Goal: Information Seeking & Learning: Find specific fact

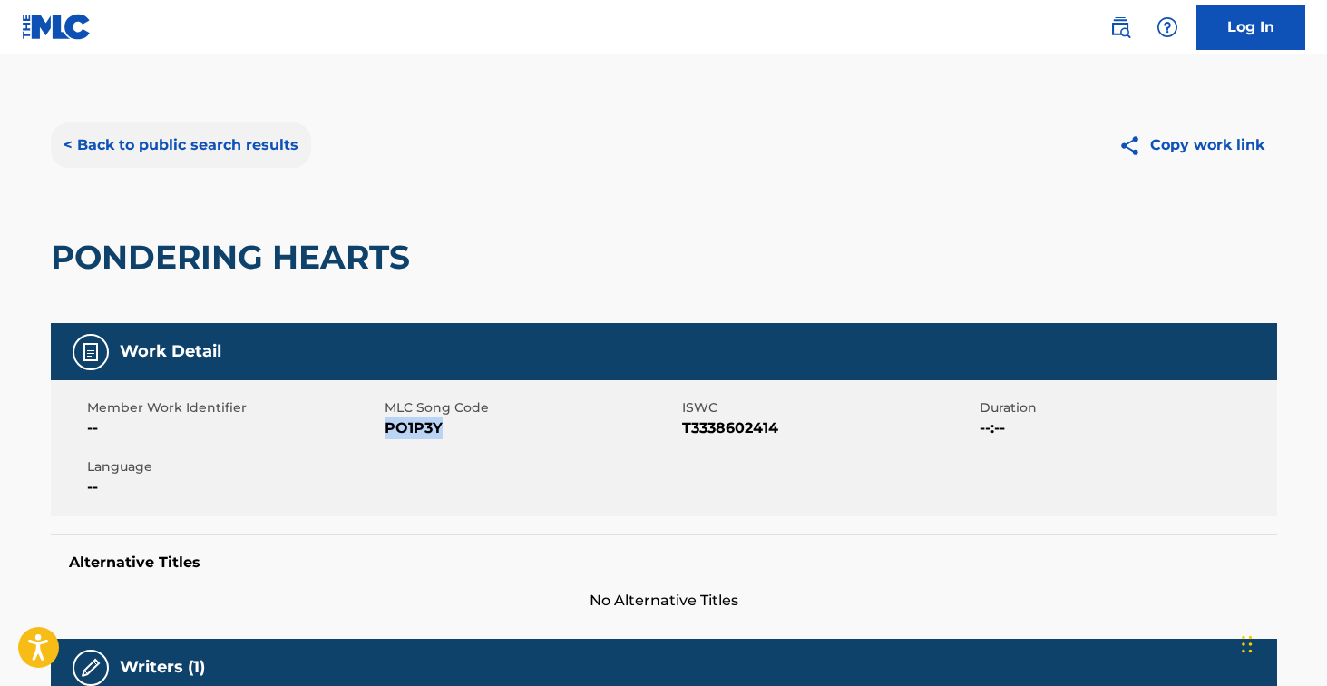
click at [271, 145] on button "< Back to public search results" at bounding box center [181, 144] width 260 height 45
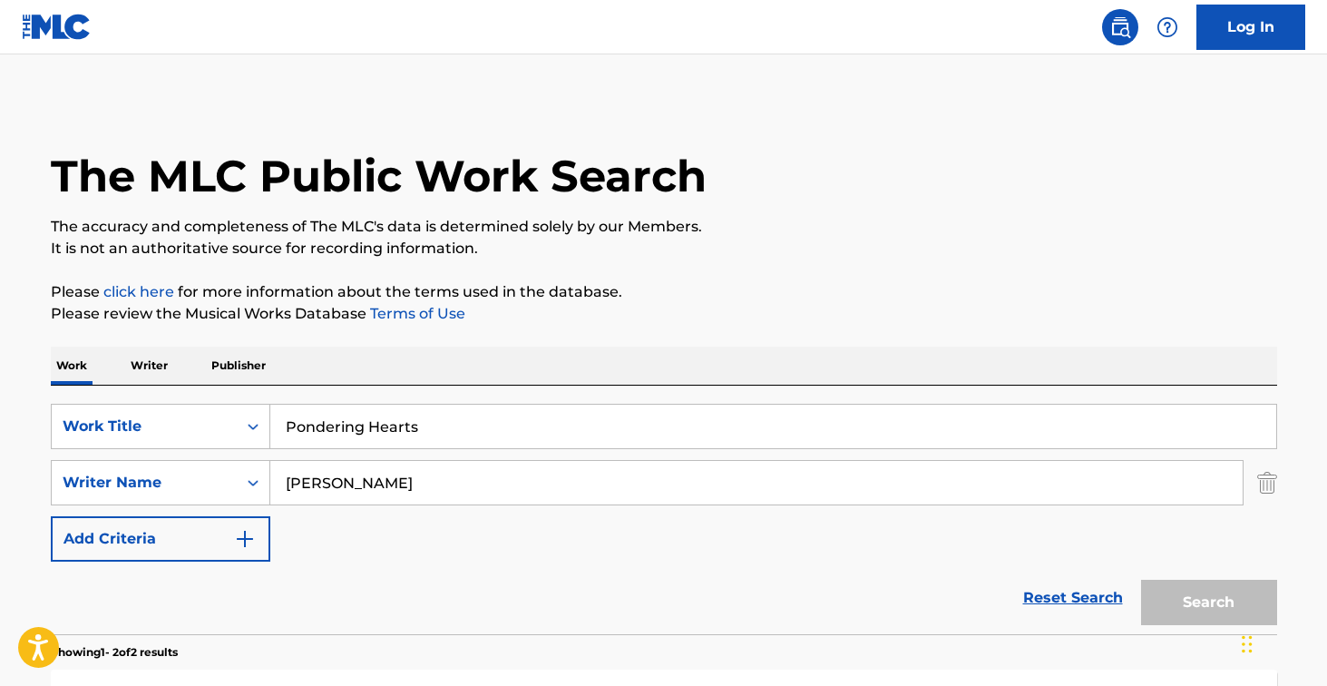
scroll to position [260, 0]
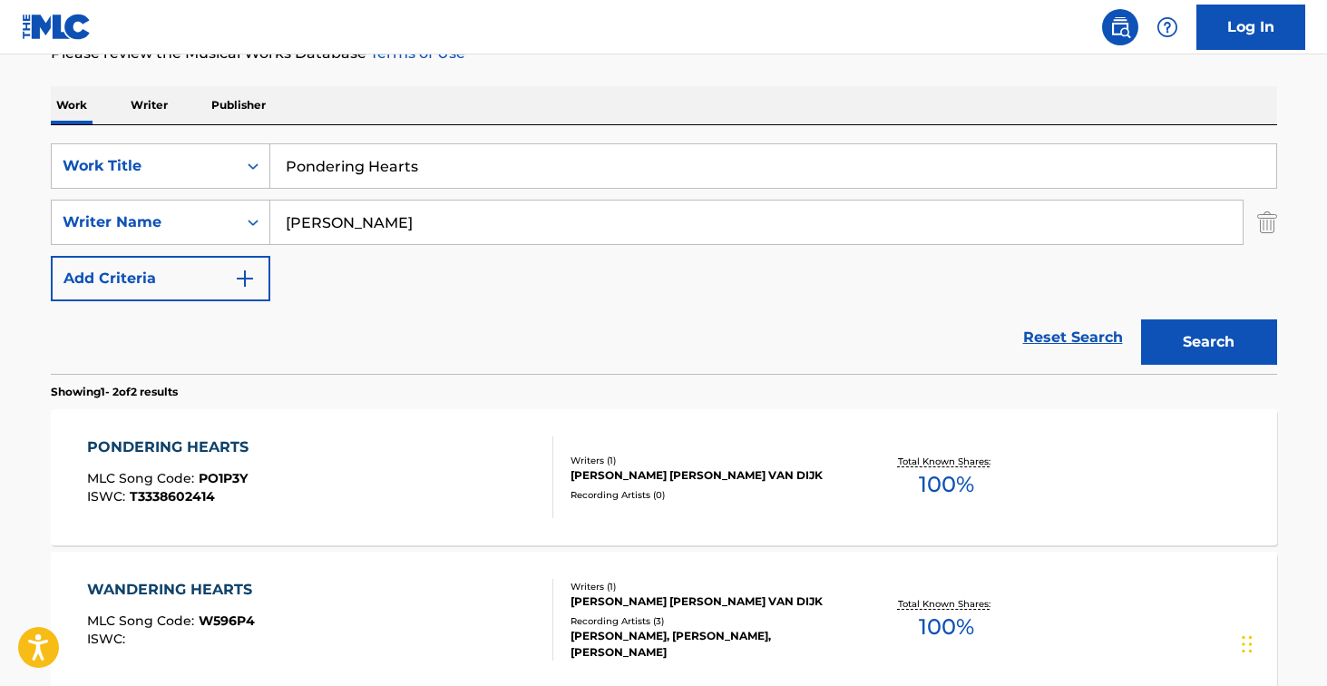
click at [440, 180] on input "Pondering Hearts" at bounding box center [773, 166] width 1006 height 44
paste input "Deep Dive"
type input "Deep Dive"
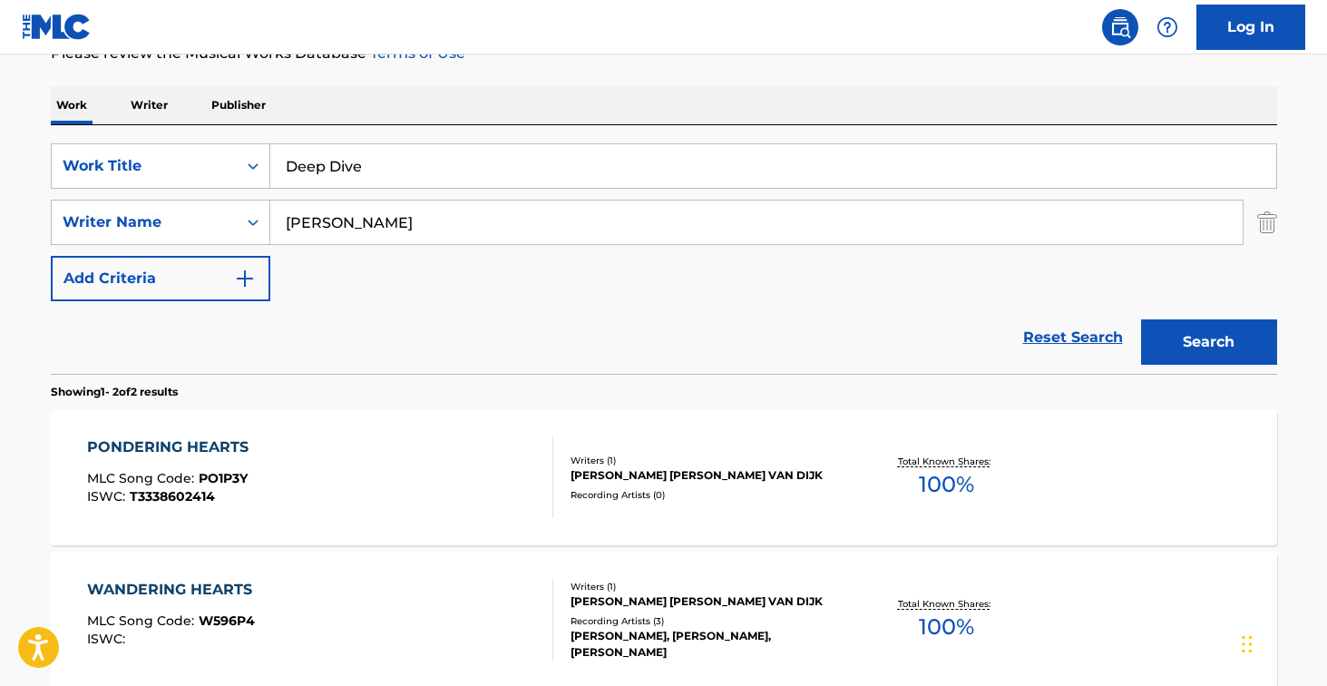
click at [1208, 342] on button "Search" at bounding box center [1209, 341] width 136 height 45
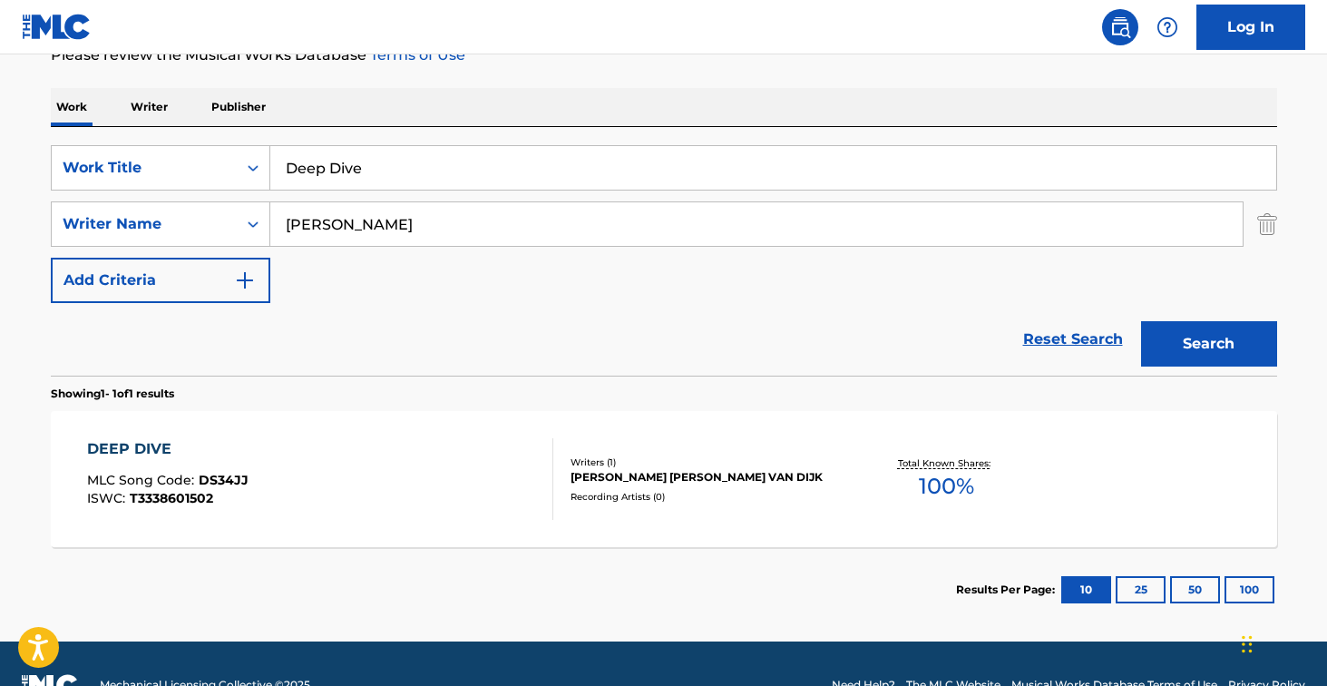
scroll to position [267, 0]
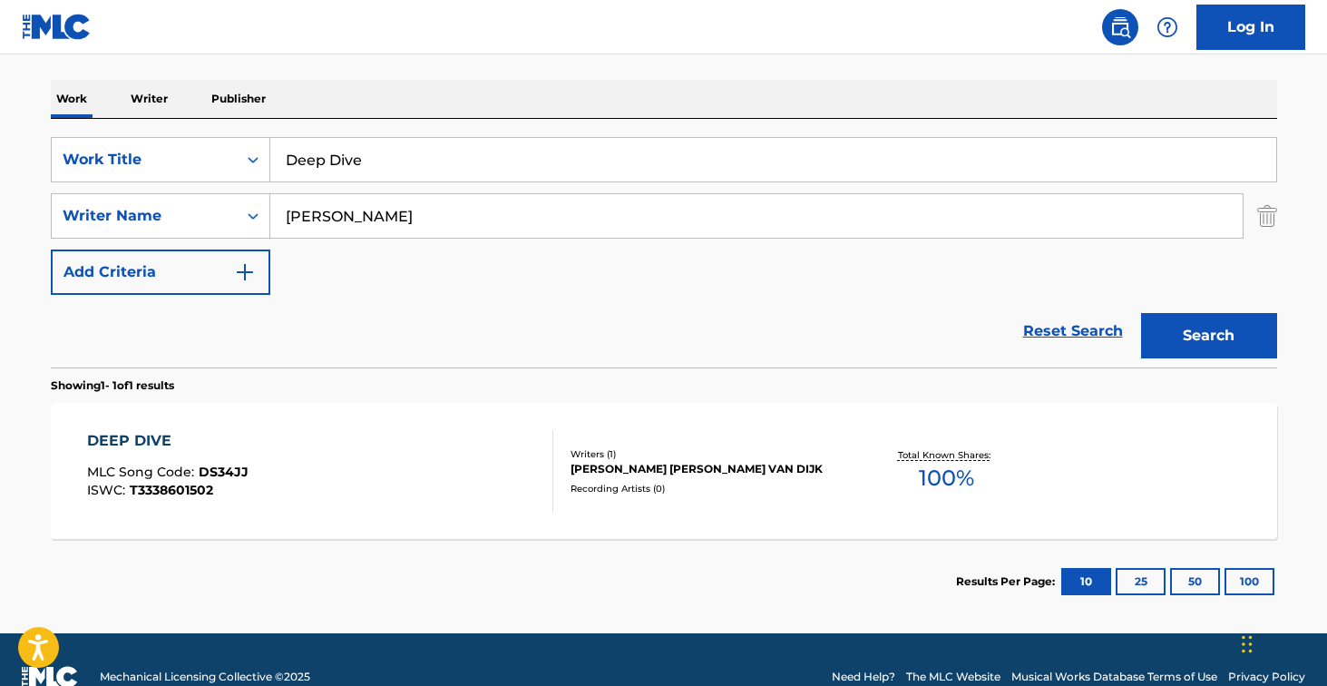
click at [437, 460] on div "DEEP DIVE MLC Song Code : DS34JJ ISWC : T3338601502" at bounding box center [320, 471] width 466 height 82
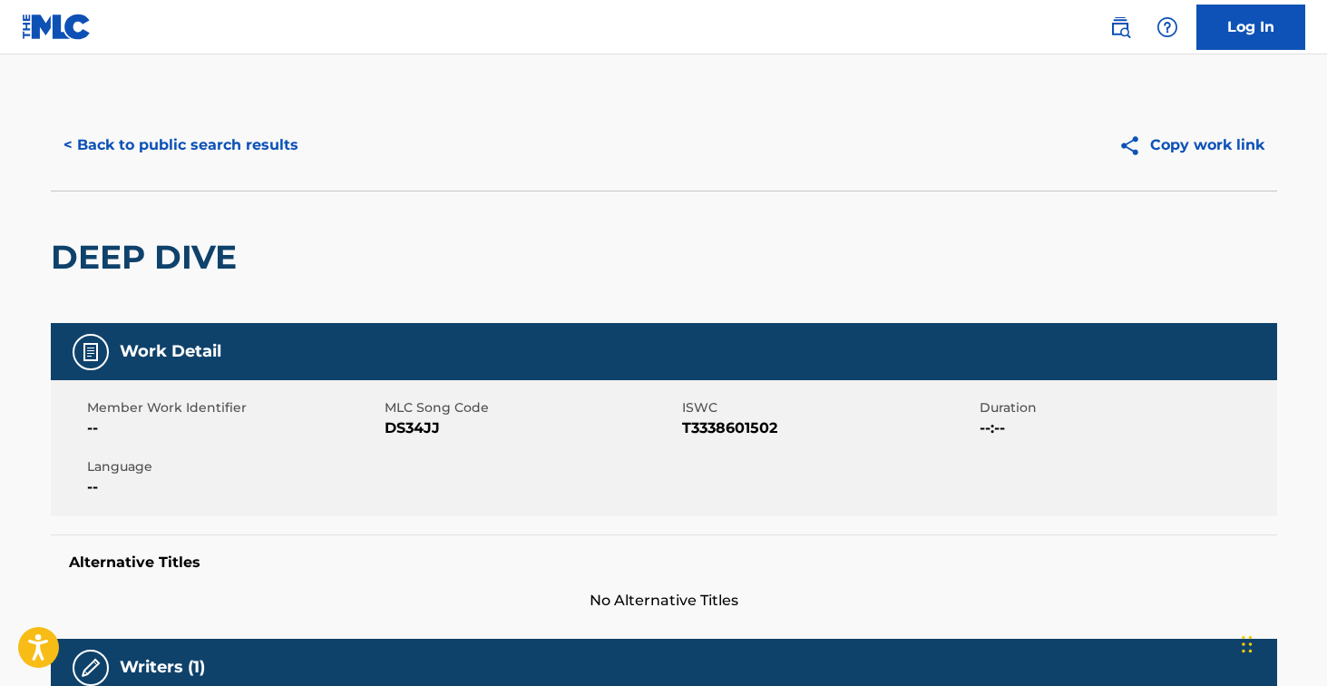
click at [419, 430] on span "DS34JJ" at bounding box center [531, 428] width 293 height 22
copy span "DS34JJ"
click at [276, 152] on button "< Back to public search results" at bounding box center [181, 144] width 260 height 45
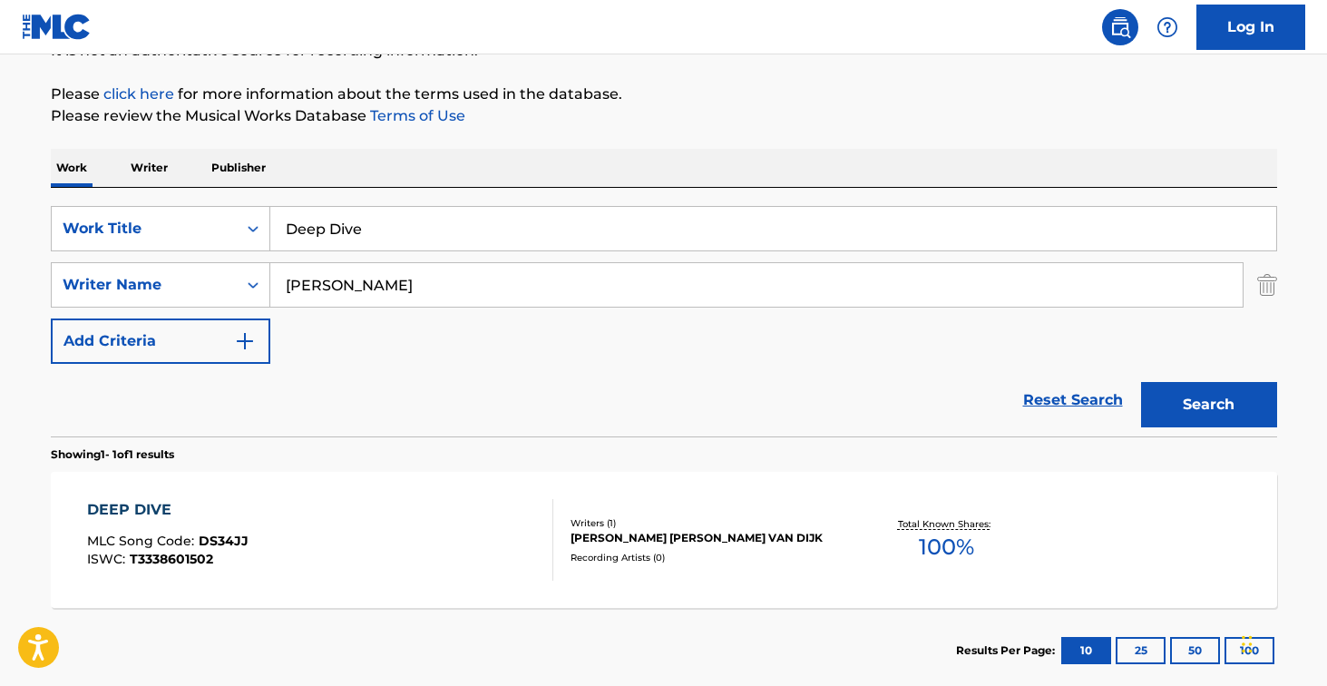
click at [426, 221] on input "Deep Dive" at bounding box center [773, 229] width 1006 height 44
paste input "Fusion Dream"
click at [1208, 405] on button "Search" at bounding box center [1209, 404] width 136 height 45
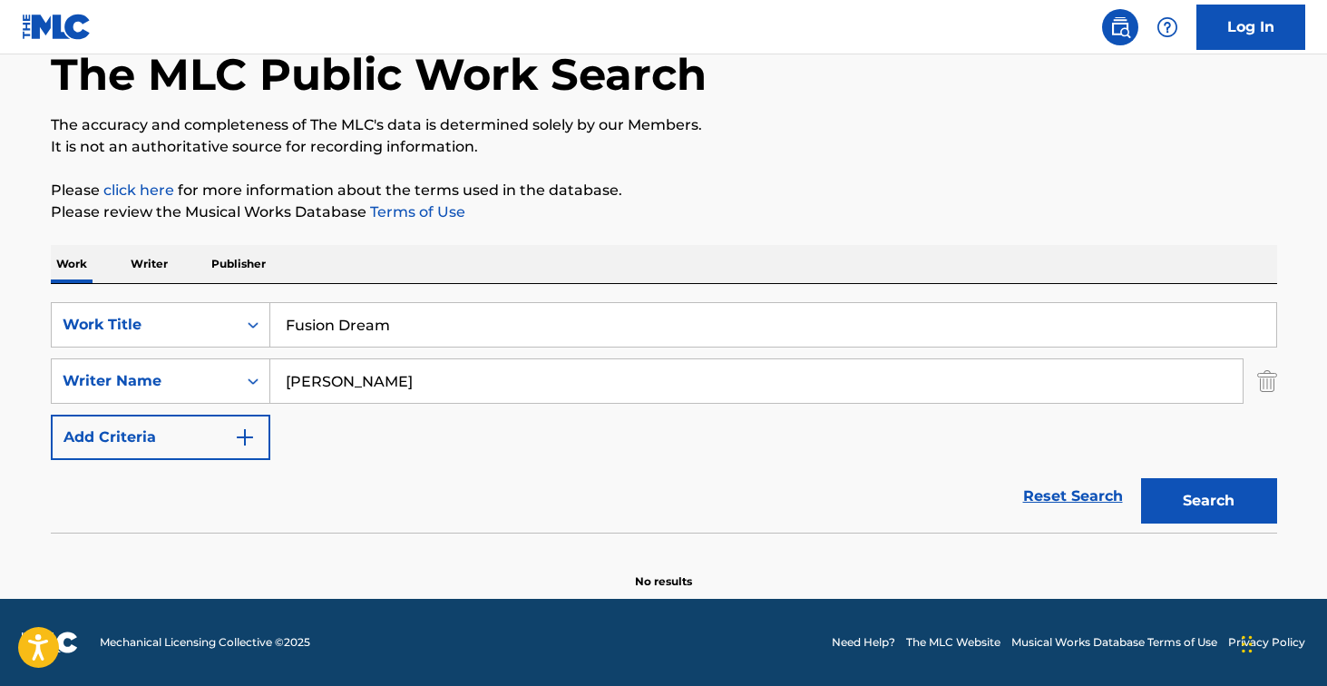
scroll to position [102, 0]
click at [423, 339] on input "Fusion Dream" at bounding box center [773, 325] width 1006 height 44
paste input "Light Exchange"
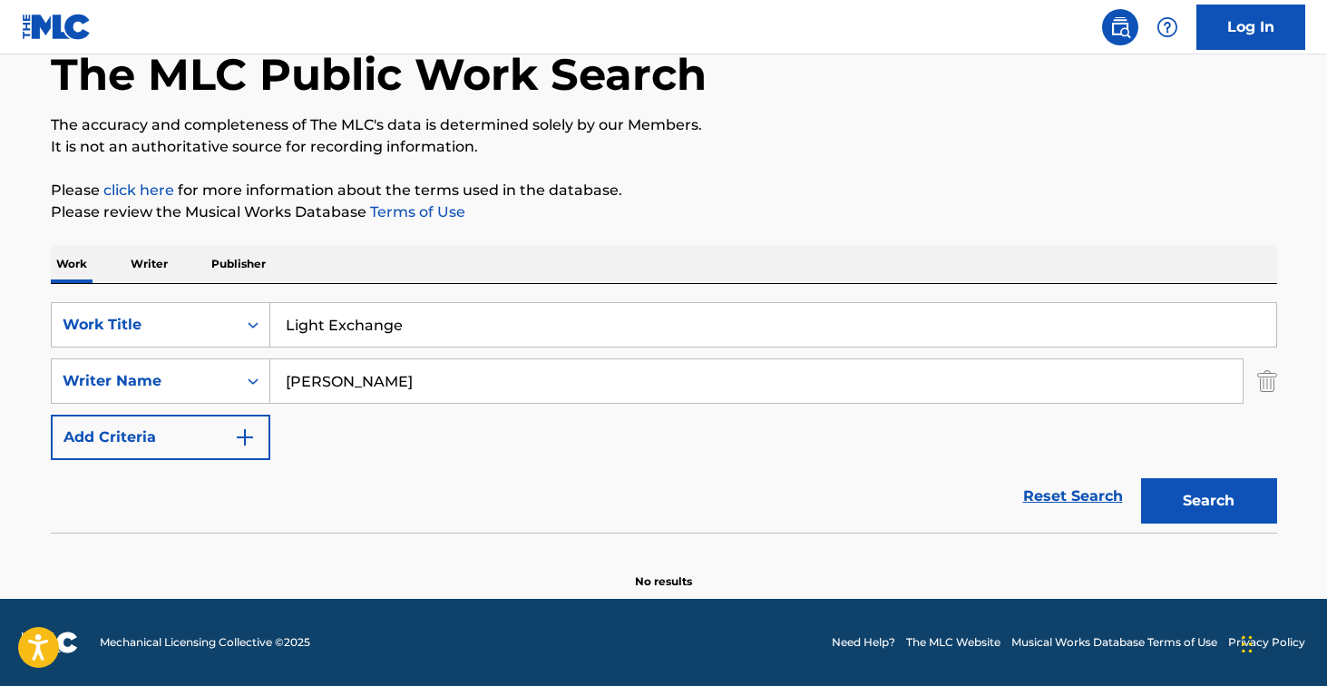
type input "Light Exchange"
click at [1208, 501] on button "Search" at bounding box center [1209, 500] width 136 height 45
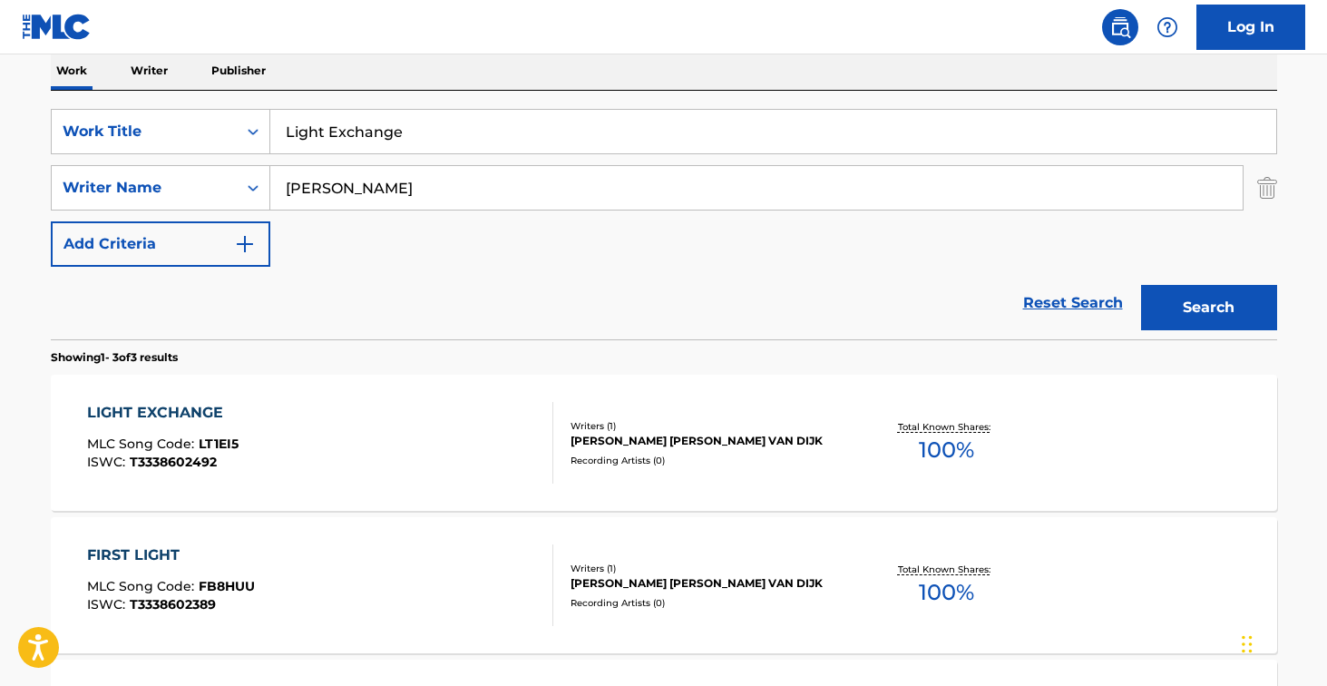
scroll to position [396, 0]
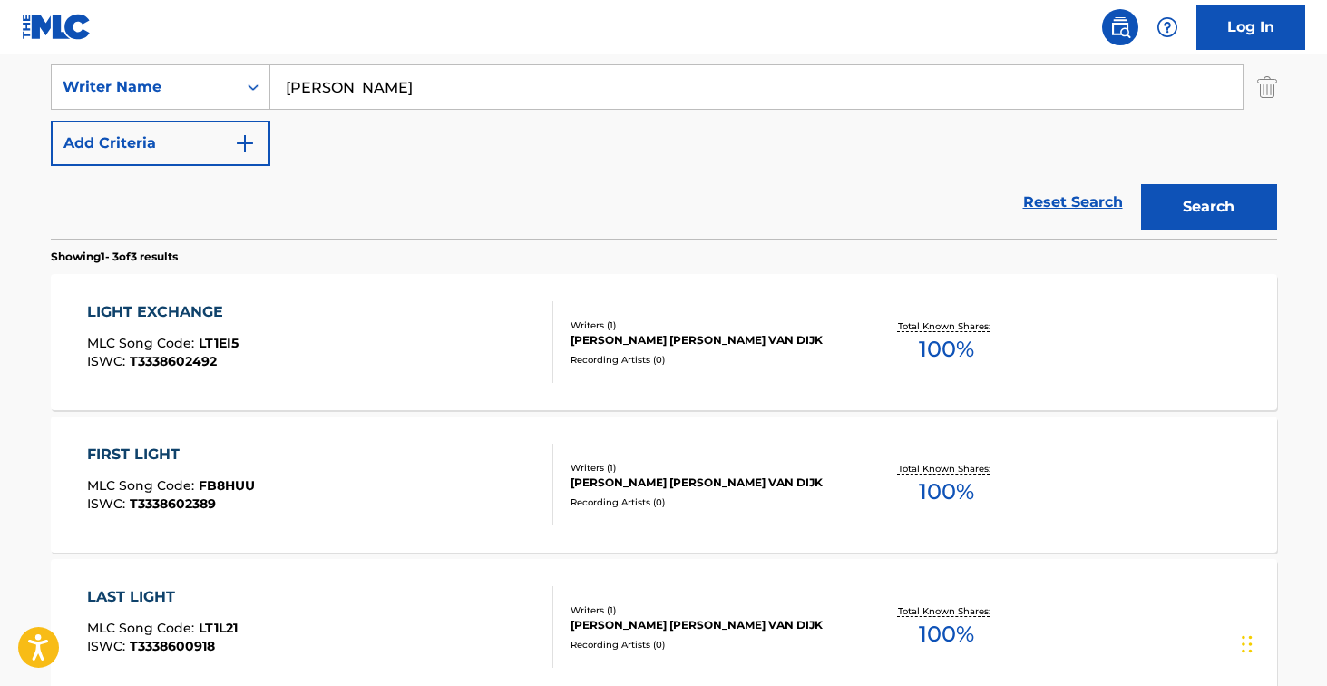
click at [446, 313] on div "LIGHT EXCHANGE MLC Song Code : LT1EI5 ISWC : T3338602492" at bounding box center [320, 342] width 466 height 82
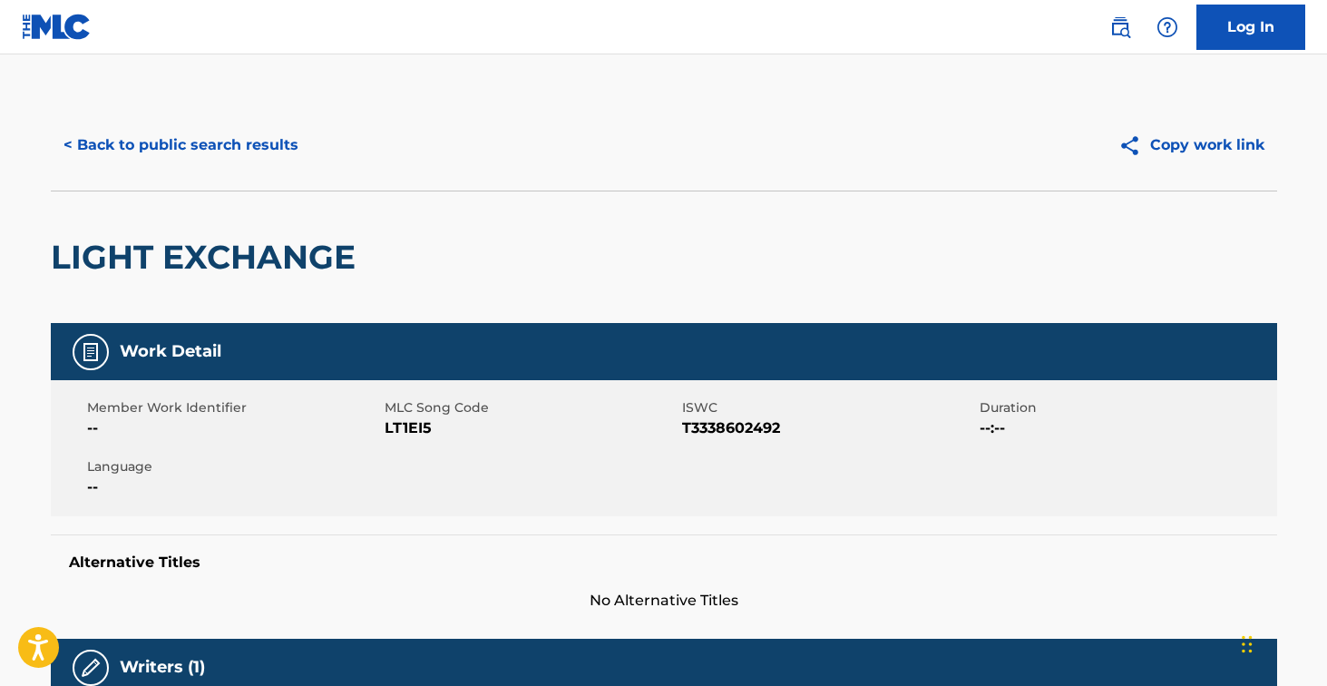
click at [397, 423] on span "LT1EI5" at bounding box center [531, 428] width 293 height 22
copy span "LT1EI5"
click at [252, 132] on button "< Back to public search results" at bounding box center [181, 144] width 260 height 45
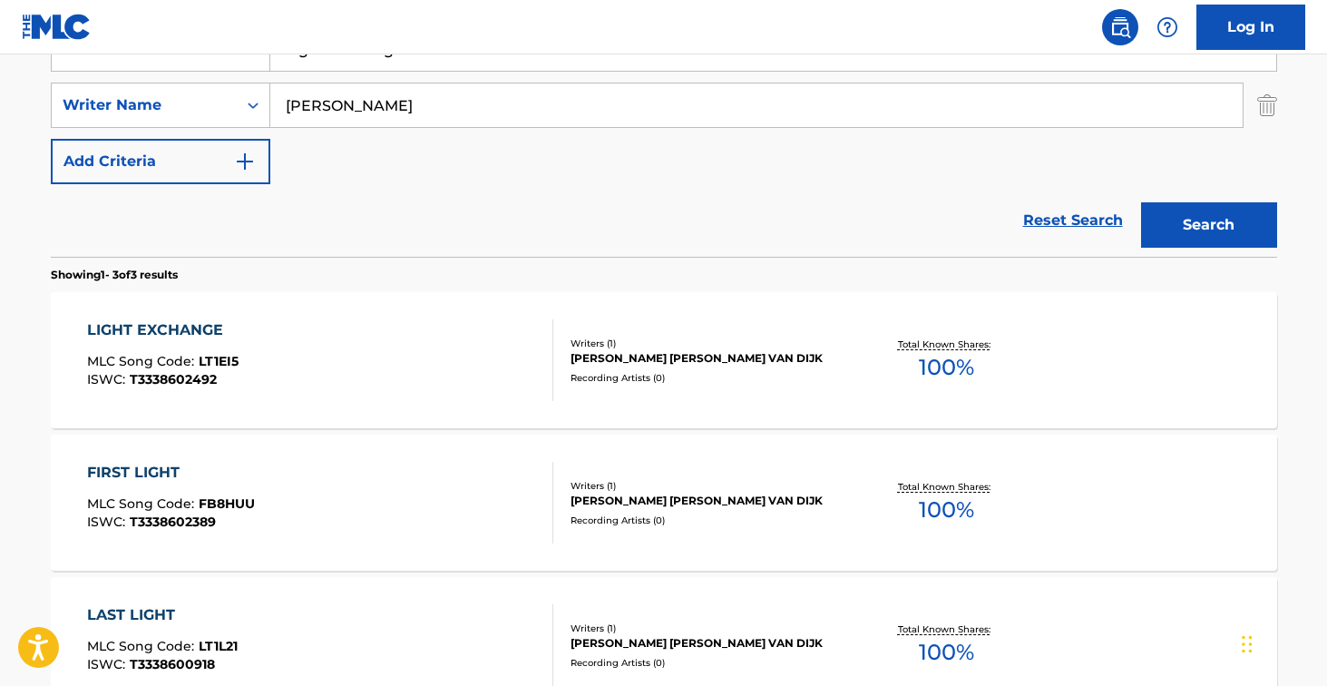
scroll to position [367, 0]
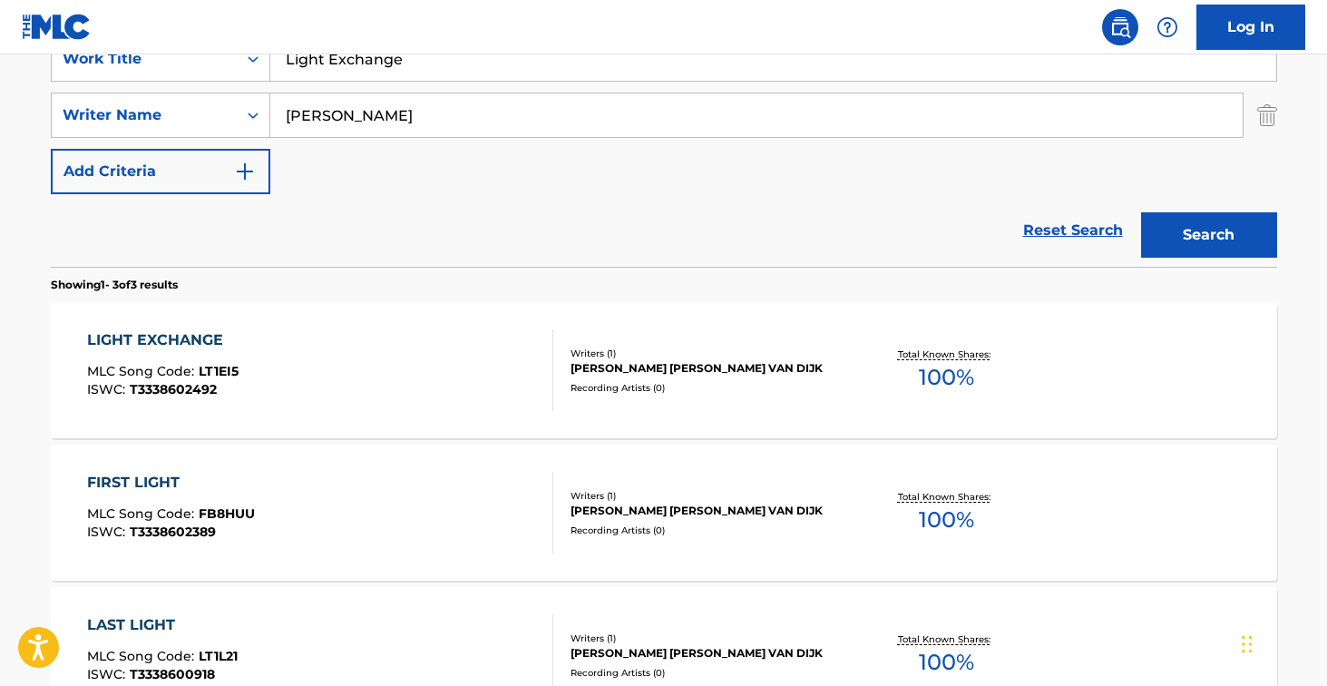
click at [419, 74] on input "Light Exchange" at bounding box center [773, 59] width 1006 height 44
paste input "Present Wonders"
type input "Present Wonders"
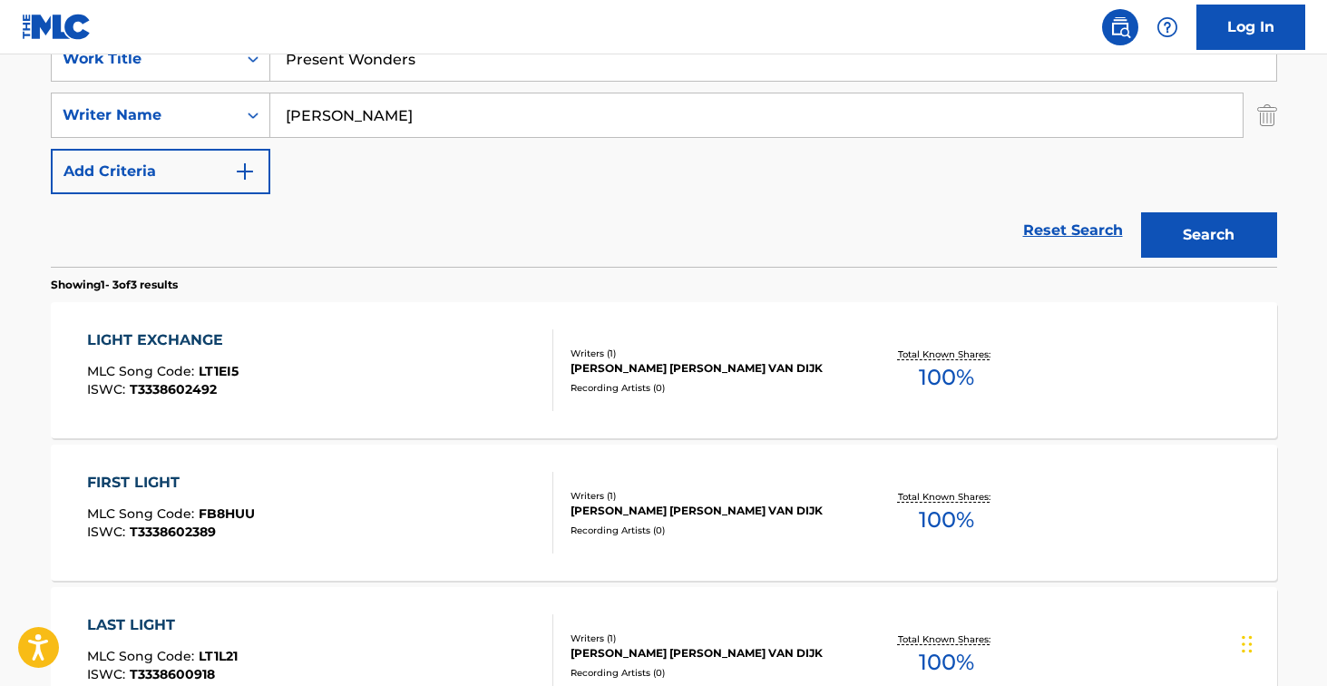
click at [1208, 235] on button "Search" at bounding box center [1209, 234] width 136 height 45
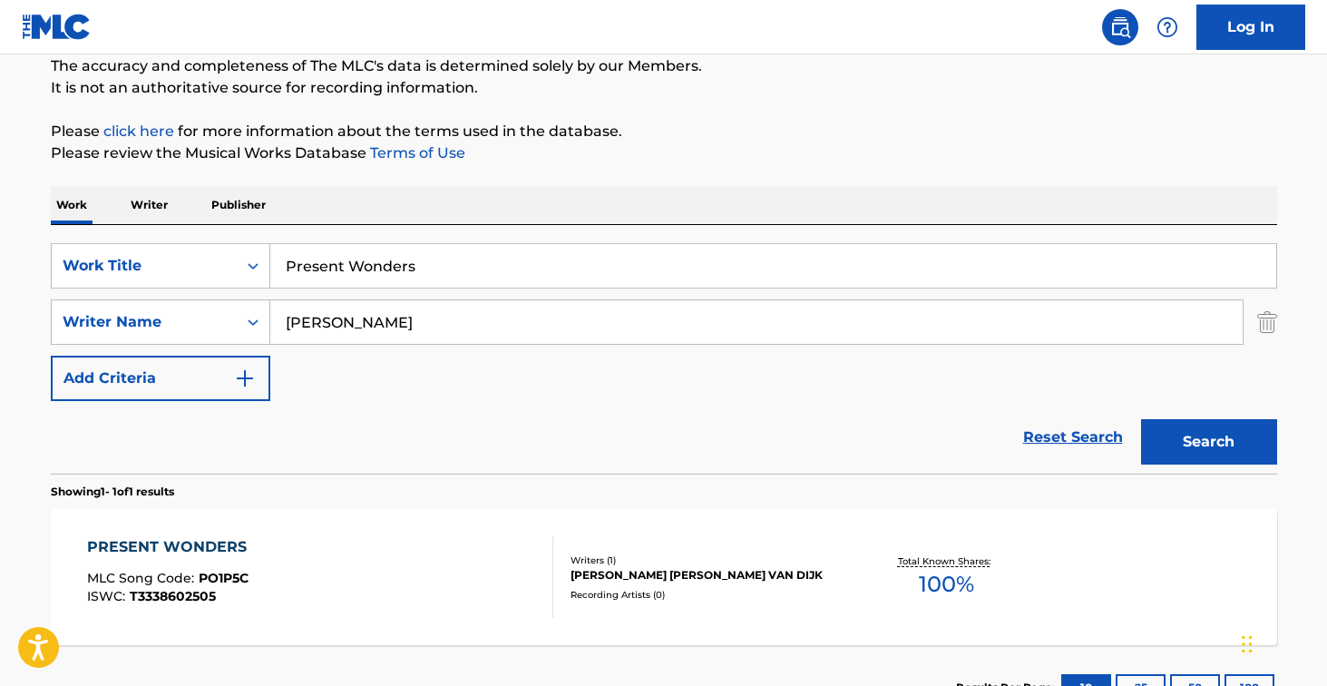
scroll to position [222, 0]
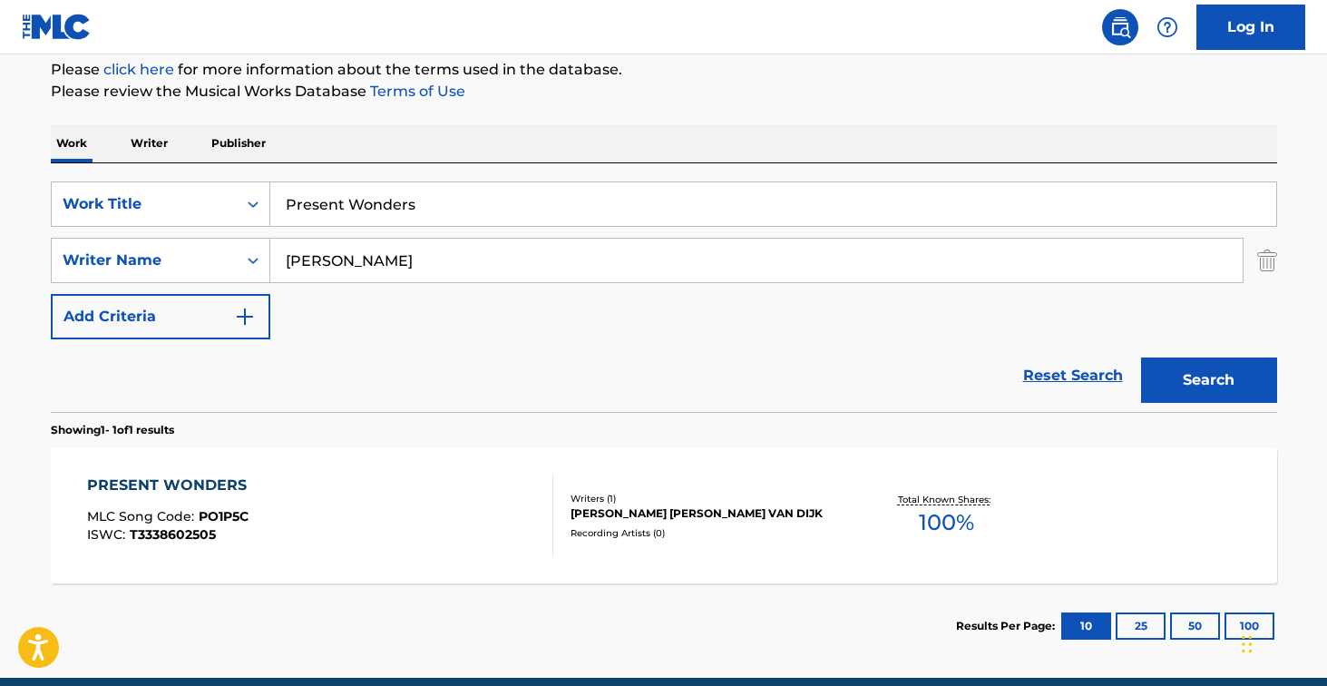
click at [463, 509] on div "PRESENT WONDERS MLC Song Code : PO1P5C ISWC : T3338602505" at bounding box center [320, 515] width 466 height 82
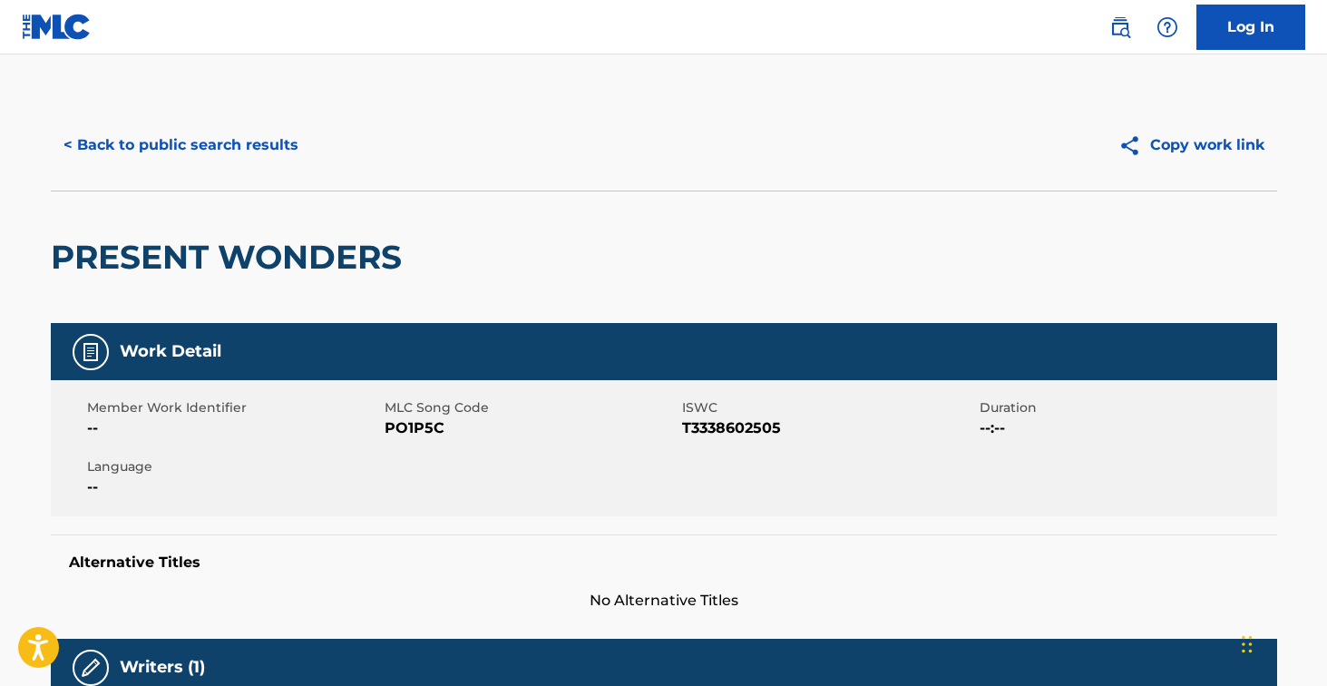
click at [426, 425] on span "PO1P5C" at bounding box center [531, 428] width 293 height 22
copy span "PO1P5C"
click at [293, 131] on button "< Back to public search results" at bounding box center [181, 144] width 260 height 45
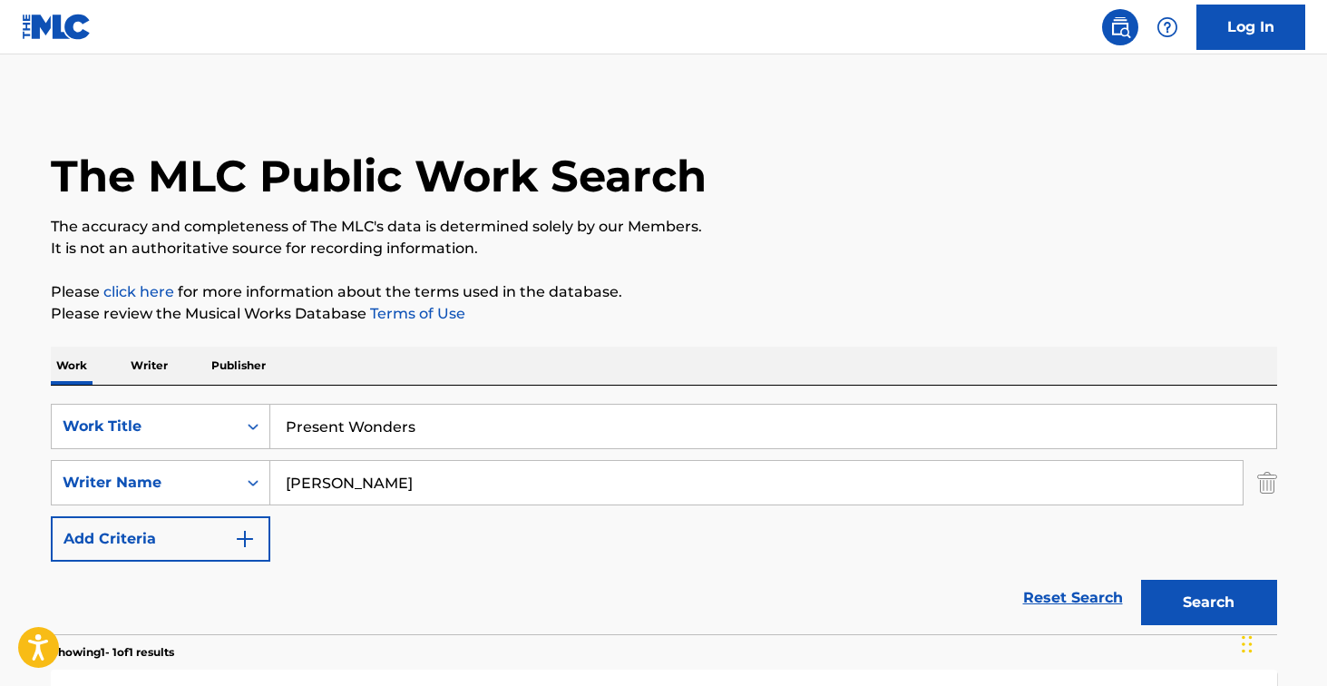
scroll to position [198, 0]
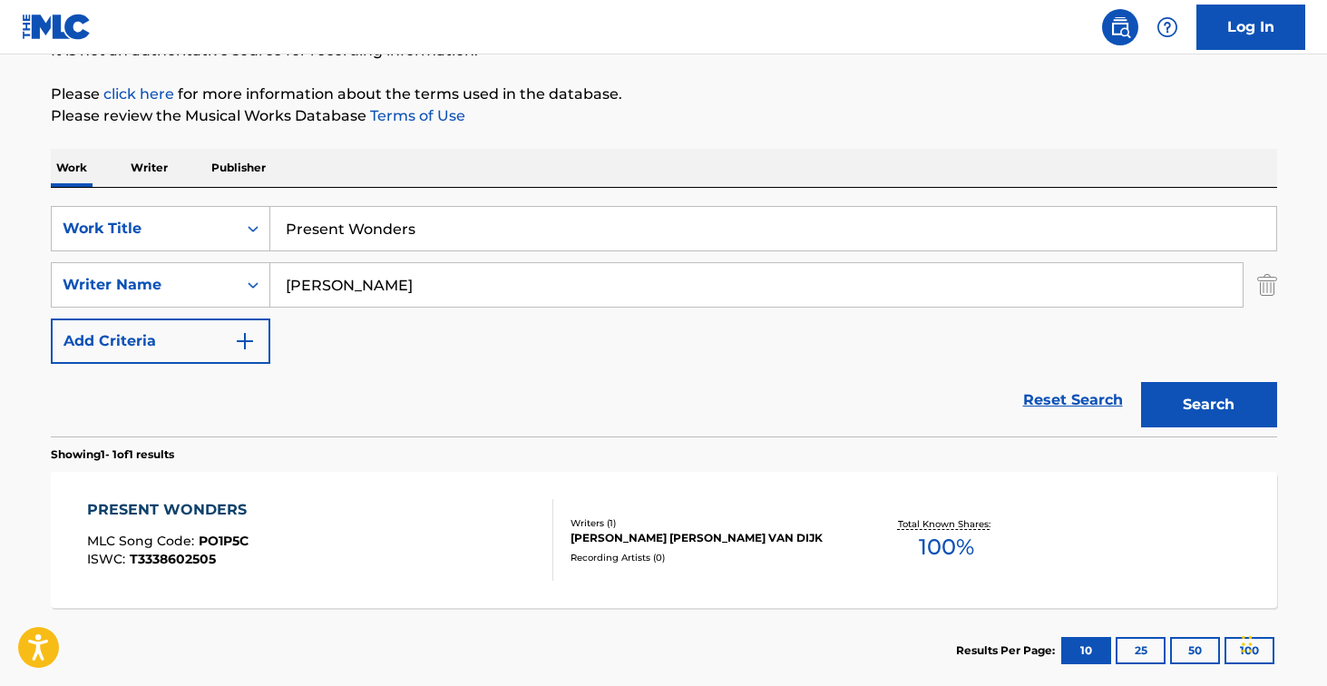
click at [509, 215] on input "Present Wonders" at bounding box center [773, 229] width 1006 height 44
paste input "Sky Bound"
type input "Sky Bound"
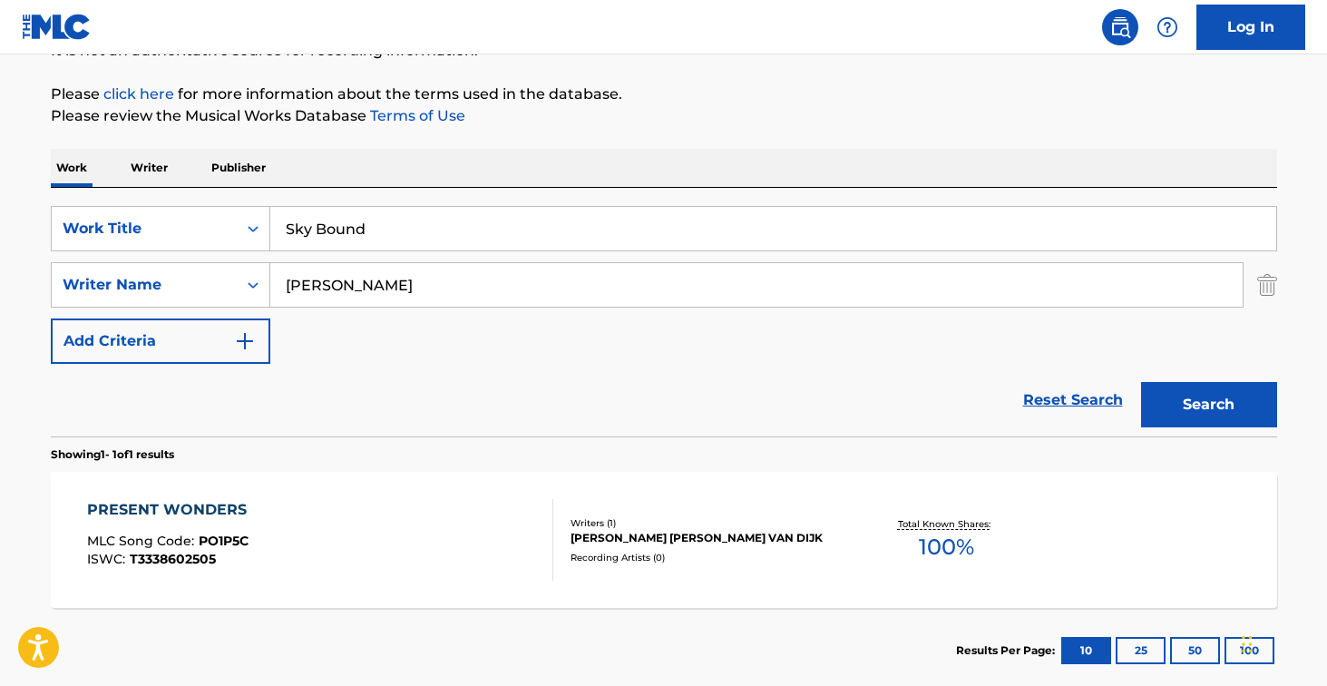
click at [1208, 405] on button "Search" at bounding box center [1209, 404] width 136 height 45
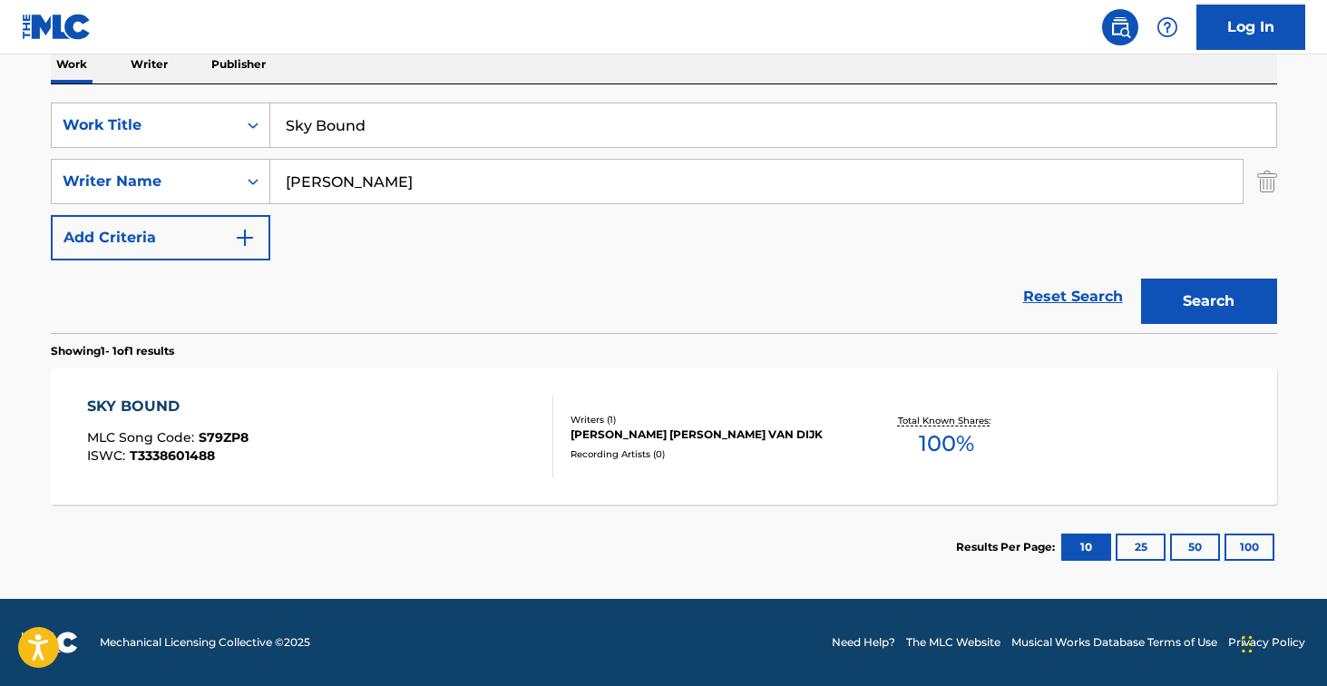
scroll to position [302, 0]
click at [389, 395] on div "SKY BOUND MLC Song Code : S79ZP8 ISWC : T3338601488 Writers ( 1 ) [PERSON_NAME]…" at bounding box center [664, 436] width 1227 height 136
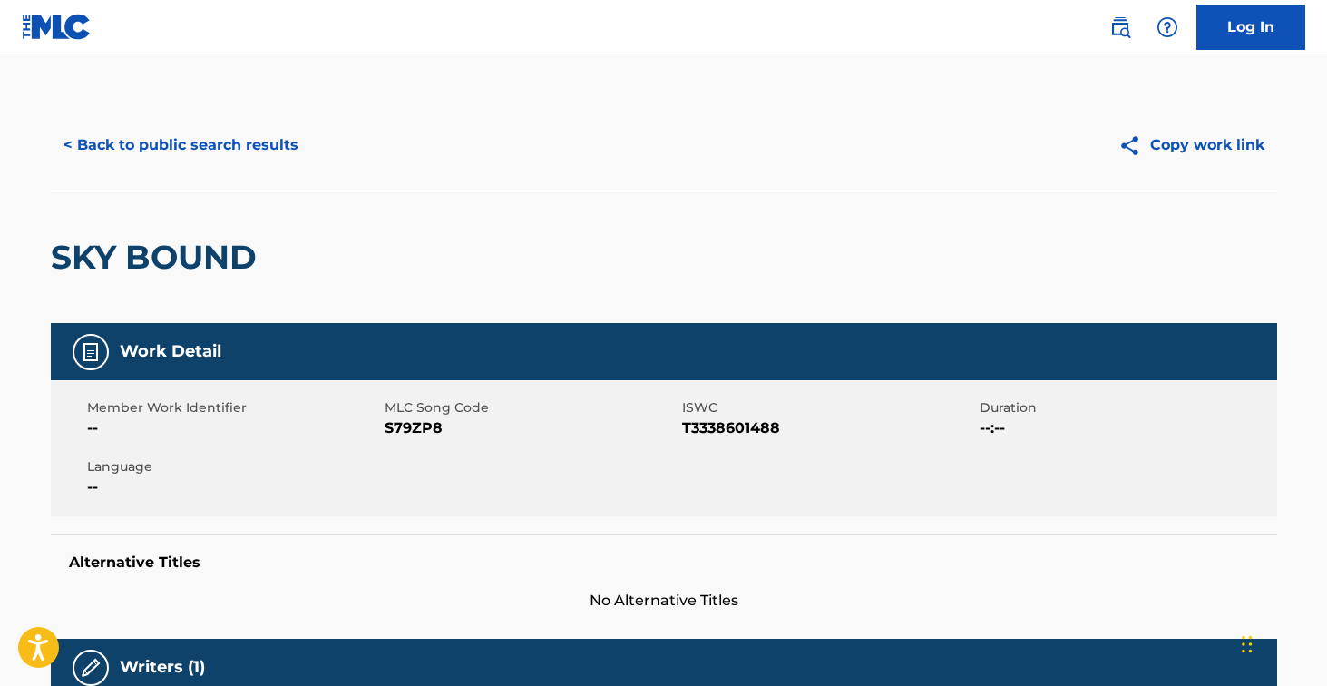
click at [414, 438] on span "S79ZP8" at bounding box center [531, 428] width 293 height 22
click at [414, 431] on span "S79ZP8" at bounding box center [531, 428] width 293 height 22
copy span "S79ZP8"
click at [292, 120] on div "< Back to public search results Copy work link" at bounding box center [664, 145] width 1227 height 91
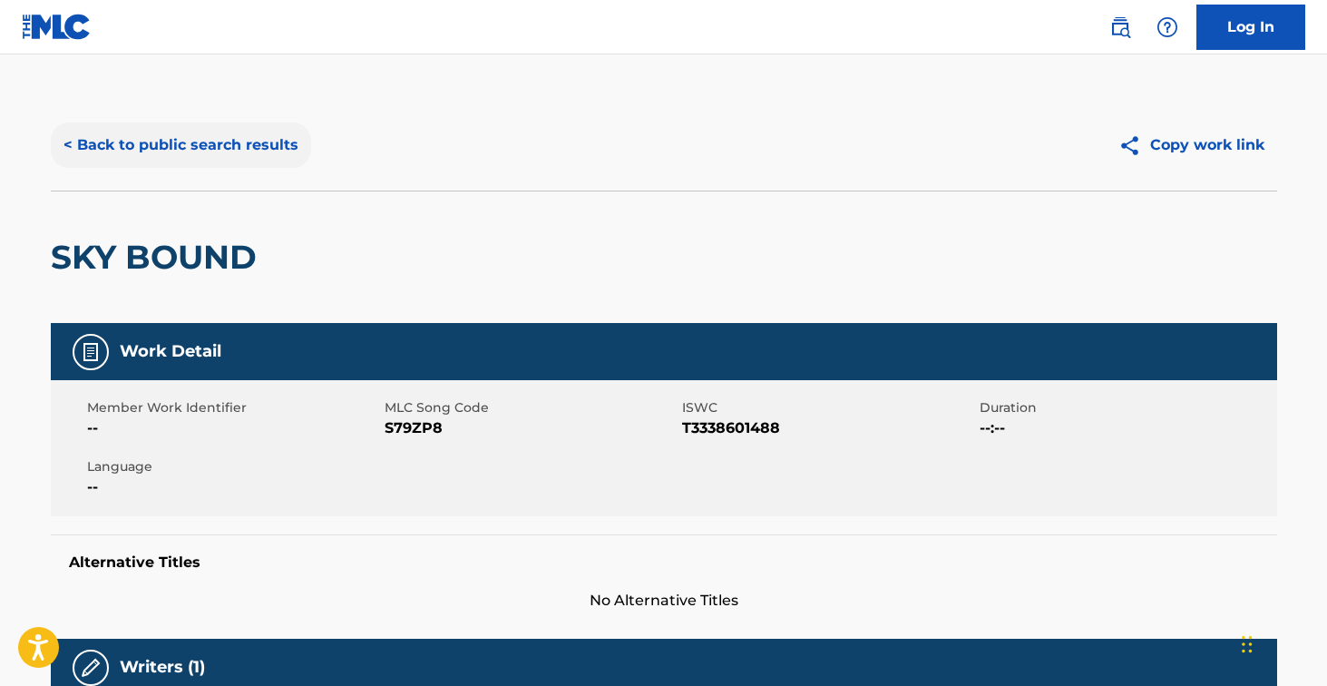
click at [291, 149] on button "< Back to public search results" at bounding box center [181, 144] width 260 height 45
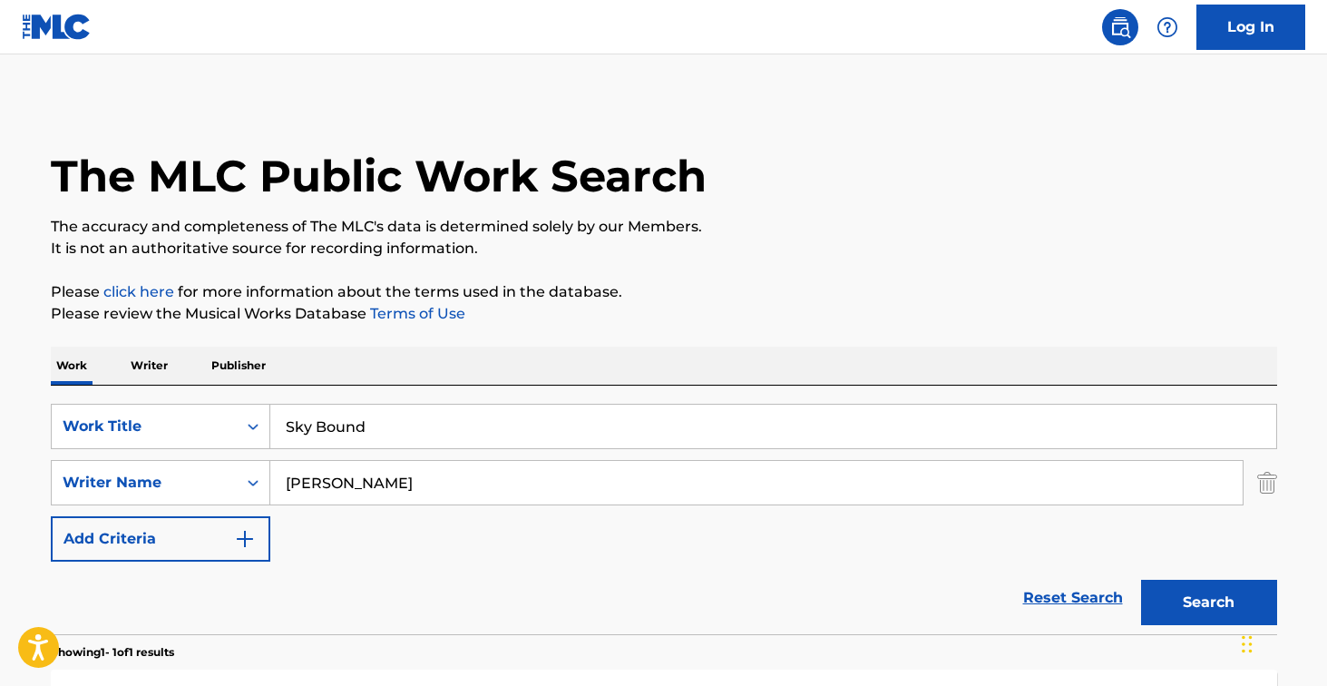
scroll to position [198, 0]
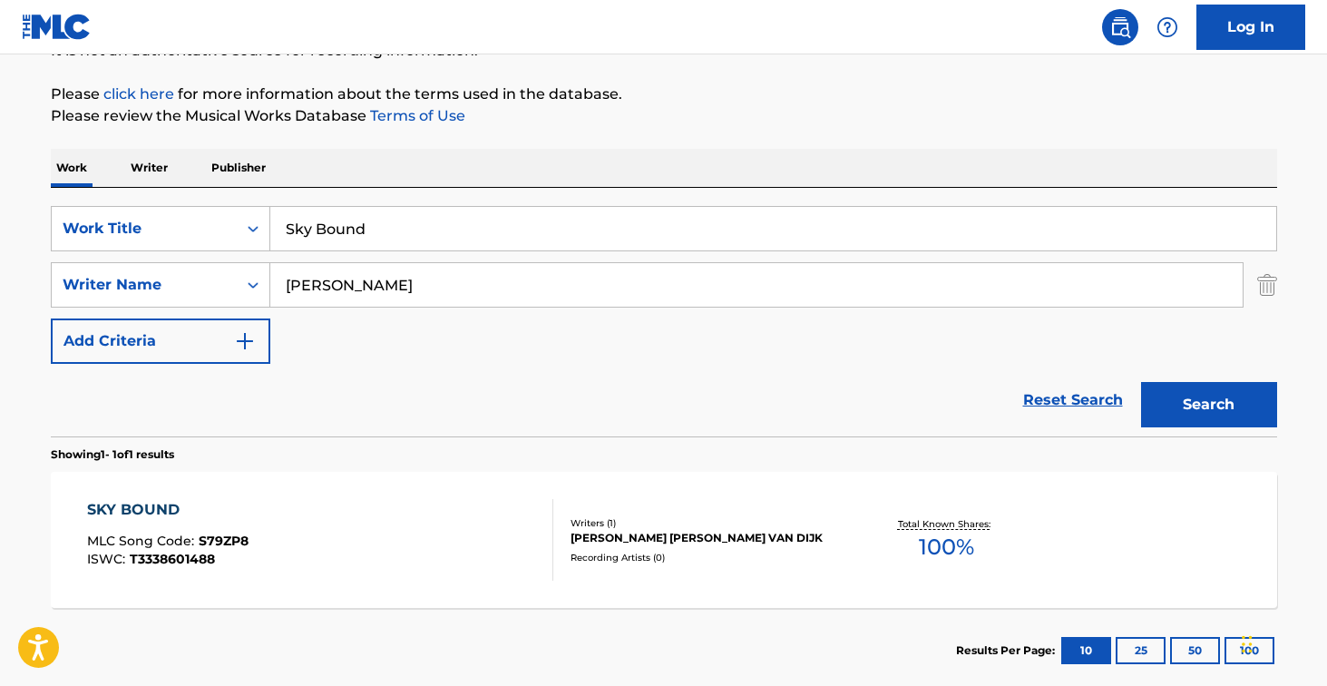
click at [395, 233] on input "Sky Bound" at bounding box center [773, 229] width 1006 height 44
paste input "At Last, The Sun"
click at [1208, 405] on button "Search" at bounding box center [1209, 404] width 136 height 45
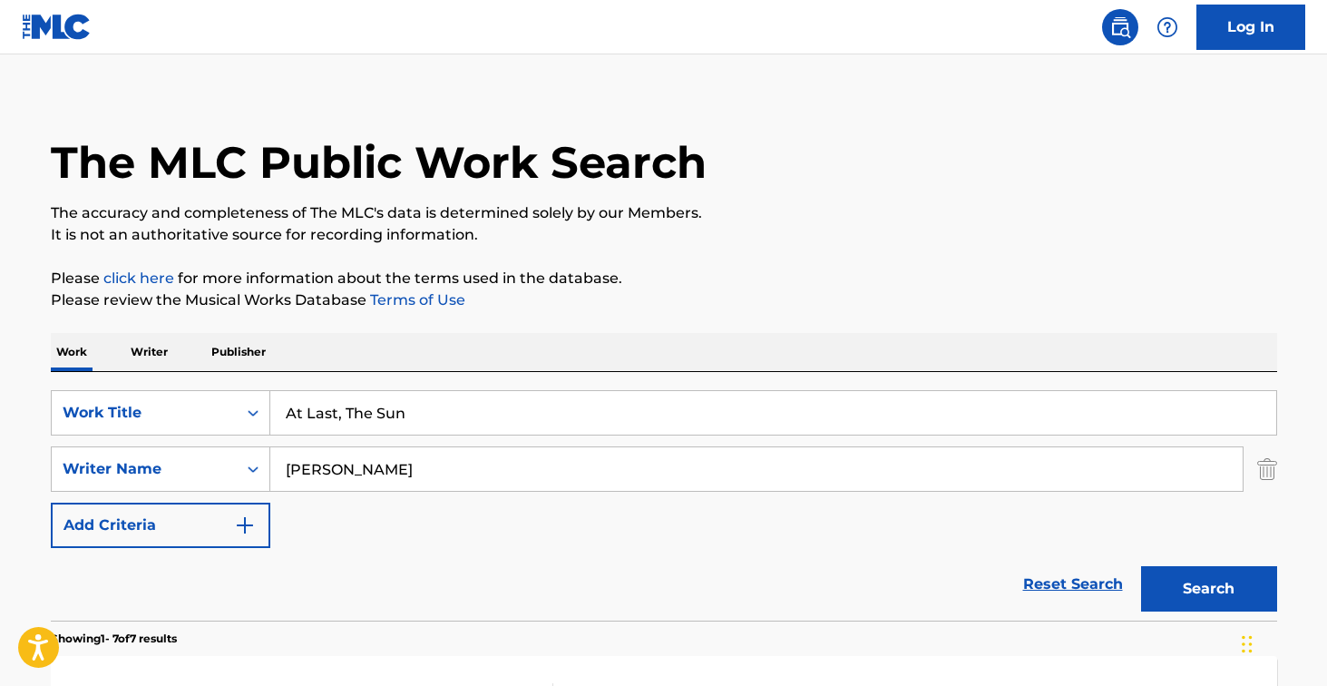
scroll to position [0, 0]
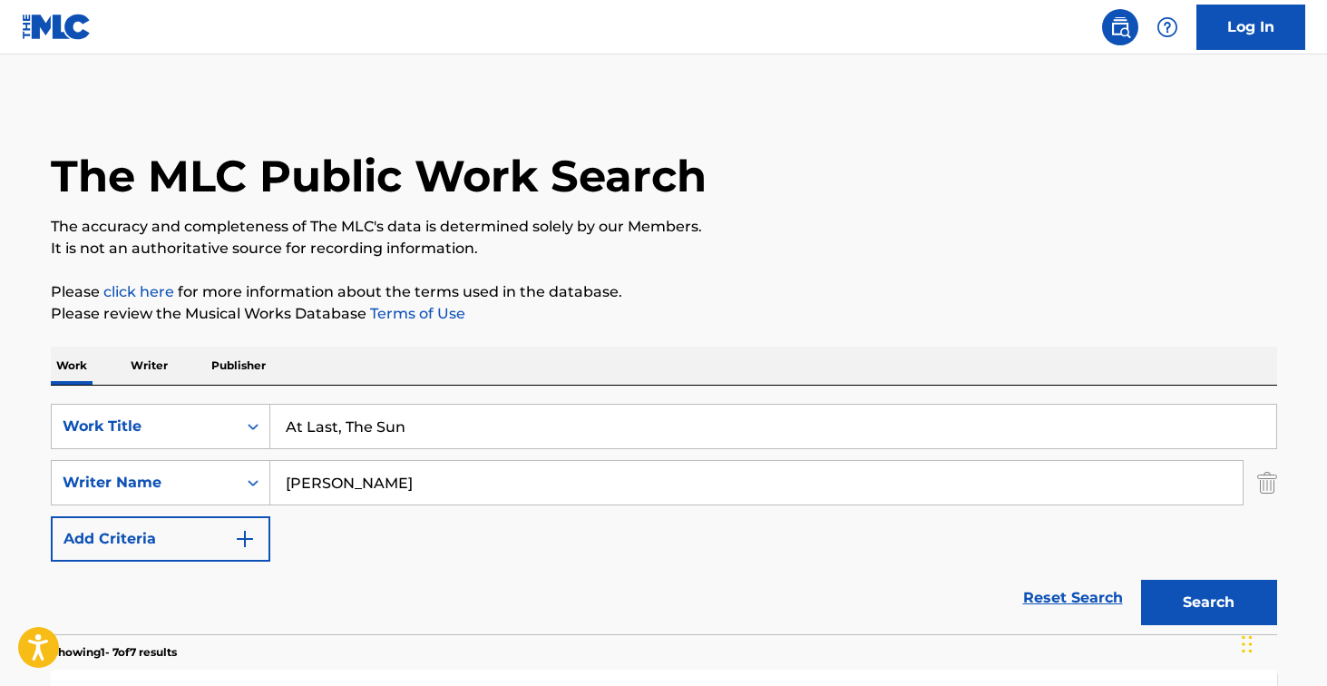
click at [406, 425] on input "At Last, The Sun" at bounding box center [773, 427] width 1006 height 44
paste input "Cloud Jumping"
type input "Cloud Jumping"
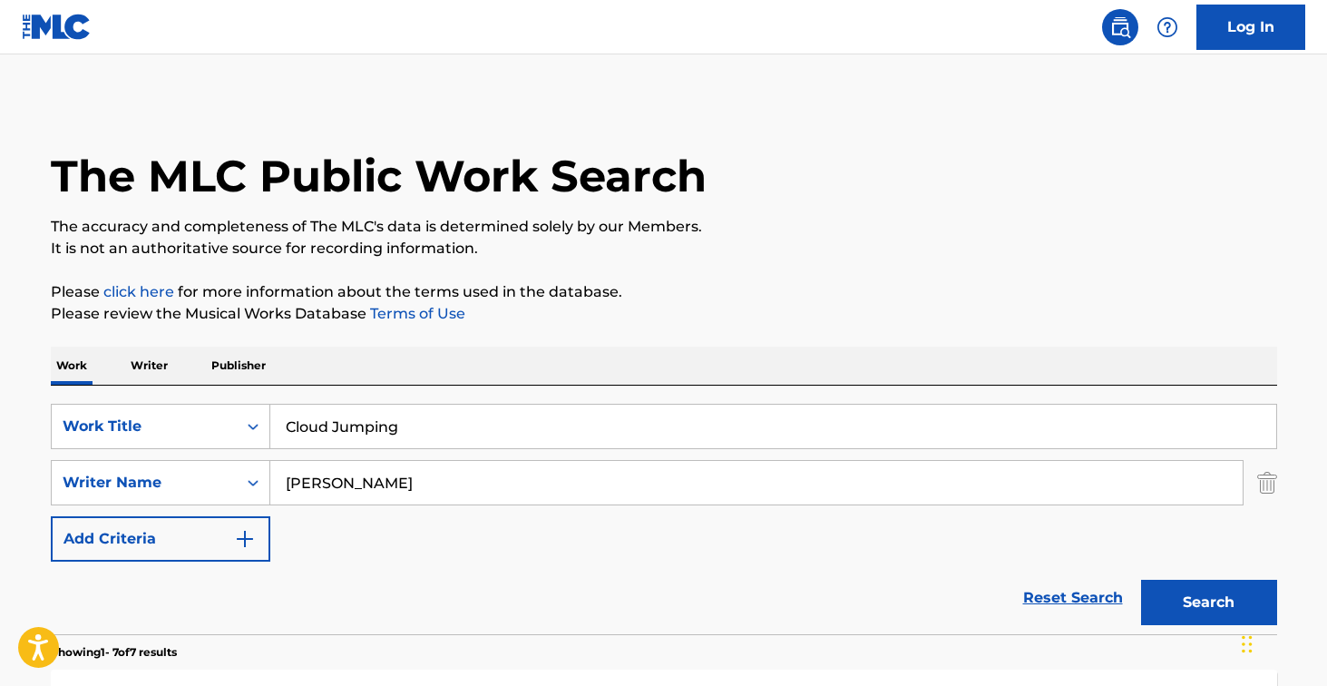
click at [1208, 602] on button "Search" at bounding box center [1209, 602] width 136 height 45
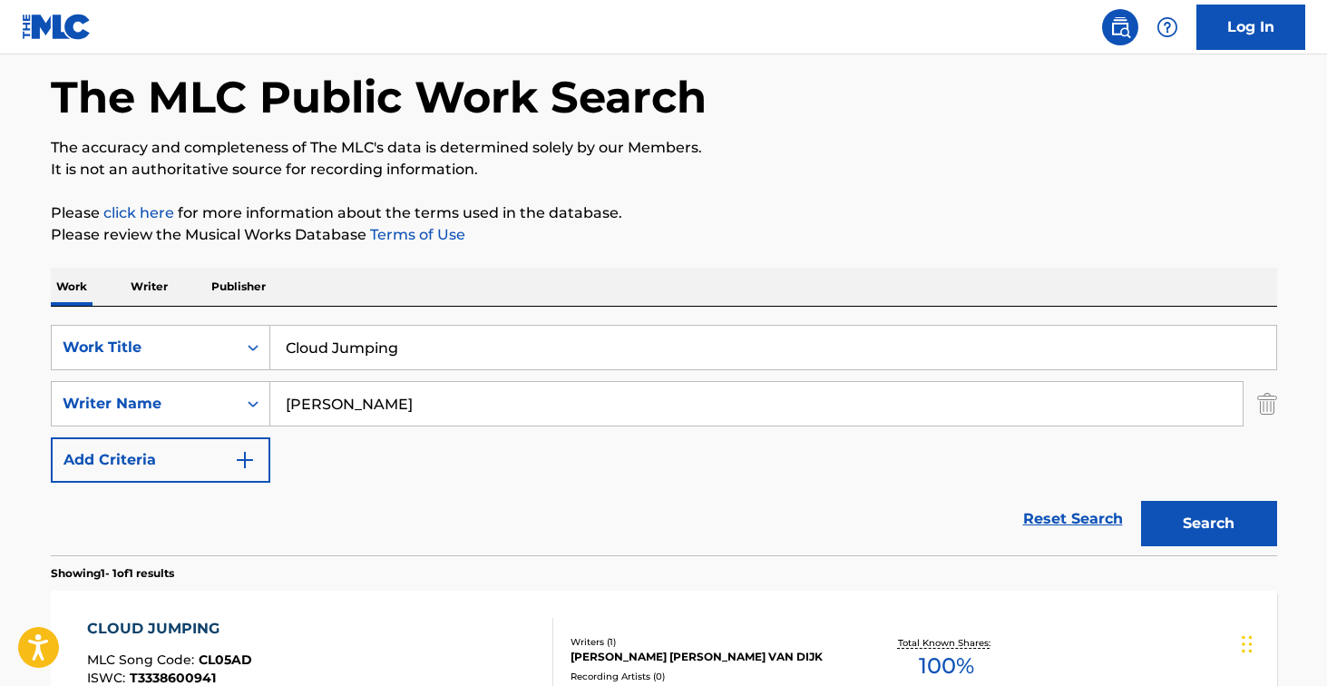
scroll to position [279, 0]
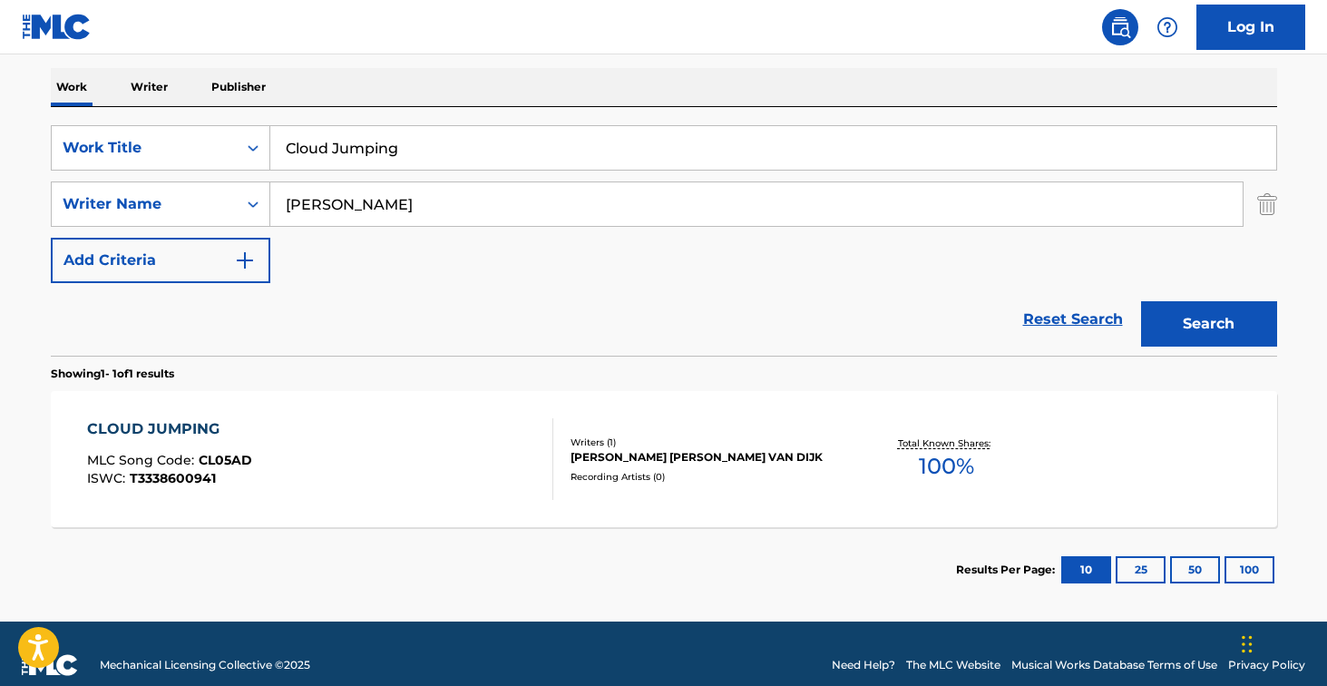
click at [397, 455] on div "CLOUD JUMPING MLC Song Code : CL05AD ISWC : T3338600941" at bounding box center [320, 459] width 466 height 82
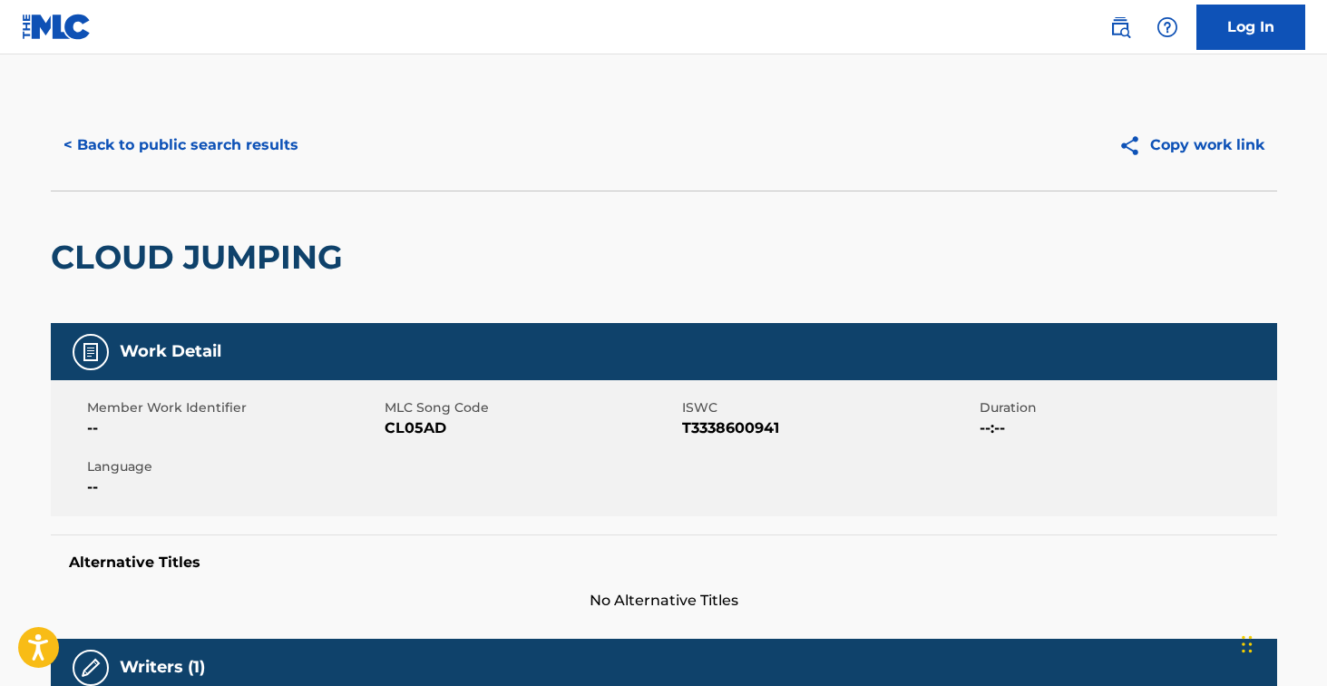
click at [419, 425] on span "CL05AD" at bounding box center [531, 428] width 293 height 22
copy span "CL05AD"
click at [200, 151] on button "< Back to public search results" at bounding box center [181, 144] width 260 height 45
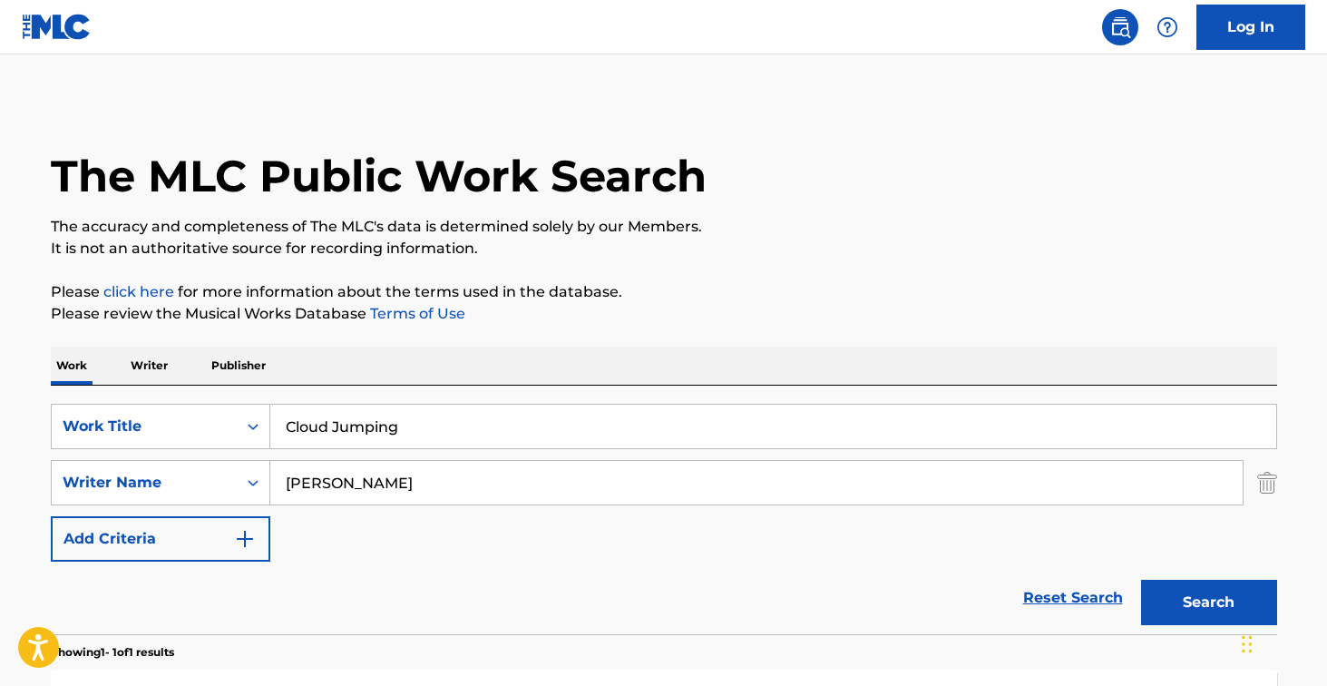
scroll to position [198, 0]
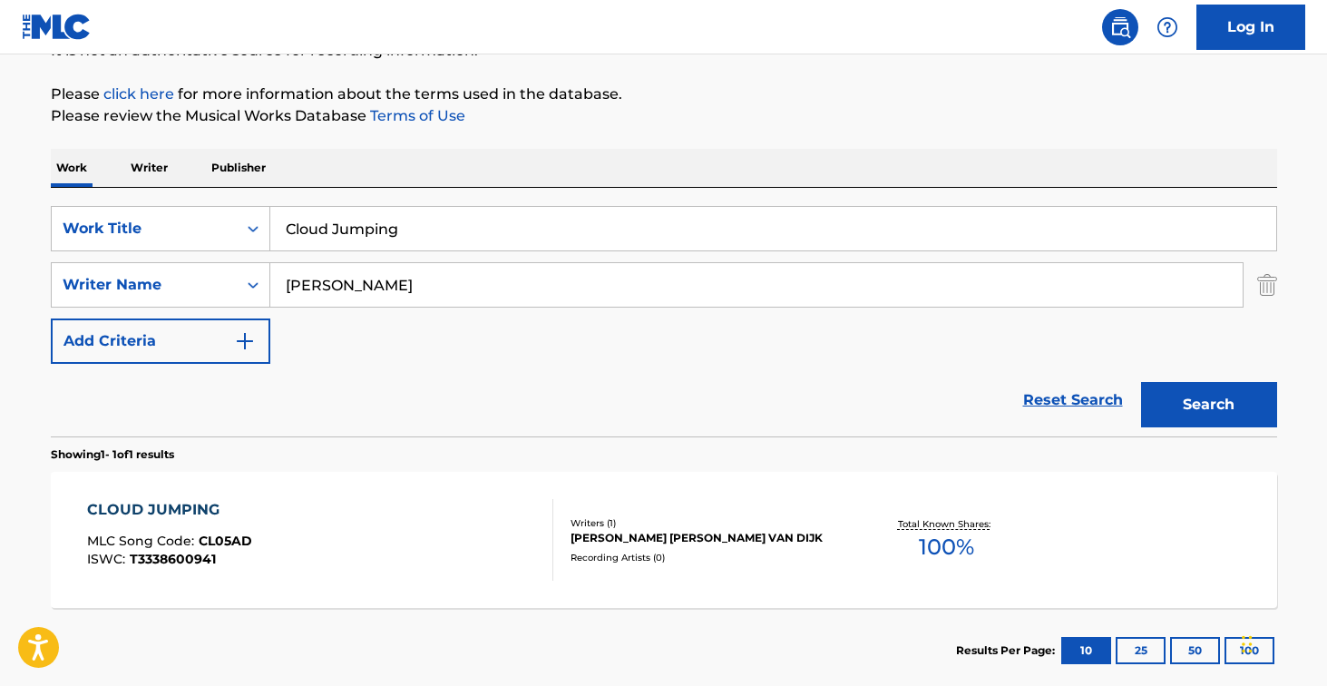
click at [371, 217] on input "Cloud Jumping" at bounding box center [773, 229] width 1006 height 44
paste input "Dreamscape"
type input "Dreamscape"
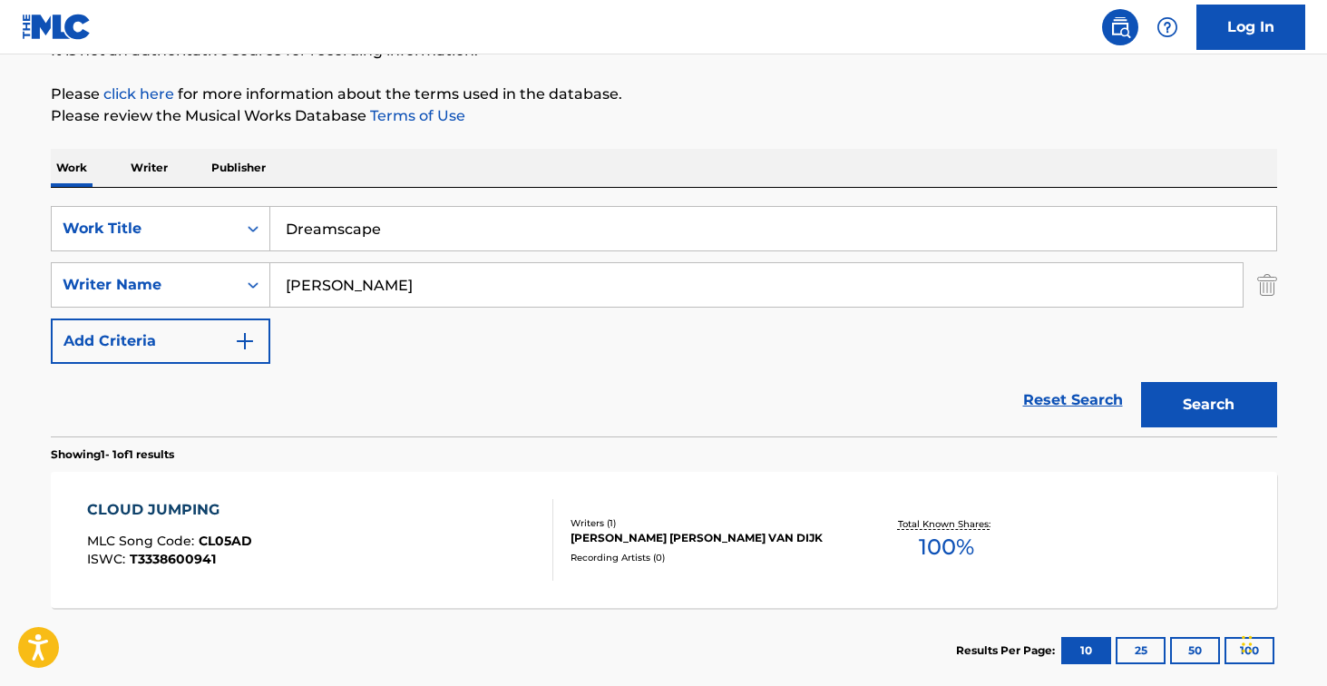
click at [1208, 405] on button "Search" at bounding box center [1209, 404] width 136 height 45
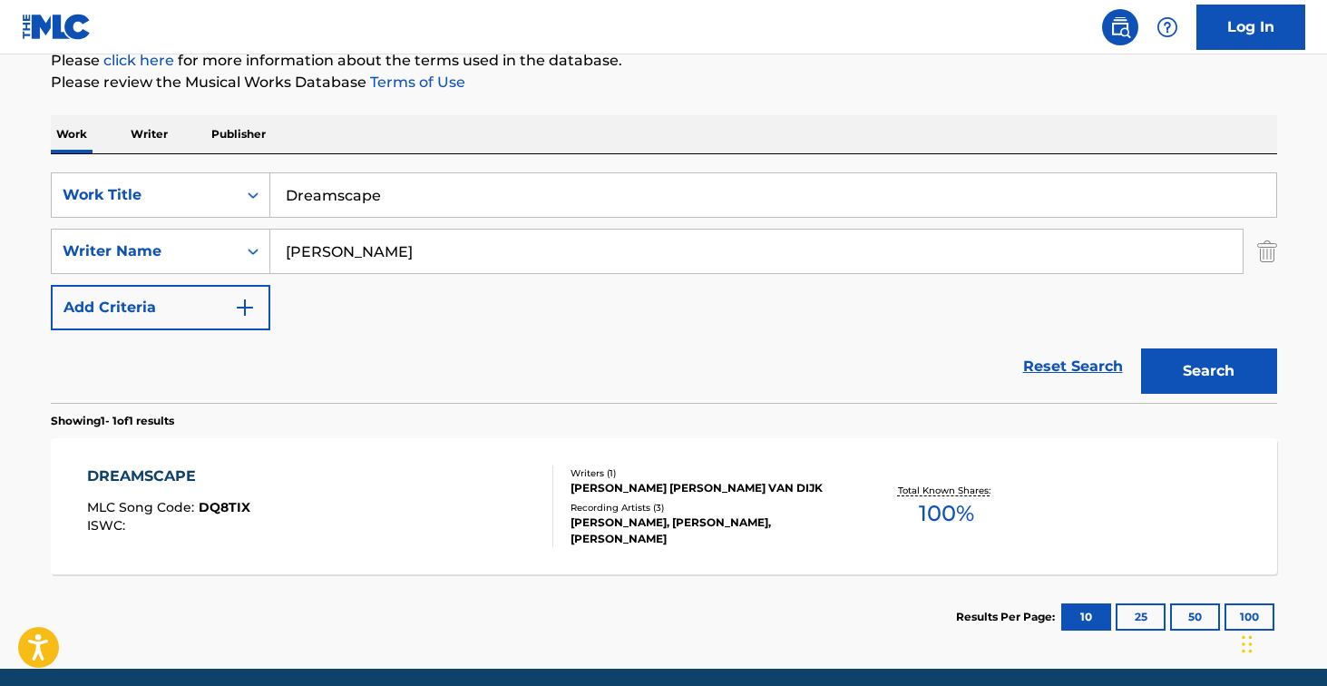
scroll to position [288, 0]
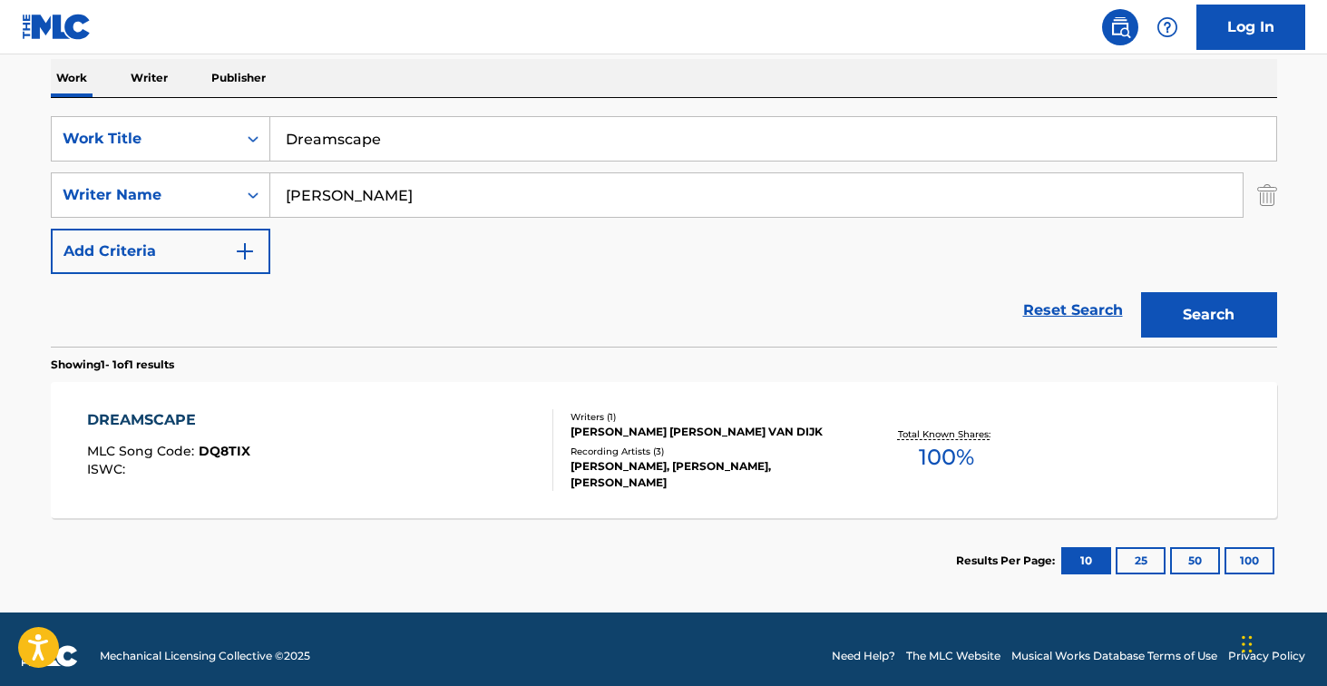
click at [405, 499] on div "DREAMSCAPE MLC Song Code : DQ8TIX ISWC : Writers ( 1 ) [PERSON_NAME] [PERSON_NA…" at bounding box center [664, 450] width 1227 height 136
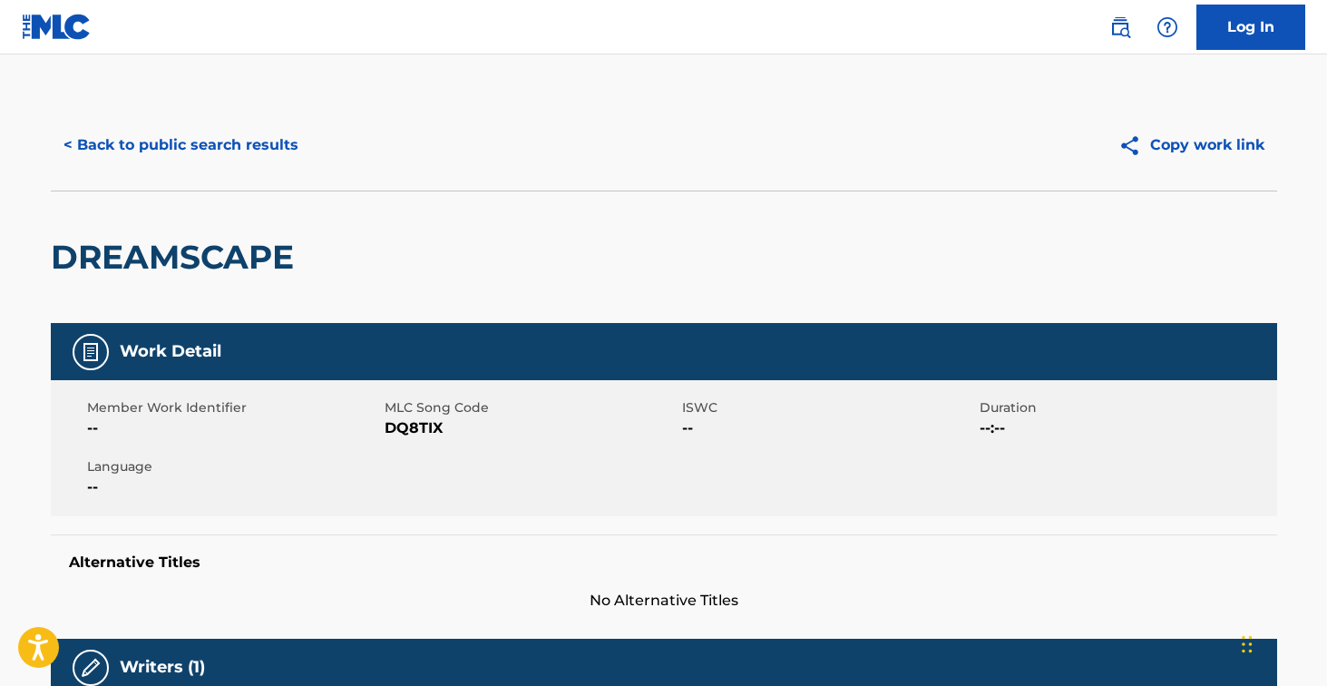
click at [422, 433] on span "DQ8TIX" at bounding box center [531, 428] width 293 height 22
copy span "DQ8TIX"
click at [264, 108] on div "< Back to public search results Copy work link" at bounding box center [664, 145] width 1227 height 91
click at [264, 133] on button "< Back to public search results" at bounding box center [181, 144] width 260 height 45
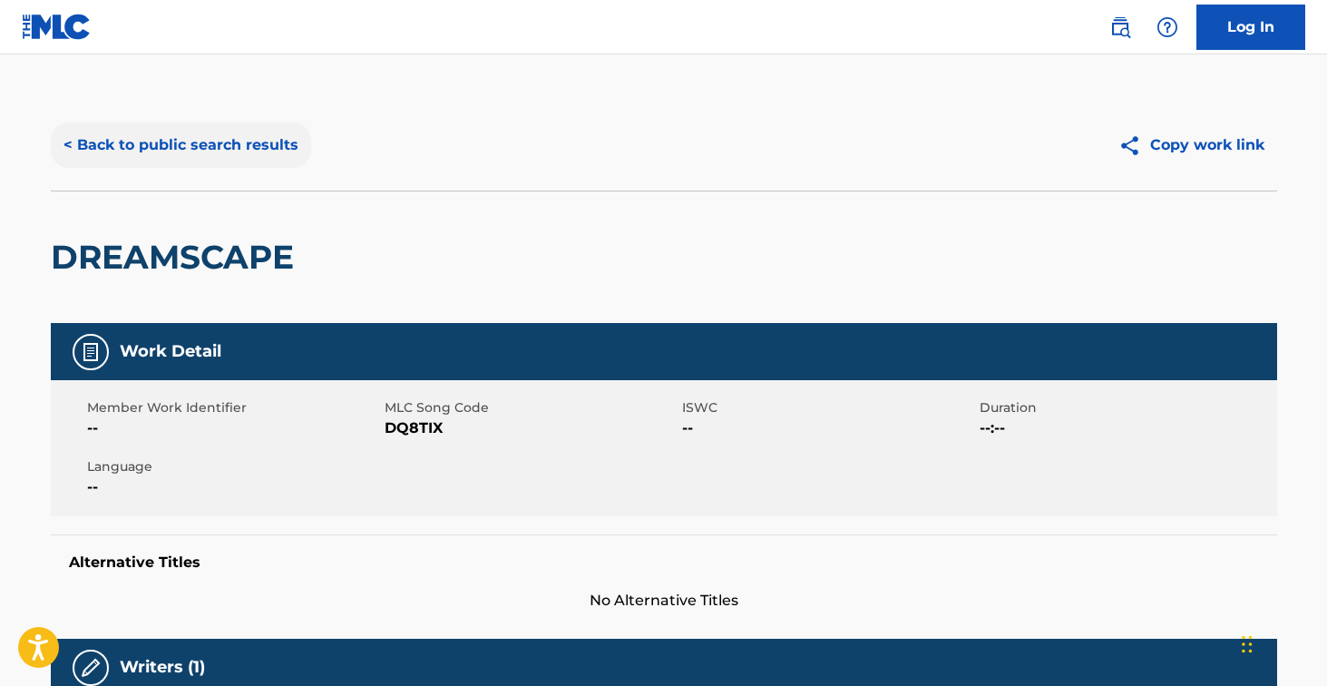
scroll to position [198, 0]
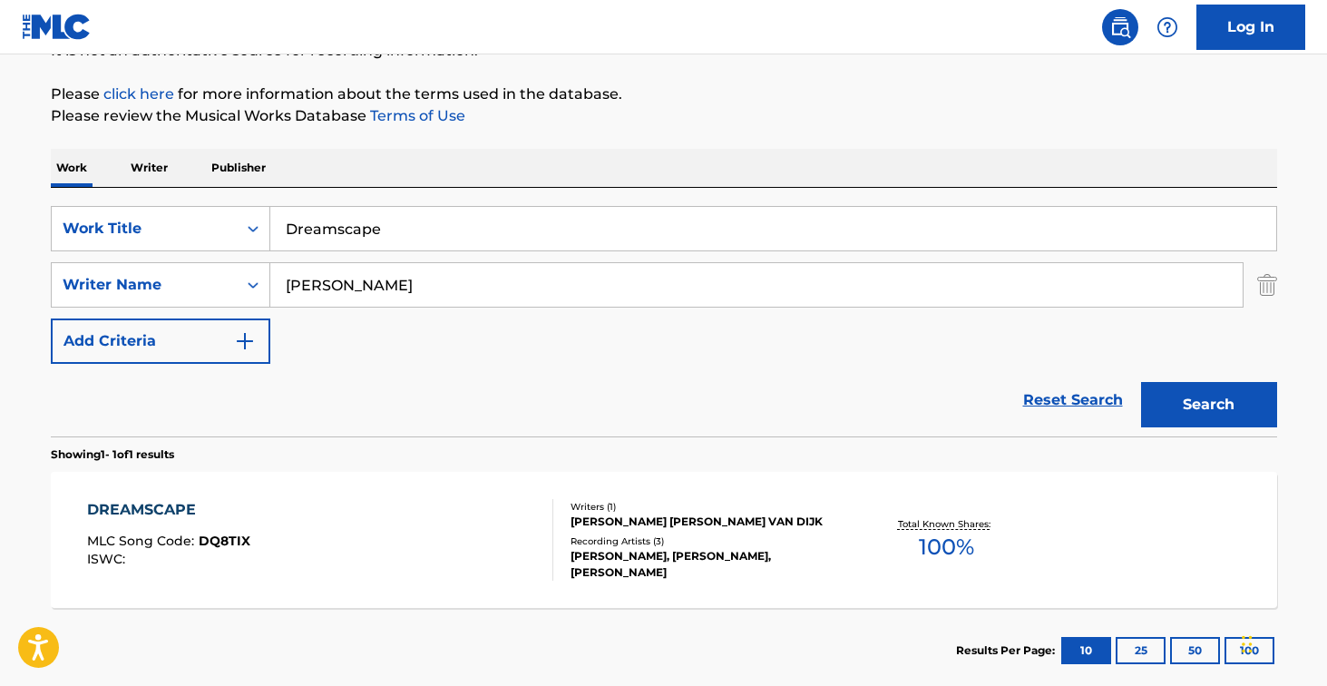
click at [425, 236] on input "Dreamscape" at bounding box center [773, 229] width 1006 height 44
paste input "Hiding Plac"
type input "Hiding Place"
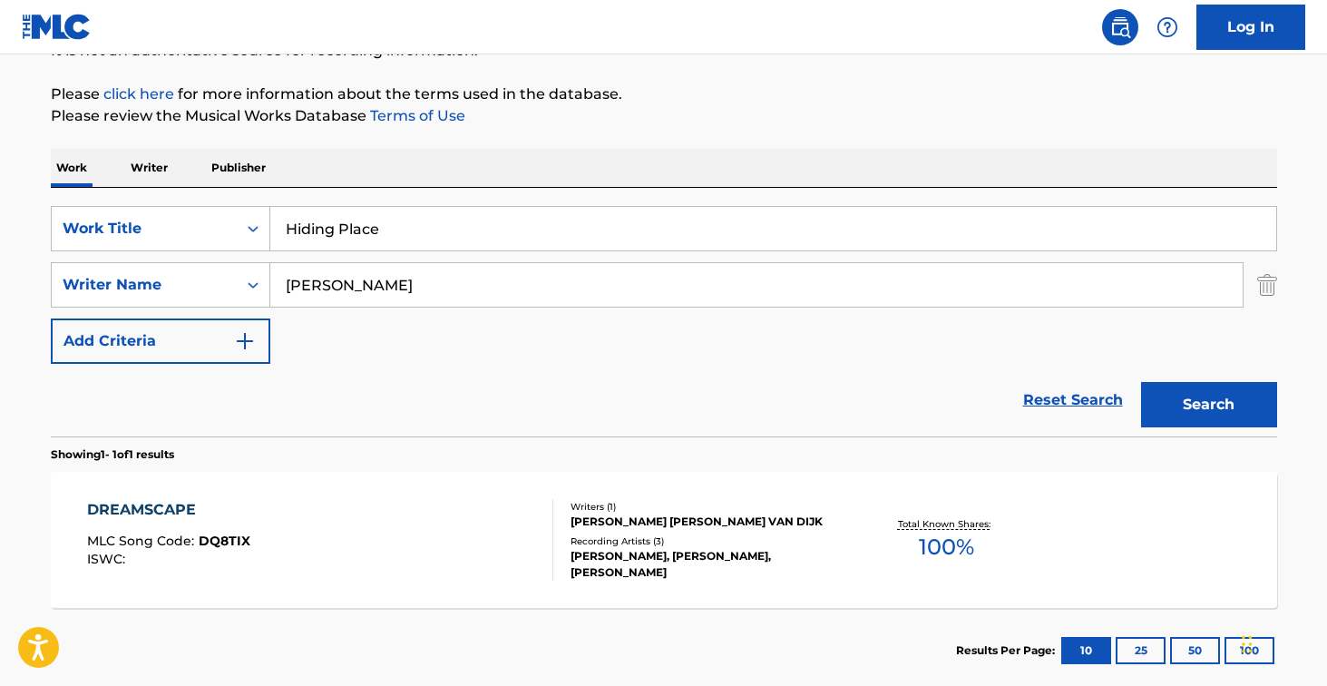
click at [1208, 405] on button "Search" at bounding box center [1209, 404] width 136 height 45
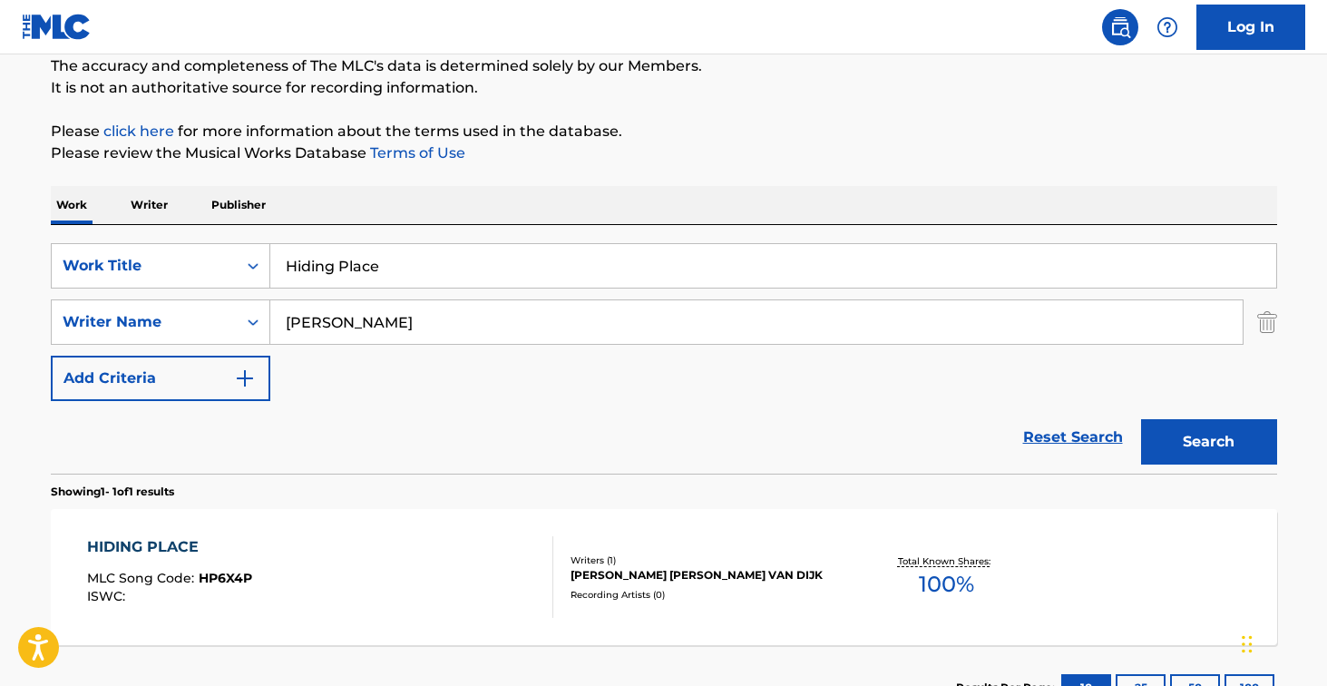
click at [467, 552] on div "HIDING PLACE MLC Song Code : HP6X4P ISWC :" at bounding box center [320, 577] width 466 height 82
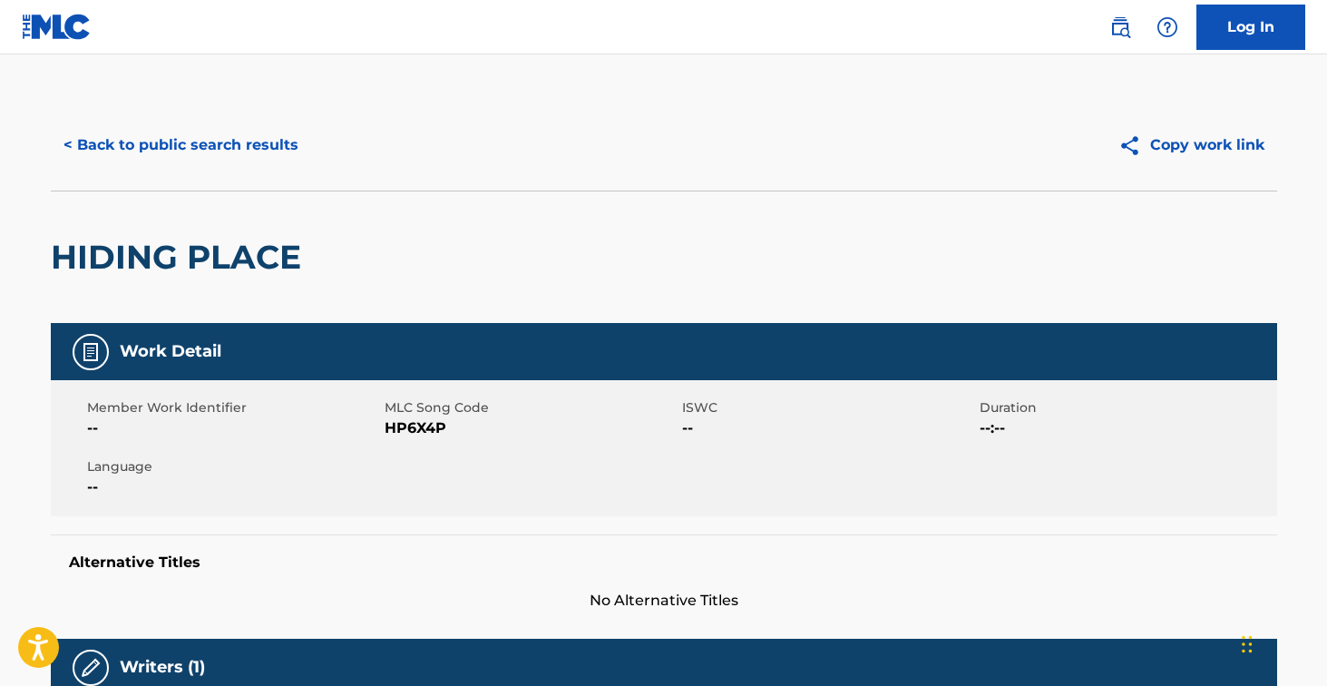
click at [417, 431] on span "HP6X4P" at bounding box center [531, 428] width 293 height 22
copy span "HP6X4P"
click at [279, 143] on button "< Back to public search results" at bounding box center [181, 144] width 260 height 45
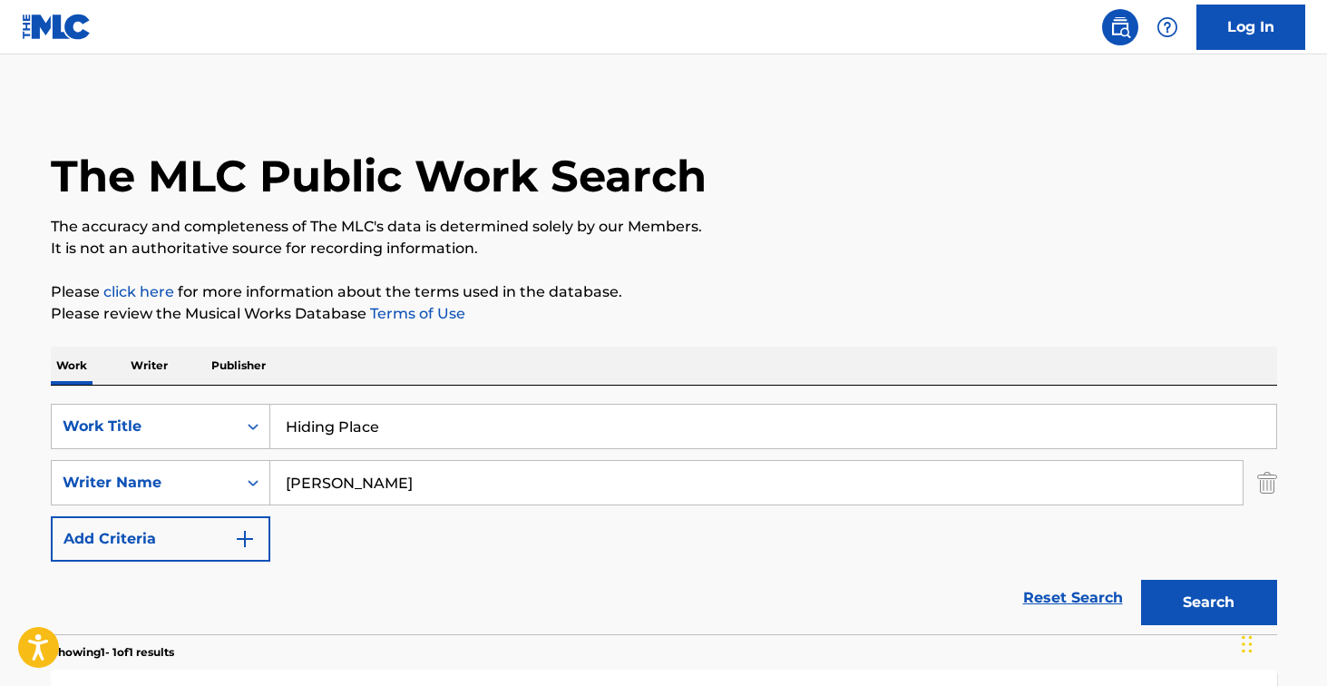
scroll to position [161, 0]
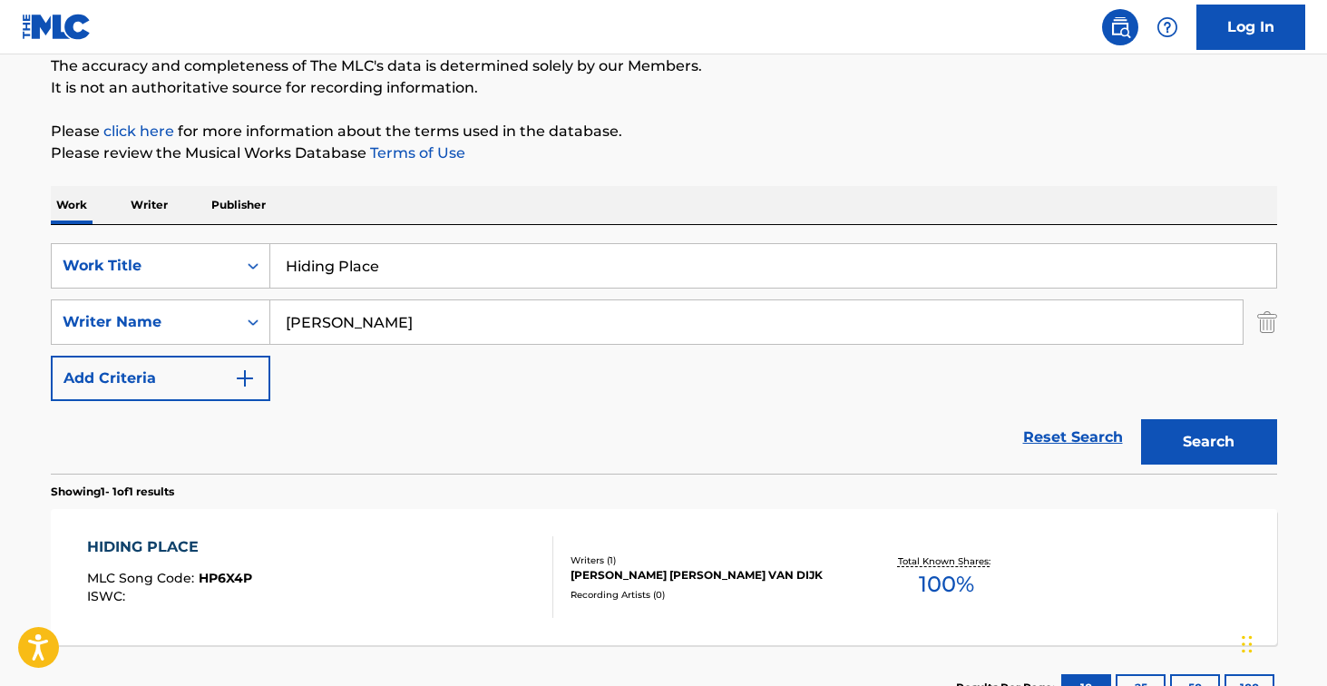
click at [437, 291] on div "SearchWithCriteriaf92abebd-4073-4d8f-83e2-5aadcc172085 Work Title Hiding Place …" at bounding box center [664, 322] width 1227 height 158
click at [437, 272] on input "Hiding Place" at bounding box center [773, 266] width 1006 height 44
paste input "gher Pe"
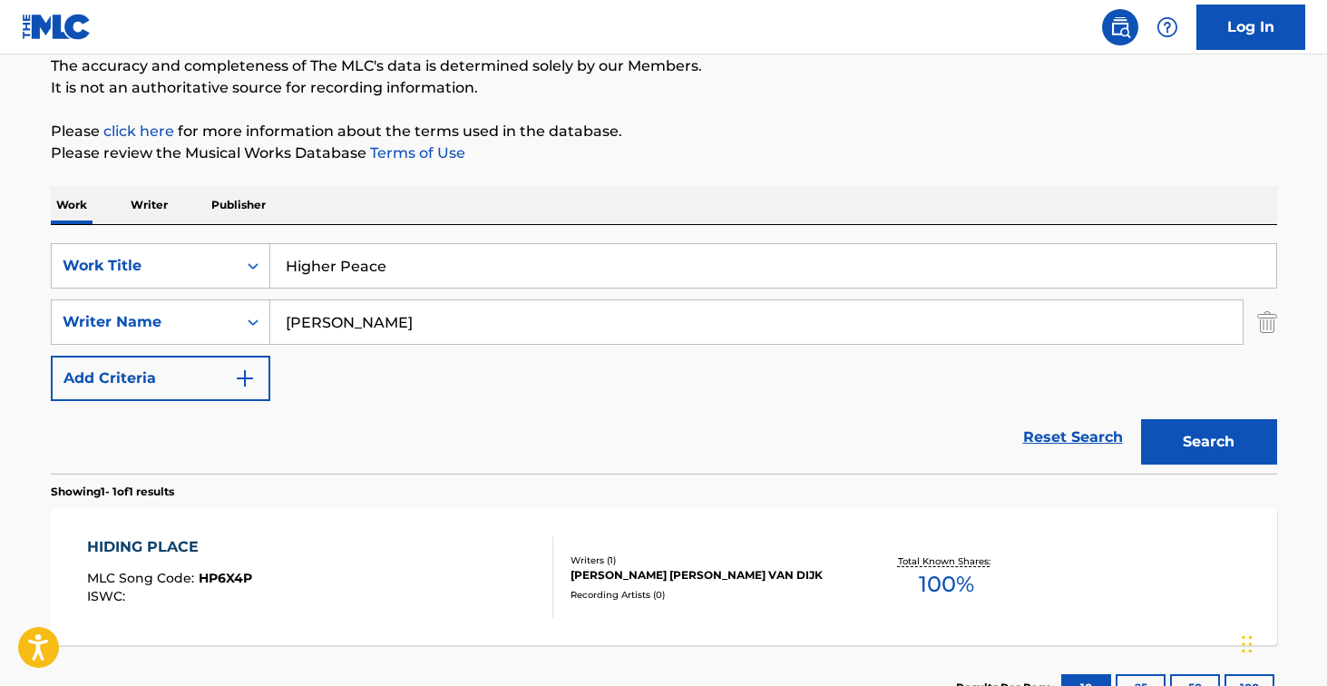
click at [1208, 442] on button "Search" at bounding box center [1209, 441] width 136 height 45
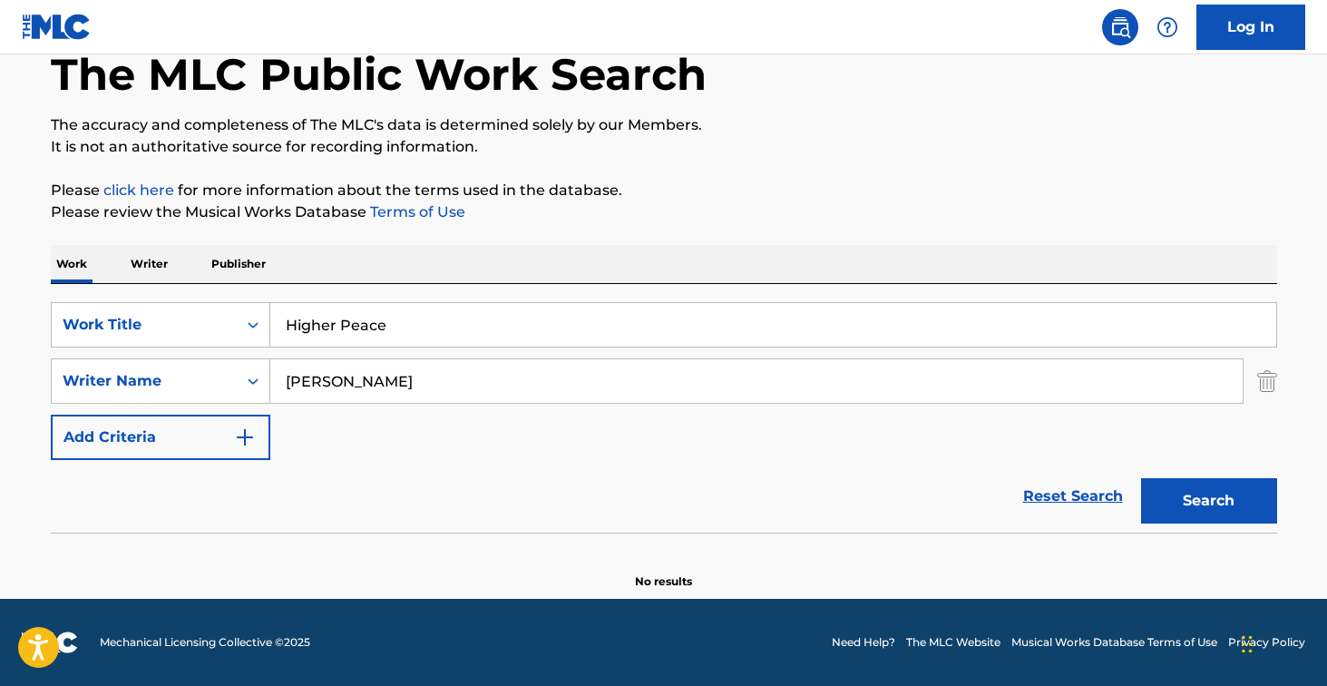
scroll to position [102, 0]
click at [513, 340] on input "Higher Peace" at bounding box center [773, 325] width 1006 height 44
paste input "One Day"
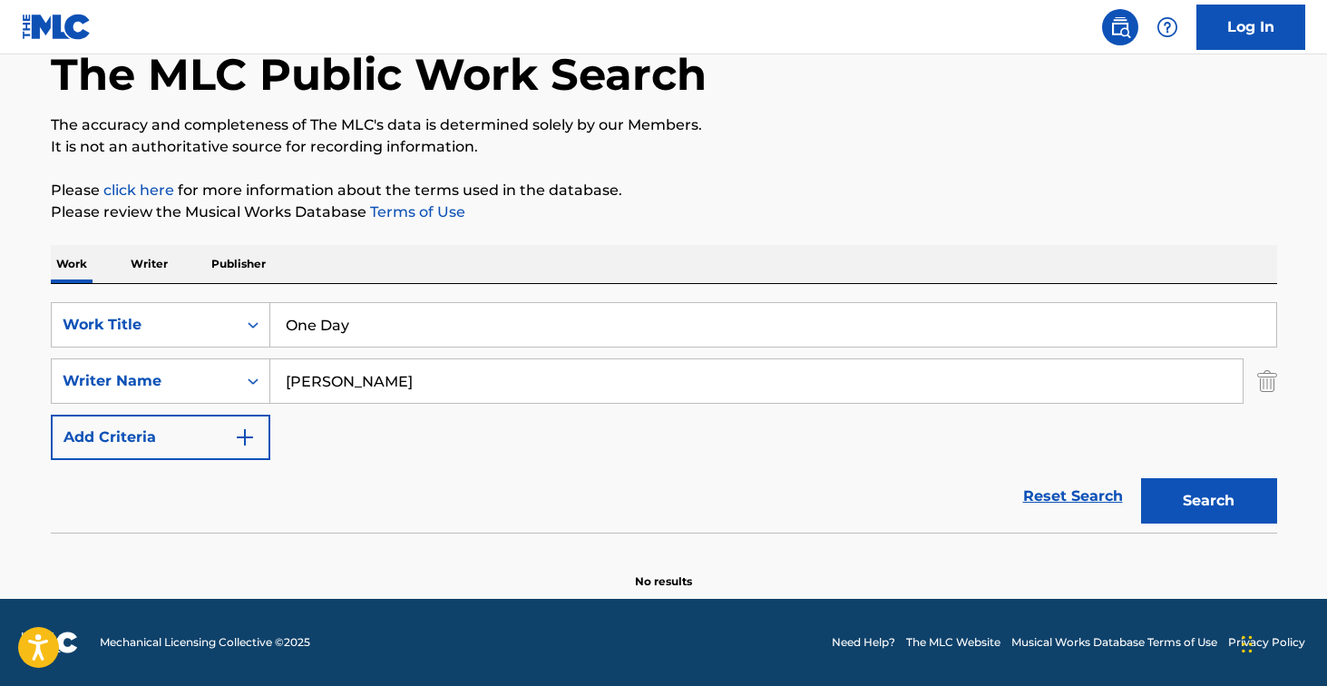
type input "One Day"
click at [1208, 501] on button "Search" at bounding box center [1209, 500] width 136 height 45
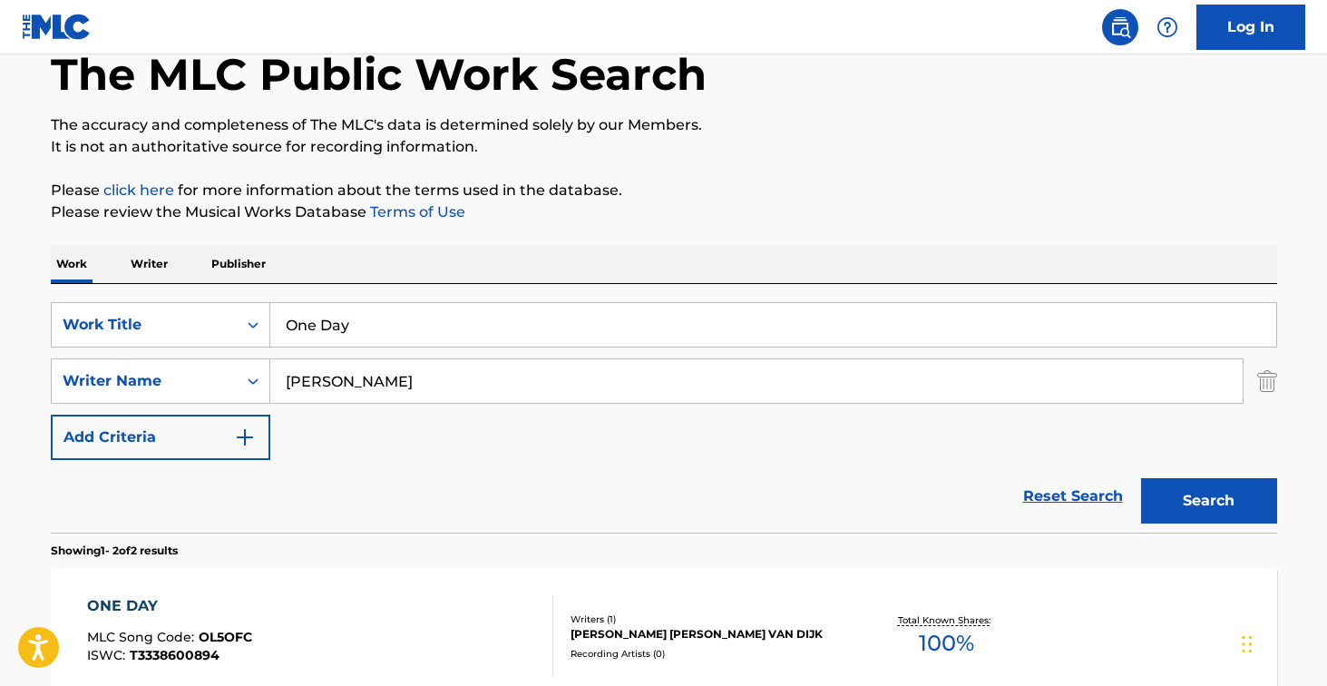
click at [438, 639] on div "ONE DAY MLC Song Code : OL5OFC ISWC : T3338600894" at bounding box center [320, 636] width 466 height 82
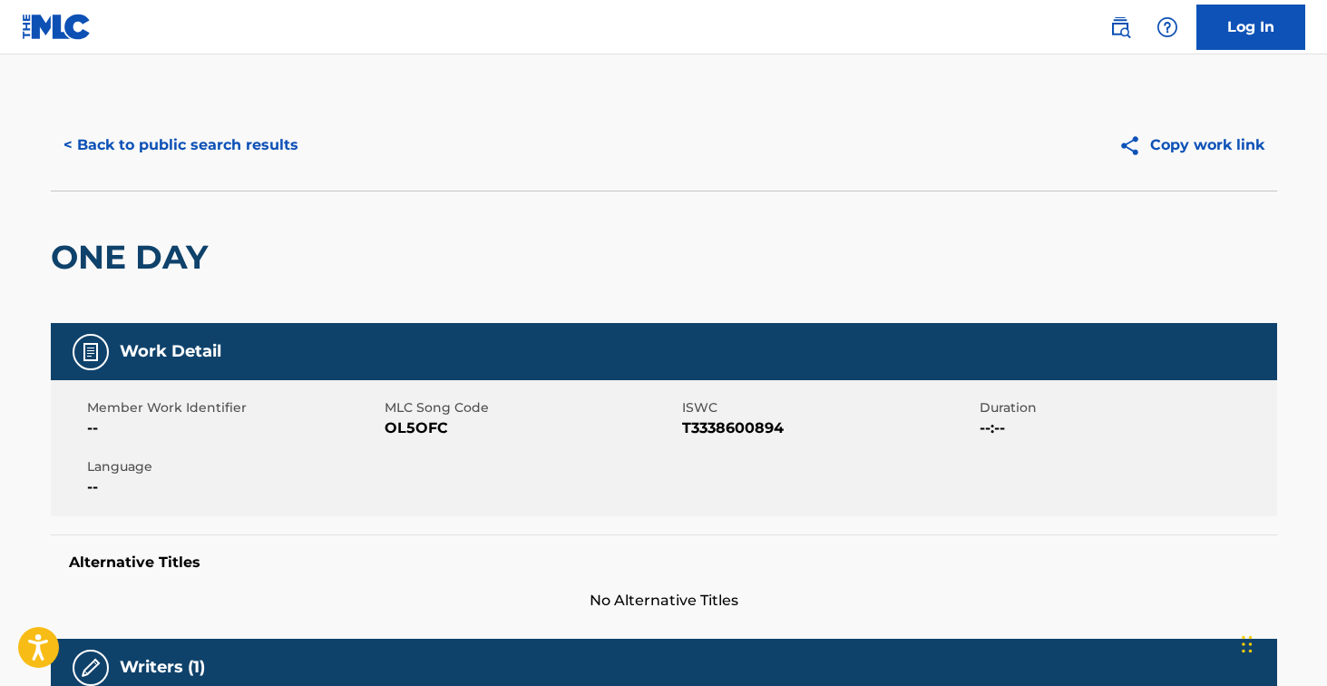
click at [422, 431] on span "OL5OFC" at bounding box center [531, 428] width 293 height 22
copy span "OL5OFC"
click at [206, 135] on button "< Back to public search results" at bounding box center [181, 144] width 260 height 45
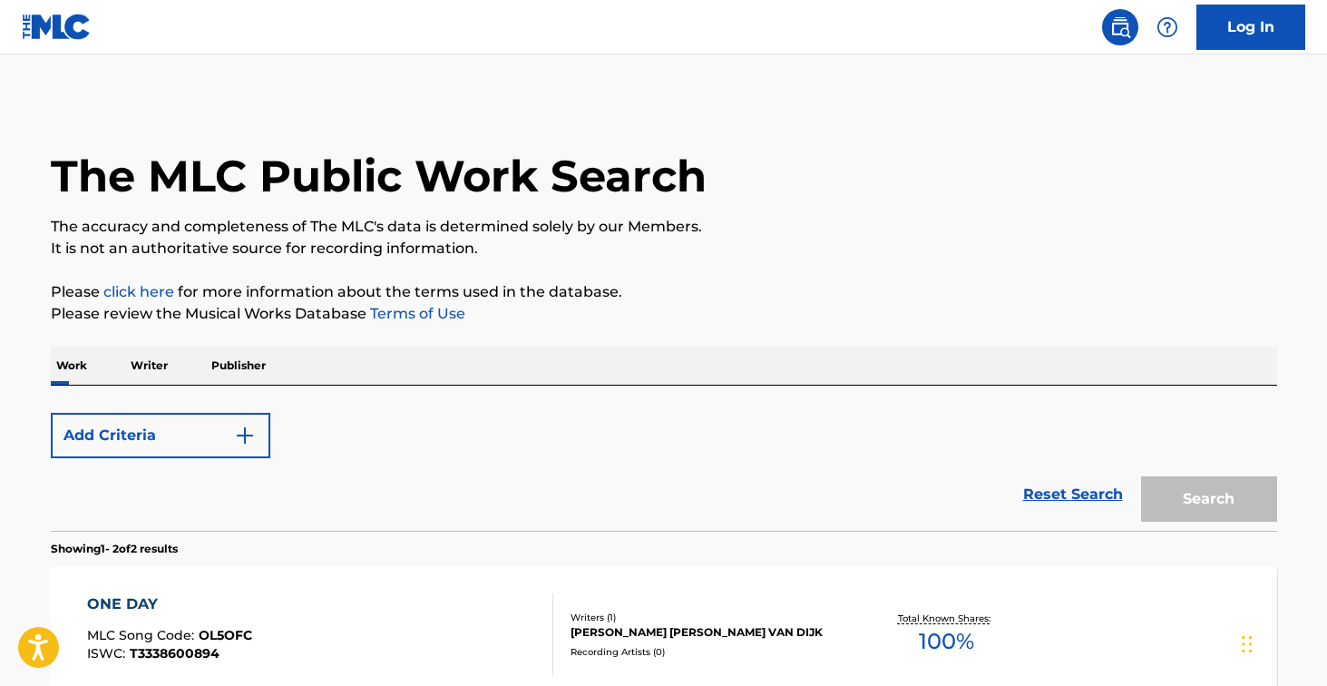
scroll to position [102, 0]
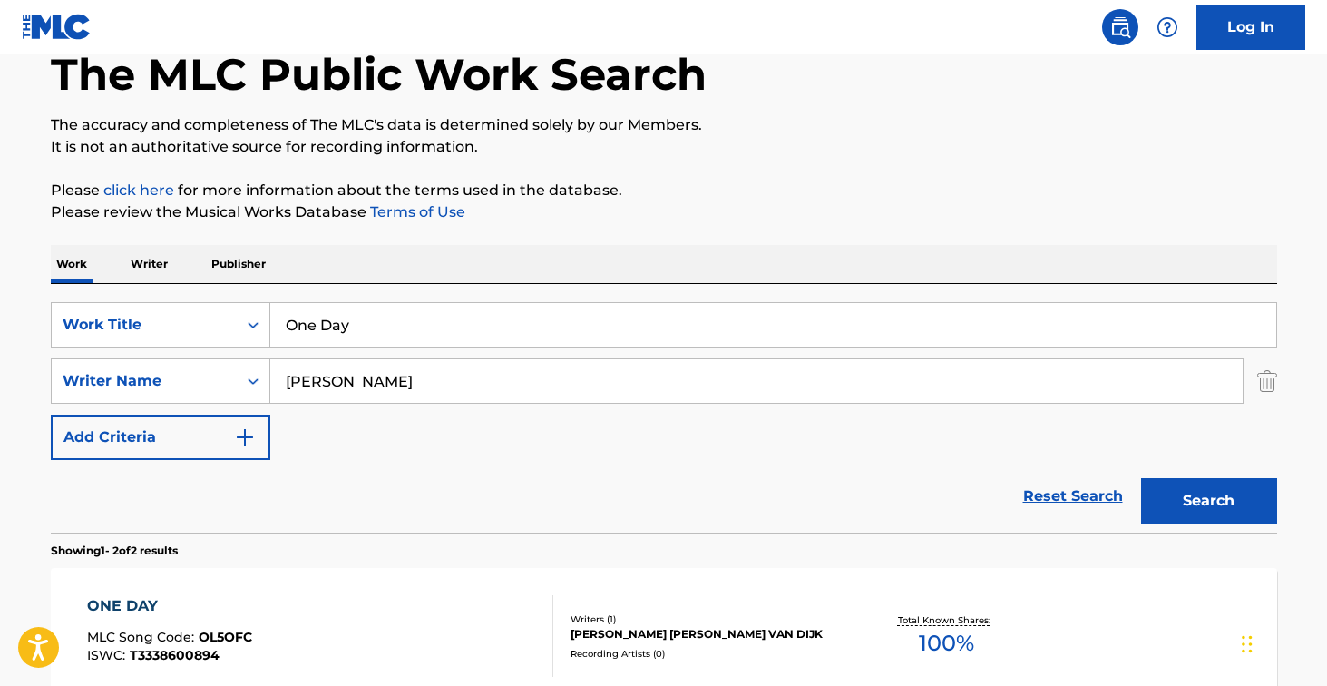
click at [377, 307] on input "One Day" at bounding box center [773, 325] width 1006 height 44
paste input "Ruach"
type input "Ruach"
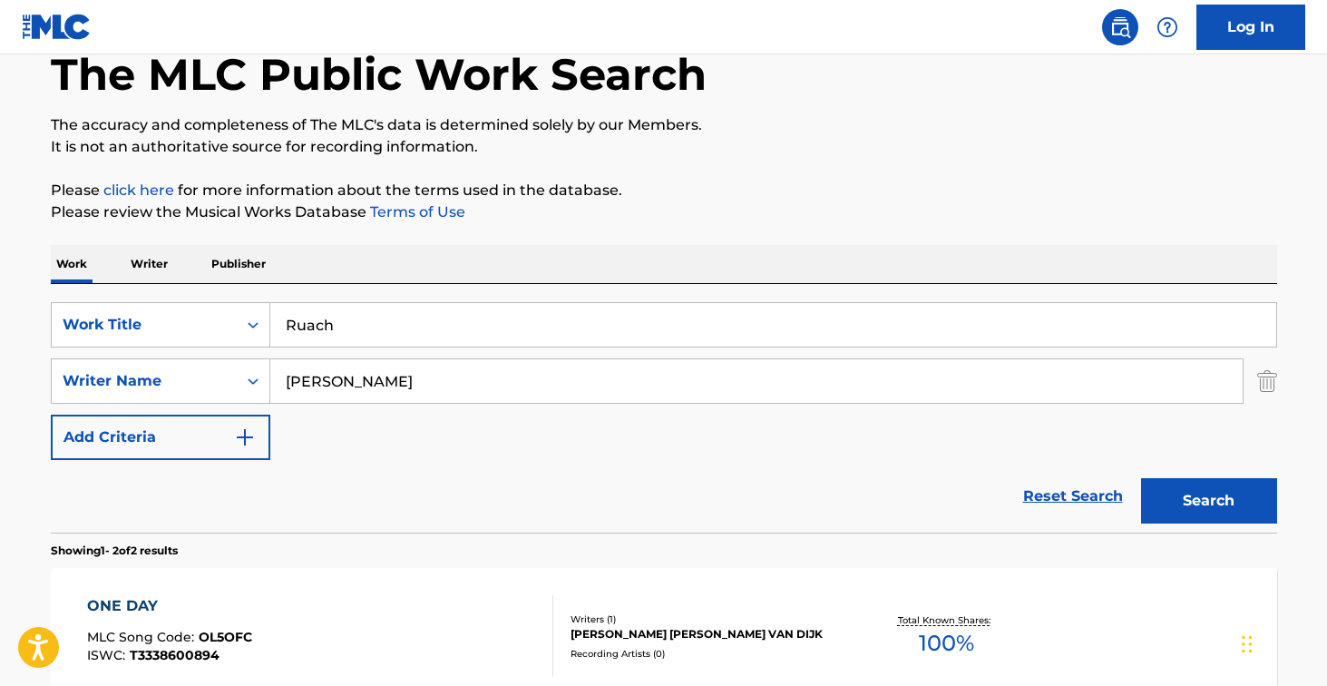
click at [1208, 501] on button "Search" at bounding box center [1209, 500] width 136 height 45
click at [460, 652] on div "RUACH MLC Song Code : RN8C20 ISWC :" at bounding box center [320, 636] width 466 height 82
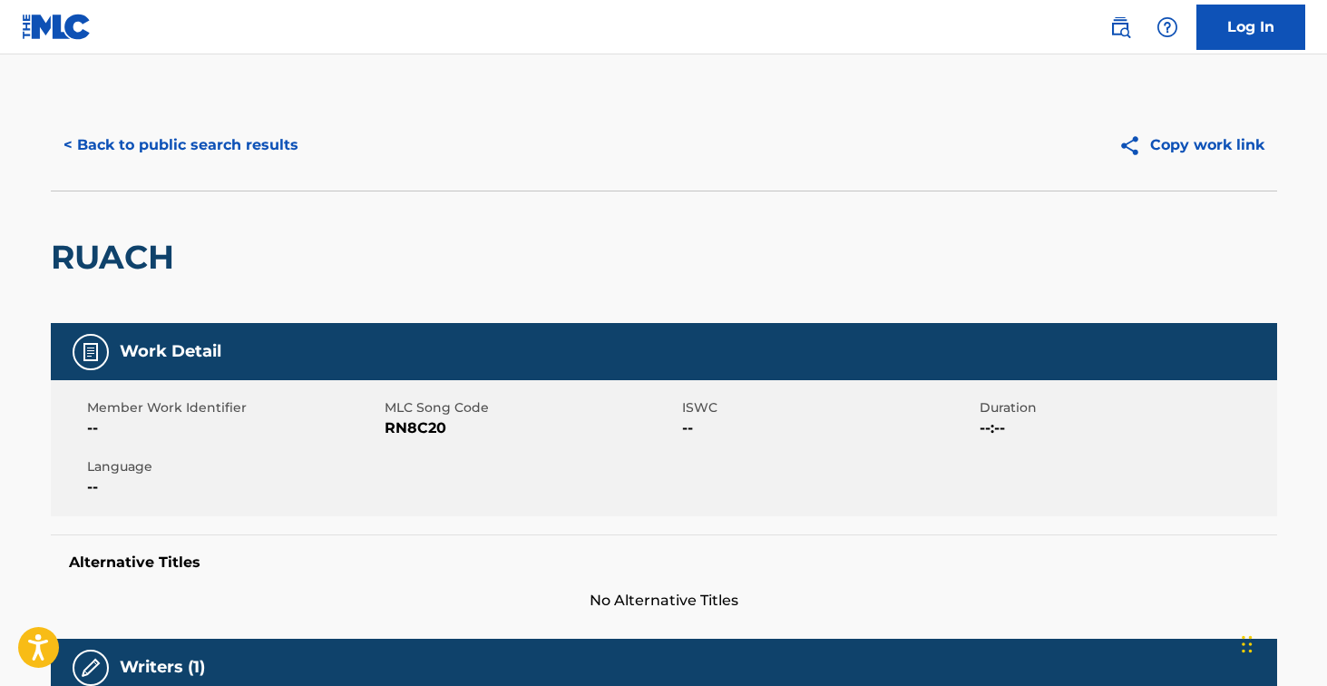
click at [409, 421] on span "RN8C20" at bounding box center [531, 428] width 293 height 22
copy span "RN8C20"
click at [288, 146] on button "< Back to public search results" at bounding box center [181, 144] width 260 height 45
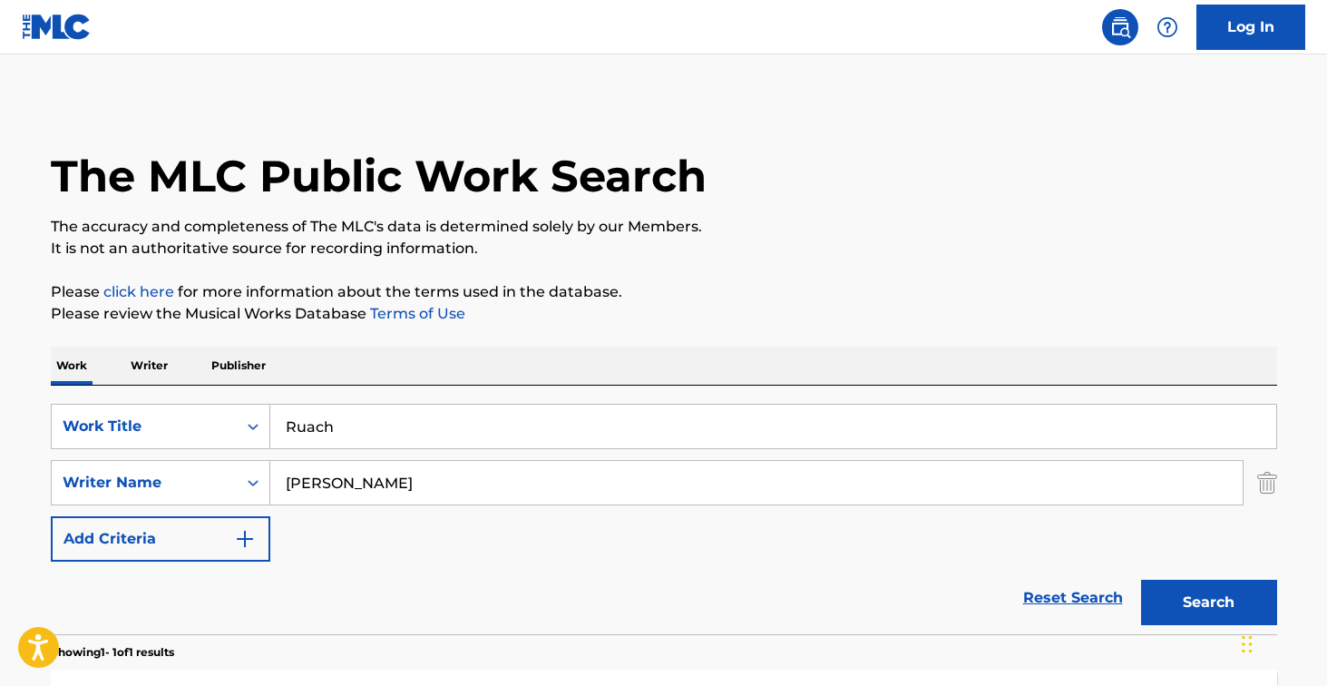
scroll to position [102, 0]
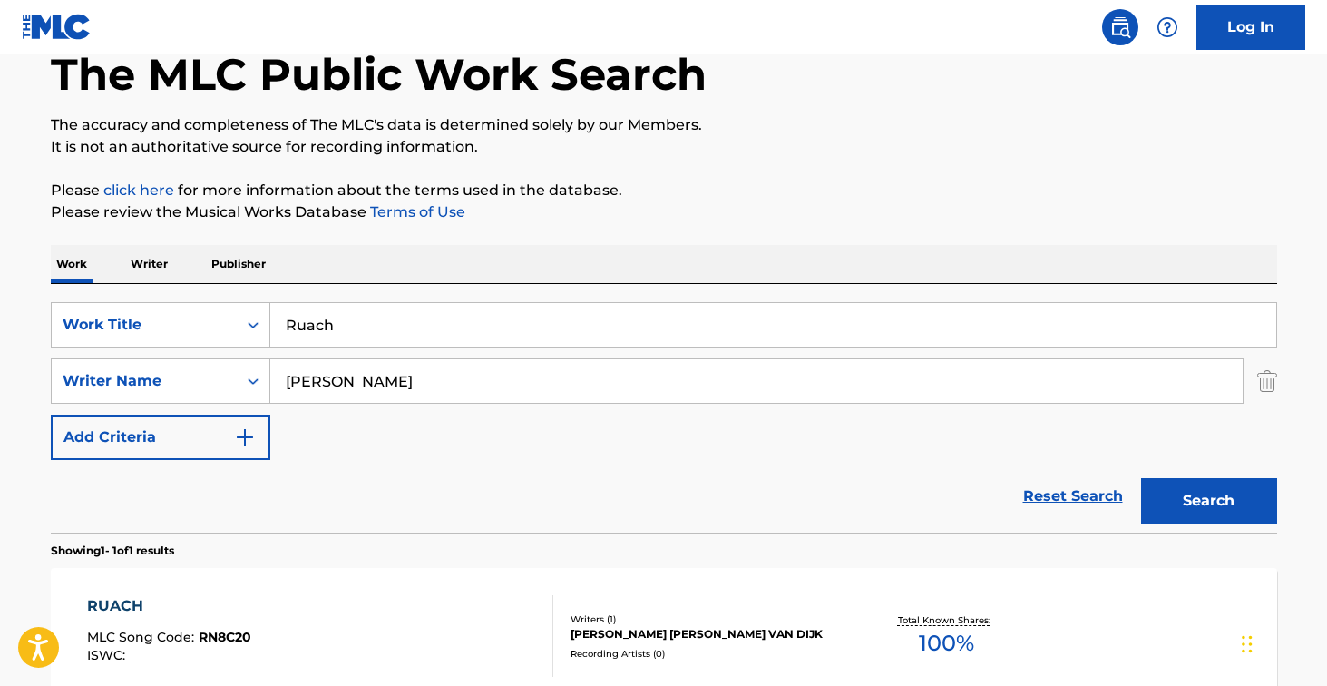
click at [460, 331] on input "Ruach" at bounding box center [773, 325] width 1006 height 44
paste input "Stav"
type input "Stav"
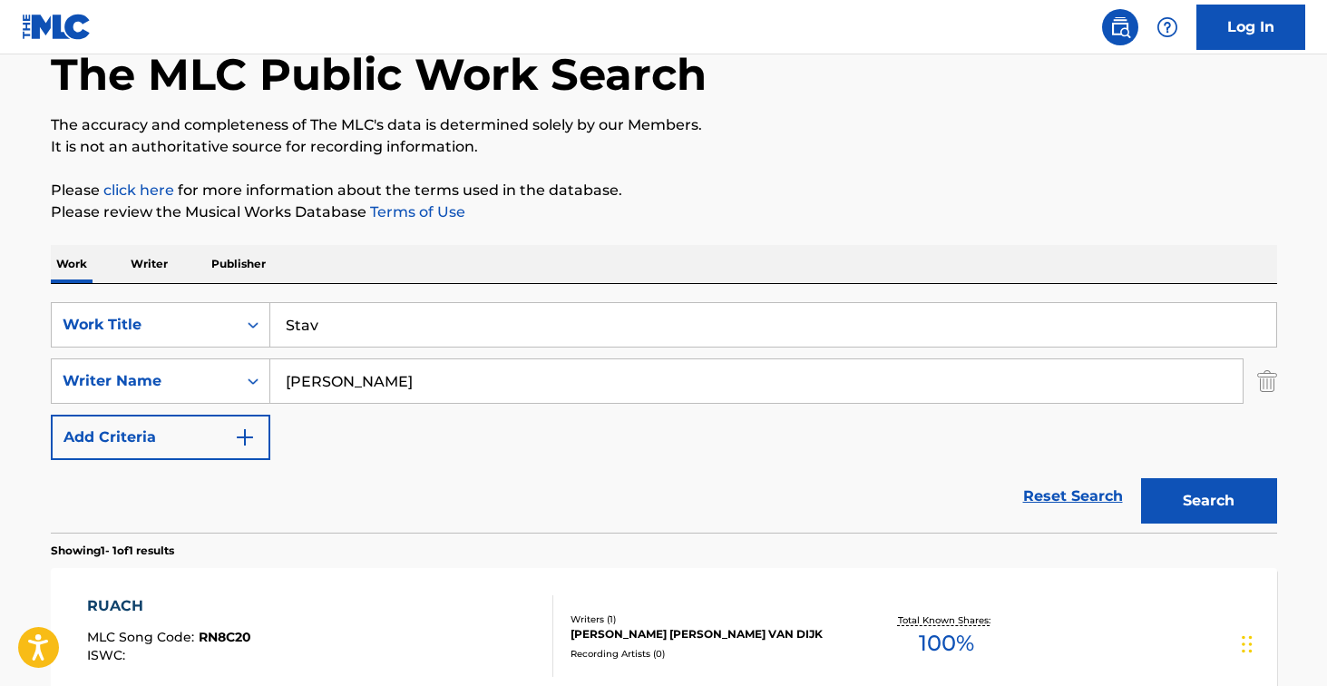
click at [1208, 501] on button "Search" at bounding box center [1209, 500] width 136 height 45
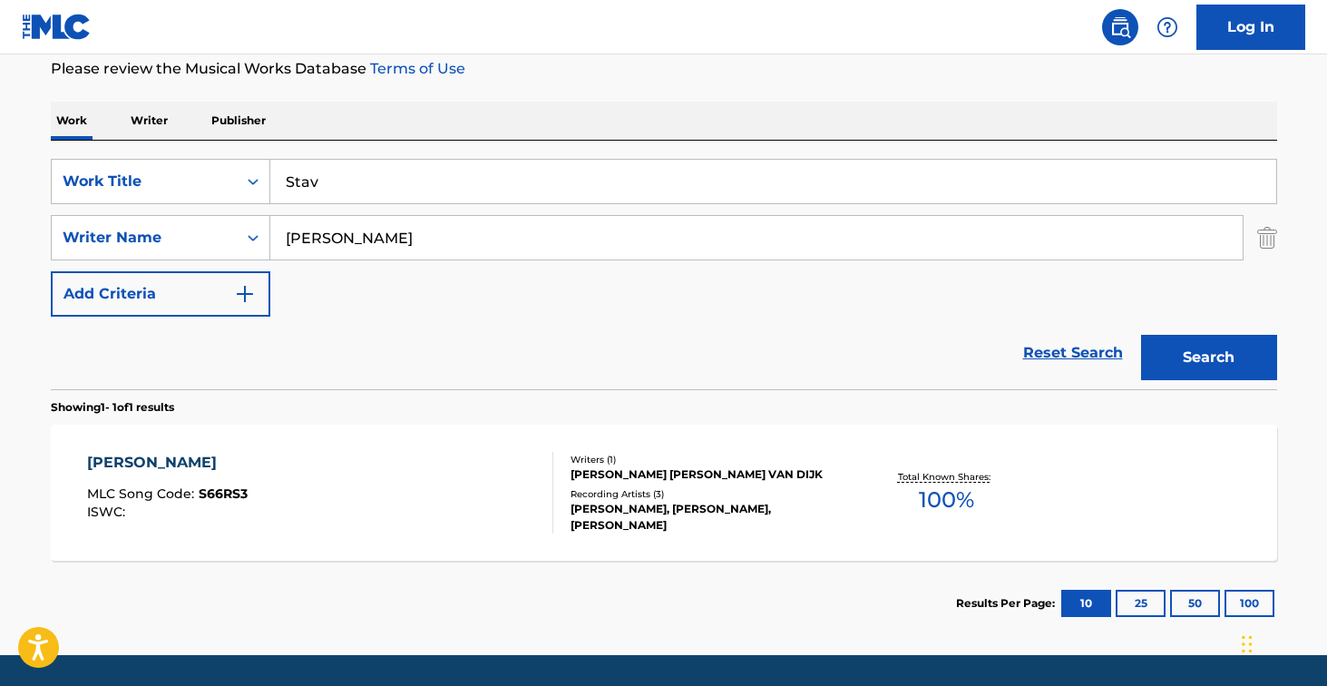
scroll to position [298, 0]
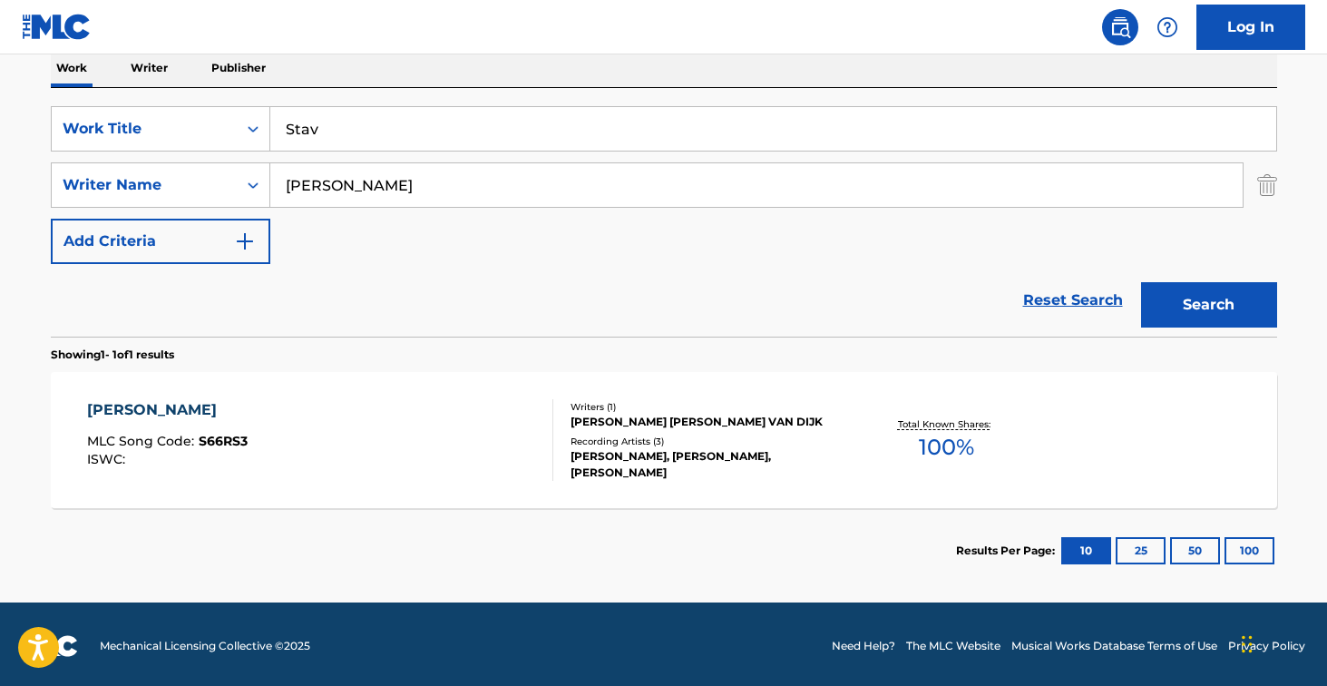
click at [458, 465] on div "STAV MLC Song Code : S66RS3 ISWC :" at bounding box center [320, 440] width 466 height 82
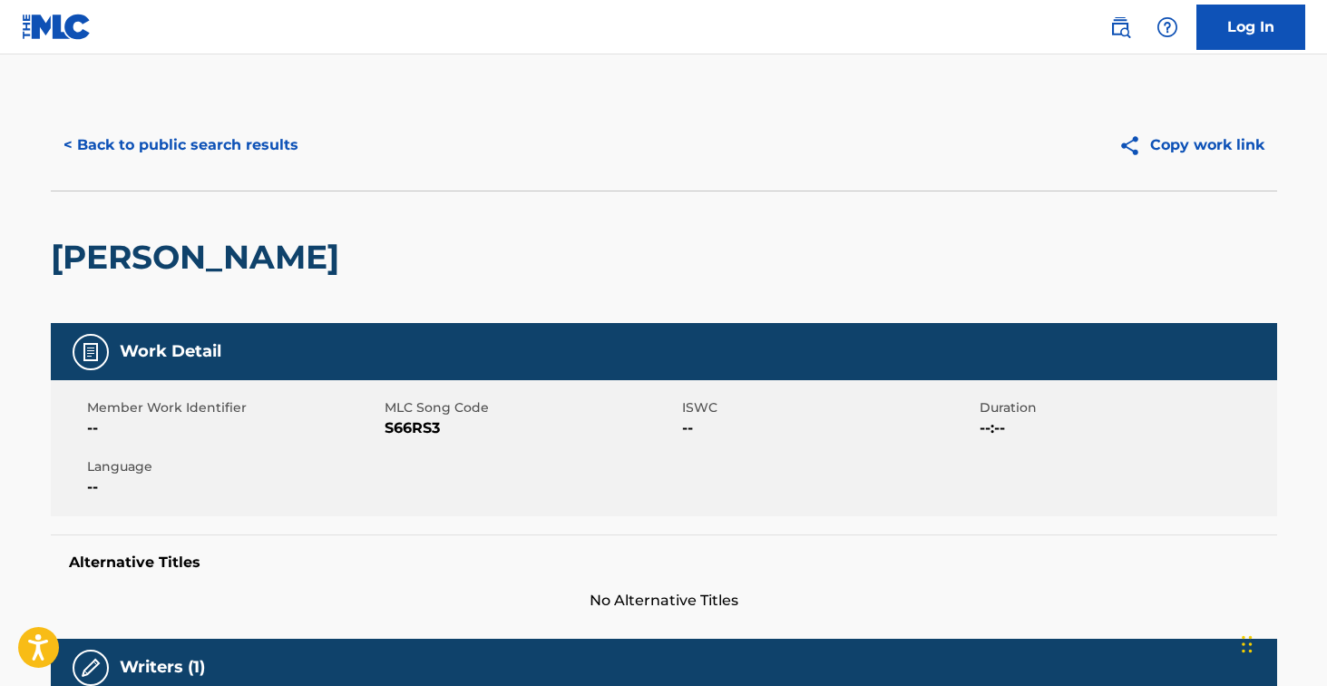
click at [417, 427] on span "S66RS3" at bounding box center [531, 428] width 293 height 22
click at [262, 146] on button "< Back to public search results" at bounding box center [181, 144] width 260 height 45
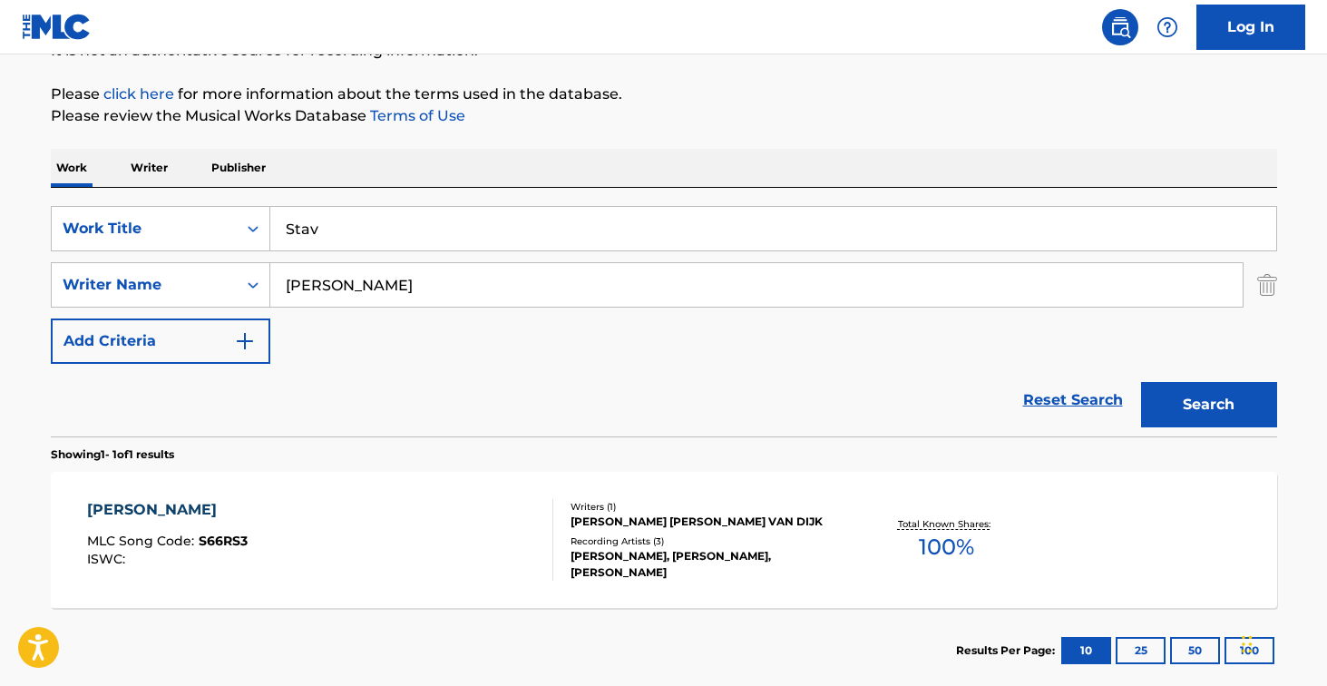
click at [504, 225] on input "Stav" at bounding box center [773, 229] width 1006 height 44
paste input "Waterfalls"
type input "Waterfalls"
click at [1208, 405] on button "Search" at bounding box center [1209, 404] width 136 height 45
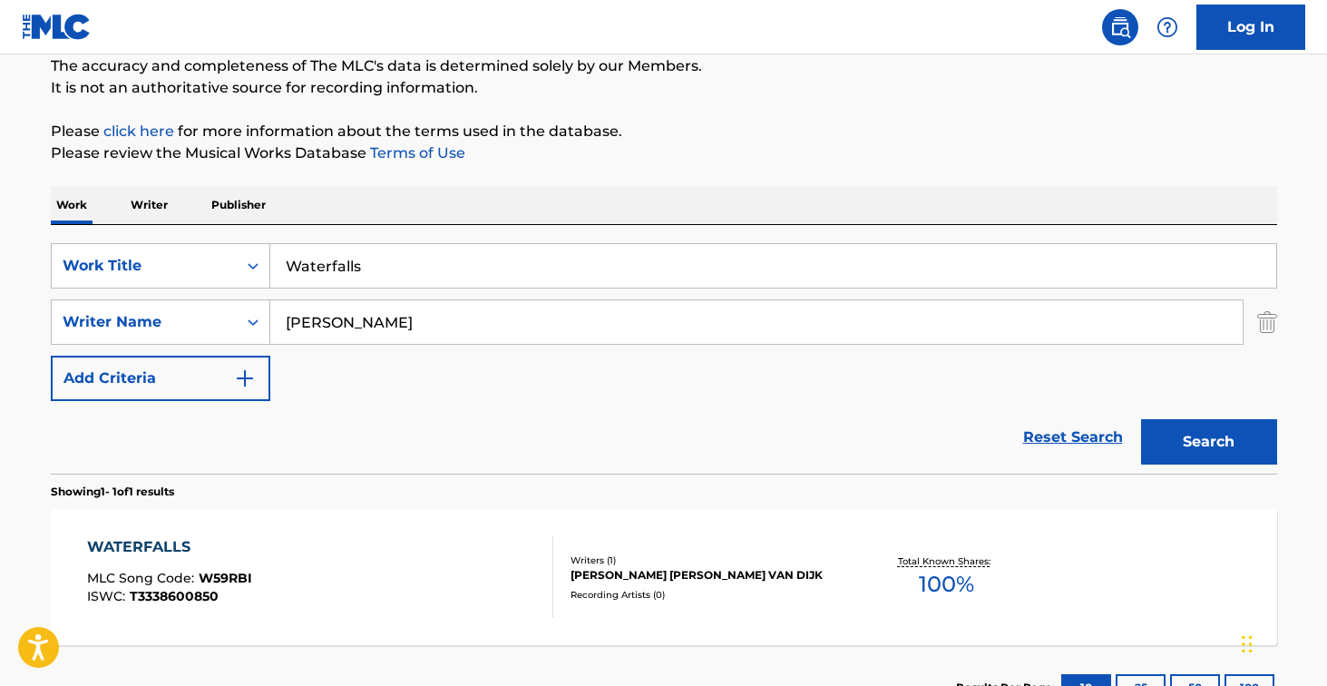
scroll to position [246, 0]
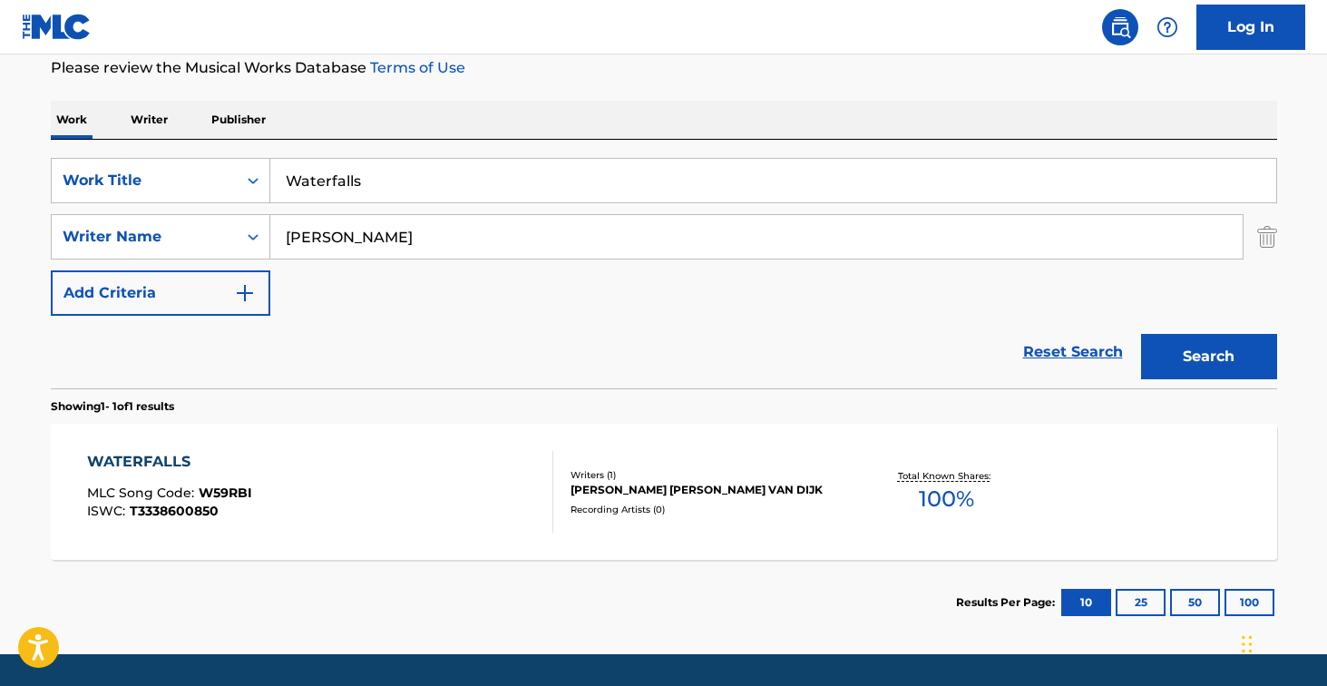
click at [486, 482] on div "WATERFALLS MLC Song Code : W59RBI ISWC : T3338600850" at bounding box center [320, 492] width 466 height 82
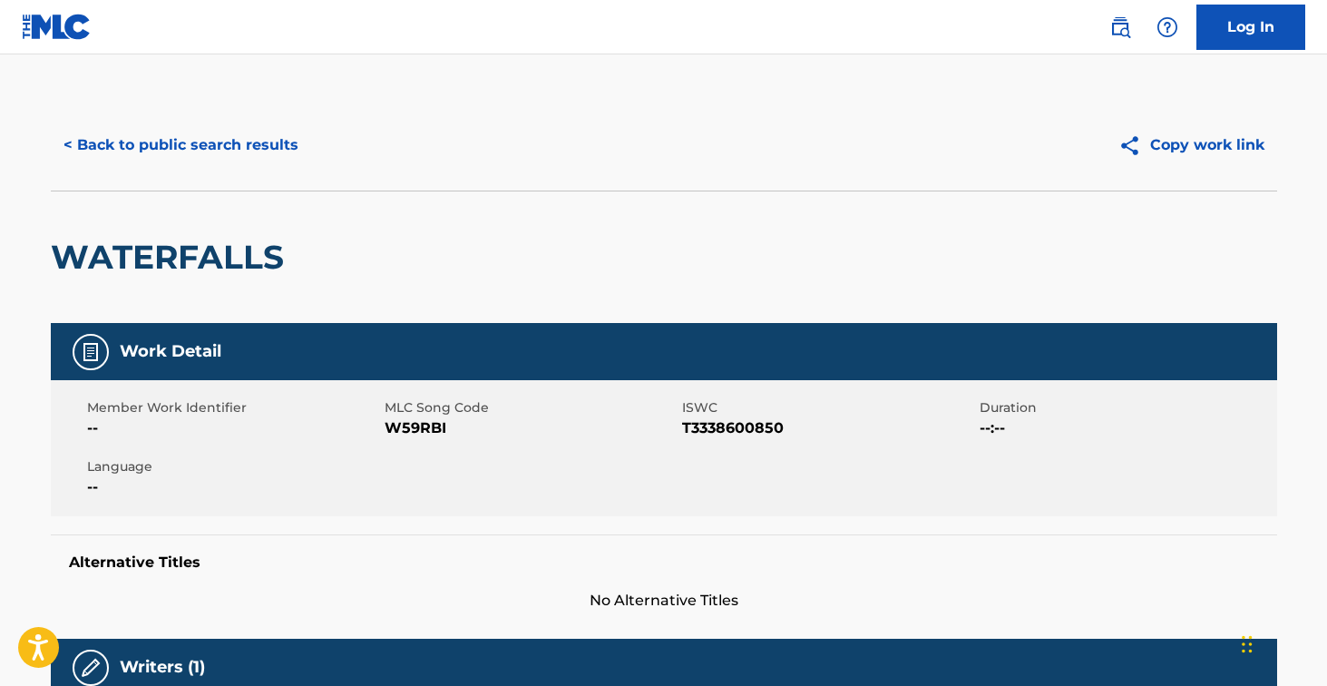
click at [414, 427] on span "W59RBI" at bounding box center [531, 428] width 293 height 22
click at [154, 149] on button "< Back to public search results" at bounding box center [181, 144] width 260 height 45
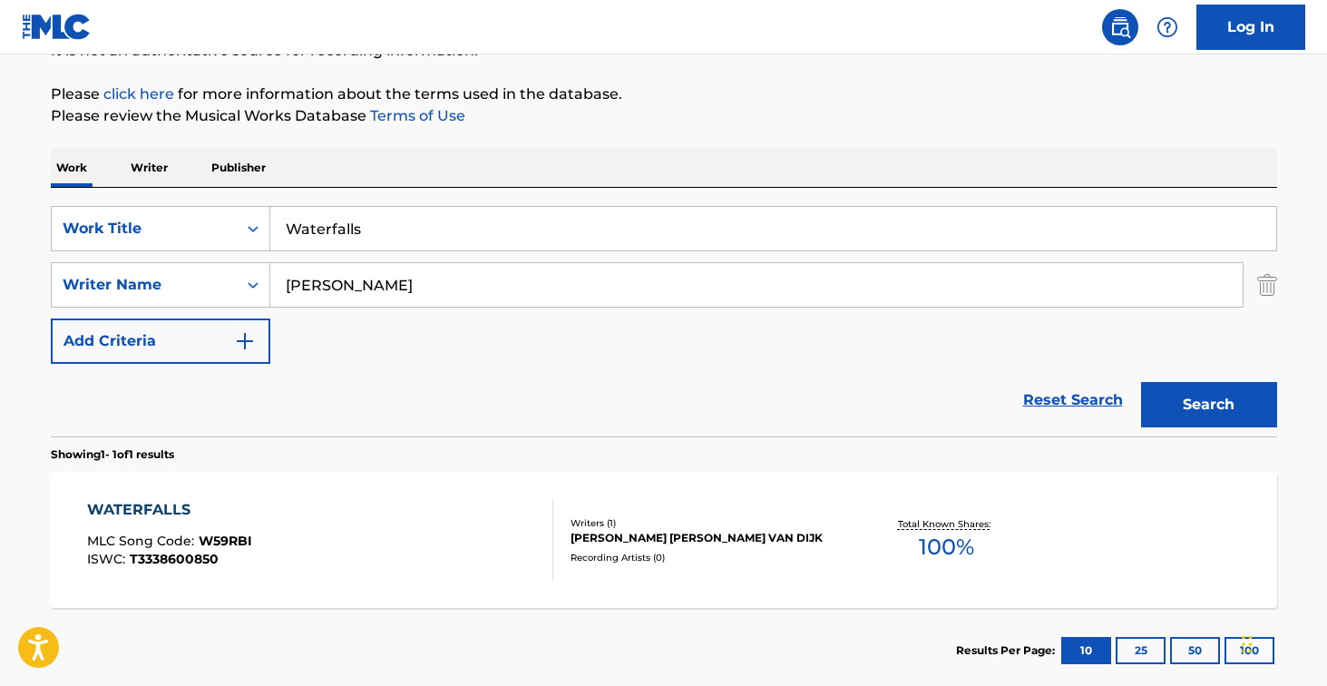
click at [385, 238] on input "Waterfalls" at bounding box center [773, 229] width 1006 height 44
paste input "Zien 528 Hz"
click at [1208, 405] on button "Search" at bounding box center [1209, 404] width 136 height 45
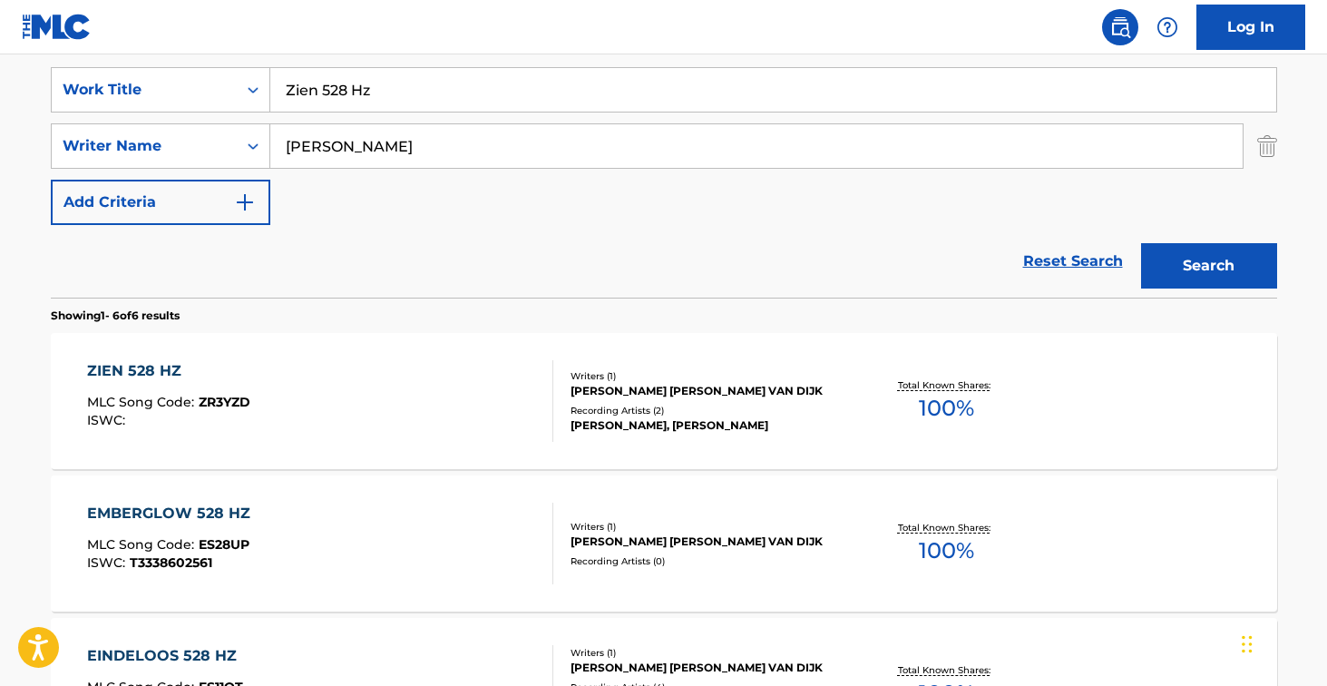
scroll to position [307, 0]
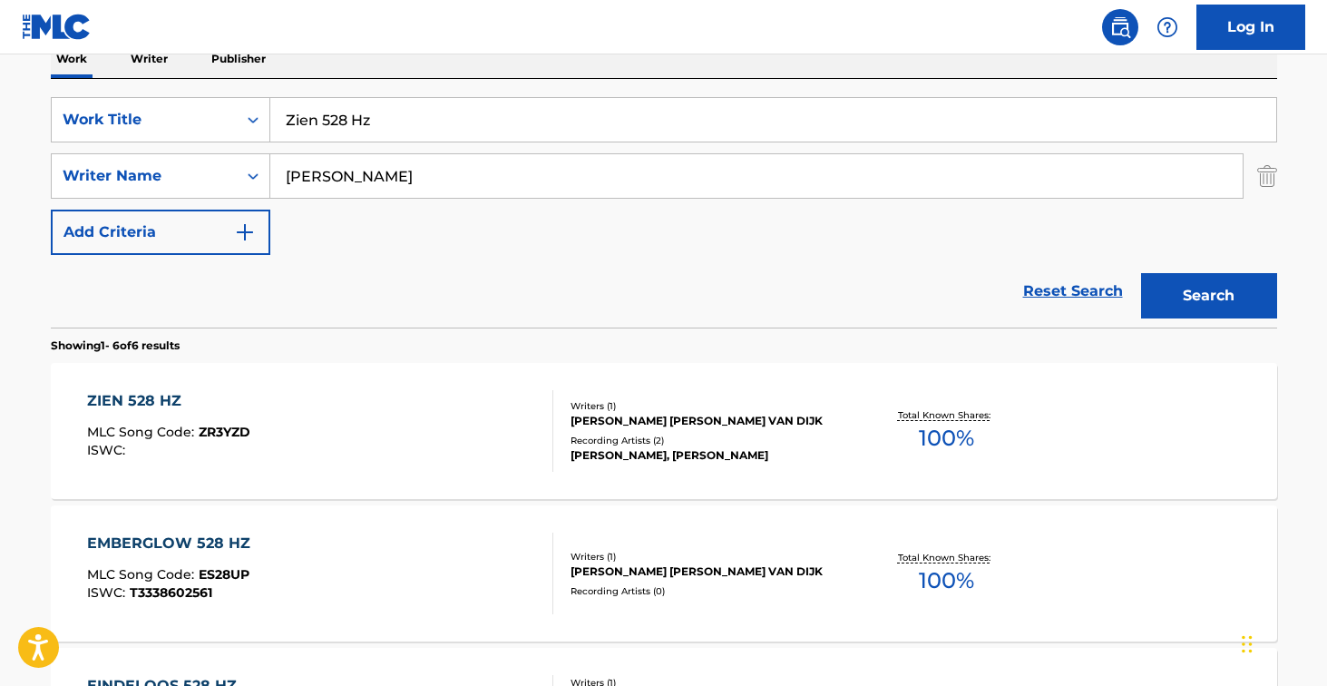
click at [402, 125] on input "Zien 528 Hz" at bounding box center [773, 120] width 1006 height 44
paste input "Islands"
click at [1208, 296] on button "Search" at bounding box center [1209, 295] width 136 height 45
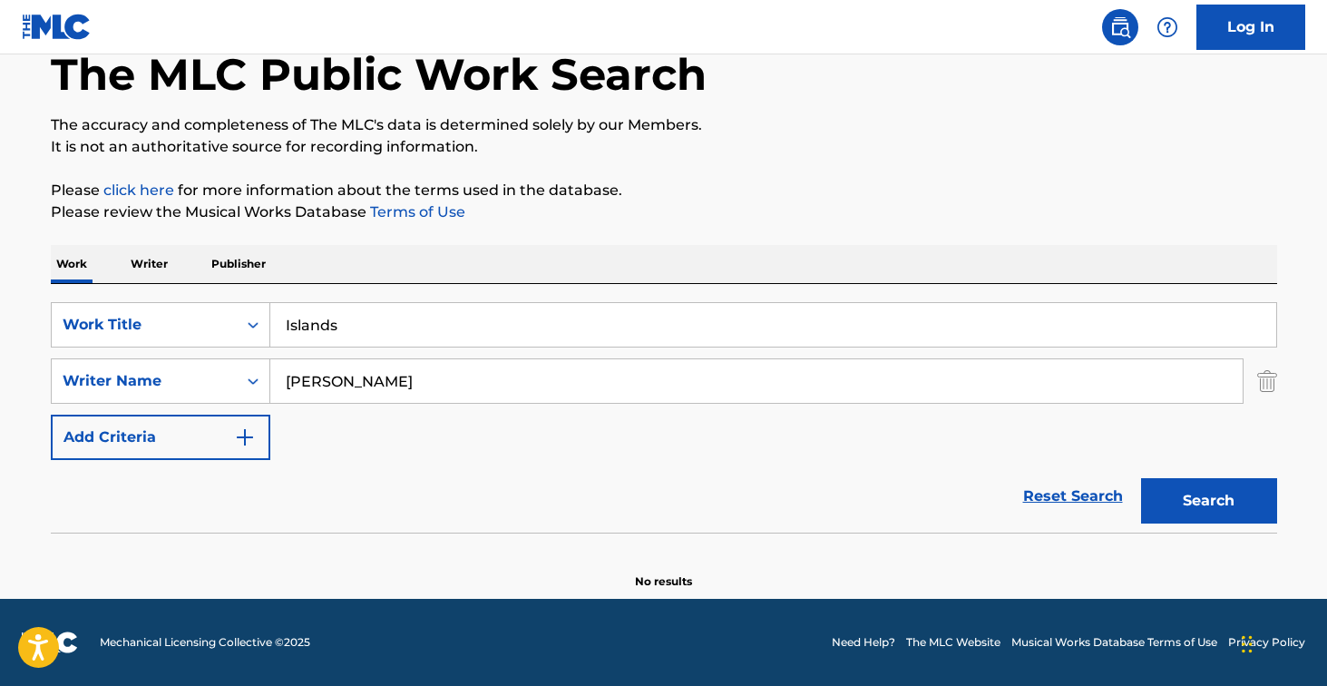
scroll to position [102, 0]
click at [399, 315] on input "Islands" at bounding box center [773, 325] width 1006 height 44
paste input "Distant Dream"
type input "Distant Dreams"
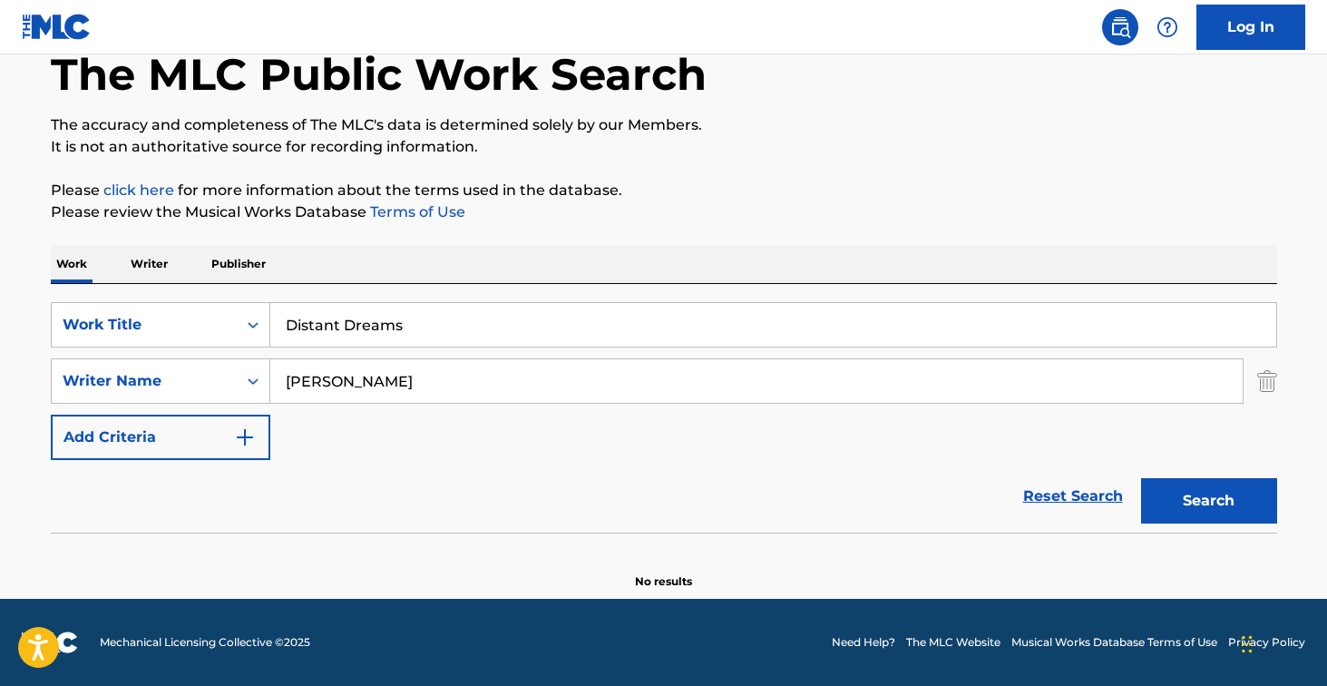
click at [1208, 501] on button "Search" at bounding box center [1209, 500] width 136 height 45
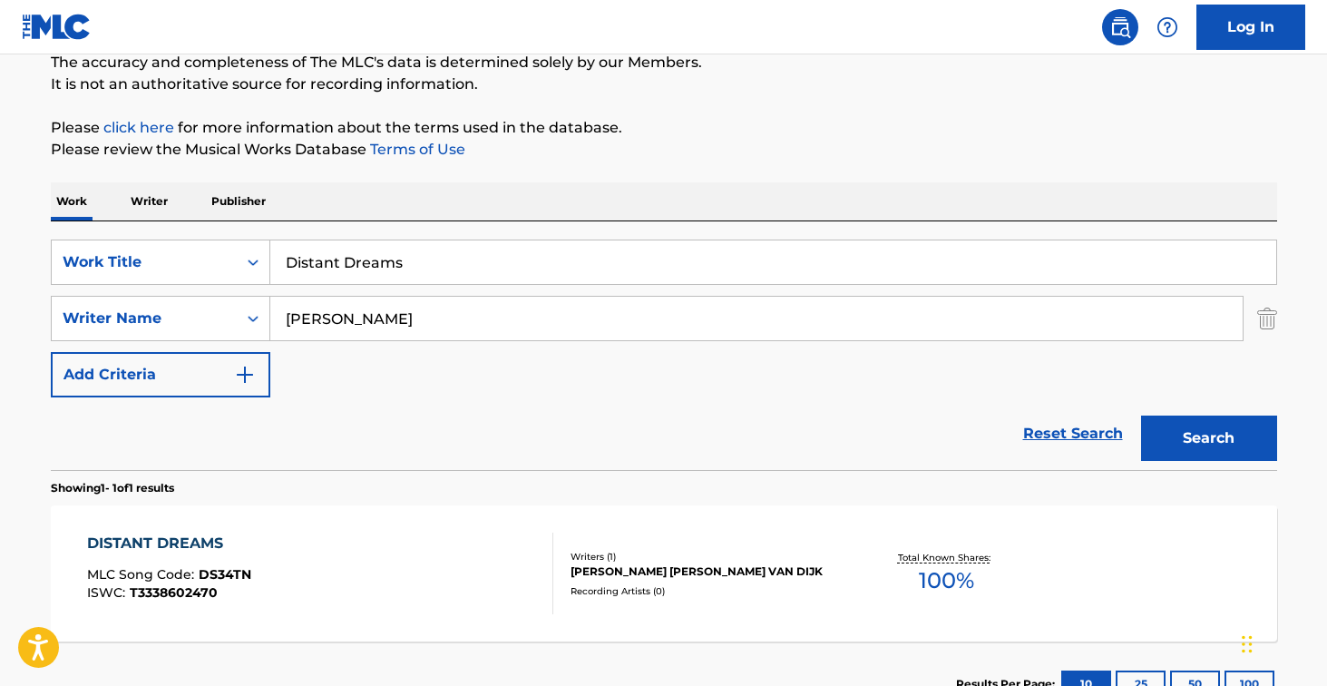
scroll to position [187, 0]
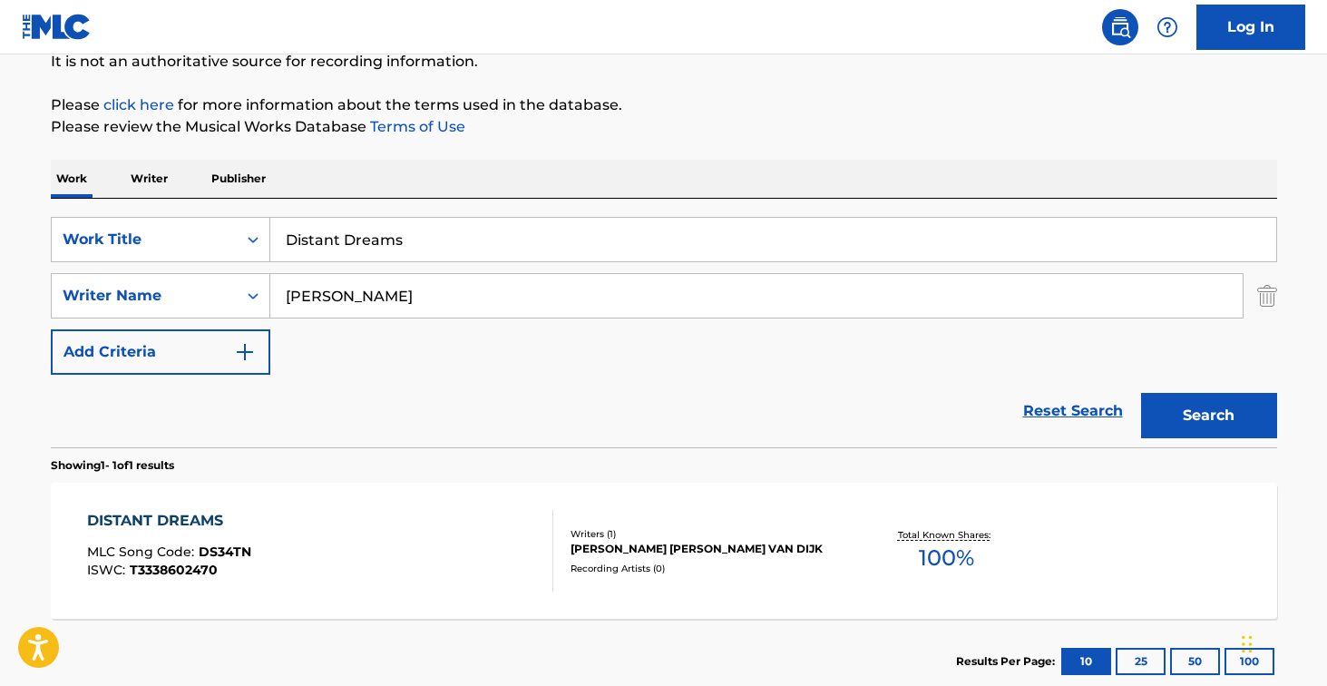
click at [371, 520] on div "DISTANT DREAMS MLC Song Code : DS34TN ISWC : T3338602470" at bounding box center [320, 551] width 466 height 82
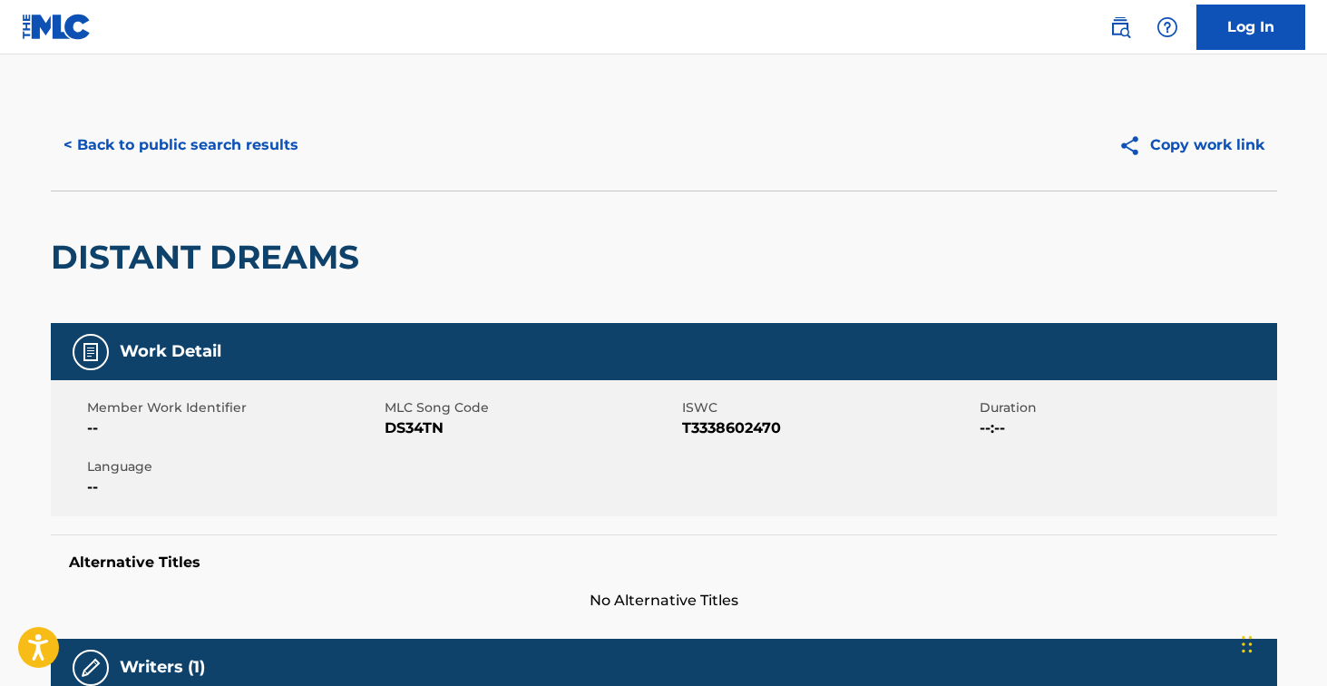
click at [405, 436] on span "DS34TN" at bounding box center [531, 428] width 293 height 22
click at [407, 426] on span "DS34TN" at bounding box center [531, 428] width 293 height 22
click at [207, 146] on button "< Back to public search results" at bounding box center [181, 144] width 260 height 45
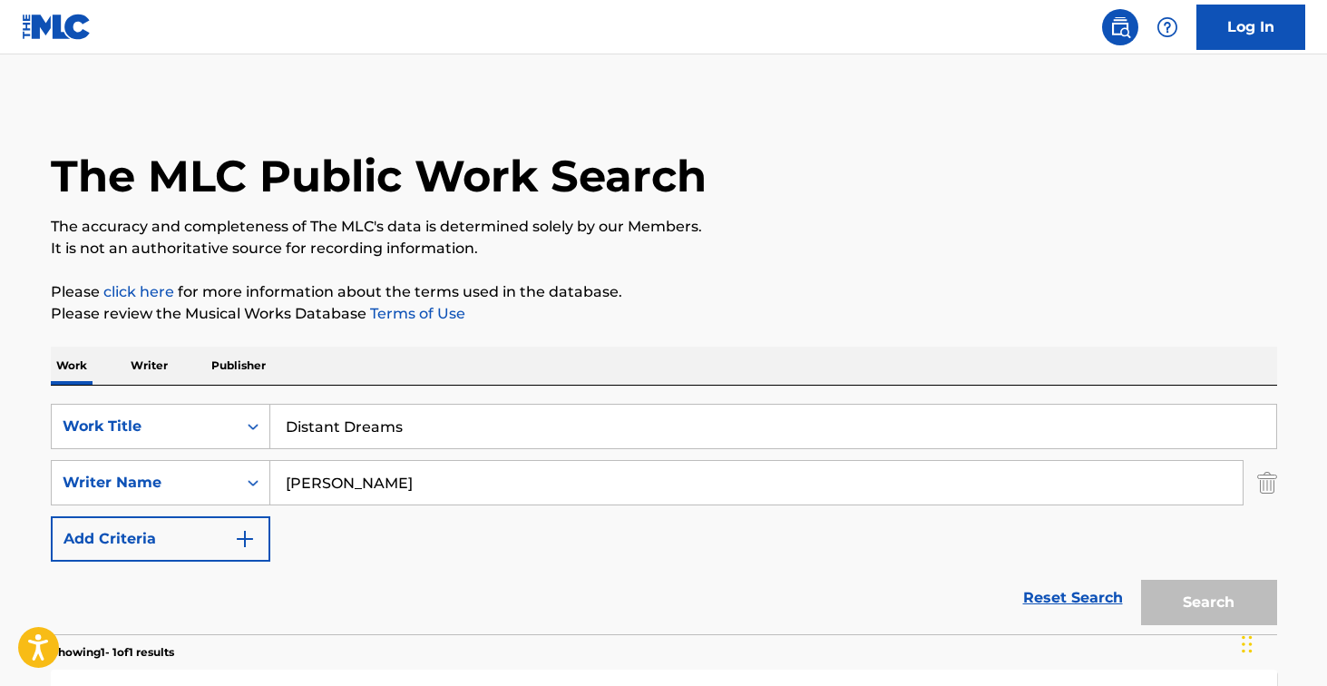
scroll to position [187, 0]
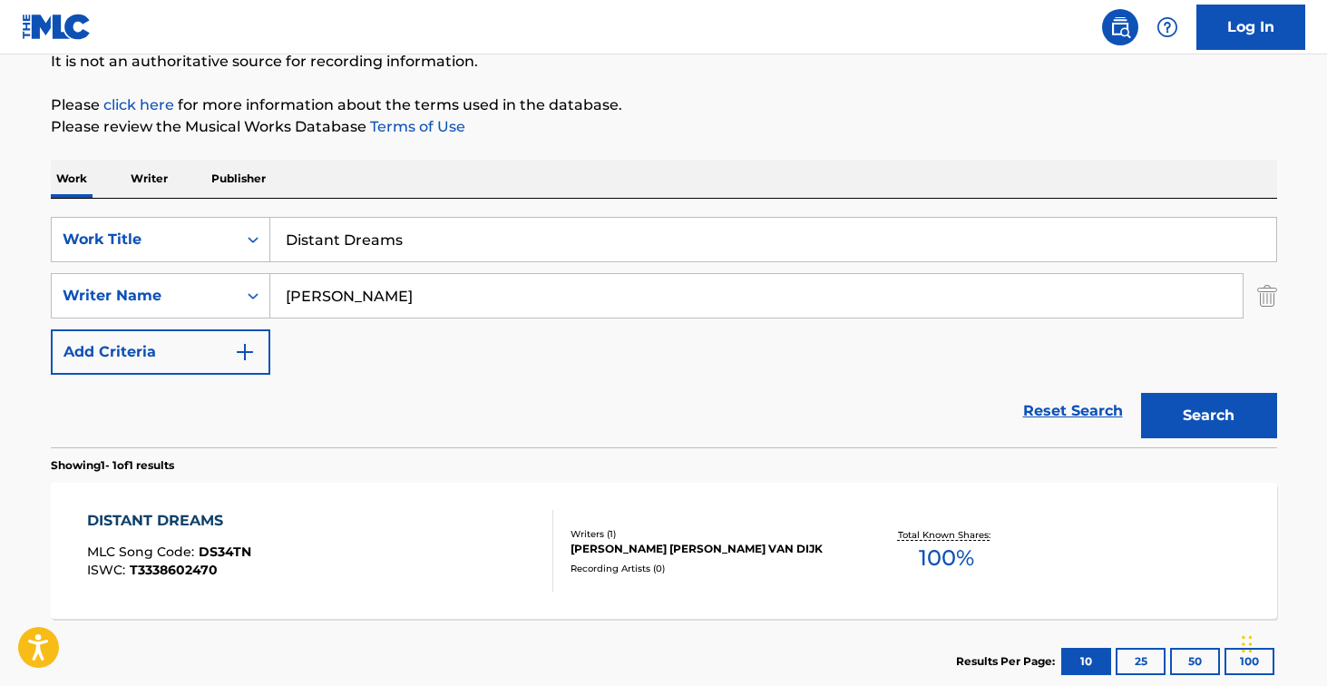
click at [431, 238] on input "Distant Dreams" at bounding box center [773, 240] width 1006 height 44
paste input "Moving Mountain"
type input "Moving Mountains"
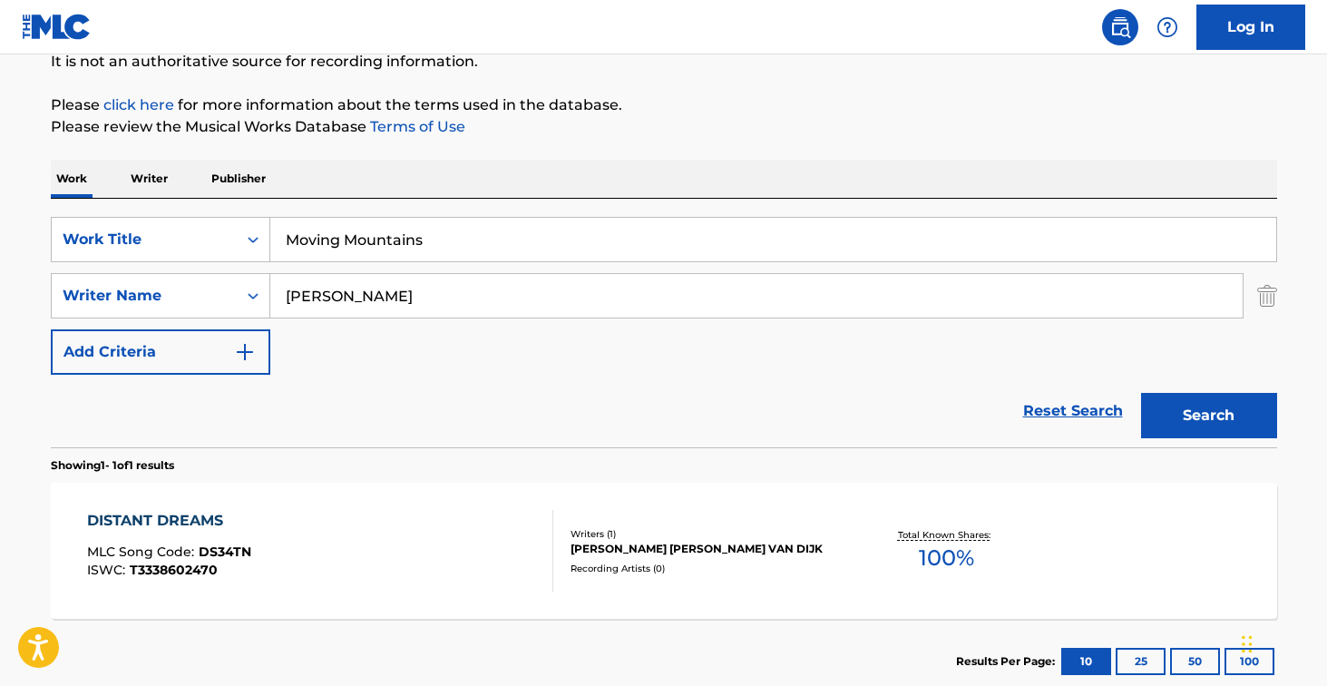
click at [1208, 416] on button "Search" at bounding box center [1209, 415] width 136 height 45
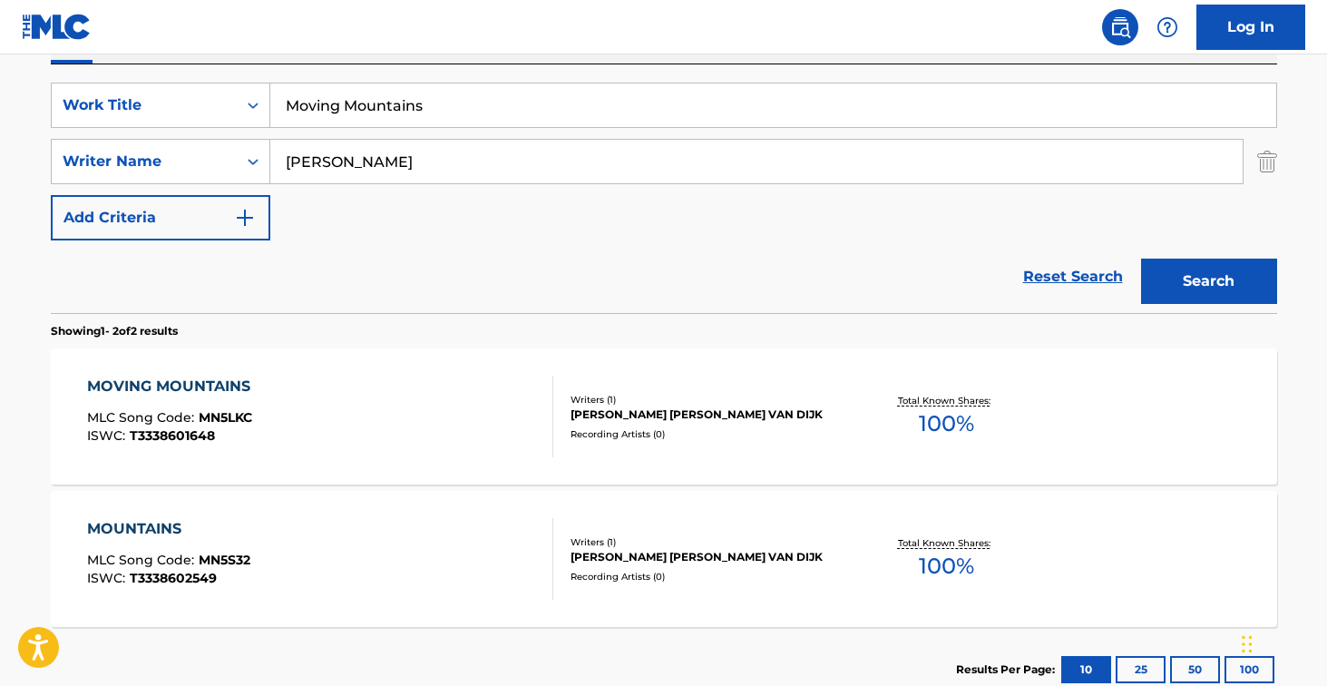
scroll to position [342, 0]
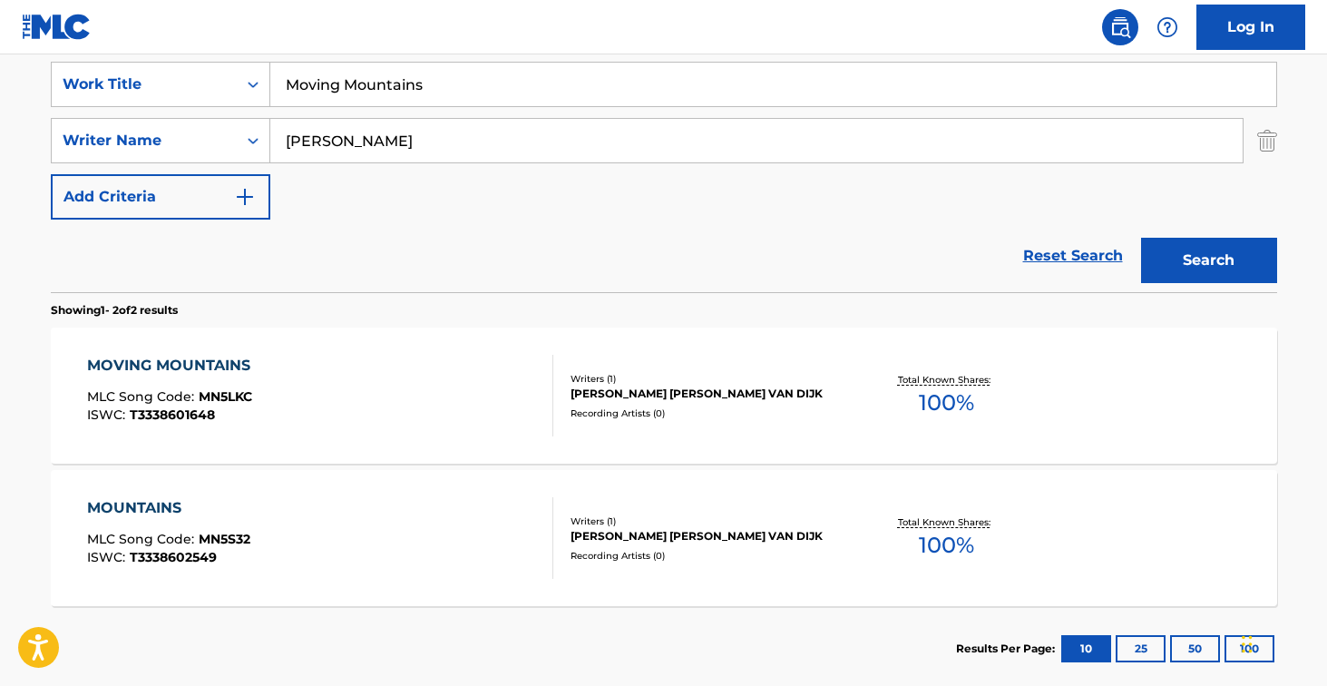
click at [494, 384] on div "MOVING MOUNTAINS MLC Song Code : MN5LKC ISWC : T3338601648" at bounding box center [320, 396] width 466 height 82
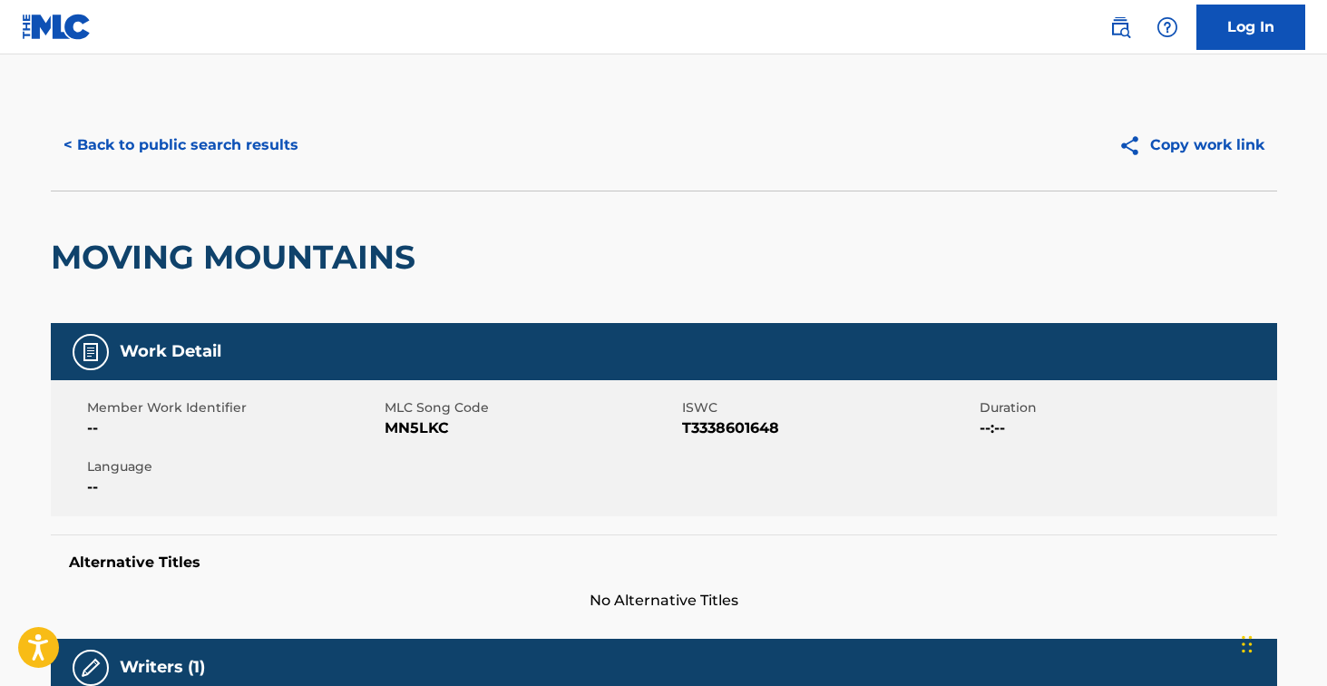
click at [431, 429] on span "MN5LKC" at bounding box center [531, 428] width 293 height 22
click at [271, 128] on button "< Back to public search results" at bounding box center [181, 144] width 260 height 45
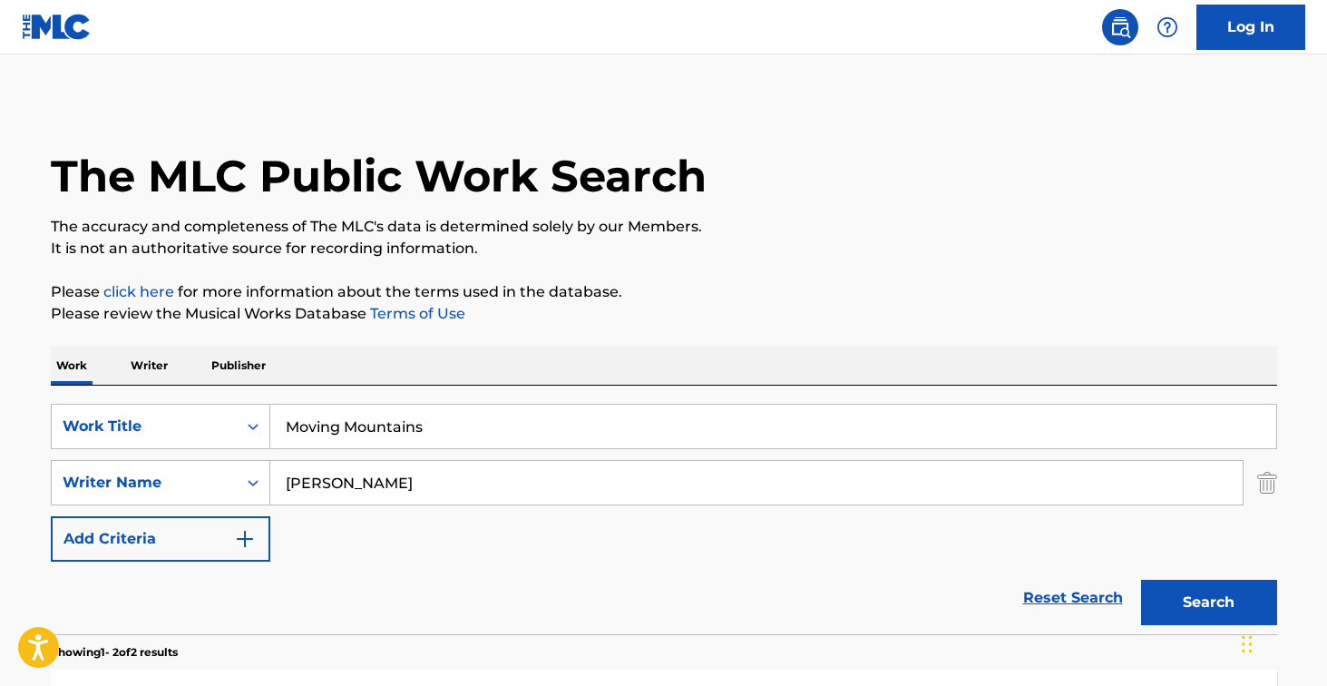
scroll to position [340, 0]
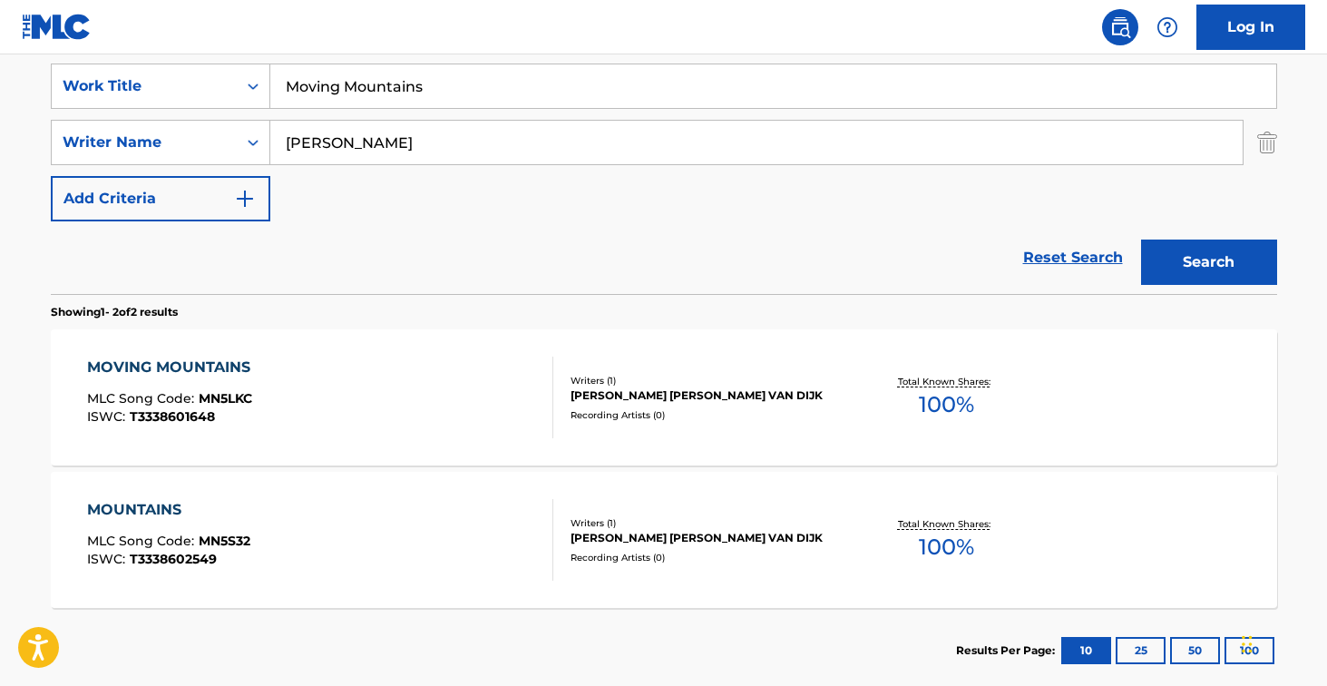
click at [410, 83] on input "Moving Mountains" at bounding box center [773, 86] width 1006 height 44
paste input "Space"
click at [1208, 262] on button "Search" at bounding box center [1209, 262] width 136 height 45
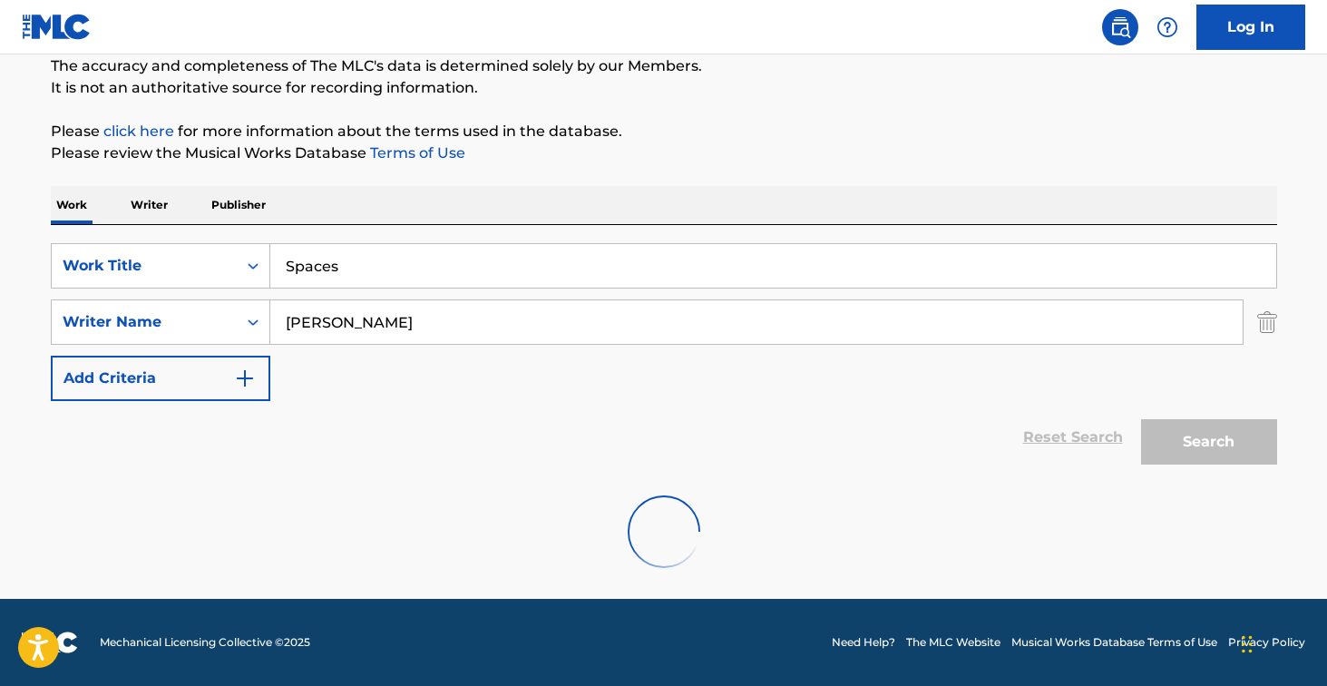
scroll to position [102, 0]
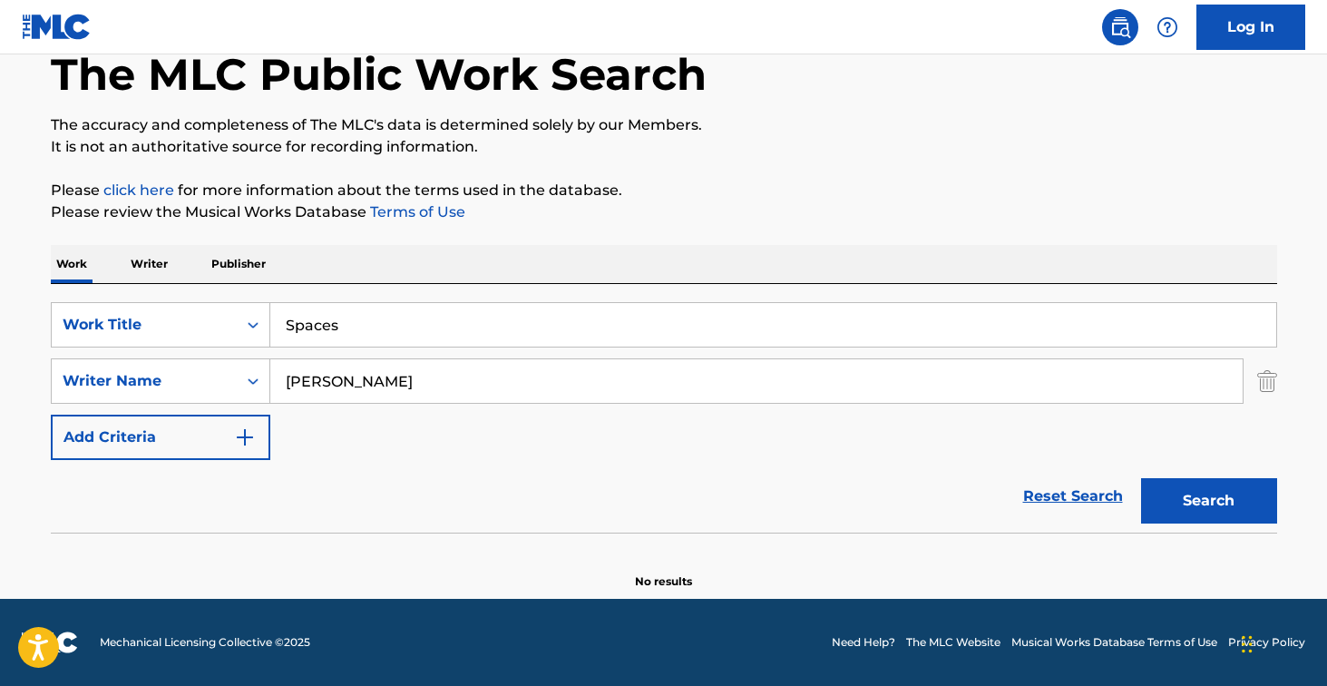
click at [422, 317] on input "Spaces" at bounding box center [773, 325] width 1006 height 44
paste input "Bringing Joy"
type input "Bringing Joy"
click at [1208, 501] on button "Search" at bounding box center [1209, 500] width 136 height 45
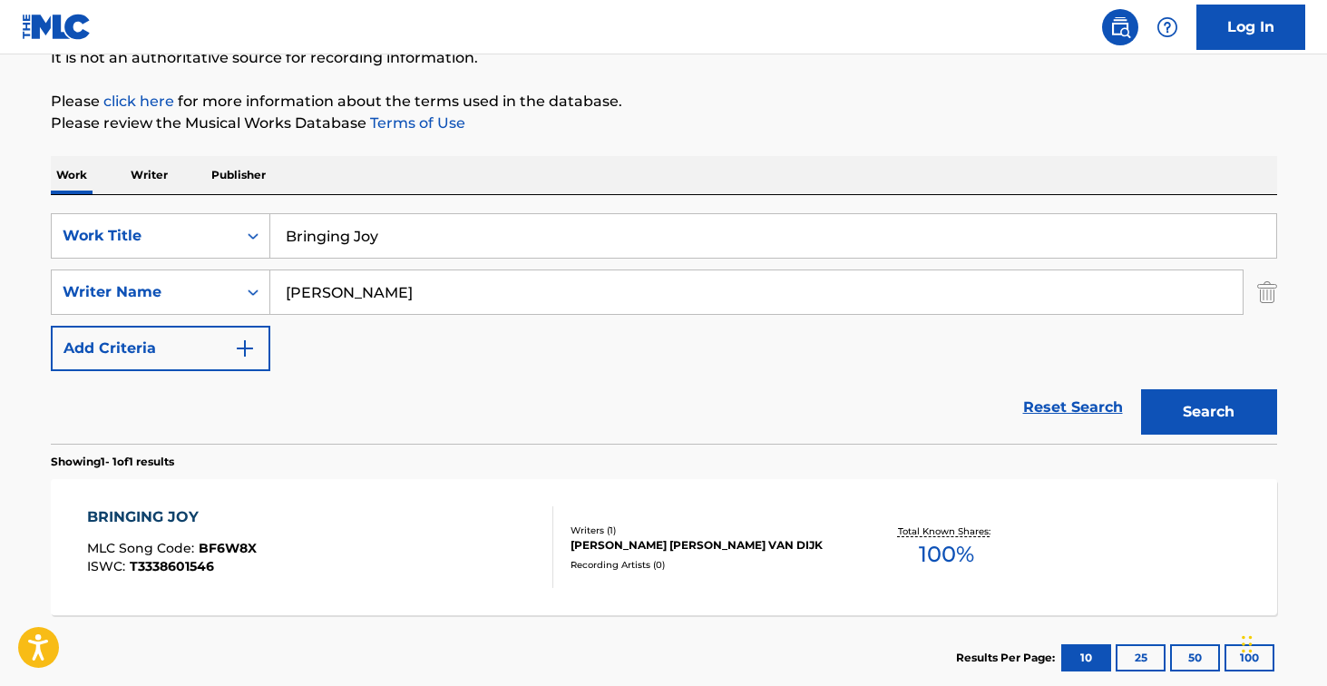
scroll to position [230, 0]
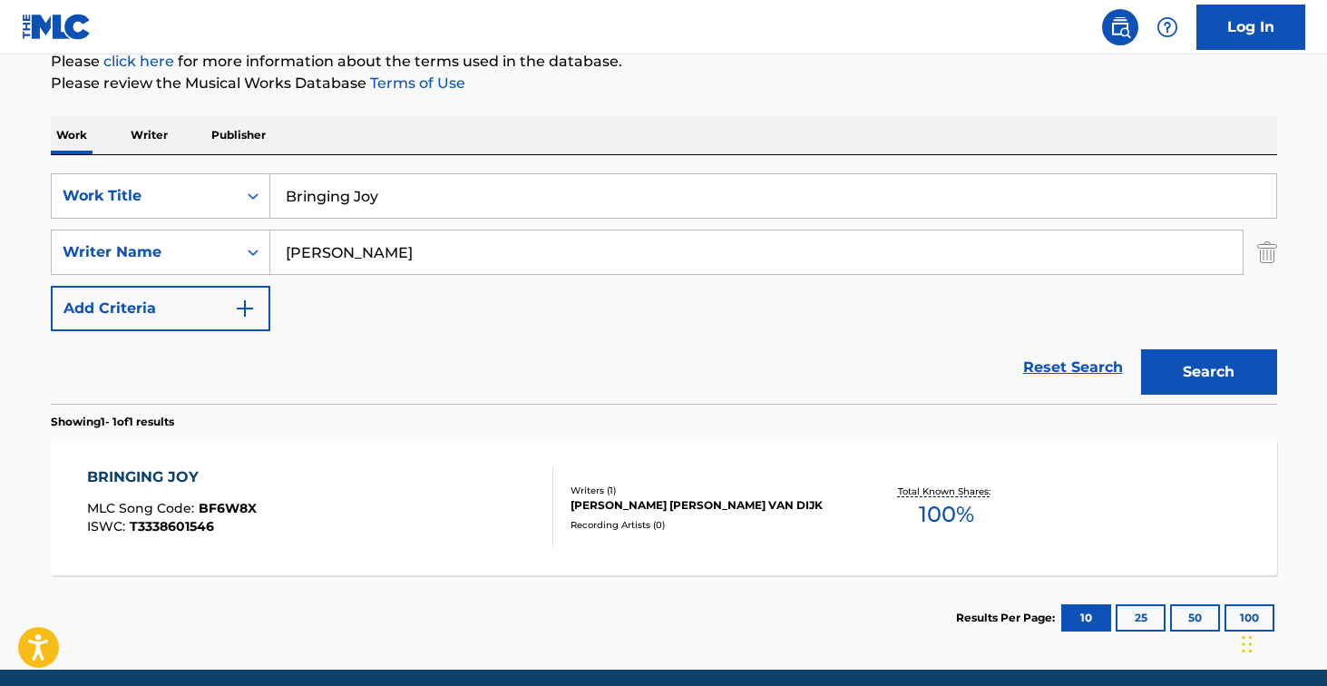
click at [476, 478] on div "BRINGING JOY MLC Song Code : BF6W8X ISWC : T3338601546" at bounding box center [320, 507] width 466 height 82
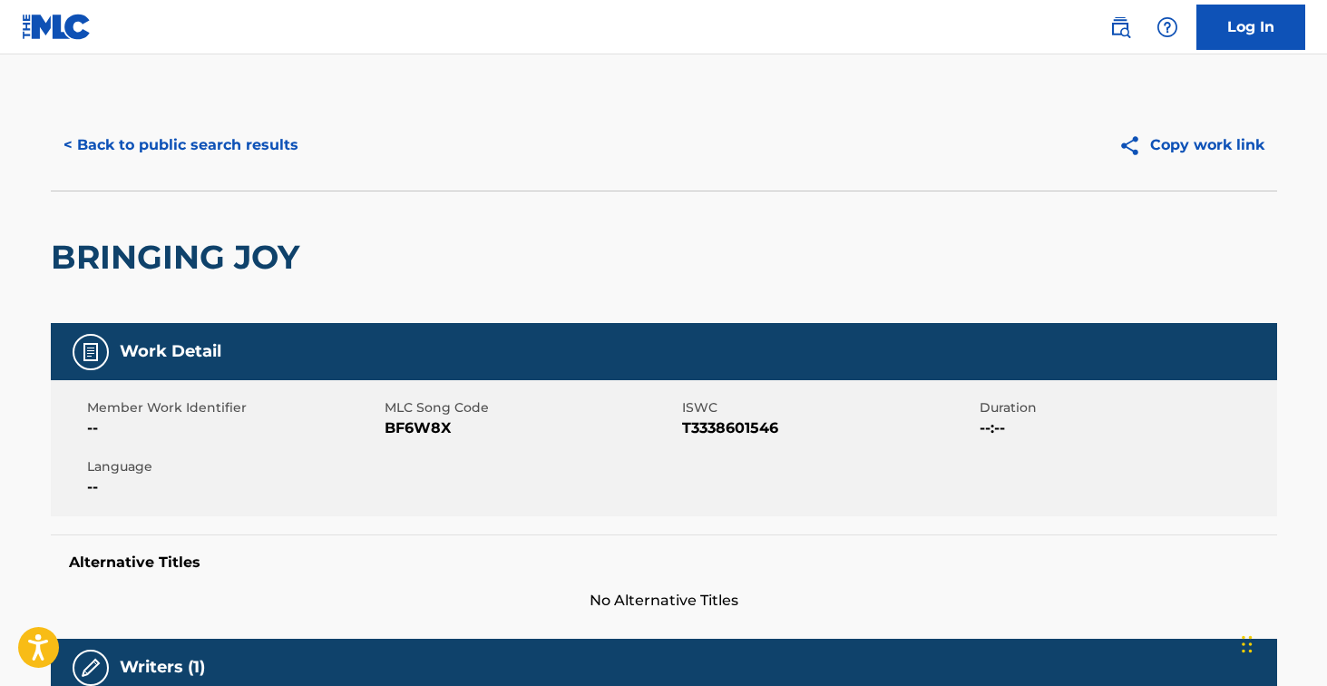
click at [421, 426] on span "BF6W8X" at bounding box center [531, 428] width 293 height 22
click at [269, 170] on div "< Back to public search results Copy work link" at bounding box center [664, 145] width 1227 height 91
click at [298, 159] on button "< Back to public search results" at bounding box center [181, 144] width 260 height 45
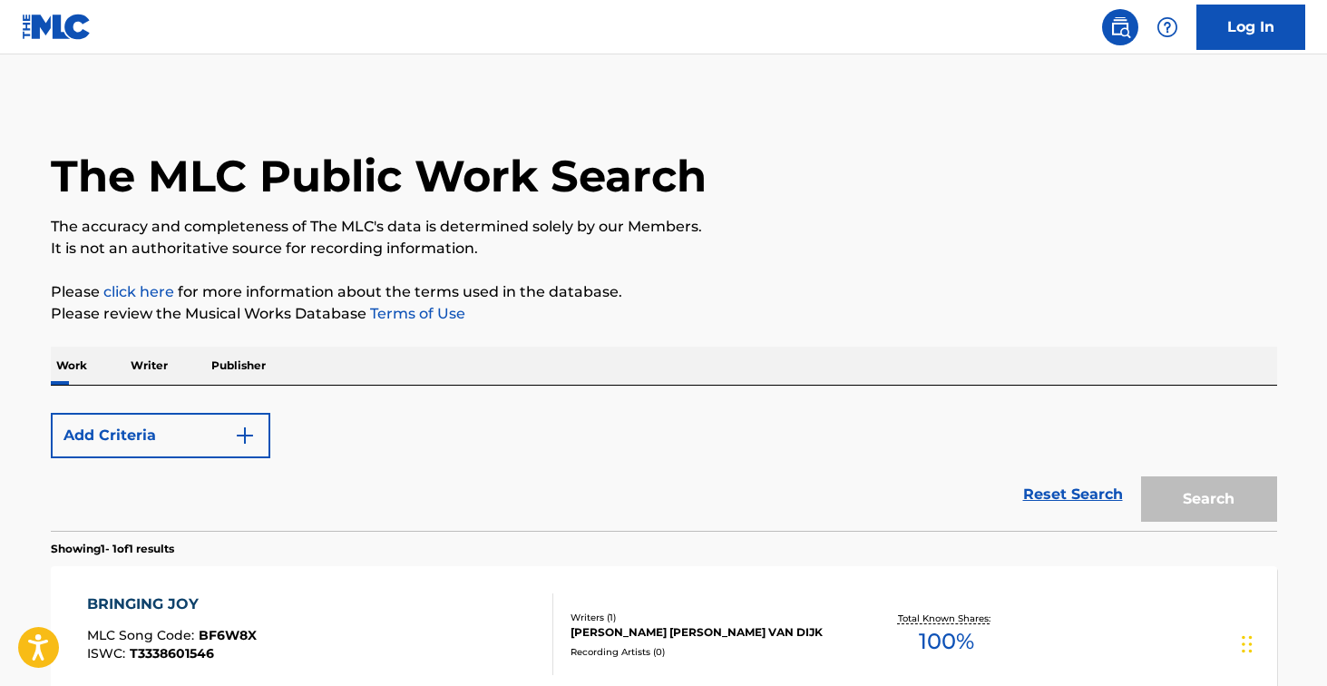
scroll to position [198, 0]
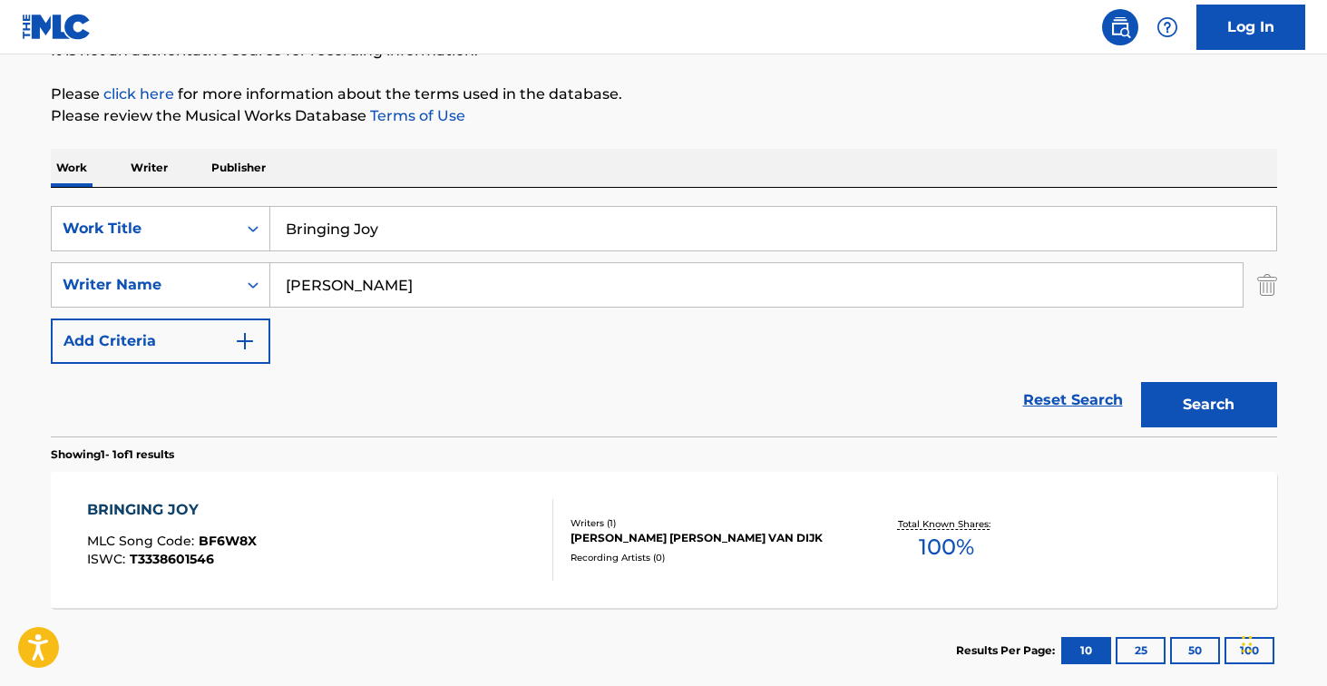
click at [387, 229] on input "Bringing Joy" at bounding box center [773, 229] width 1006 height 44
paste input "Far Awa"
click at [1208, 405] on button "Search" at bounding box center [1209, 404] width 136 height 45
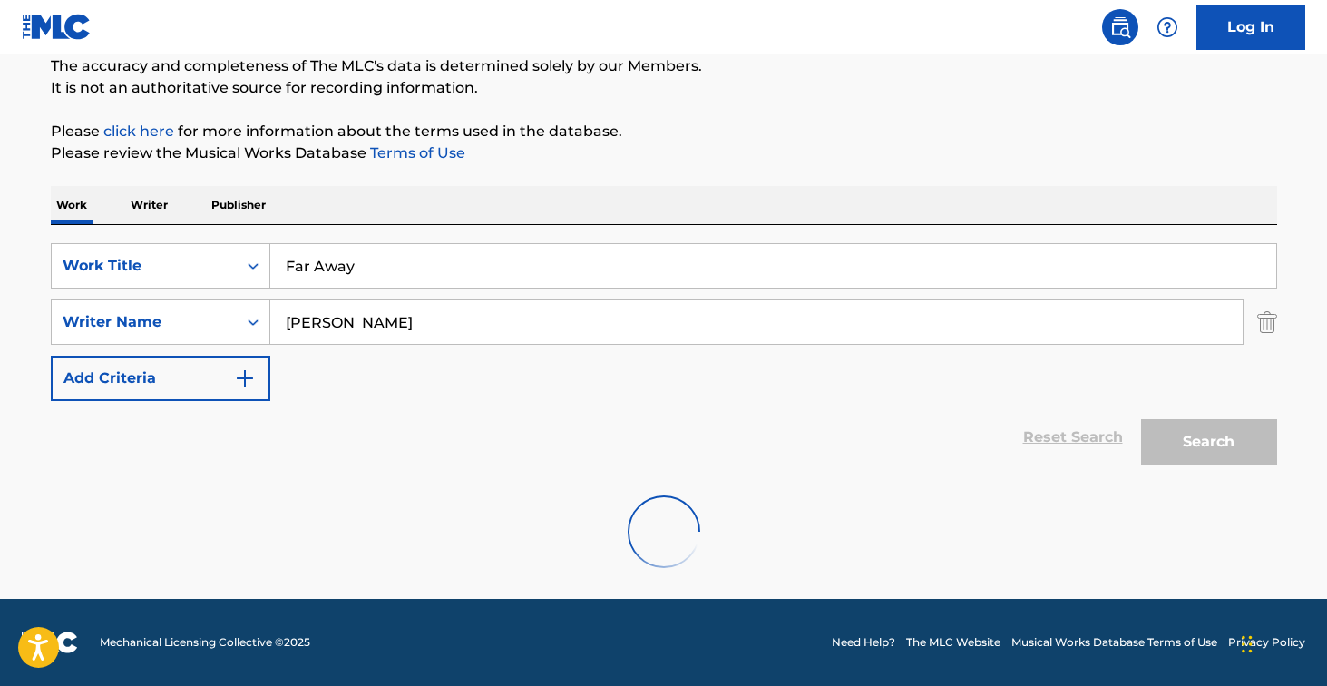
scroll to position [102, 0]
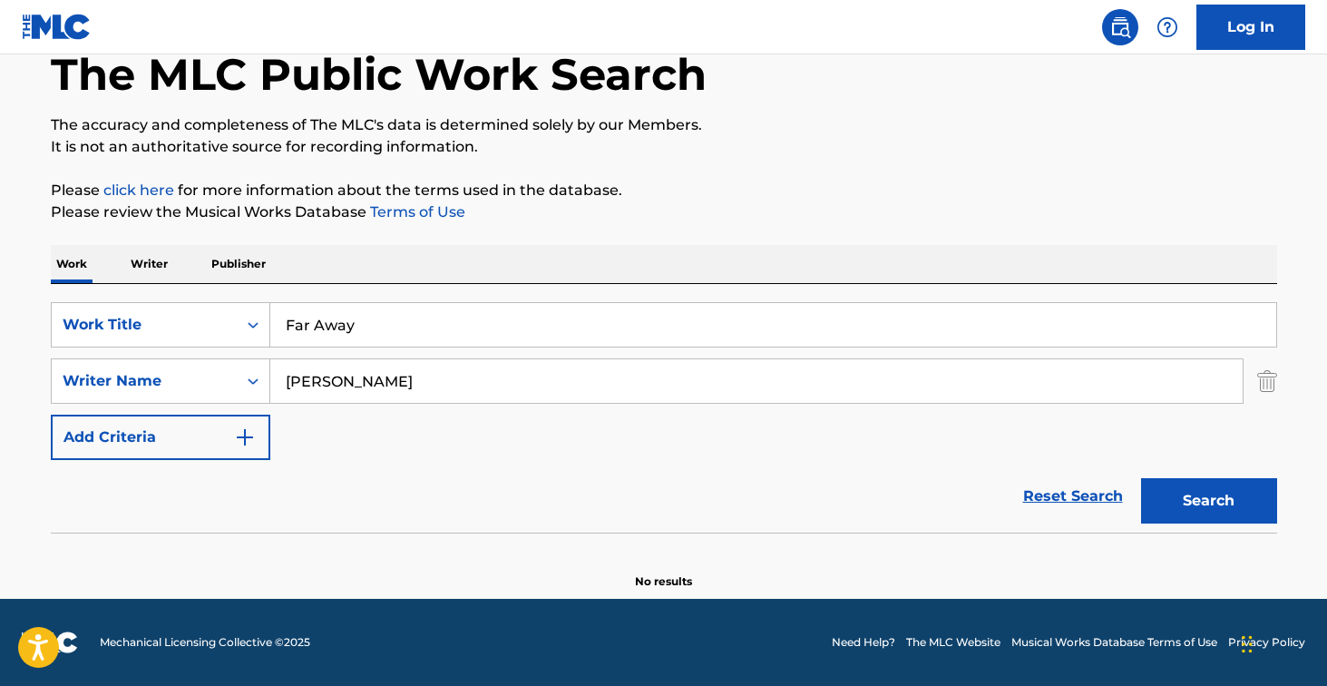
click at [412, 311] on input "Far Away" at bounding box center [773, 325] width 1006 height 44
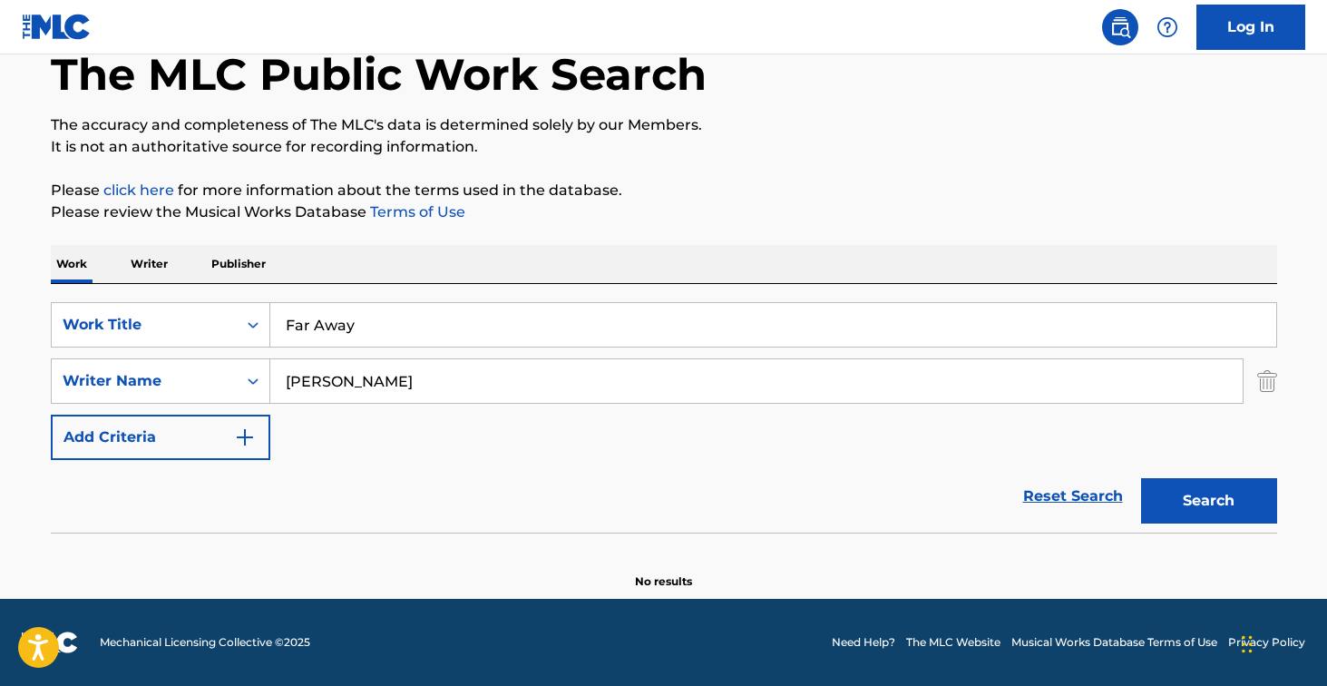
paste input "Inward, Out"
type input "Inward, Out"
click at [1208, 501] on button "Search" at bounding box center [1209, 500] width 136 height 45
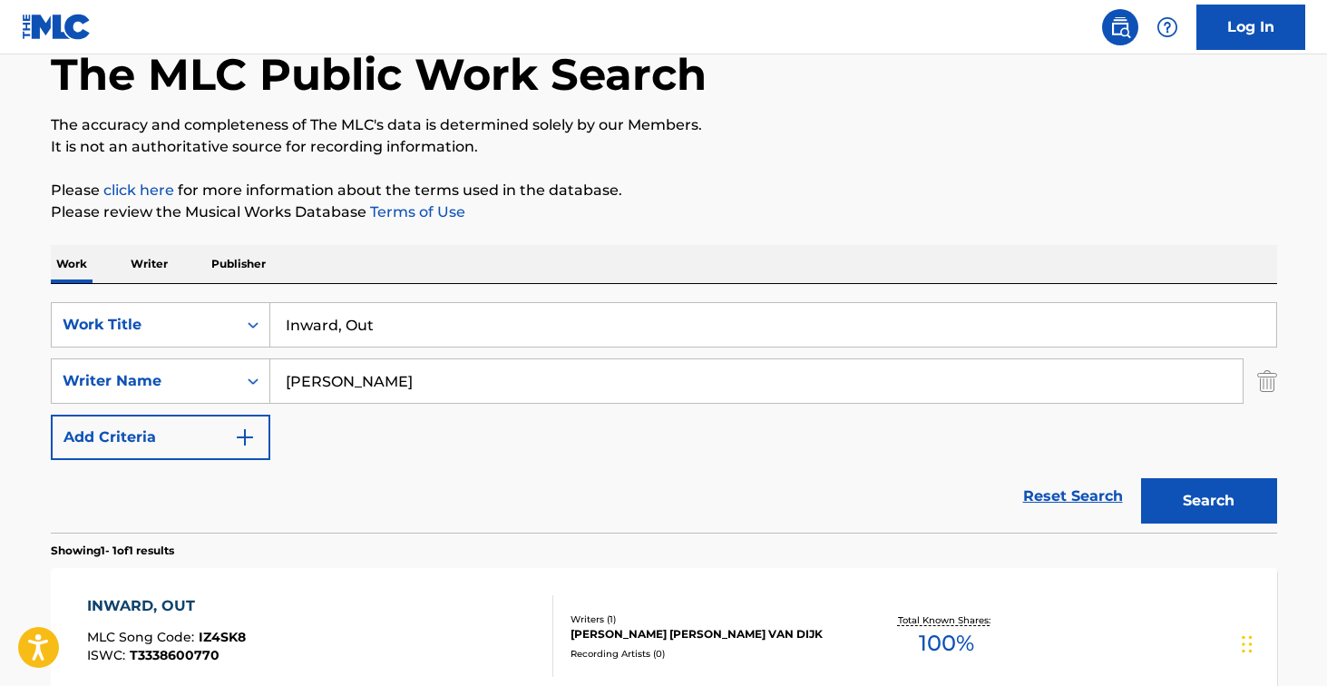
scroll to position [238, 0]
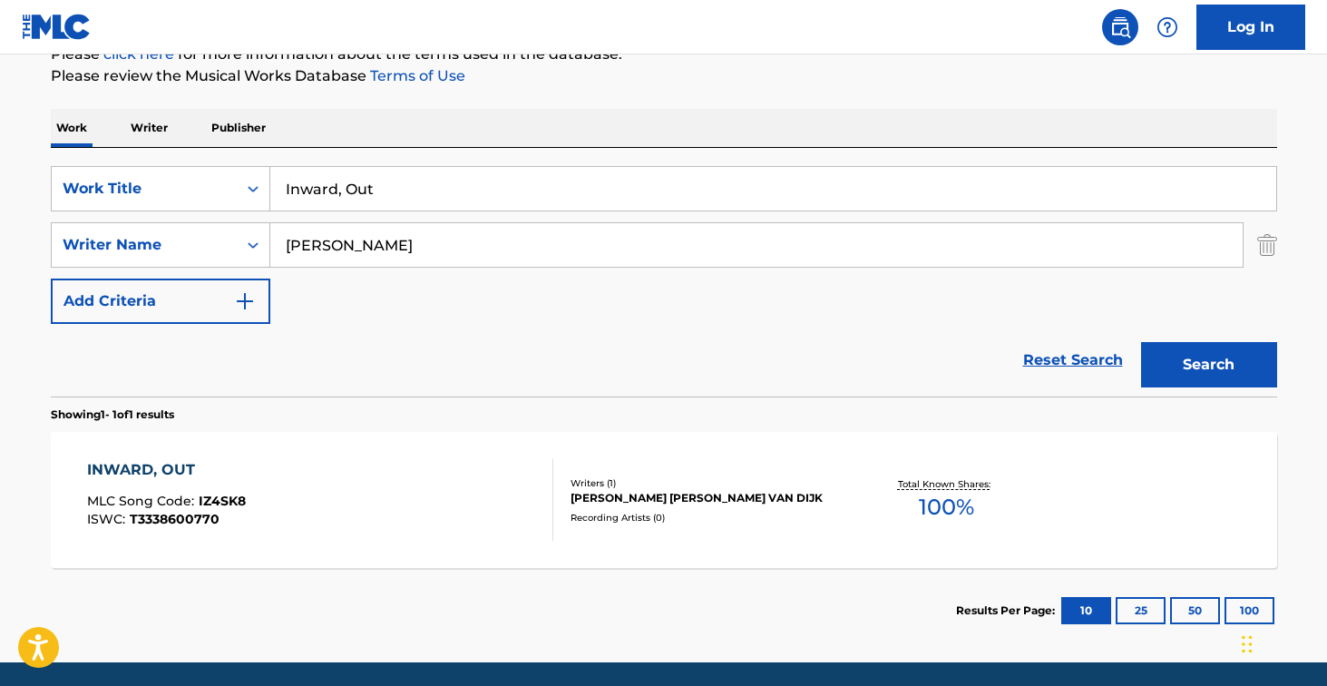
click at [444, 498] on div "INWARD, OUT MLC Song Code : IZ4SK8 ISWC : T3338600770" at bounding box center [320, 500] width 466 height 82
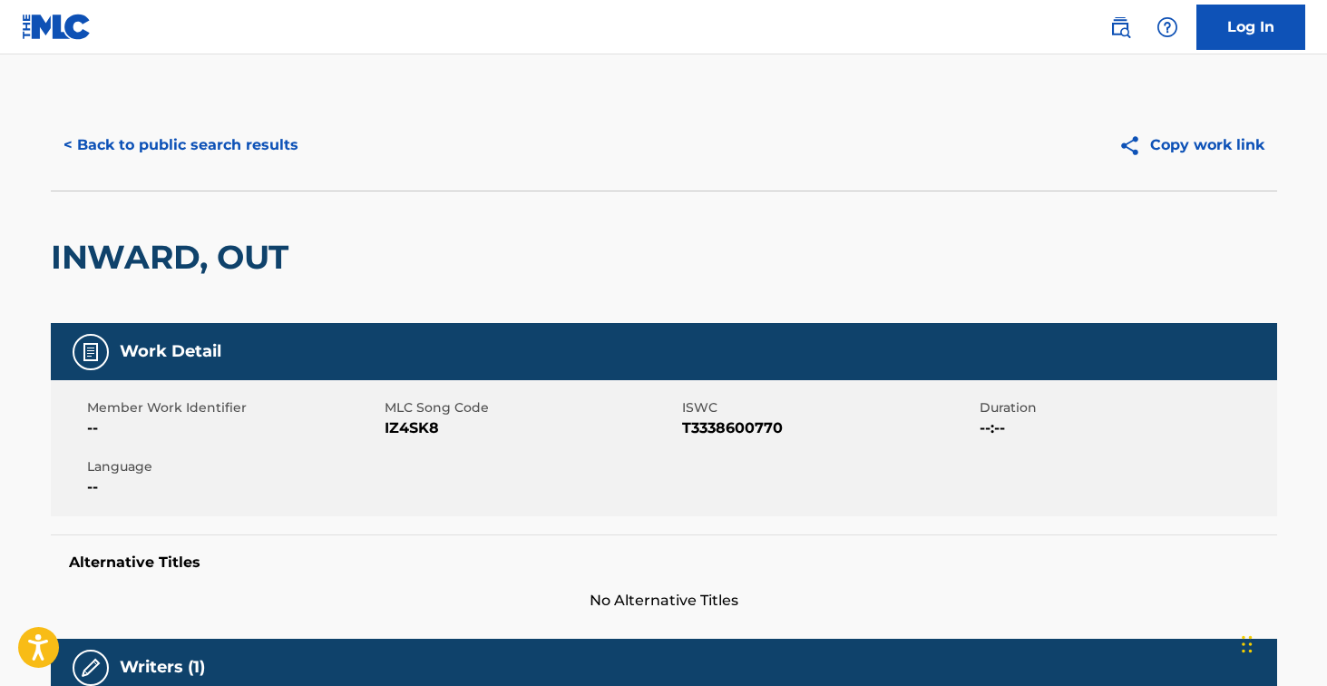
click at [412, 430] on span "IZ4SK8" at bounding box center [531, 428] width 293 height 22
click at [265, 158] on button "< Back to public search results" at bounding box center [181, 144] width 260 height 45
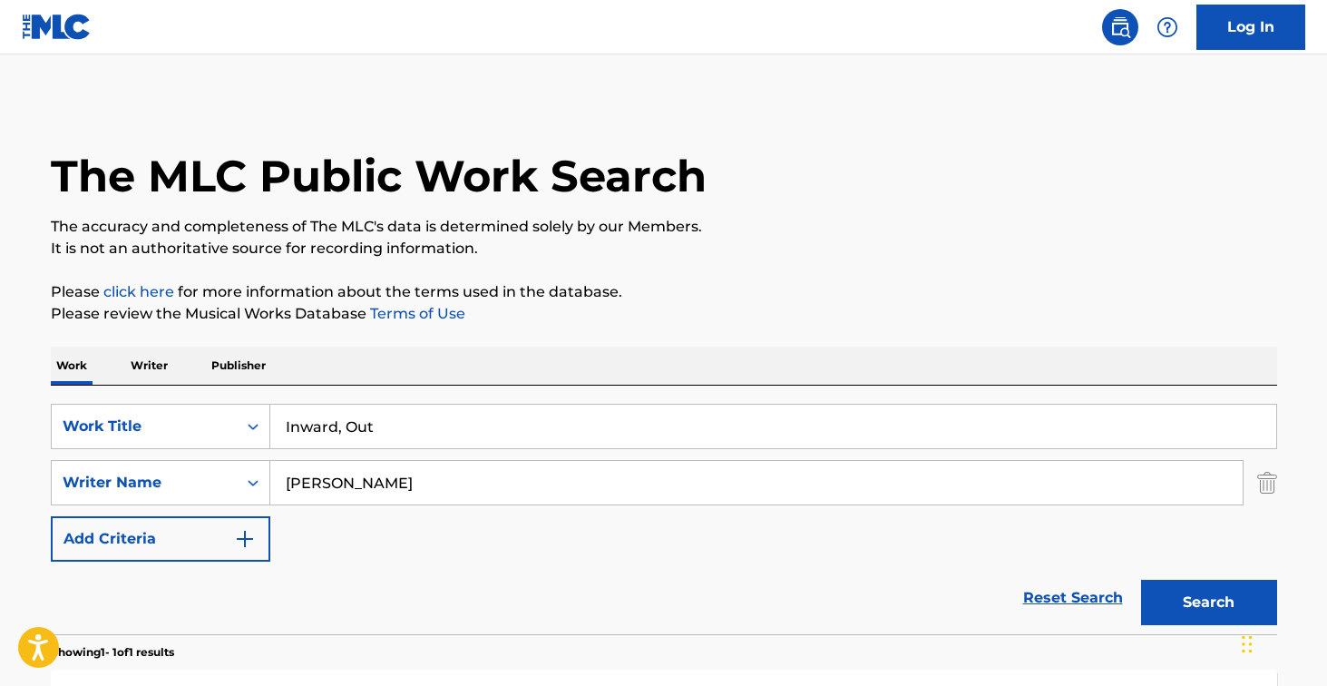
scroll to position [198, 0]
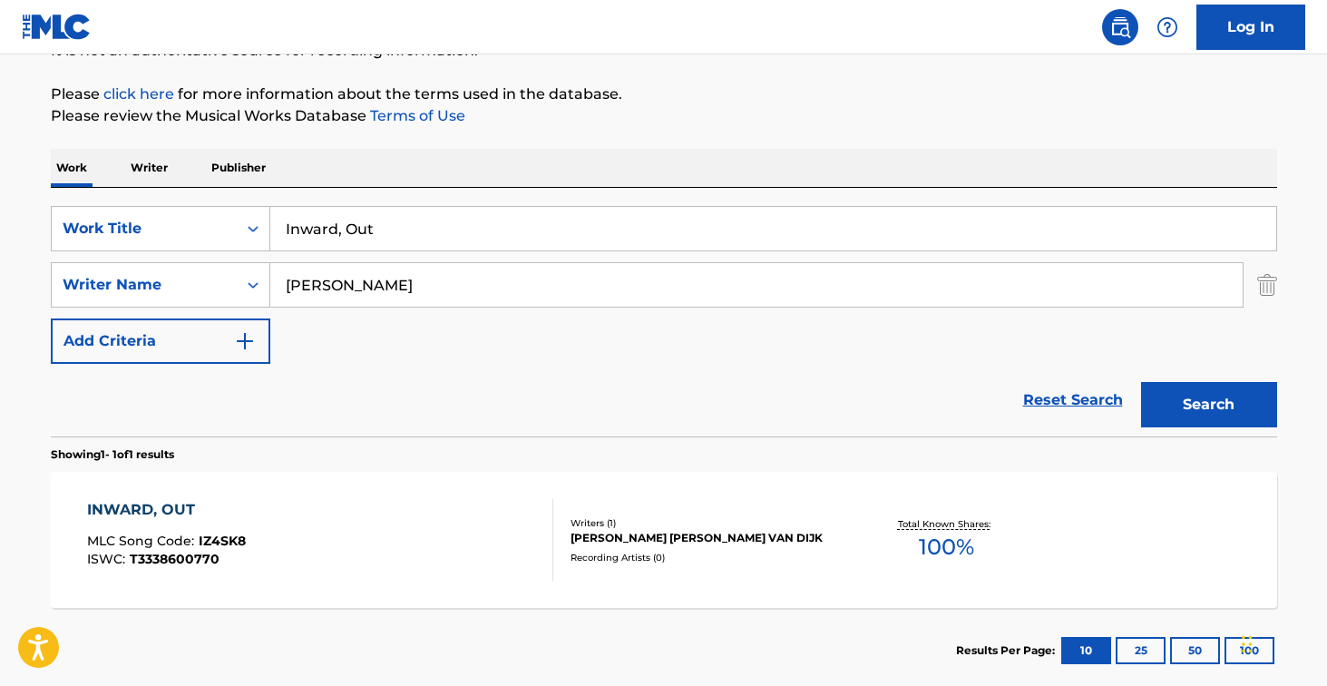
click at [459, 217] on input "Inward, Out" at bounding box center [773, 229] width 1006 height 44
paste input "Sense"
type input "Sense"
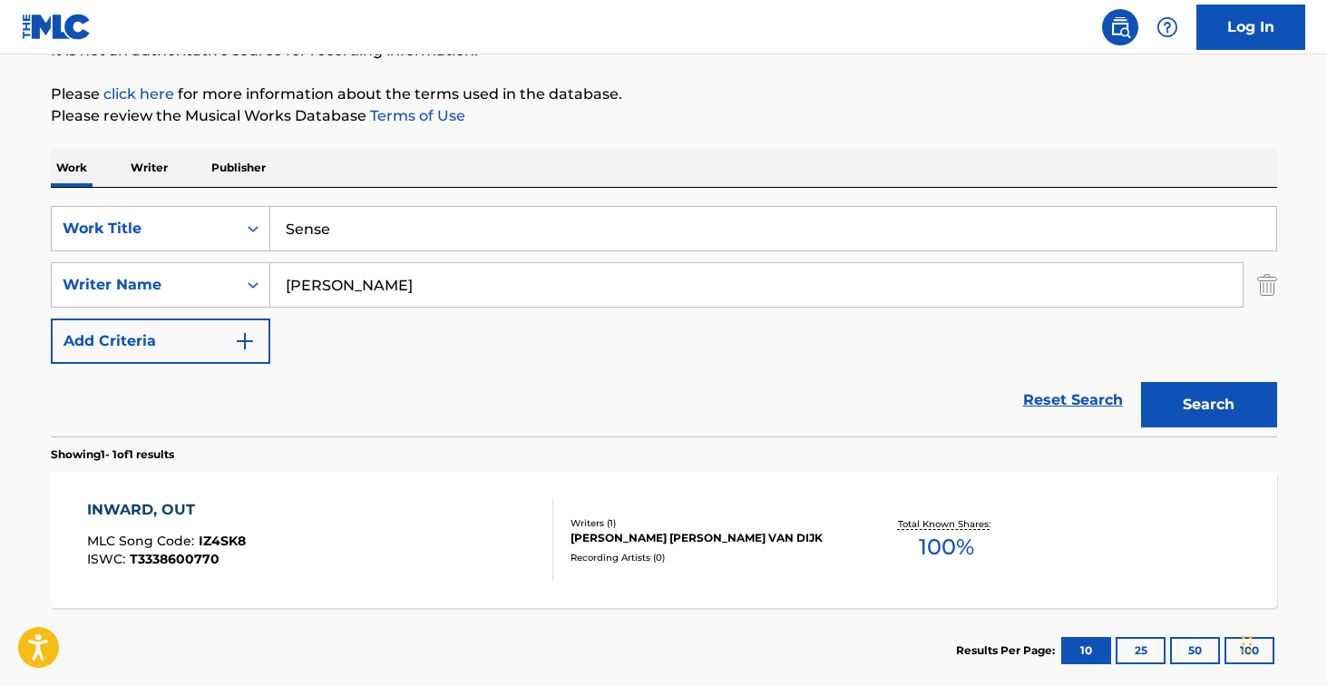
click at [1208, 405] on button "Search" at bounding box center [1209, 404] width 136 height 45
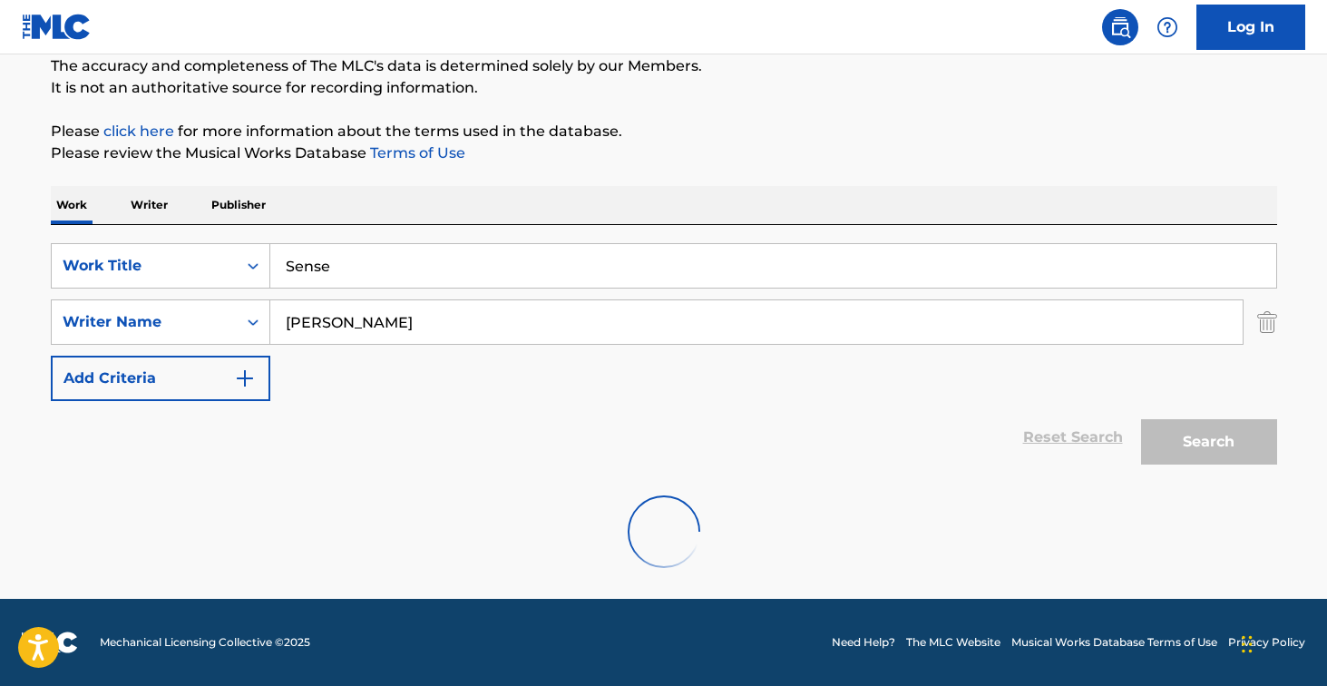
scroll to position [161, 0]
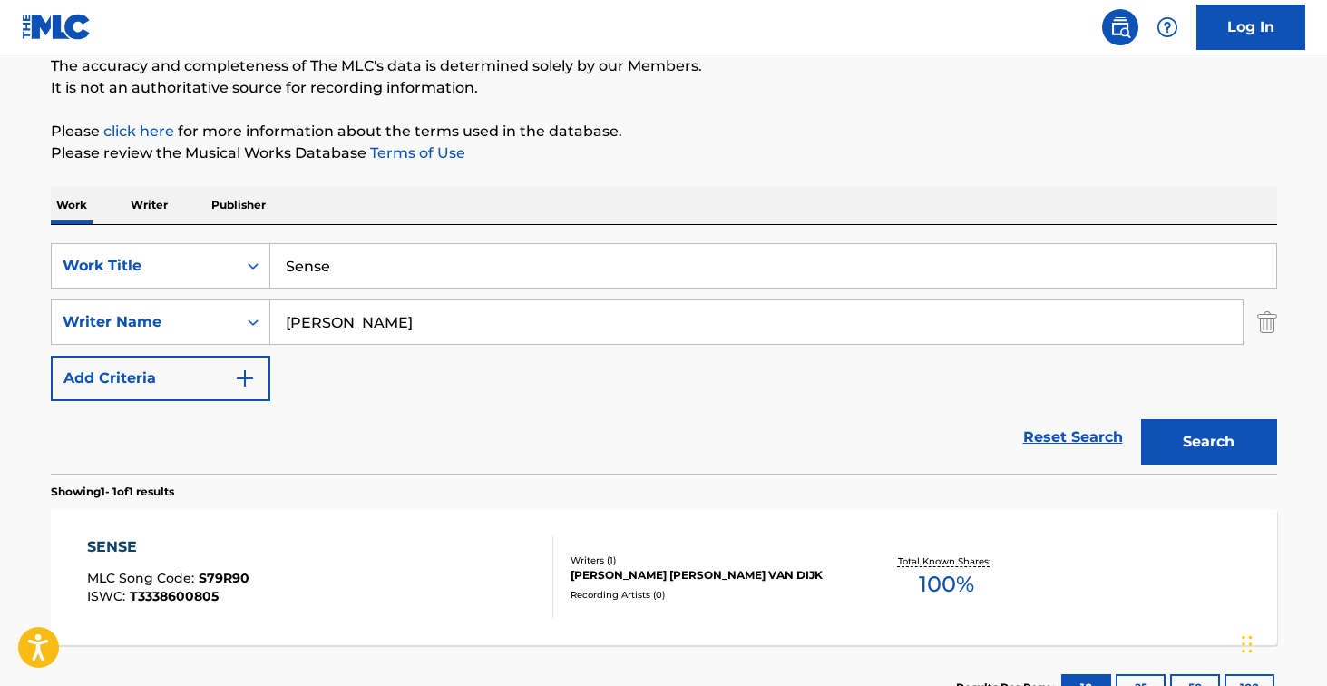
click at [703, 553] on div "Writers ( 1 )" at bounding box center [708, 560] width 274 height 14
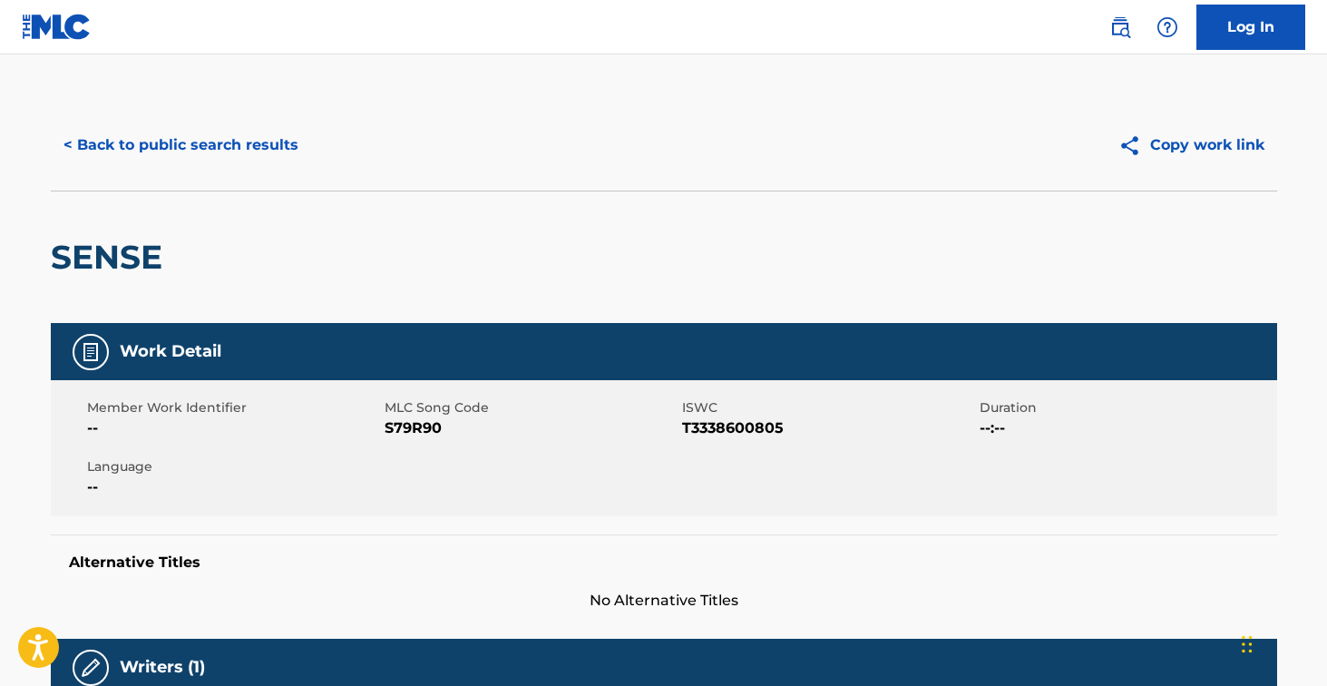
click at [422, 427] on span "S79R90" at bounding box center [531, 428] width 293 height 22
click at [133, 131] on button "< Back to public search results" at bounding box center [181, 144] width 260 height 45
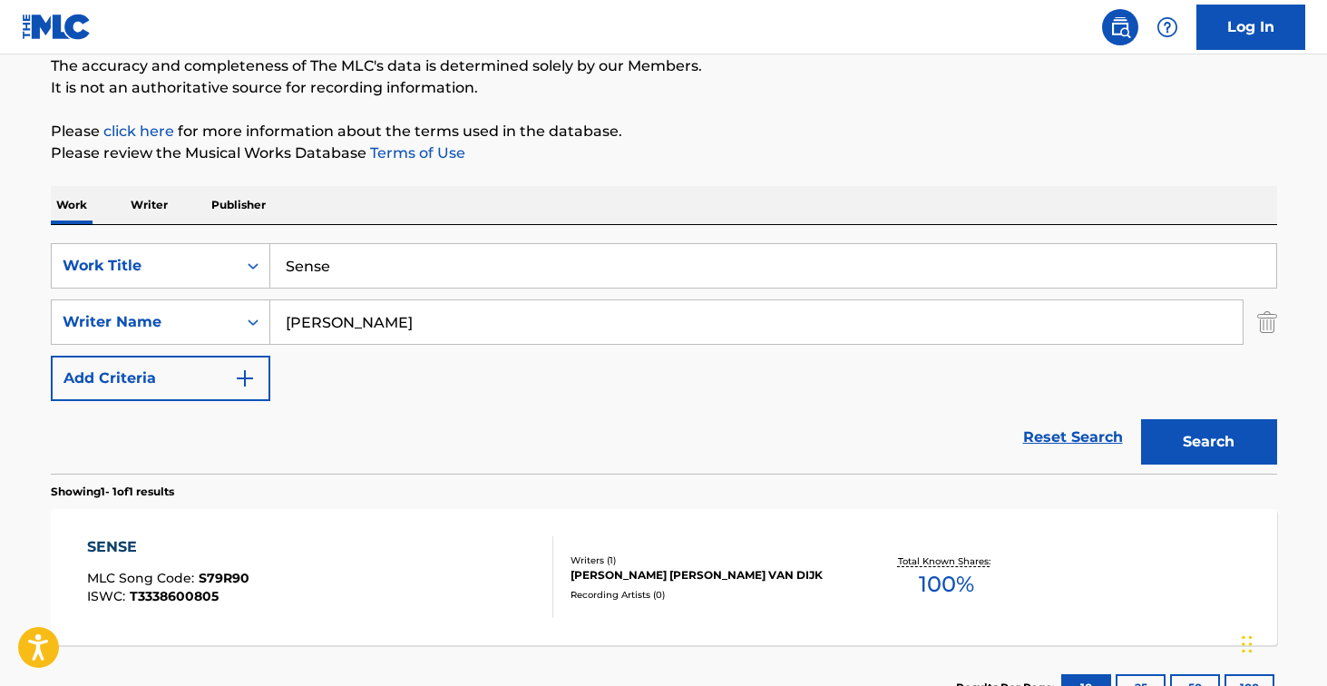
click at [384, 262] on input "Sense" at bounding box center [773, 266] width 1006 height 44
paste input "Reflections"
type input "Reflections"
click at [1208, 442] on button "Search" at bounding box center [1209, 441] width 136 height 45
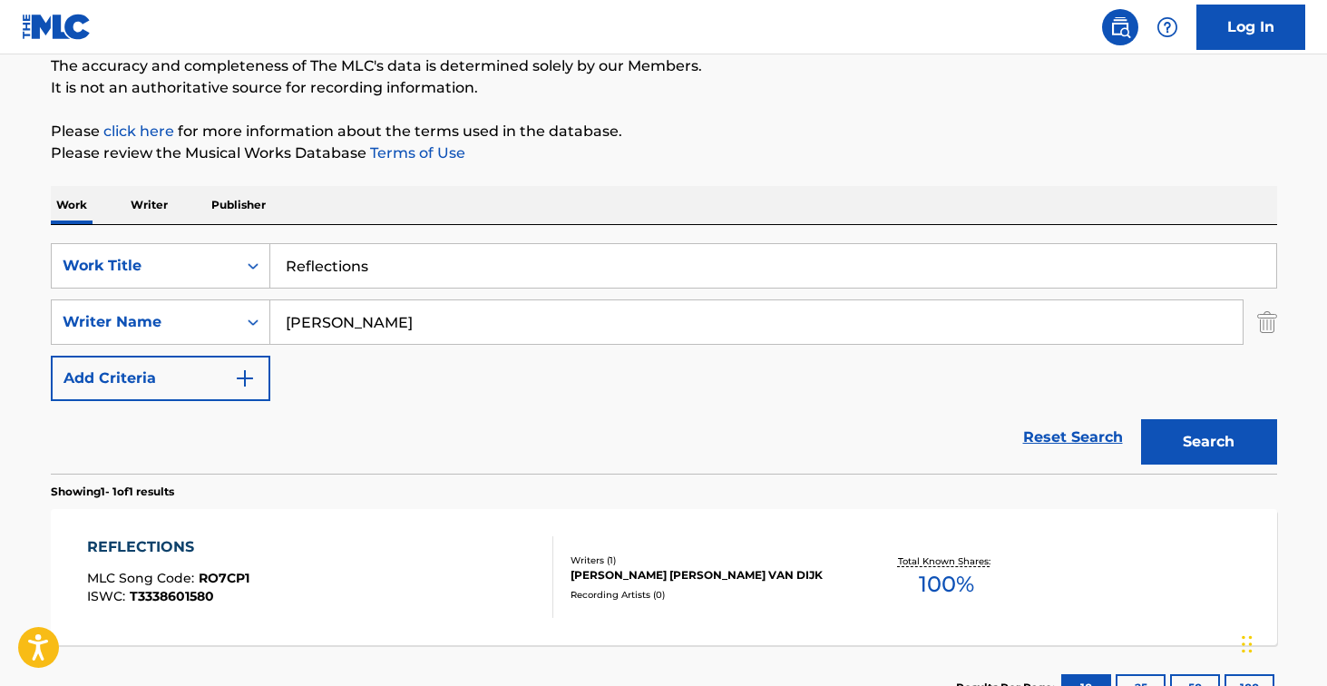
scroll to position [238, 0]
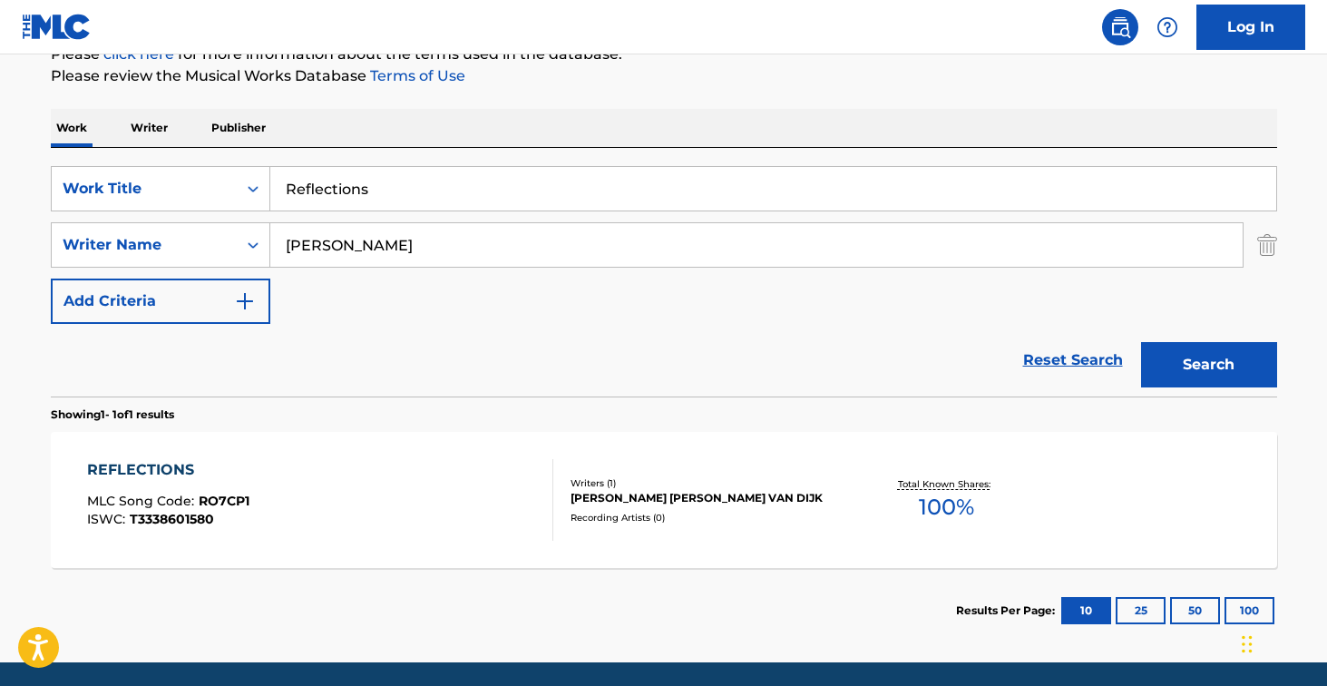
click at [455, 507] on div "REFLECTIONS MLC Song Code : RO7CP1 ISWC : T3338601580" at bounding box center [320, 500] width 466 height 82
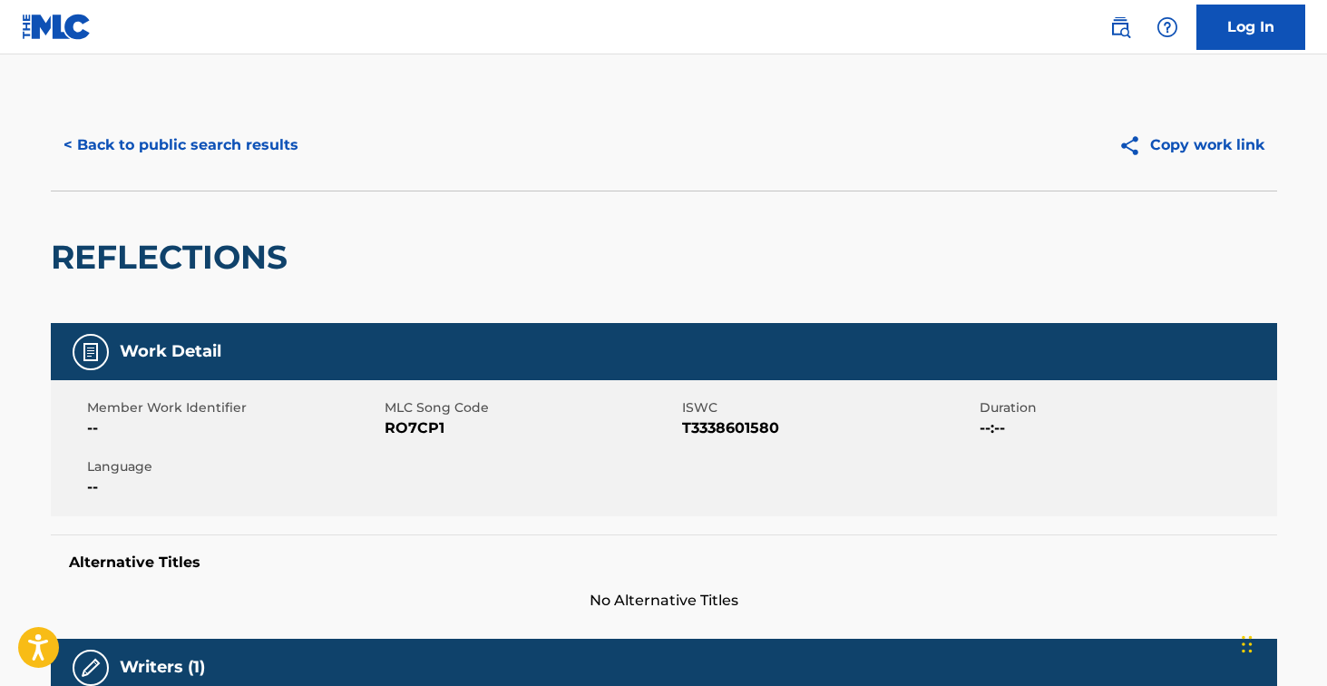
click at [410, 426] on span "RO7CP1" at bounding box center [531, 428] width 293 height 22
click at [240, 137] on button "< Back to public search results" at bounding box center [181, 144] width 260 height 45
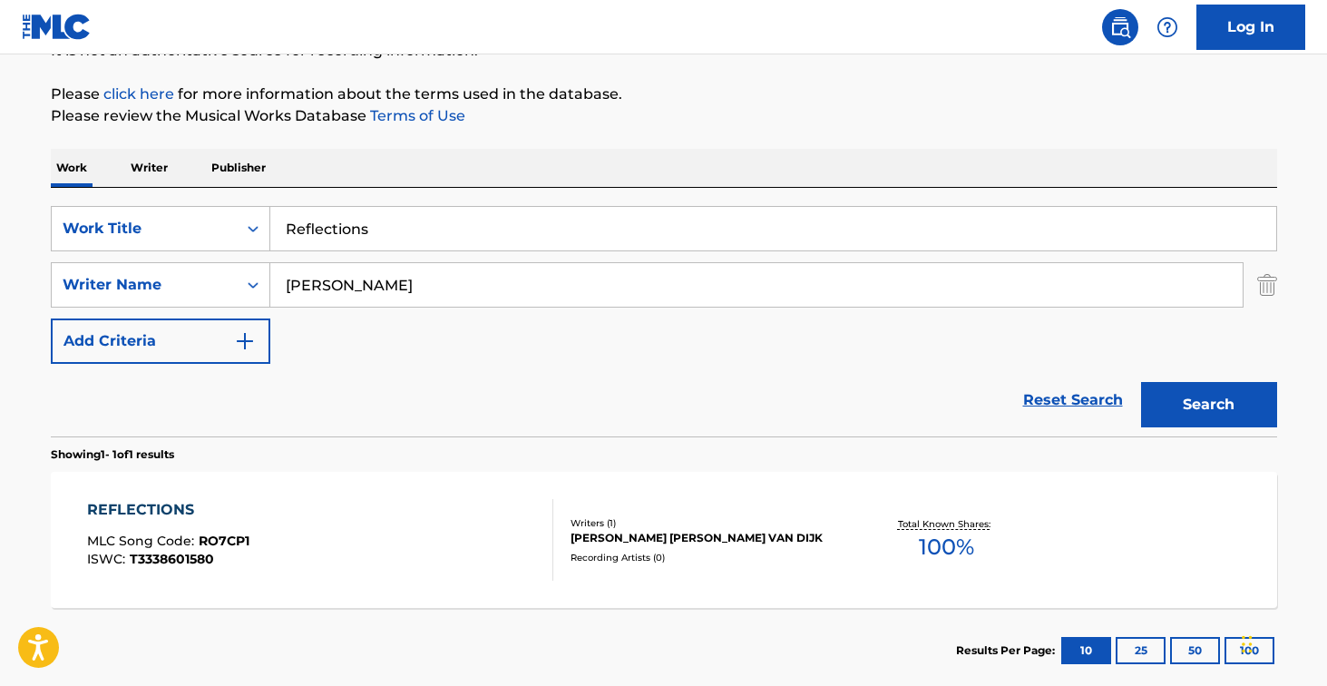
click at [366, 249] on input "Reflections" at bounding box center [773, 229] width 1006 height 44
click at [366, 239] on input "Reflections" at bounding box center [773, 229] width 1006 height 44
paste input "TODO [PERSON_NAME] (En Vivo desde [GEOGRAPHIC_DATA])"
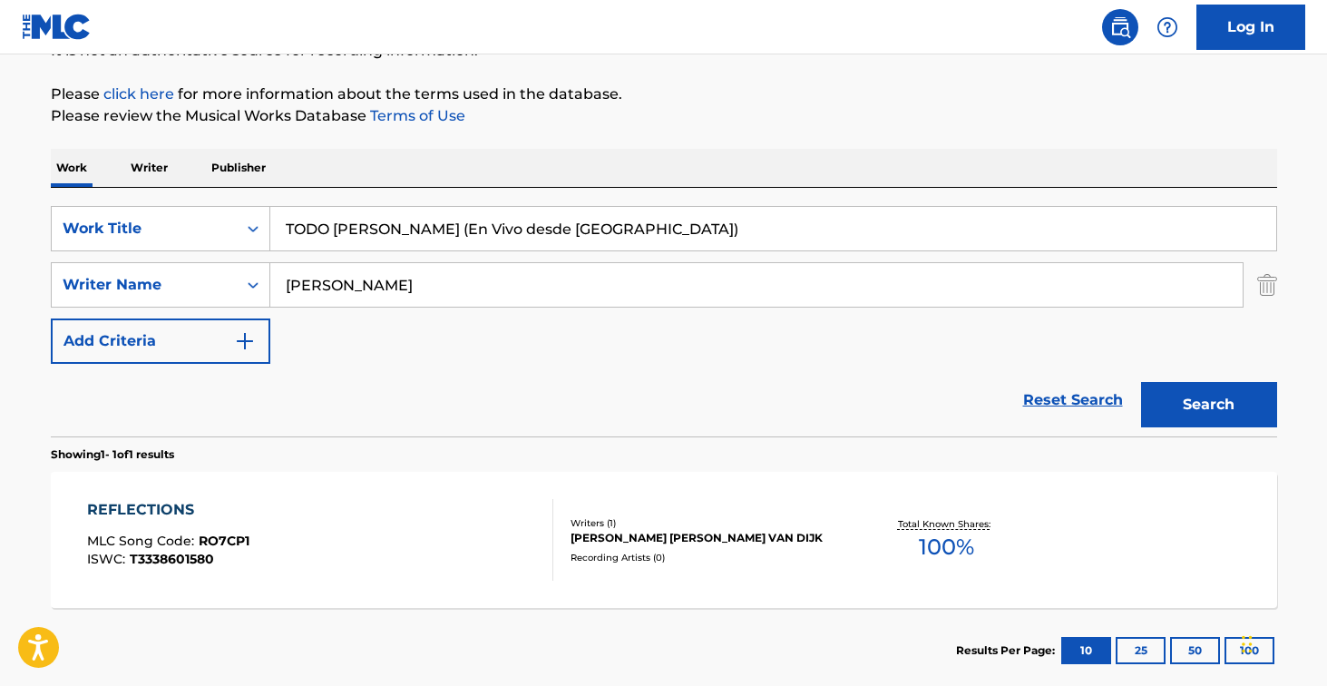
type input "TODO [PERSON_NAME] (En Vivo desde [GEOGRAPHIC_DATA])"
click at [412, 288] on input "[PERSON_NAME]" at bounding box center [756, 285] width 973 height 44
click at [1208, 405] on button "Search" at bounding box center [1209, 404] width 136 height 45
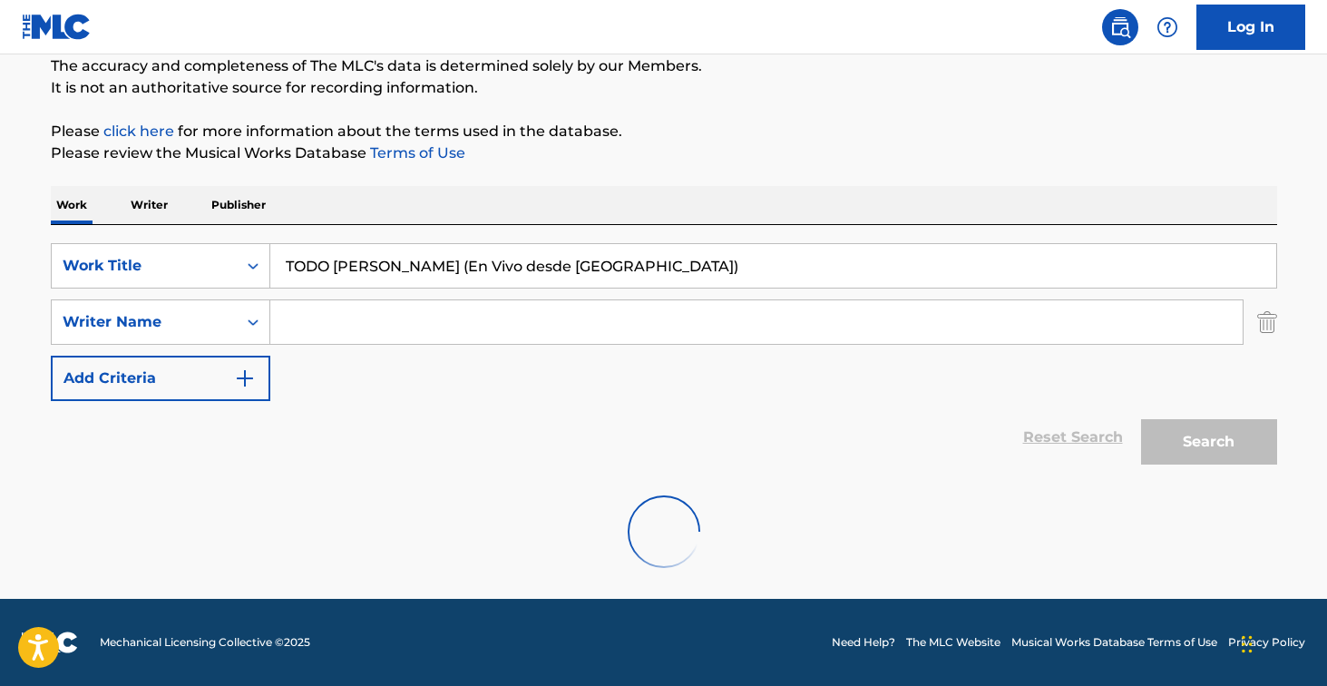
scroll to position [161, 0]
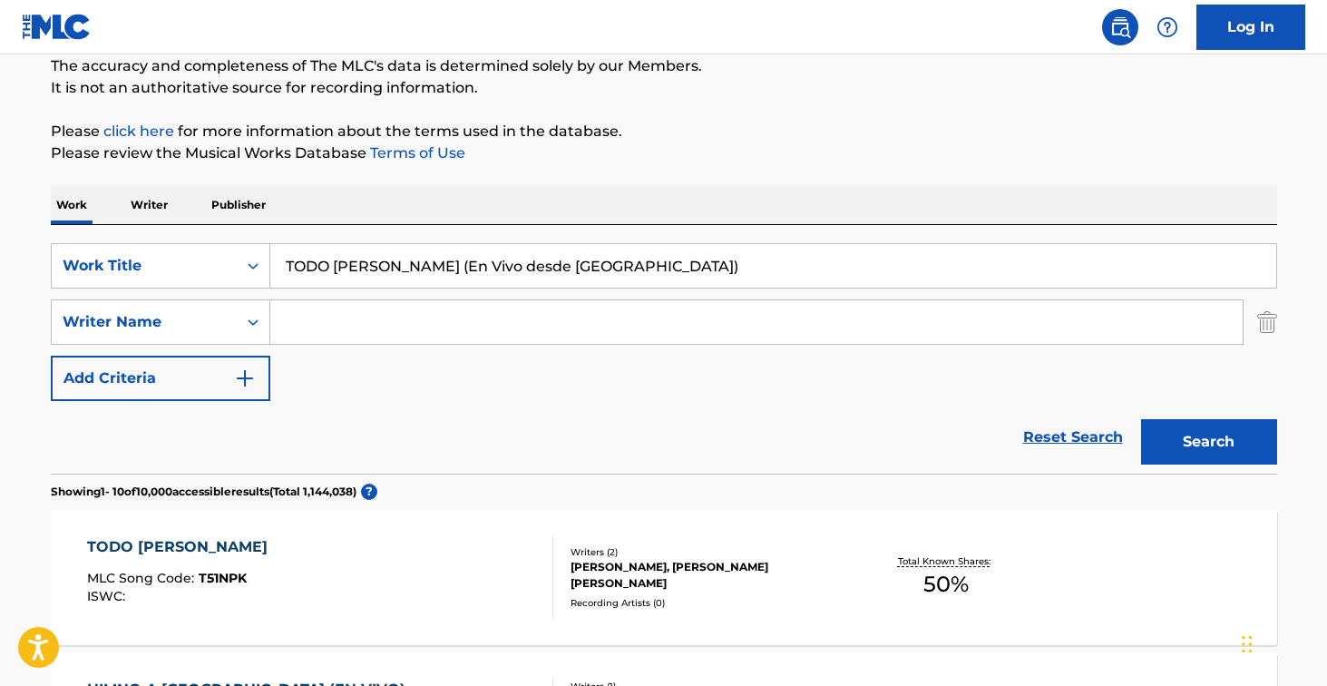
drag, startPoint x: 670, startPoint y: 269, endPoint x: 409, endPoint y: 263, distance: 261.4
click at [409, 263] on input "TODO [PERSON_NAME] (En Vivo desde [GEOGRAPHIC_DATA])" at bounding box center [773, 266] width 1006 height 44
type input "TODO [PERSON_NAME]"
click at [1208, 442] on button "Search" at bounding box center [1209, 441] width 136 height 45
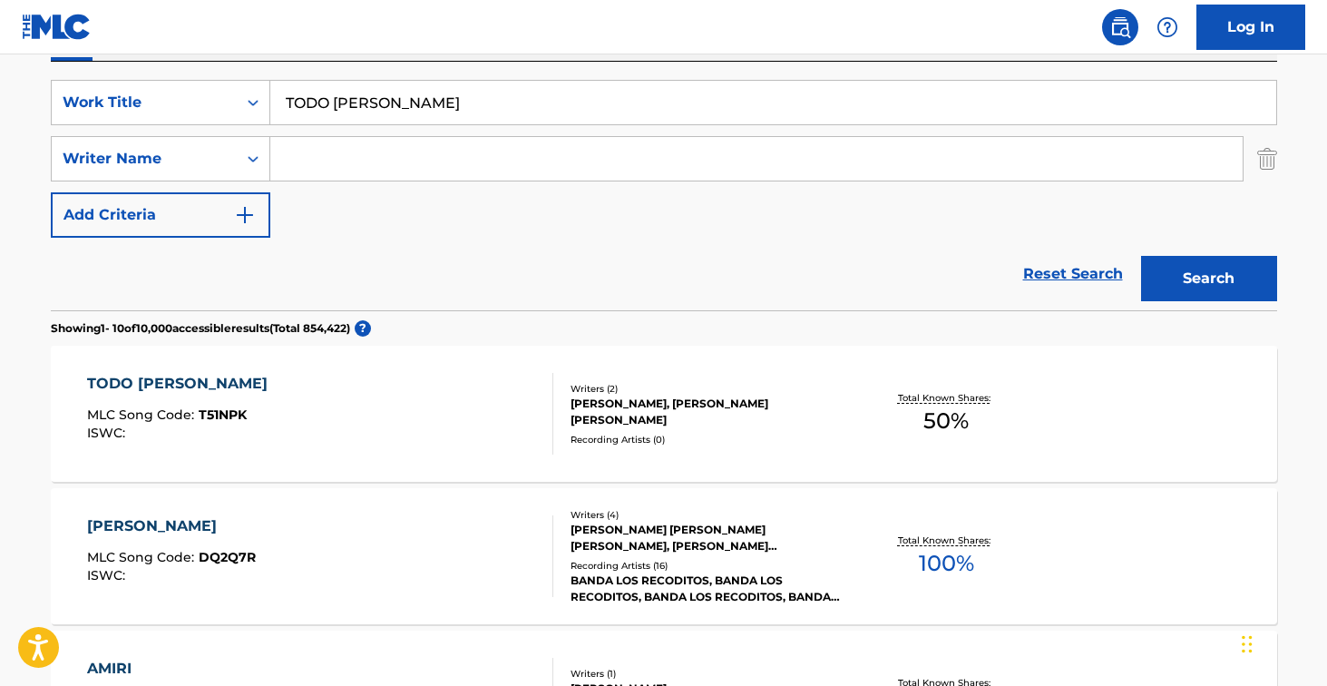
scroll to position [367, 0]
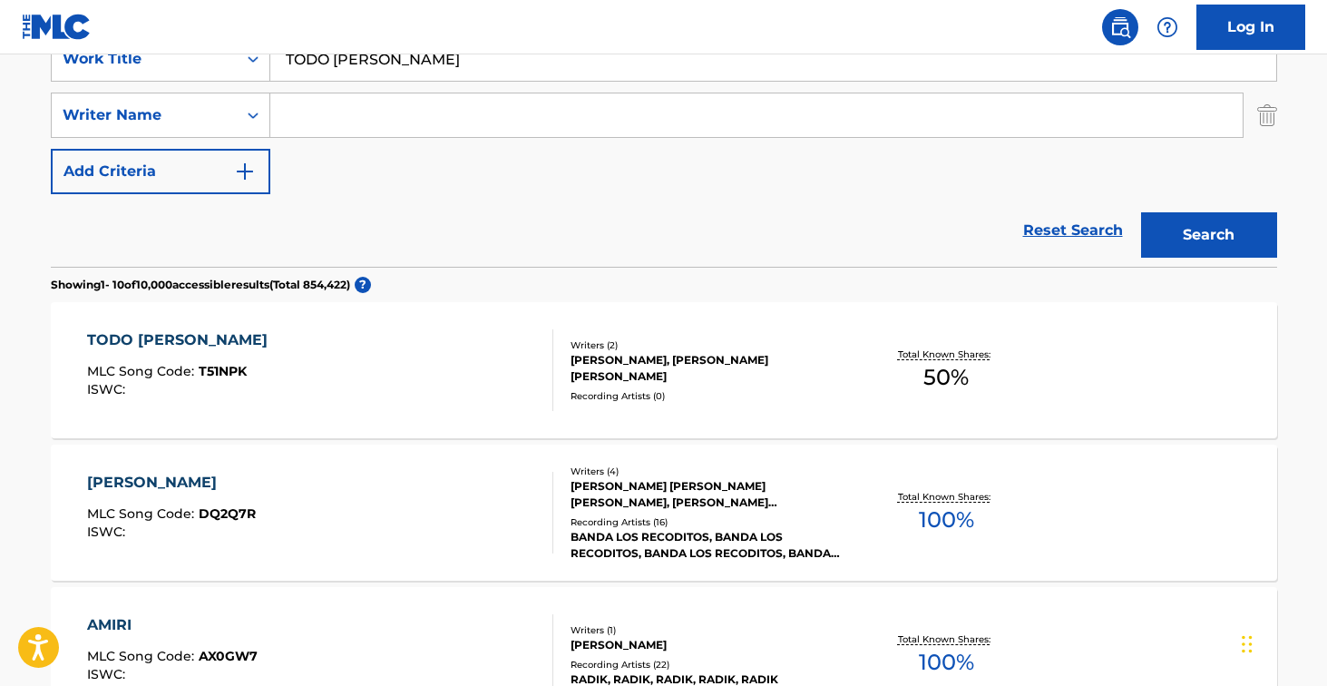
click at [465, 385] on div "TODO [PERSON_NAME] MLC Song Code : T51NPK ISWC :" at bounding box center [320, 370] width 466 height 82
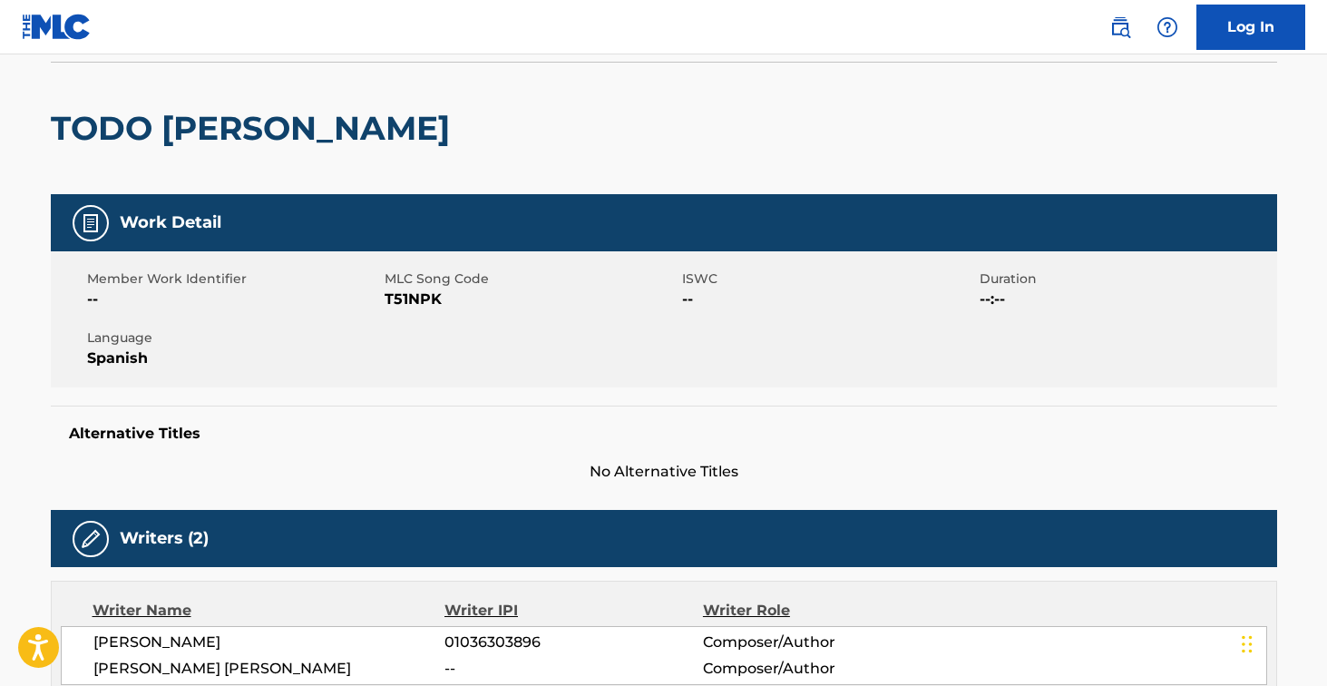
scroll to position [88, 0]
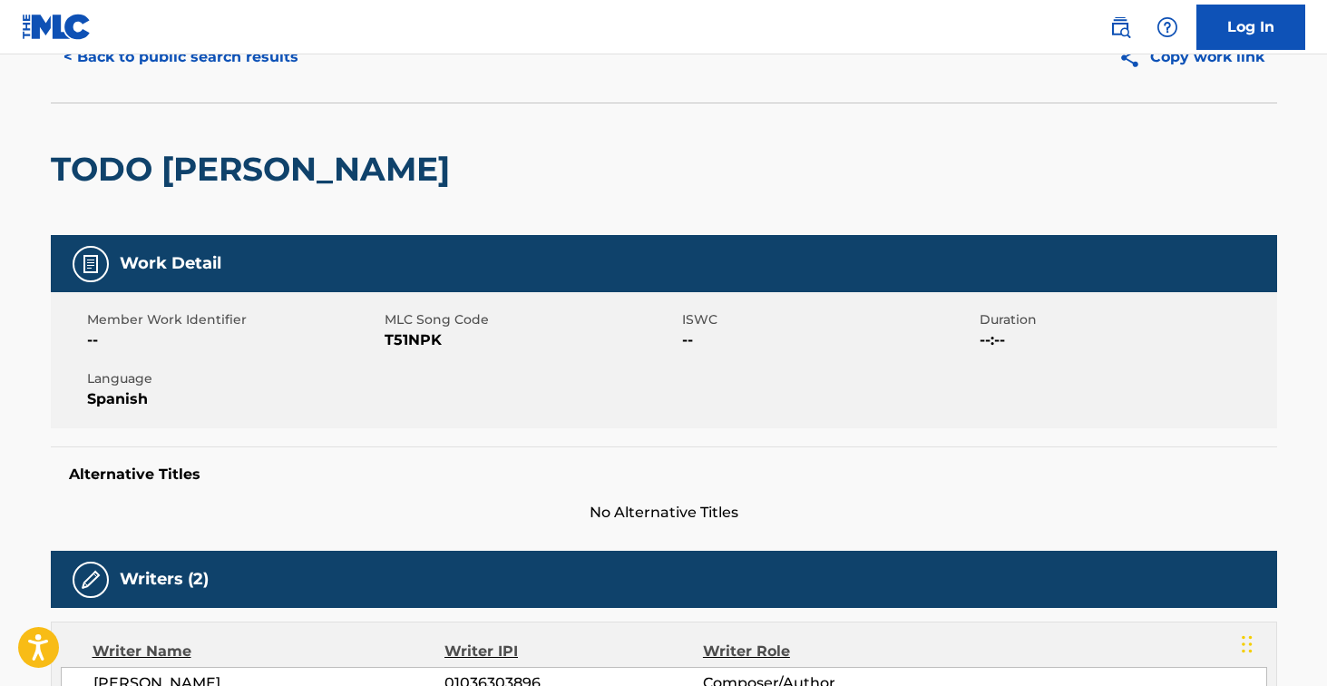
click at [420, 337] on span "T51NPK" at bounding box center [531, 340] width 293 height 22
click at [277, 59] on button "< Back to public search results" at bounding box center [181, 56] width 260 height 45
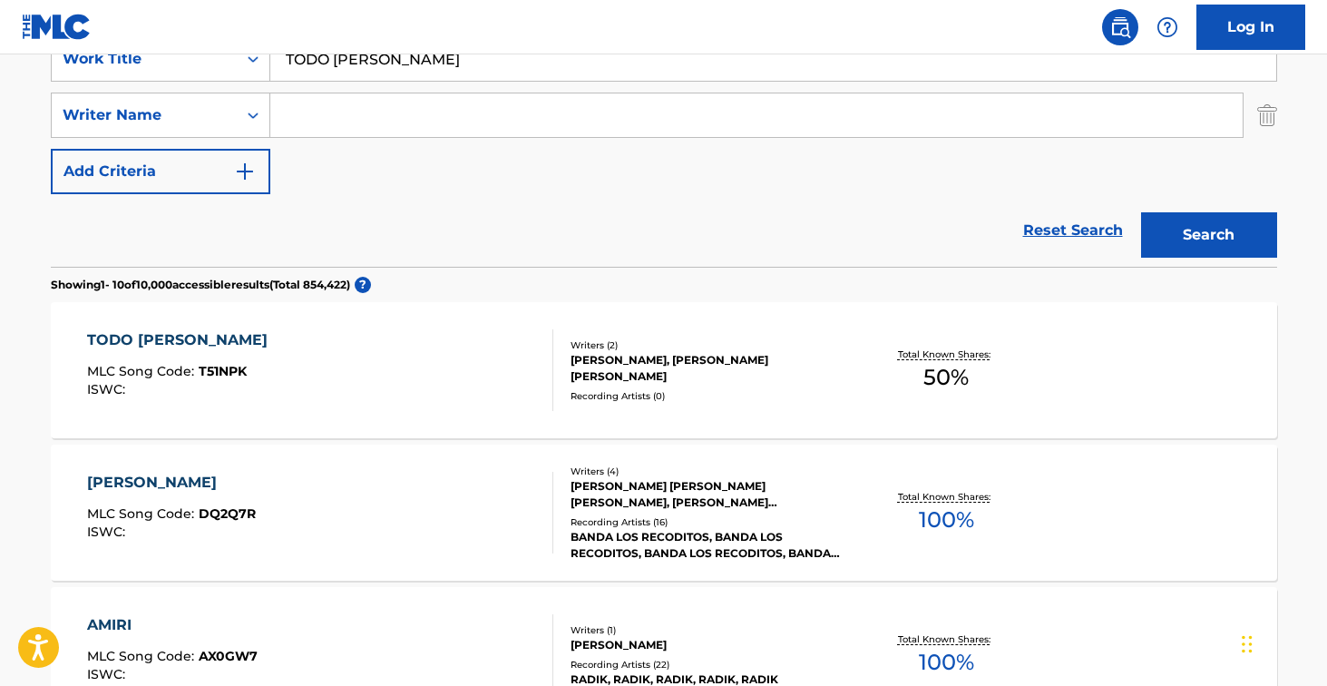
scroll to position [316, 0]
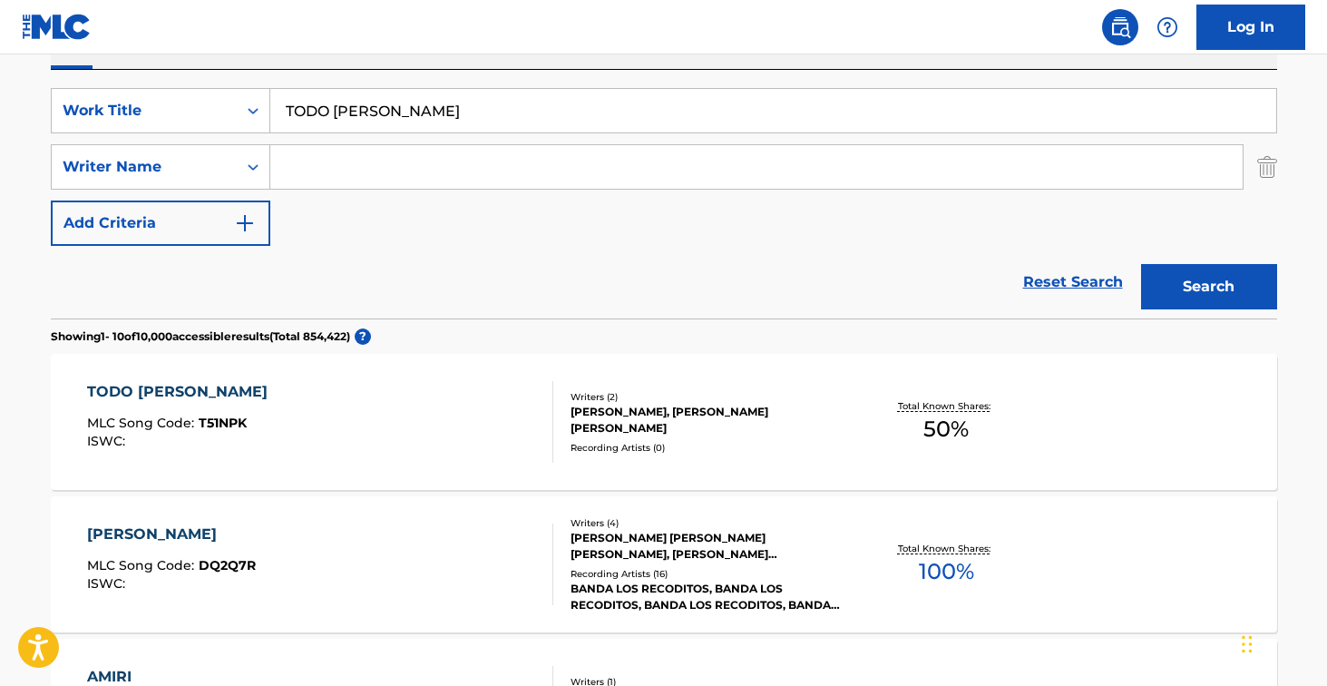
click at [420, 108] on input "TODO [PERSON_NAME]" at bounding box center [773, 111] width 1006 height 44
paste input "Demonio Dormido - En Vivo"
type input "Demonio Dormido - En Vivo"
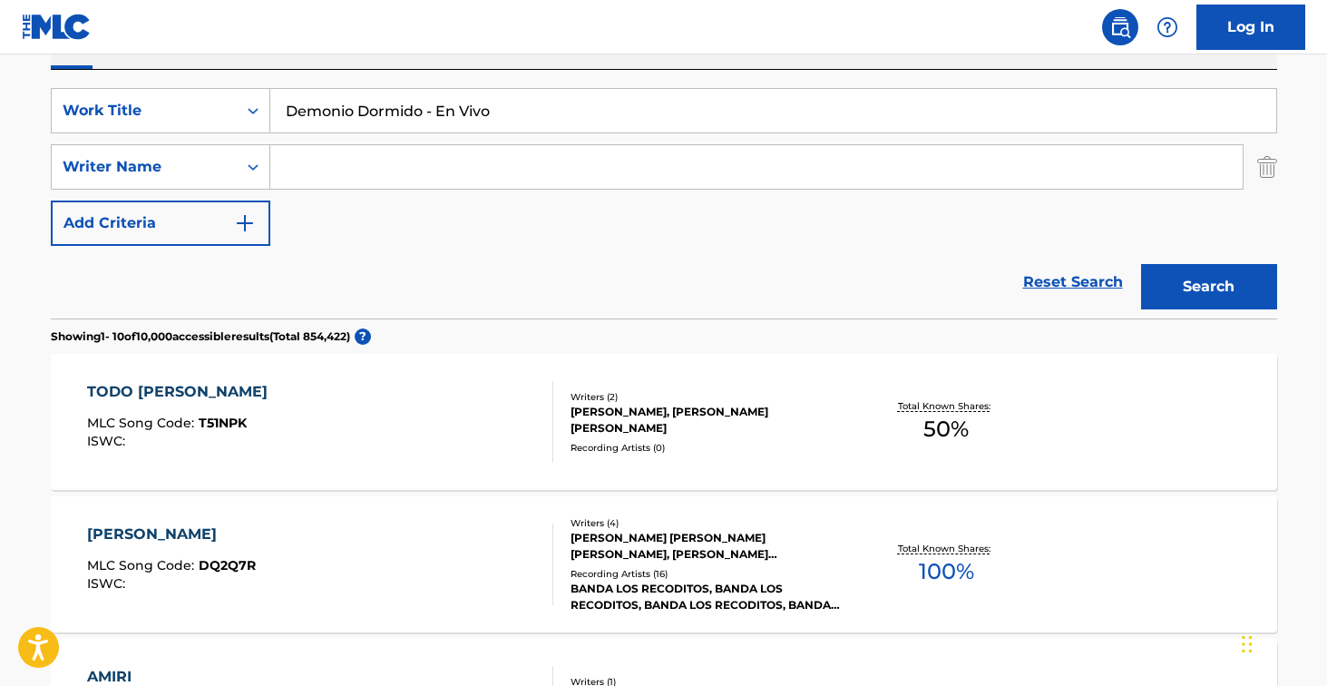
click at [398, 157] on input "Search Form" at bounding box center [756, 167] width 973 height 44
type input "[PERSON_NAME]"
click at [1208, 287] on button "Search" at bounding box center [1209, 286] width 136 height 45
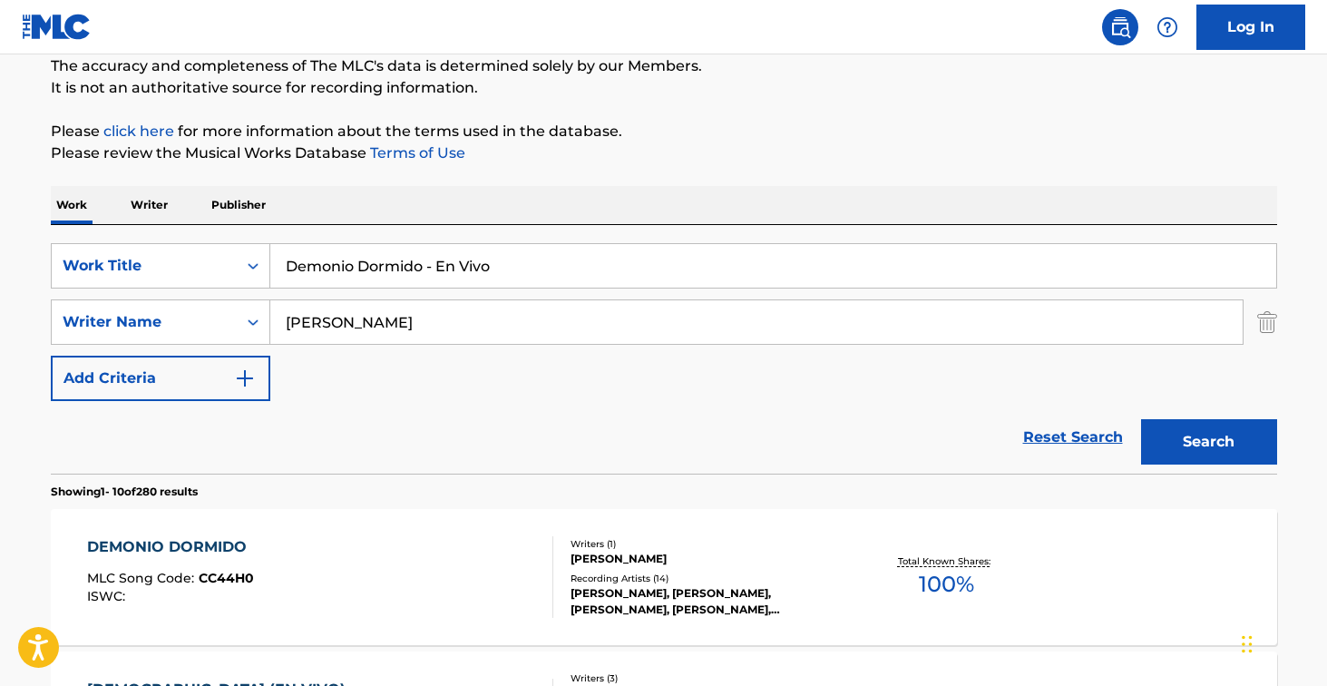
drag, startPoint x: 569, startPoint y: 257, endPoint x: 494, endPoint y: 259, distance: 74.4
click at [494, 259] on input "Demonio Dormido - En Vivo" at bounding box center [773, 266] width 1006 height 44
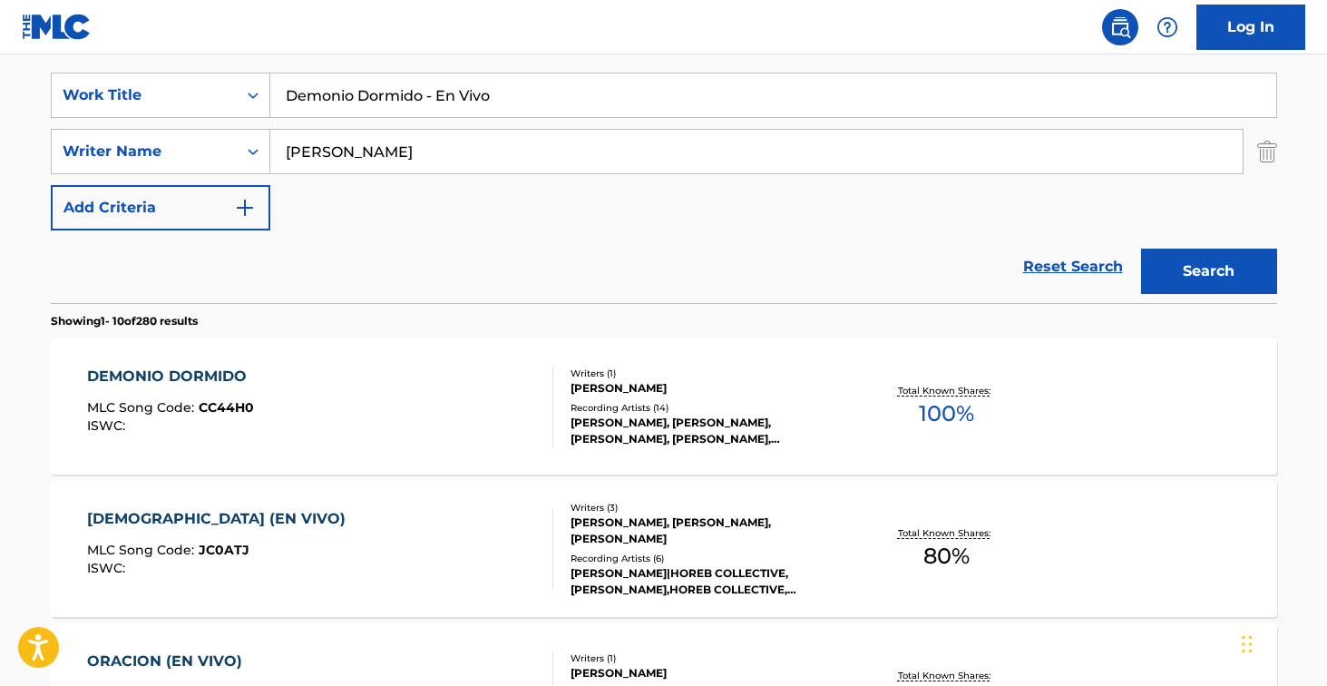
scroll to position [374, 0]
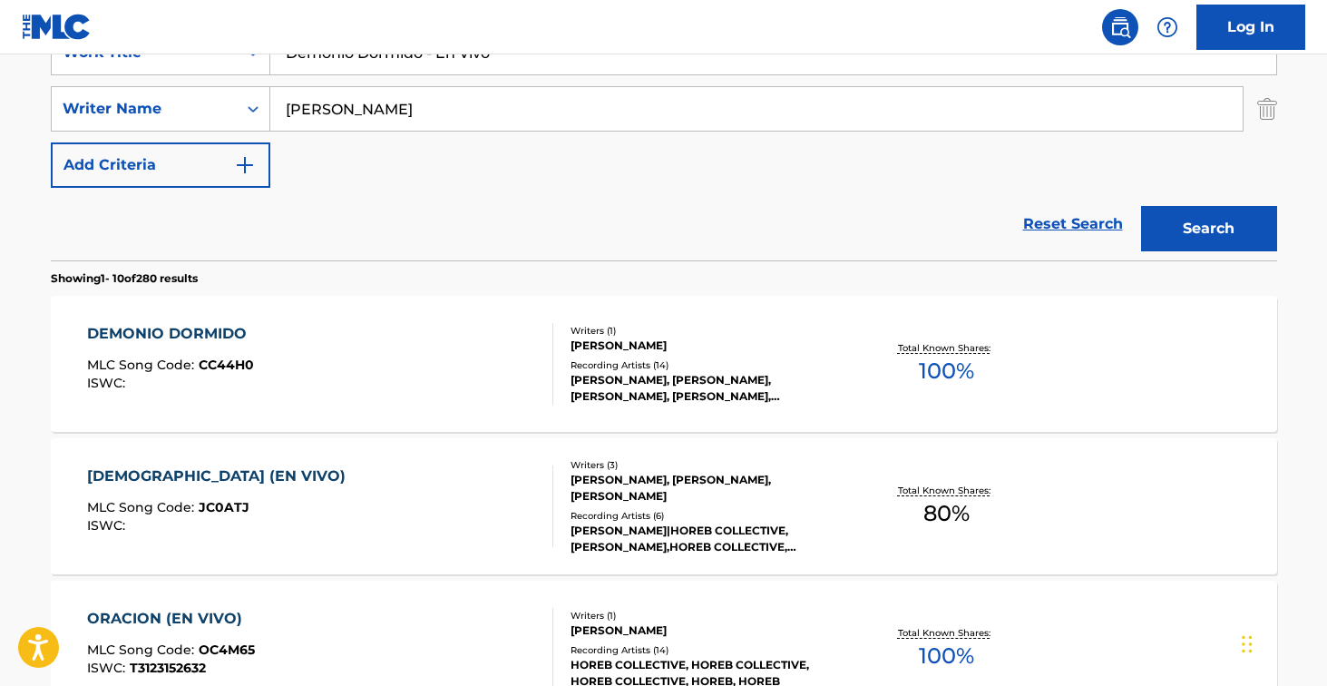
click at [430, 349] on div "DEMONIO DORMIDO MLC Song Code : CC44H0 ISWC :" at bounding box center [320, 364] width 466 height 82
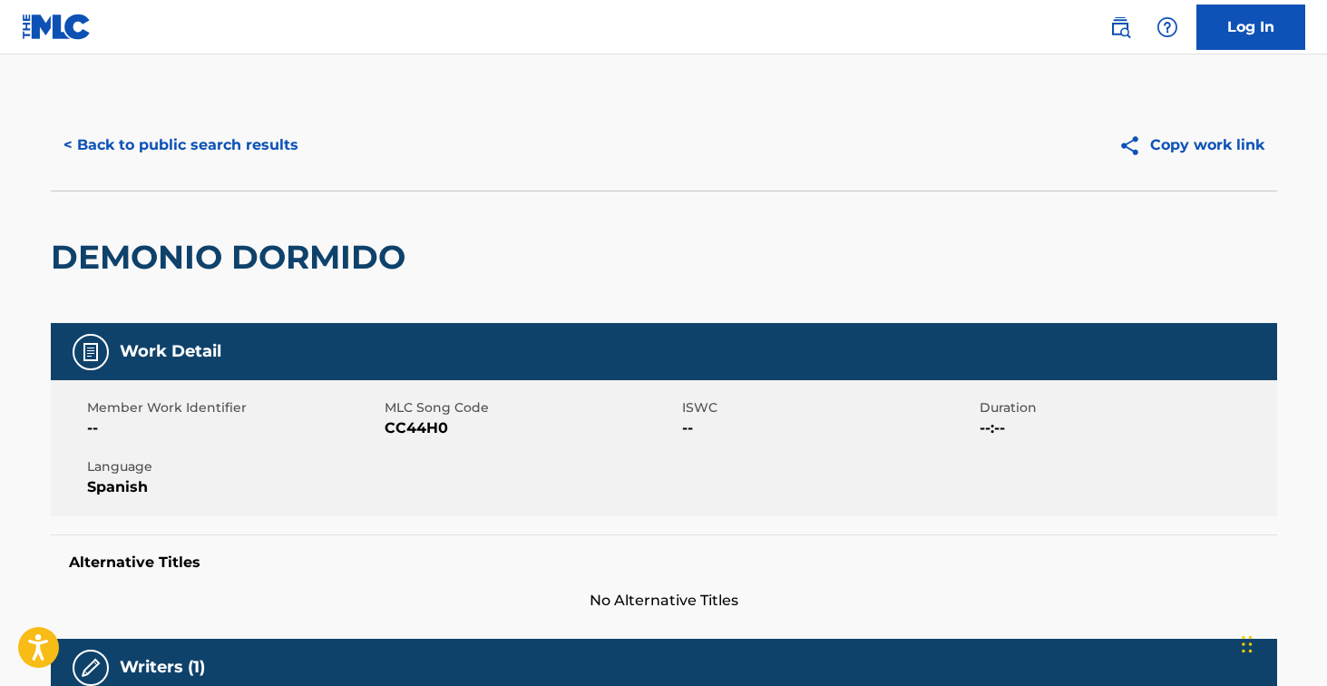
click at [417, 430] on span "CC44H0" at bounding box center [531, 428] width 293 height 22
click at [298, 142] on button "< Back to public search results" at bounding box center [181, 144] width 260 height 45
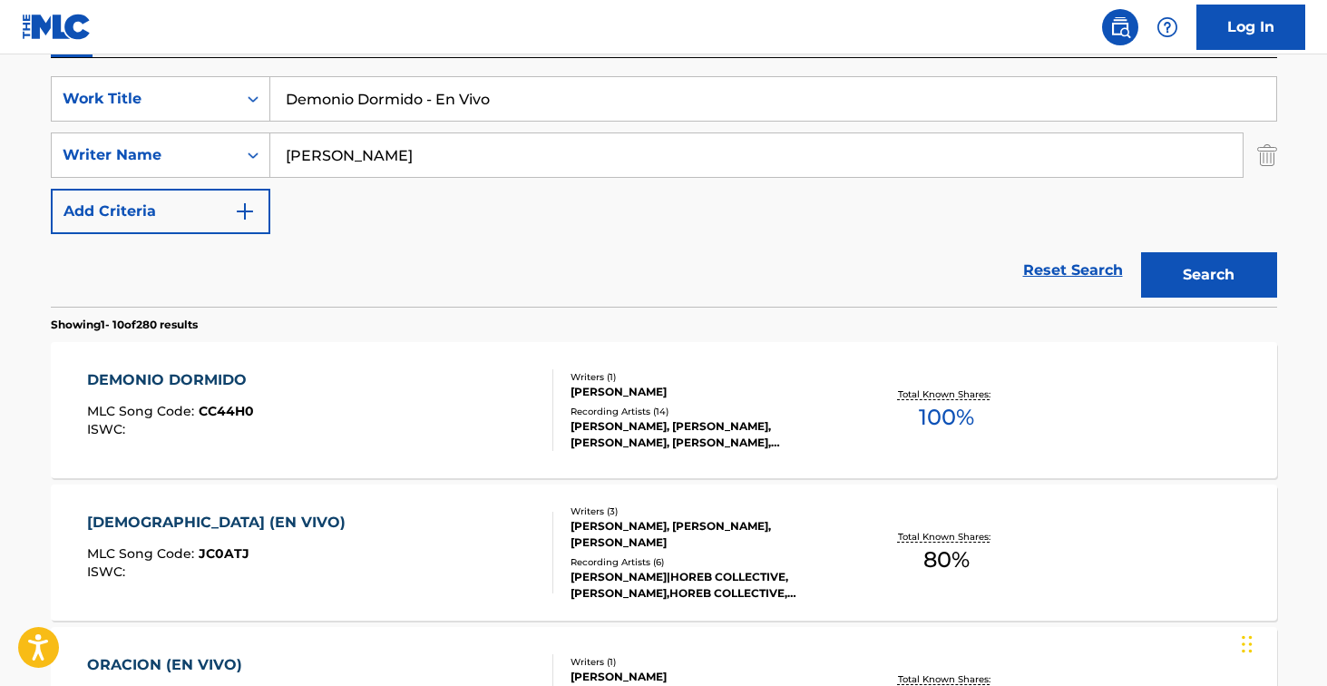
click at [505, 92] on input "Demonio Dormido - En Vivo" at bounding box center [773, 99] width 1006 height 44
paste input "El Caballer"
click at [1208, 275] on button "Search" at bounding box center [1209, 274] width 136 height 45
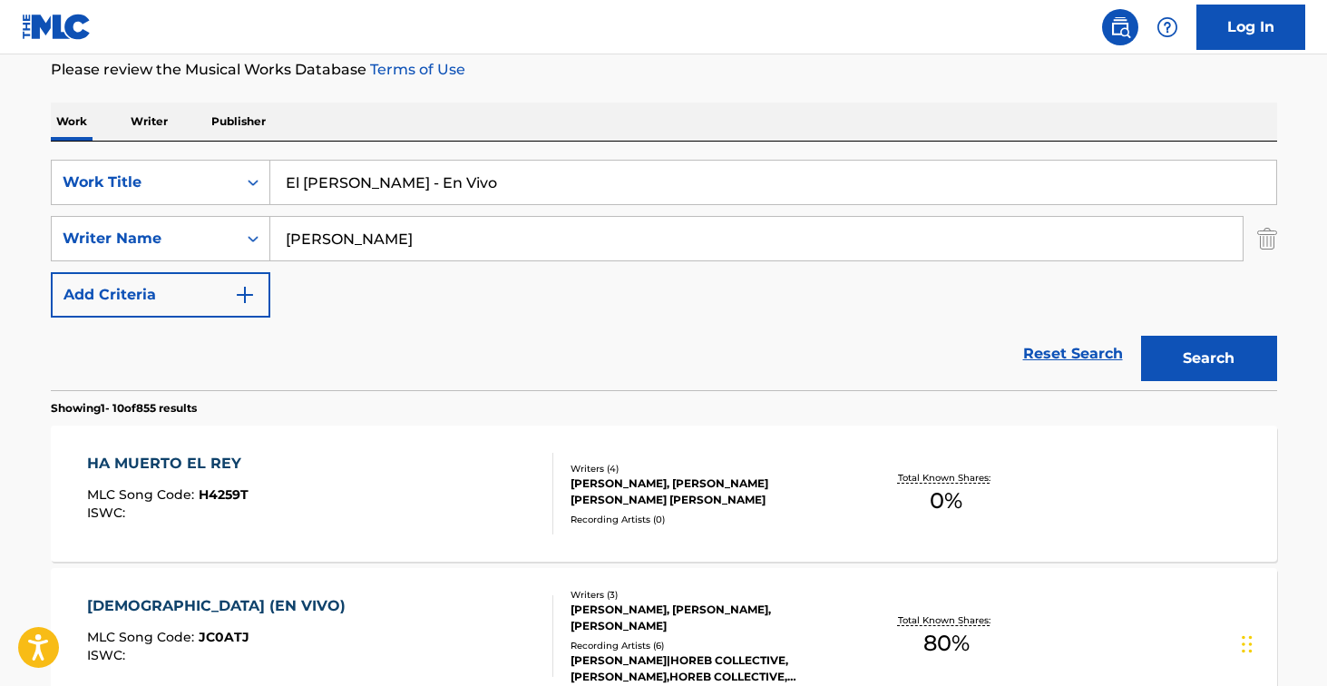
scroll to position [251, 0]
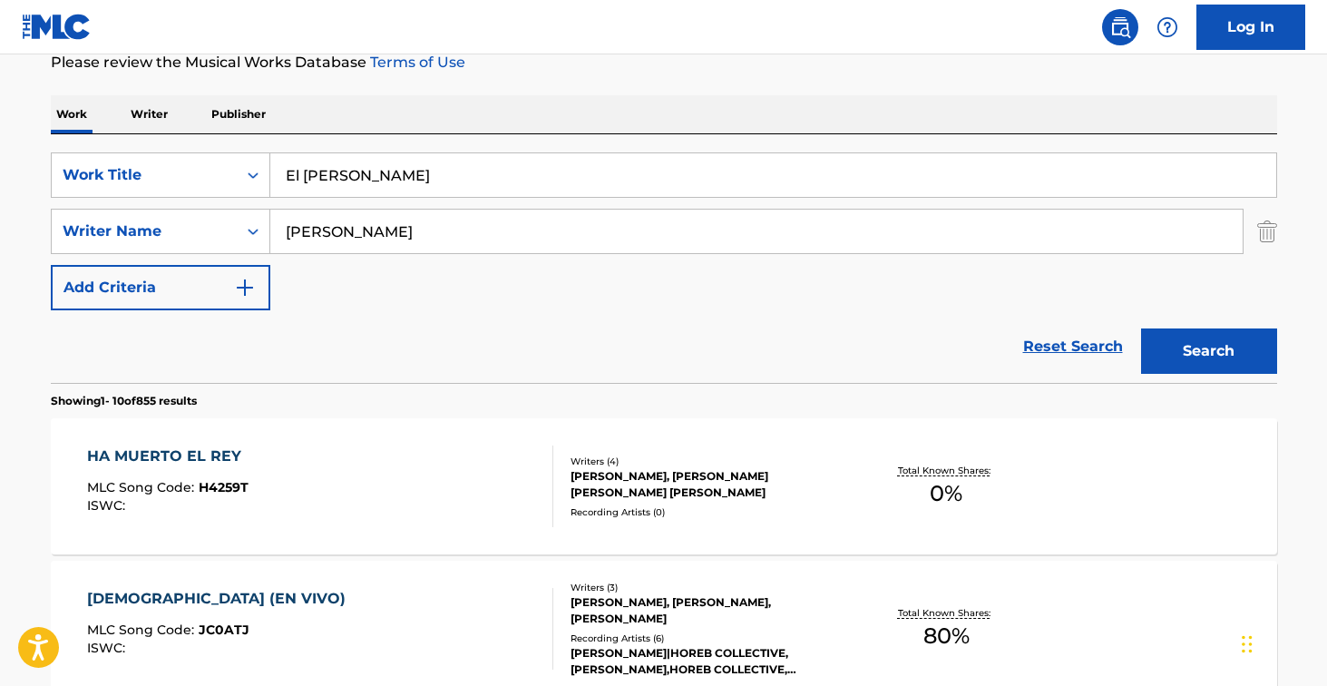
click at [1208, 351] on button "Search" at bounding box center [1209, 350] width 136 height 45
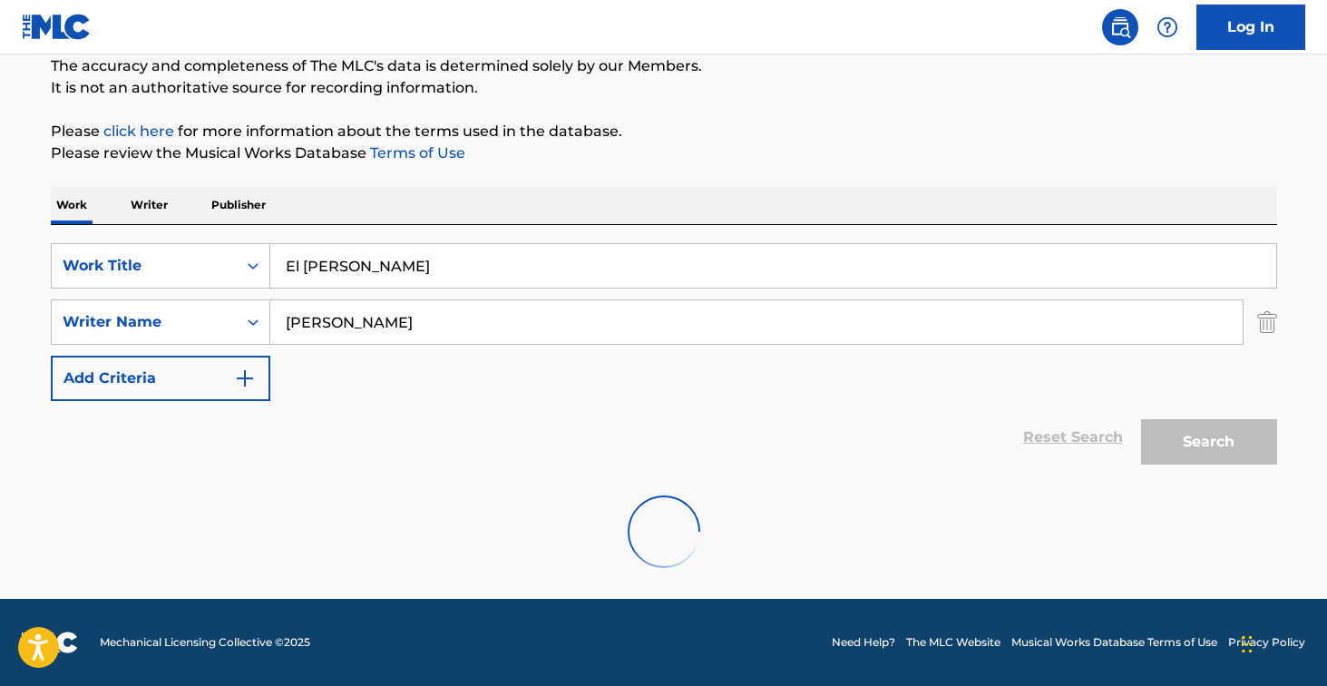
scroll to position [161, 0]
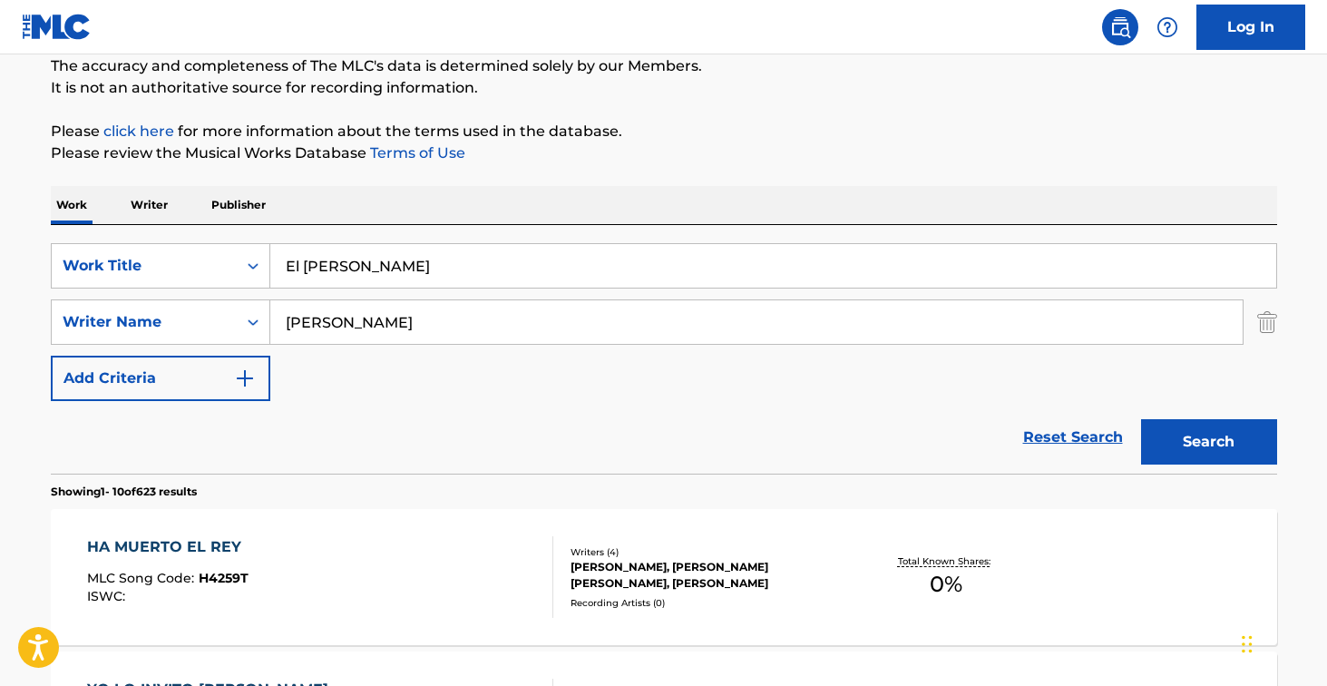
click at [385, 252] on input "El [PERSON_NAME]" at bounding box center [773, 266] width 1006 height 44
paste input "Retrieving data. Wait a few seconds and try to cut or copy again."
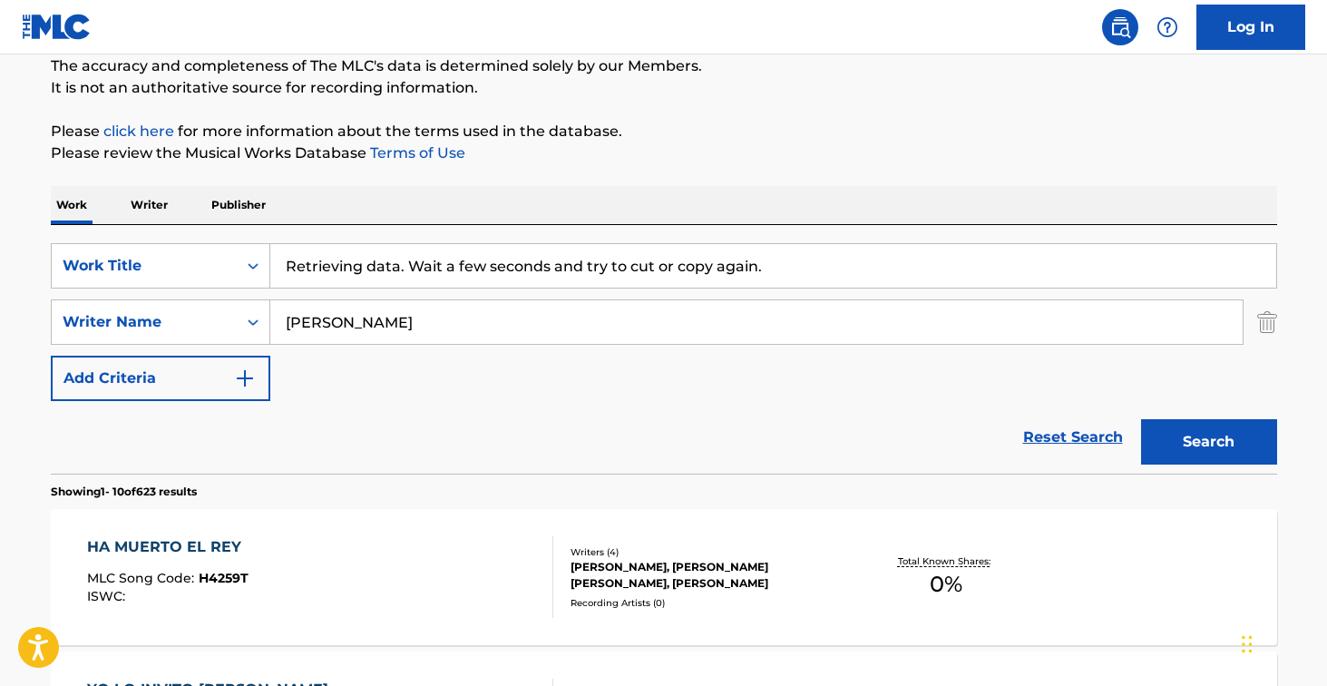
click at [1208, 442] on button "Search" at bounding box center [1209, 441] width 136 height 45
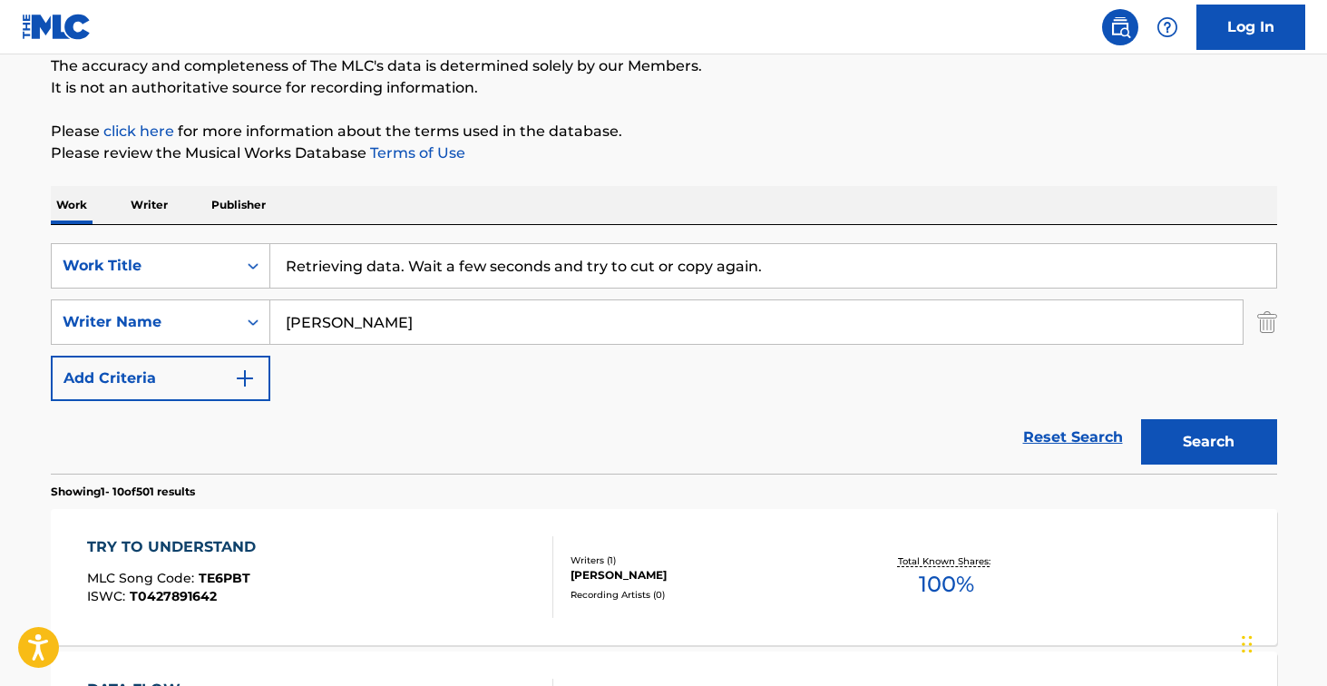
click at [474, 267] on input "Retrieving data. Wait a few seconds and try to cut or copy again." at bounding box center [773, 266] width 1006 height 44
paste input "Me Encantas Tú"
type input "Me Encantas Tú"
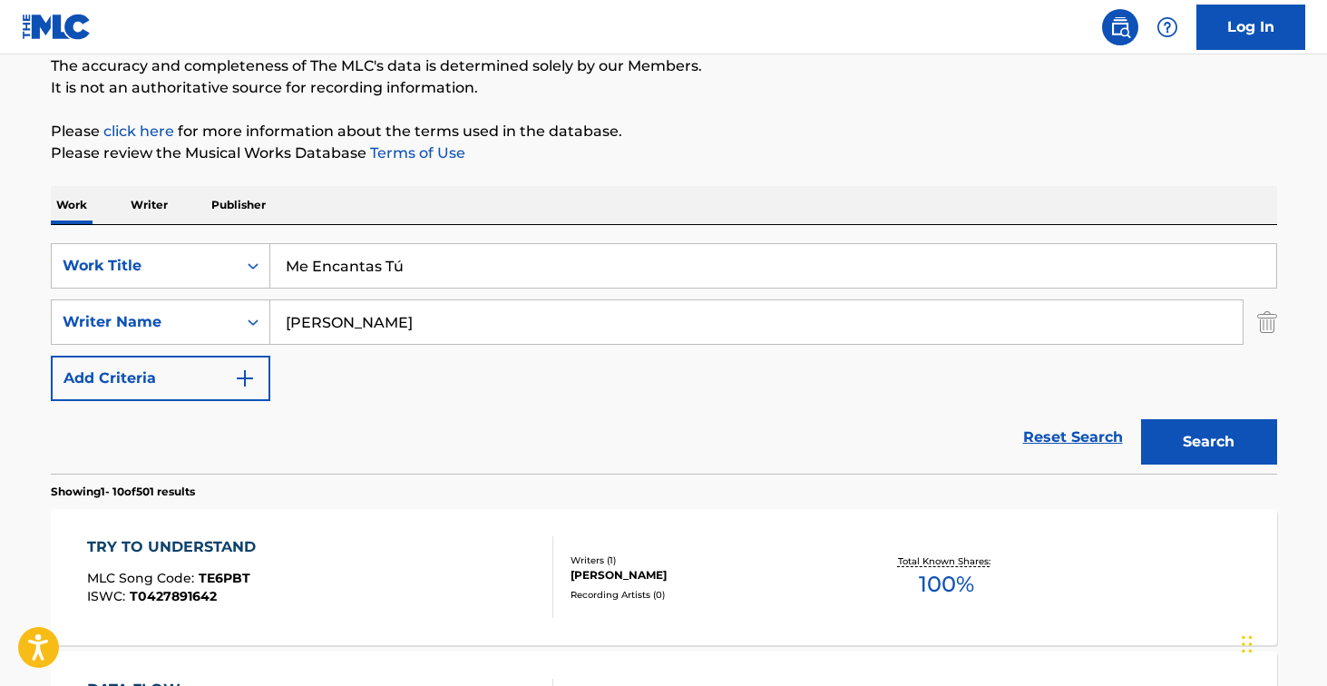
click at [1208, 442] on button "Search" at bounding box center [1209, 441] width 136 height 45
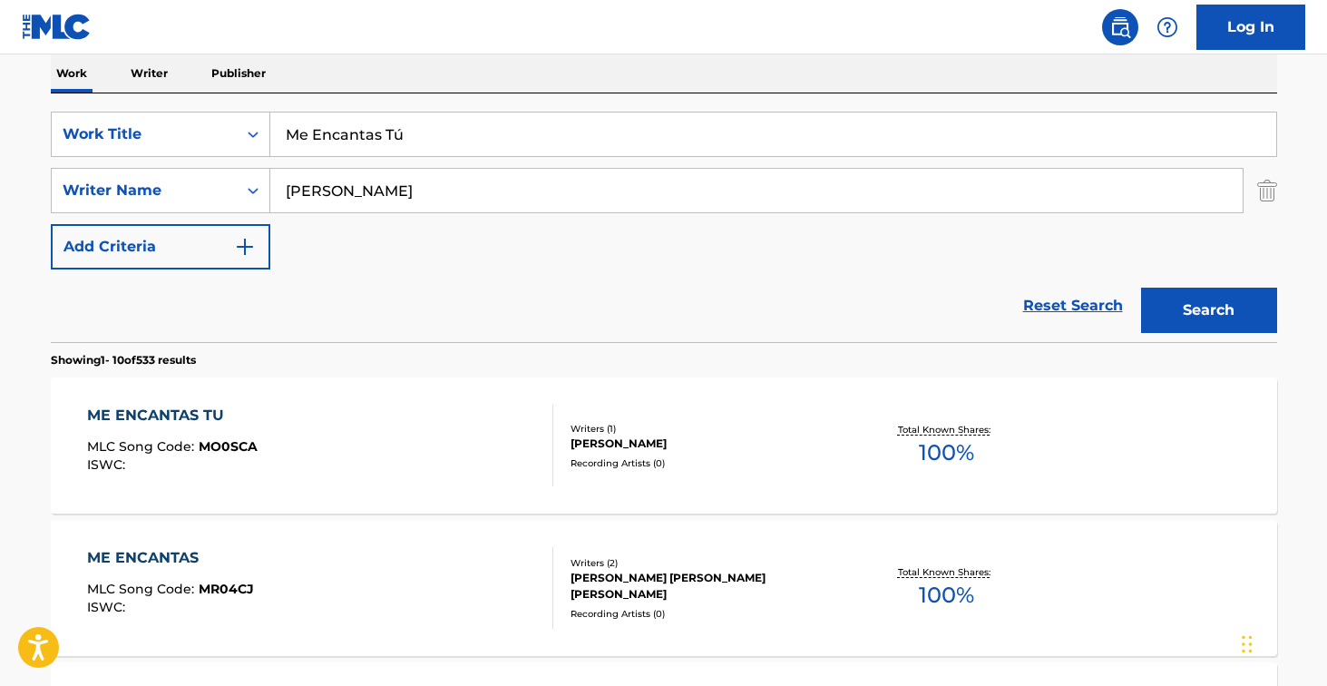
scroll to position [357, 0]
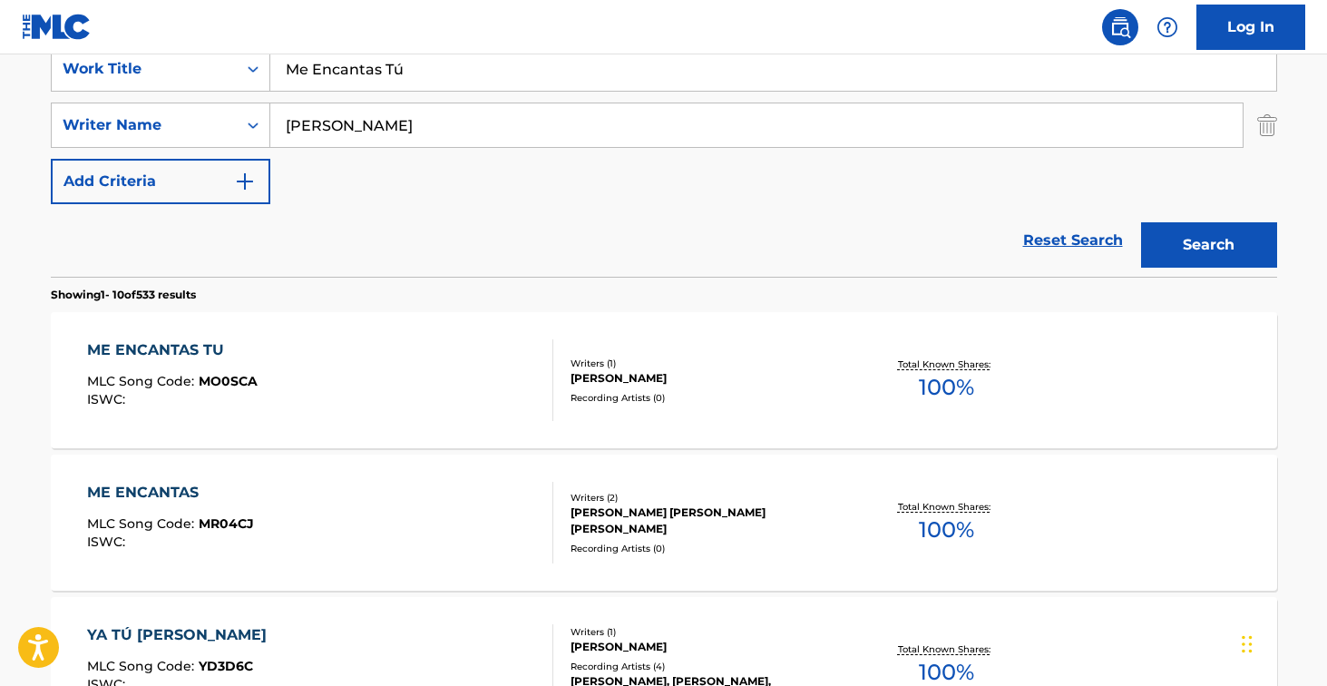
click at [423, 384] on div "ME ENCANTAS TU MLC Song Code : MO0SCA ISWC :" at bounding box center [320, 380] width 466 height 82
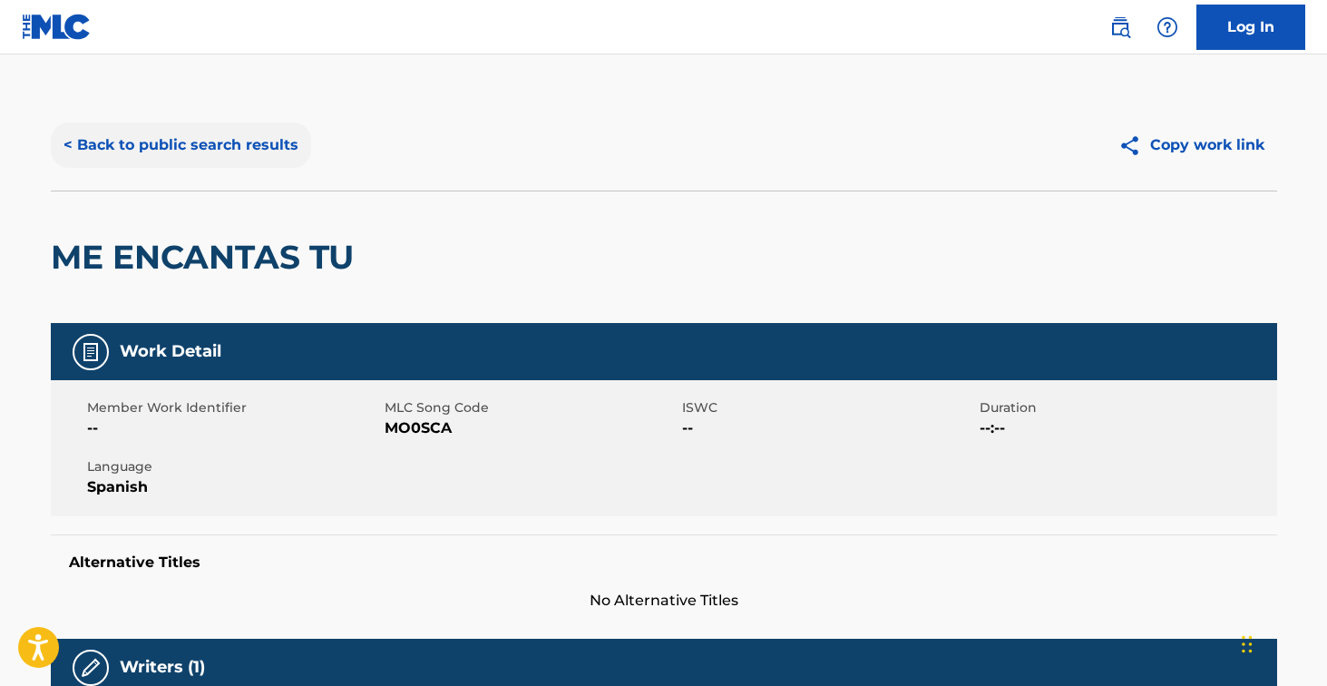
click at [200, 143] on button "< Back to public search results" at bounding box center [181, 144] width 260 height 45
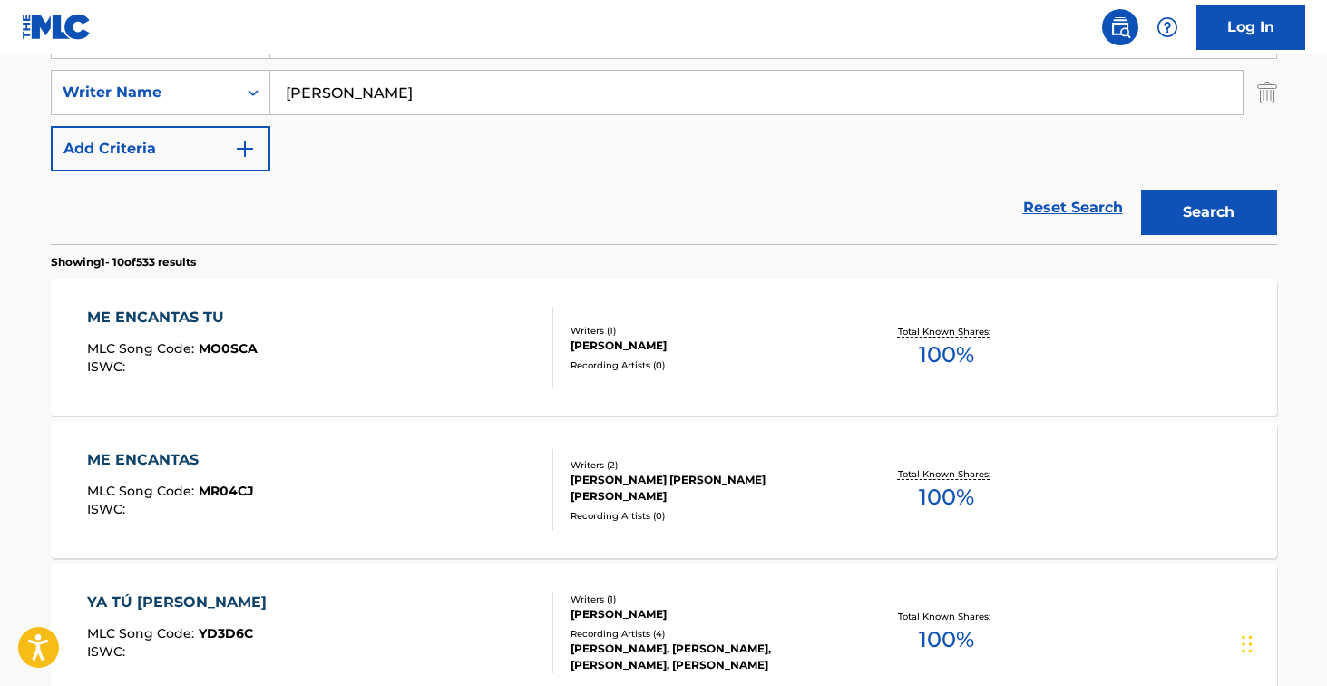
scroll to position [392, 0]
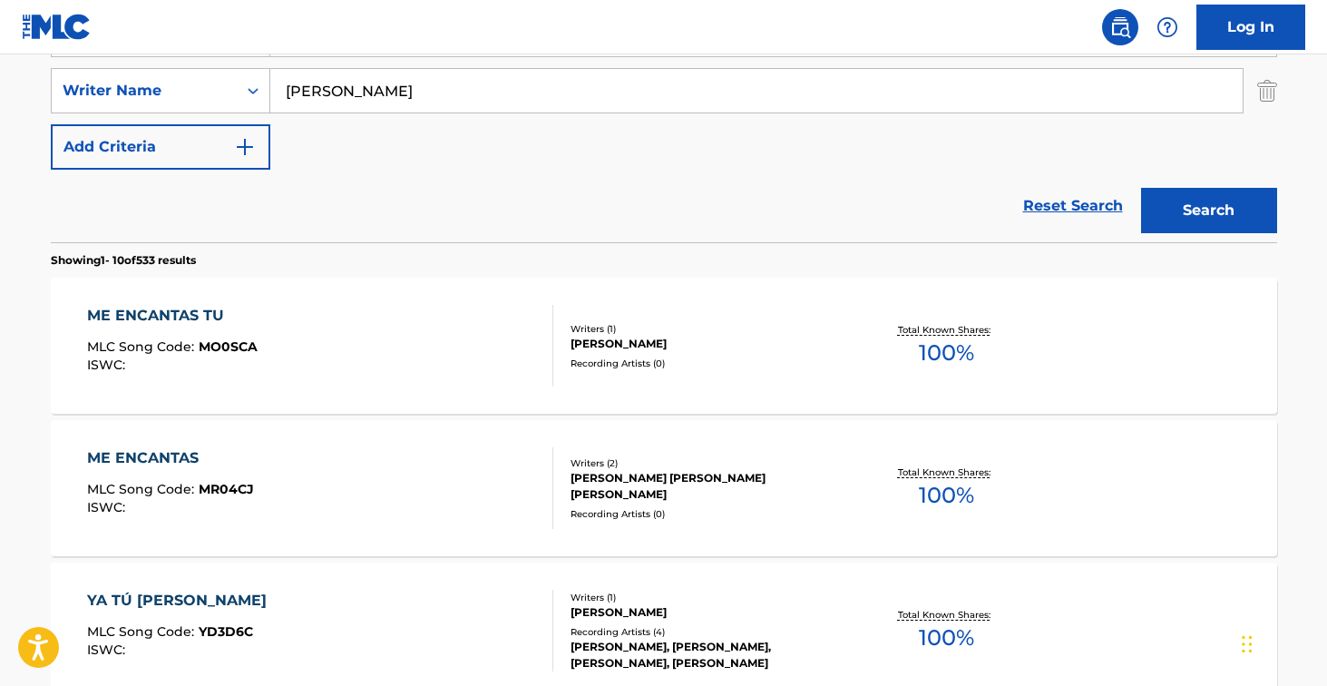
click at [416, 333] on div "ME ENCANTAS TU MLC Song Code : MO0SCA ISWC :" at bounding box center [320, 346] width 466 height 82
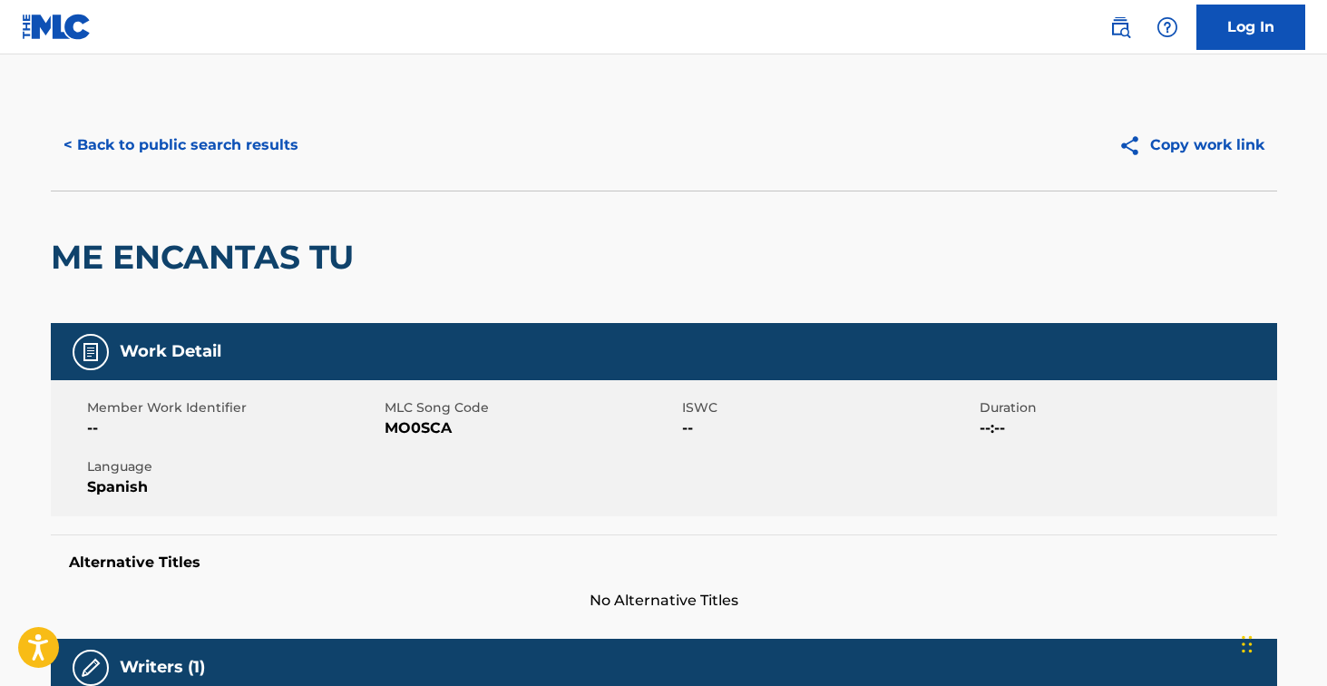
click at [435, 428] on span "MO0SCA" at bounding box center [531, 428] width 293 height 22
click at [278, 130] on button "< Back to public search results" at bounding box center [181, 144] width 260 height 45
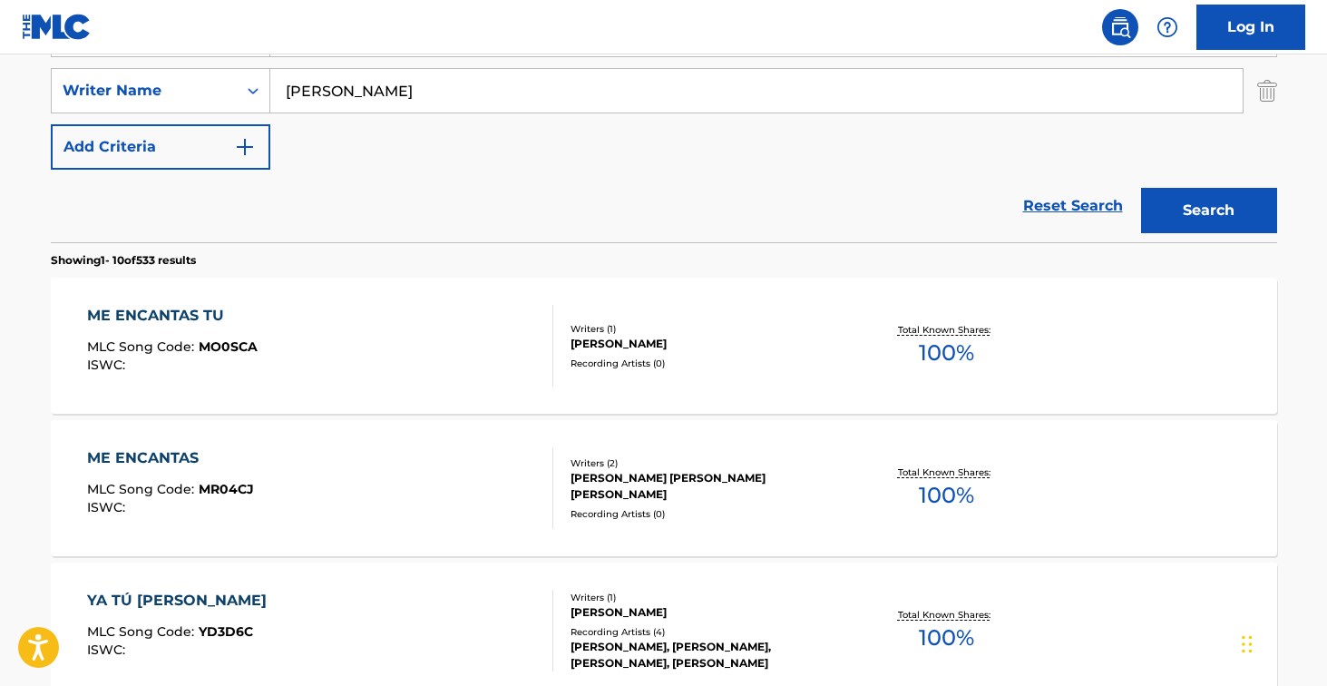
scroll to position [341, 0]
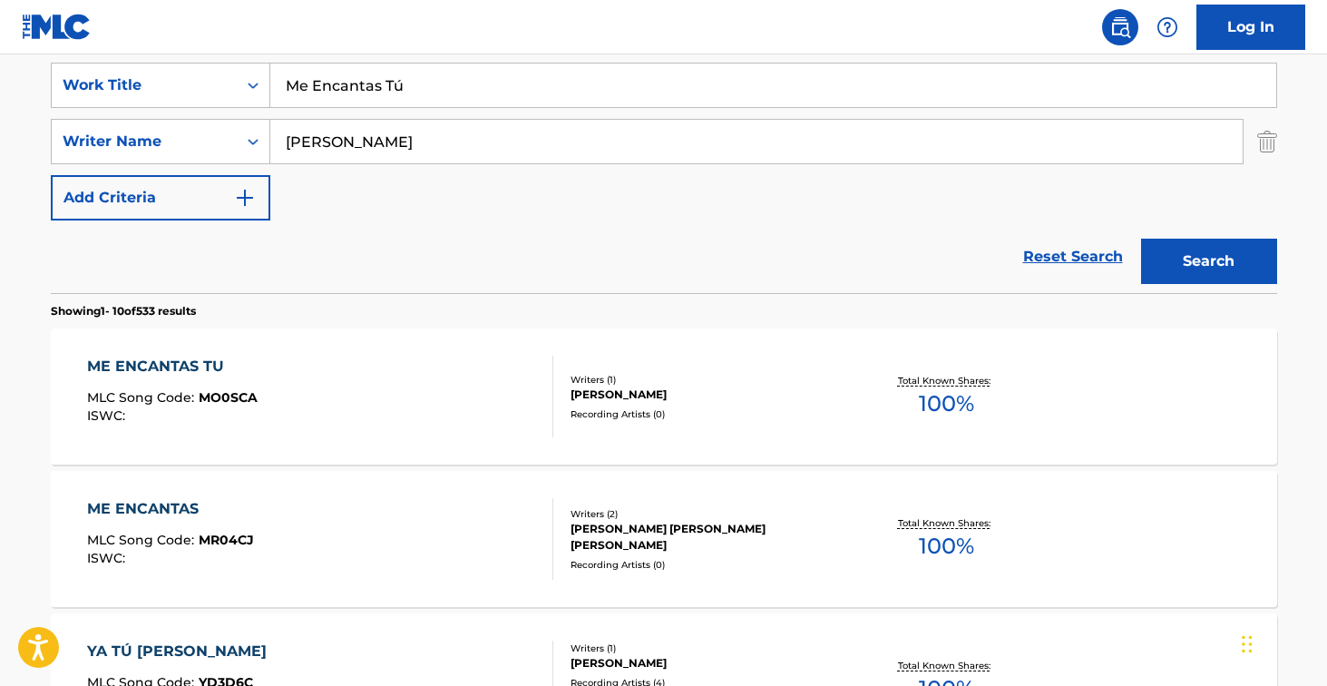
click at [429, 97] on input "Me Encantas Tú" at bounding box center [773, 86] width 1006 height 44
paste input "Sangre Jalisco y [GEOGRAPHIC_DATA]"
type input "Sangre Jalisco y [GEOGRAPHIC_DATA]"
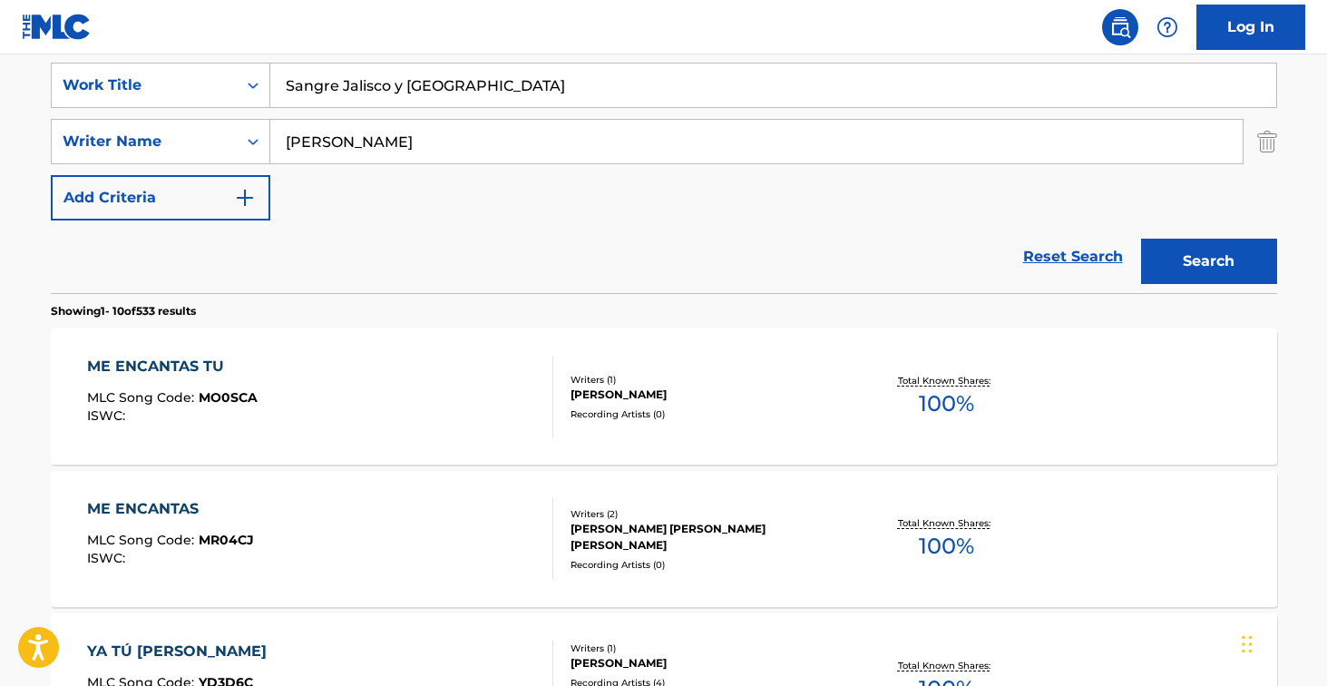
click at [1208, 261] on button "Search" at bounding box center [1209, 261] width 136 height 45
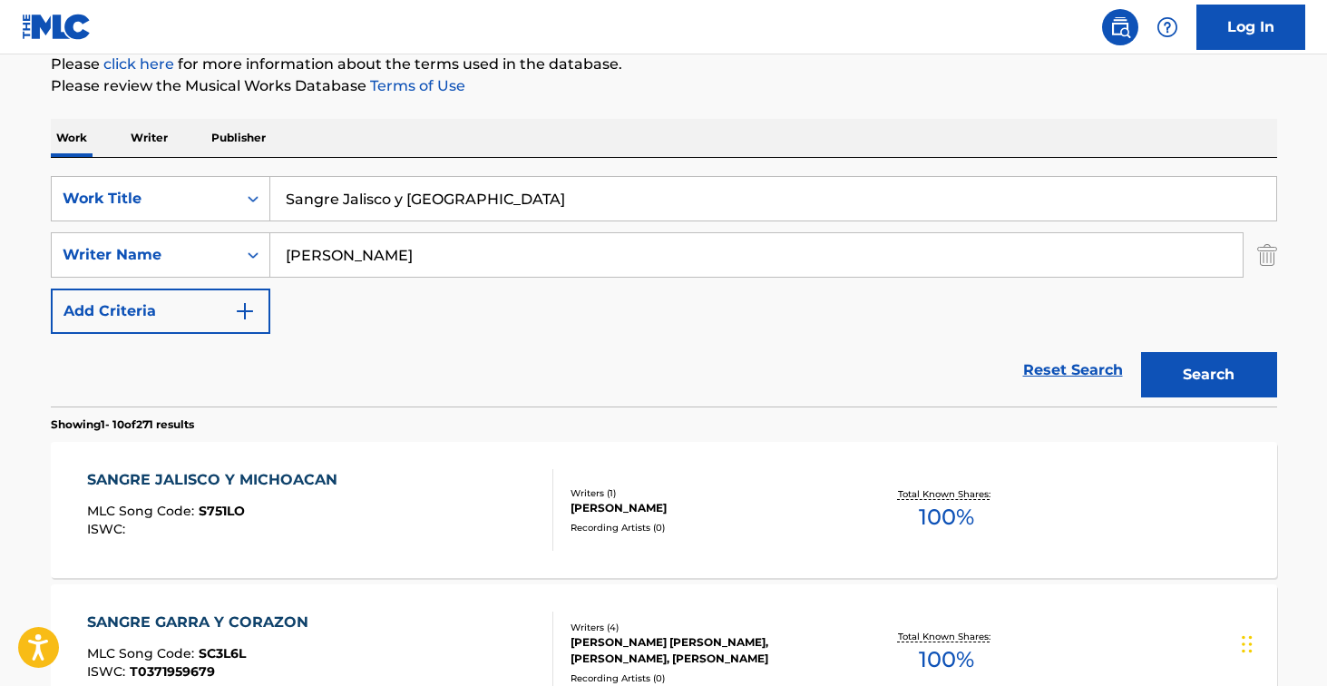
scroll to position [290, 0]
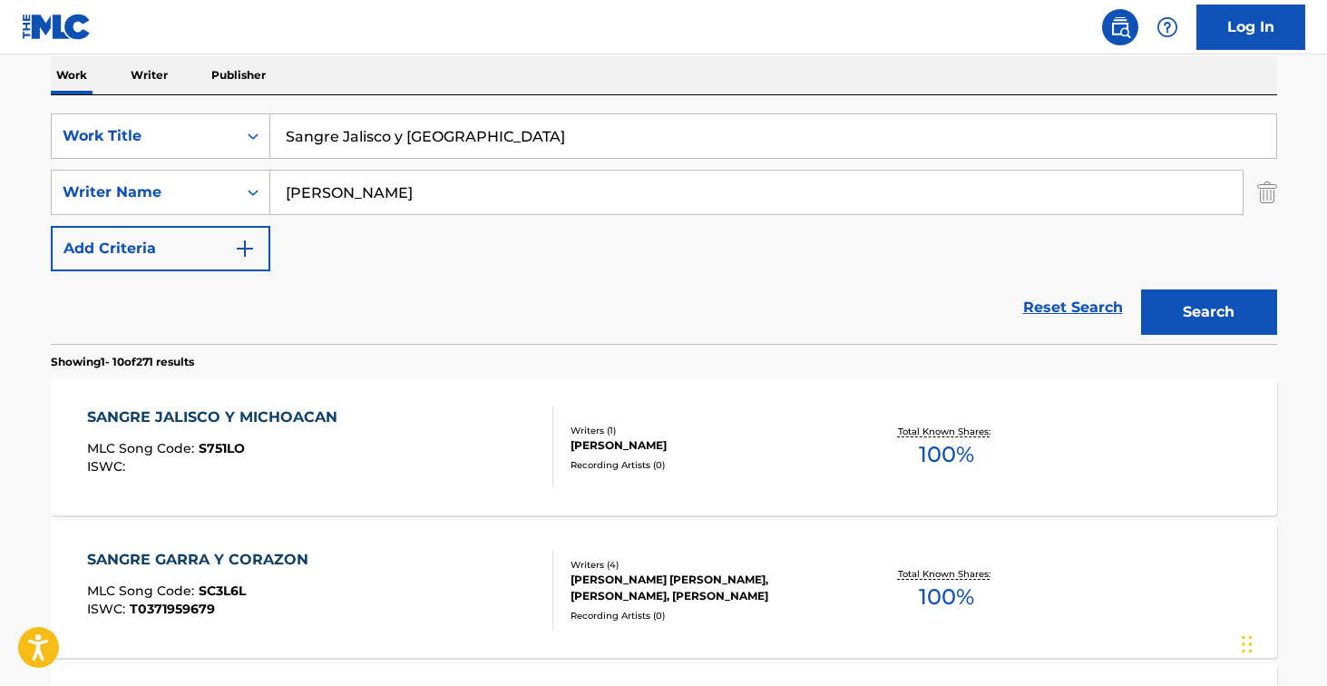
click at [436, 413] on div "SANGRE JALISCO Y MICHOACAN MLC Song Code : S751LO ISWC :" at bounding box center [320, 447] width 466 height 82
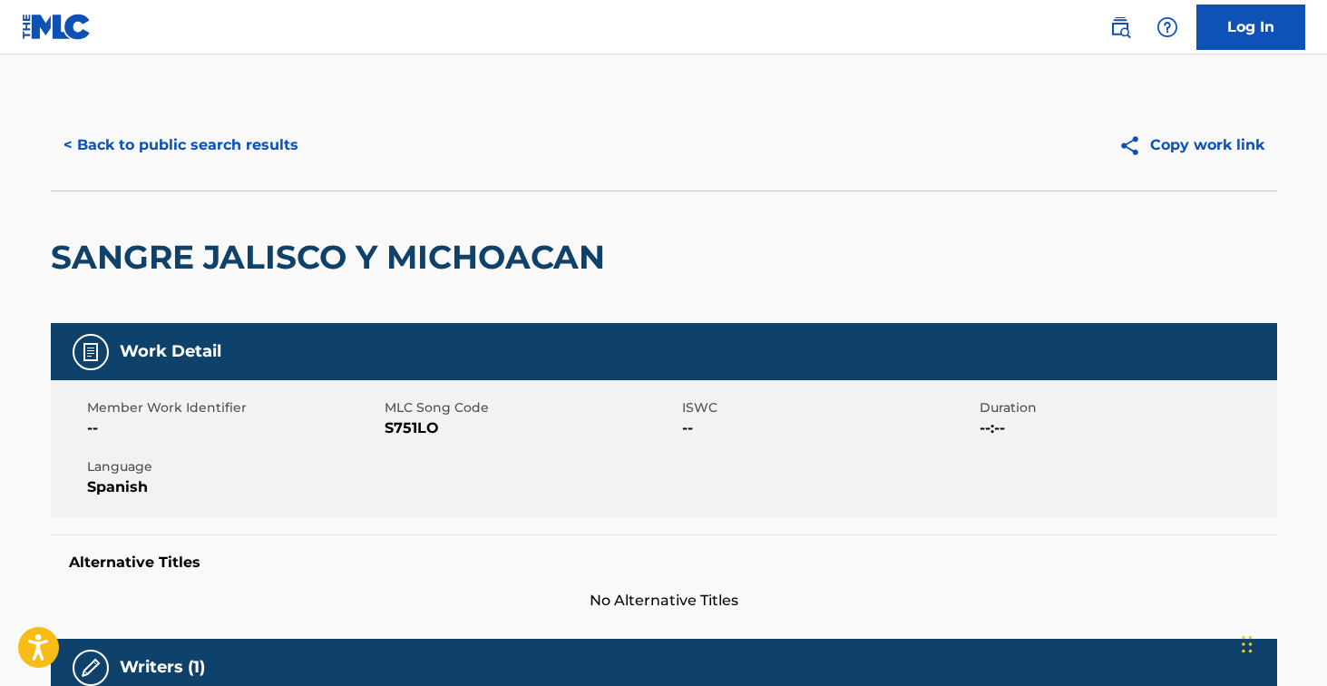
click at [414, 425] on span "S751LO" at bounding box center [531, 428] width 293 height 22
click at [208, 140] on button "< Back to public search results" at bounding box center [181, 144] width 260 height 45
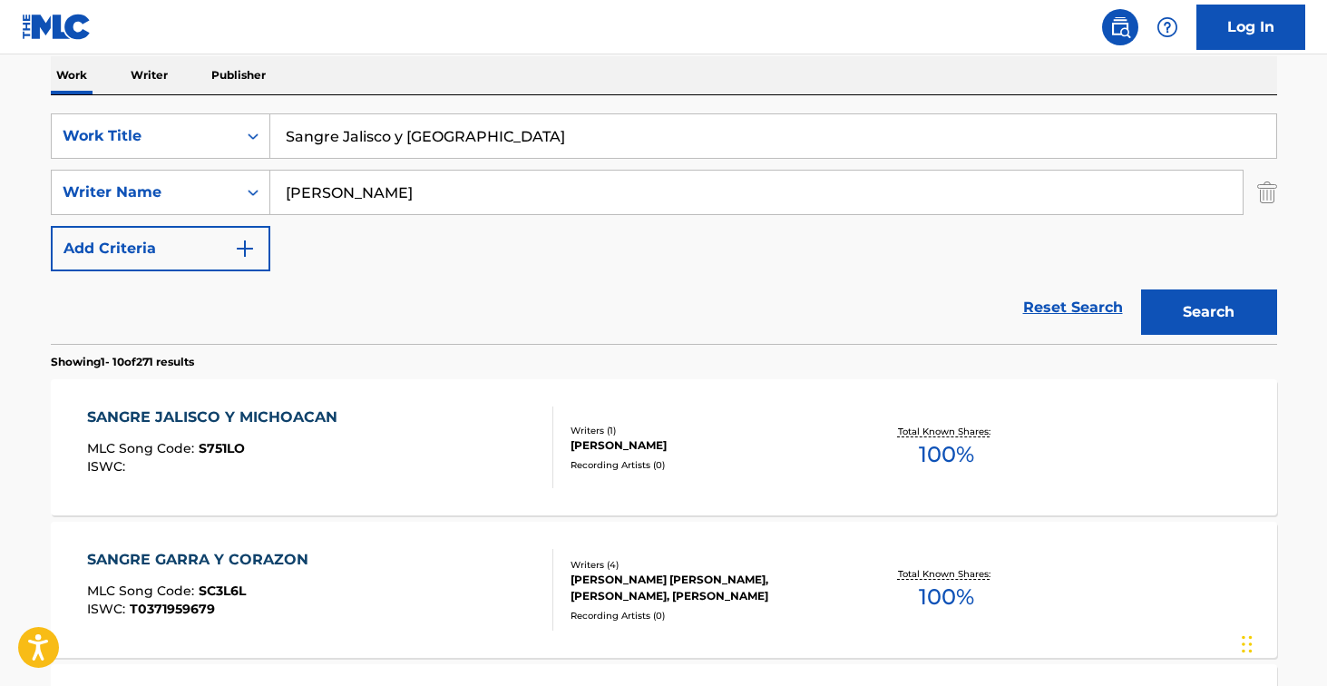
click at [444, 132] on input "Sangre Jalisco y [GEOGRAPHIC_DATA]" at bounding box center [773, 136] width 1006 height 44
paste input "in Miedo - En Vivo"
type input "Sin Miedo"
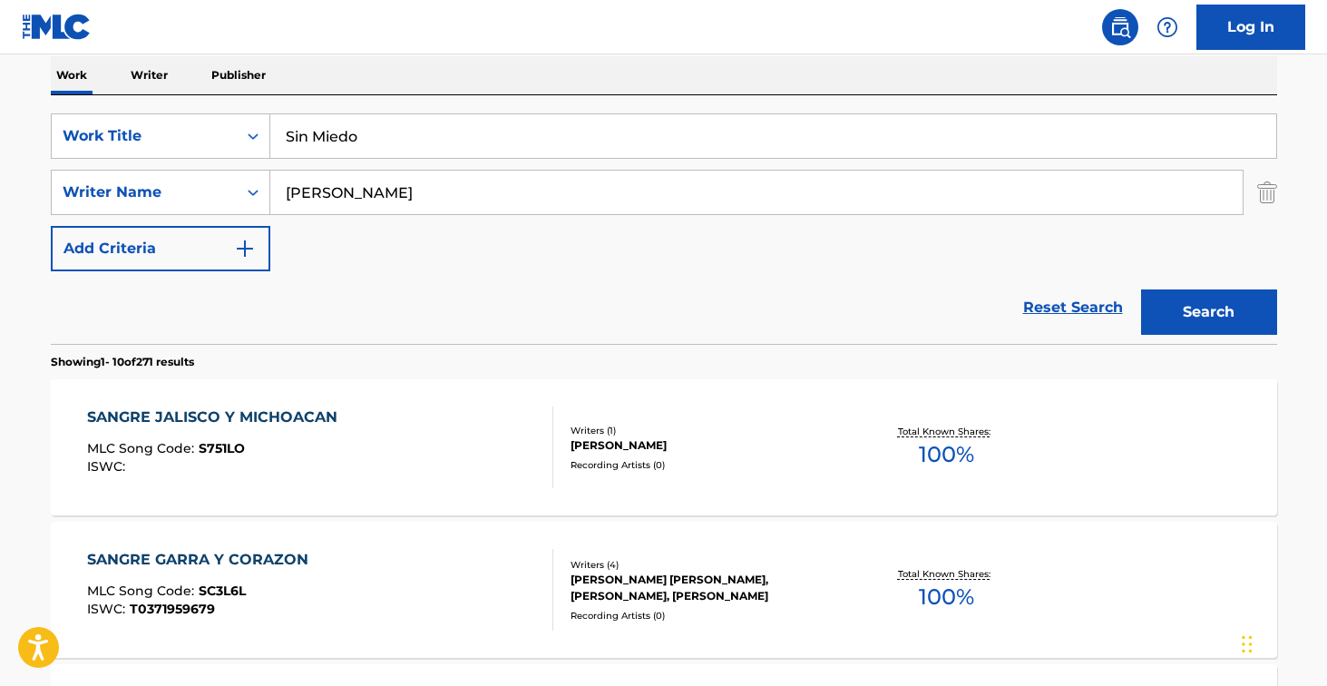
click at [1208, 312] on button "Search" at bounding box center [1209, 311] width 136 height 45
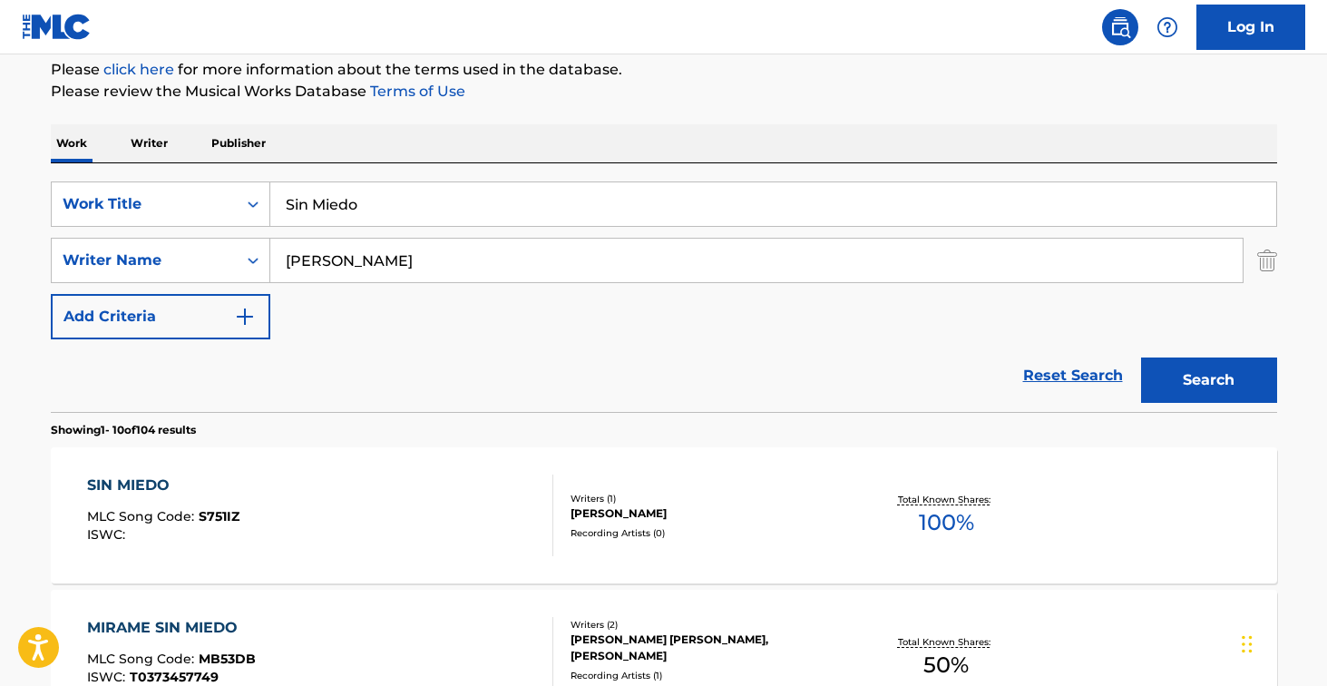
scroll to position [263, 0]
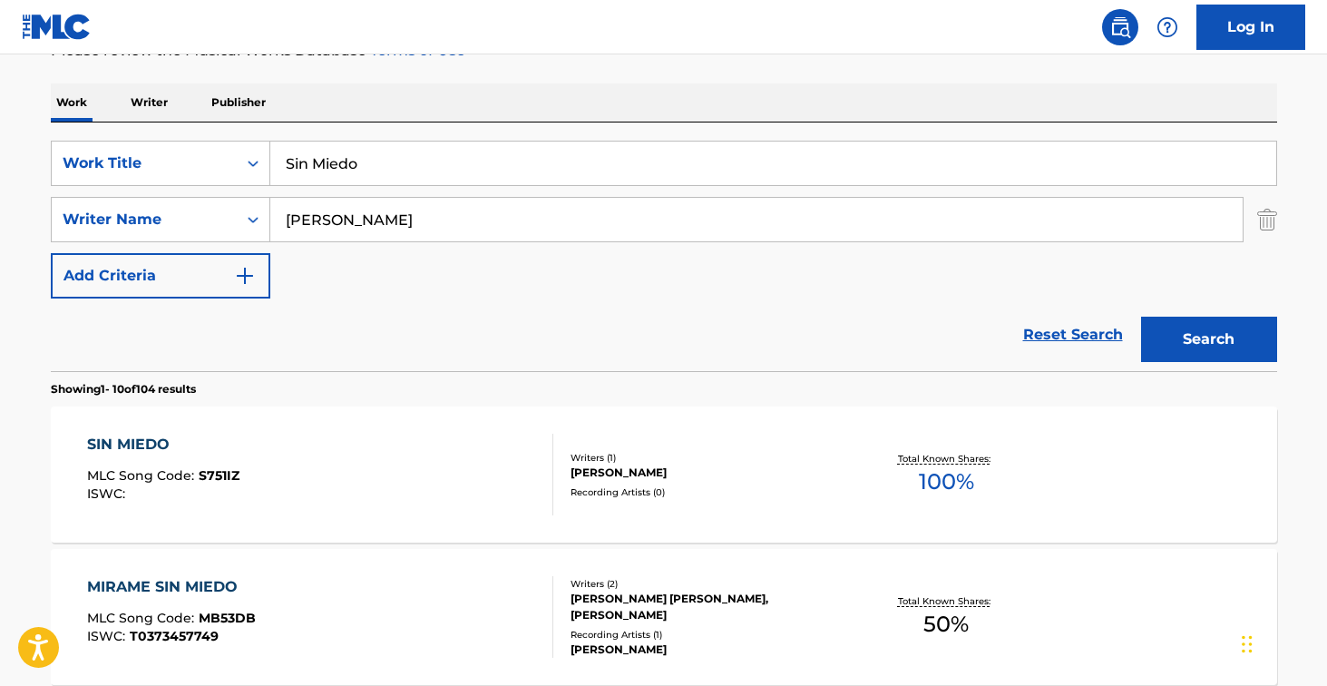
click at [403, 443] on div "SIN MIEDO MLC Song Code : S751IZ ISWC :" at bounding box center [320, 475] width 466 height 82
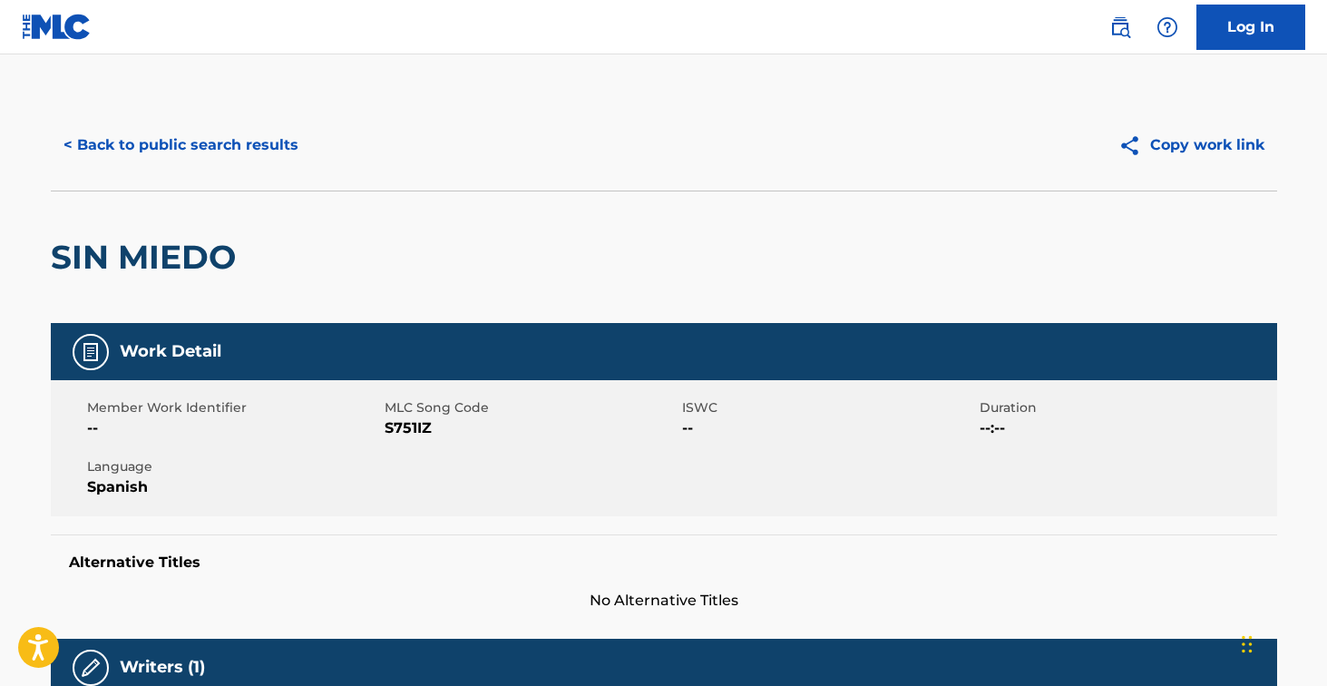
click at [412, 426] on span "S751IZ" at bounding box center [531, 428] width 293 height 22
click at [260, 148] on button "< Back to public search results" at bounding box center [181, 144] width 260 height 45
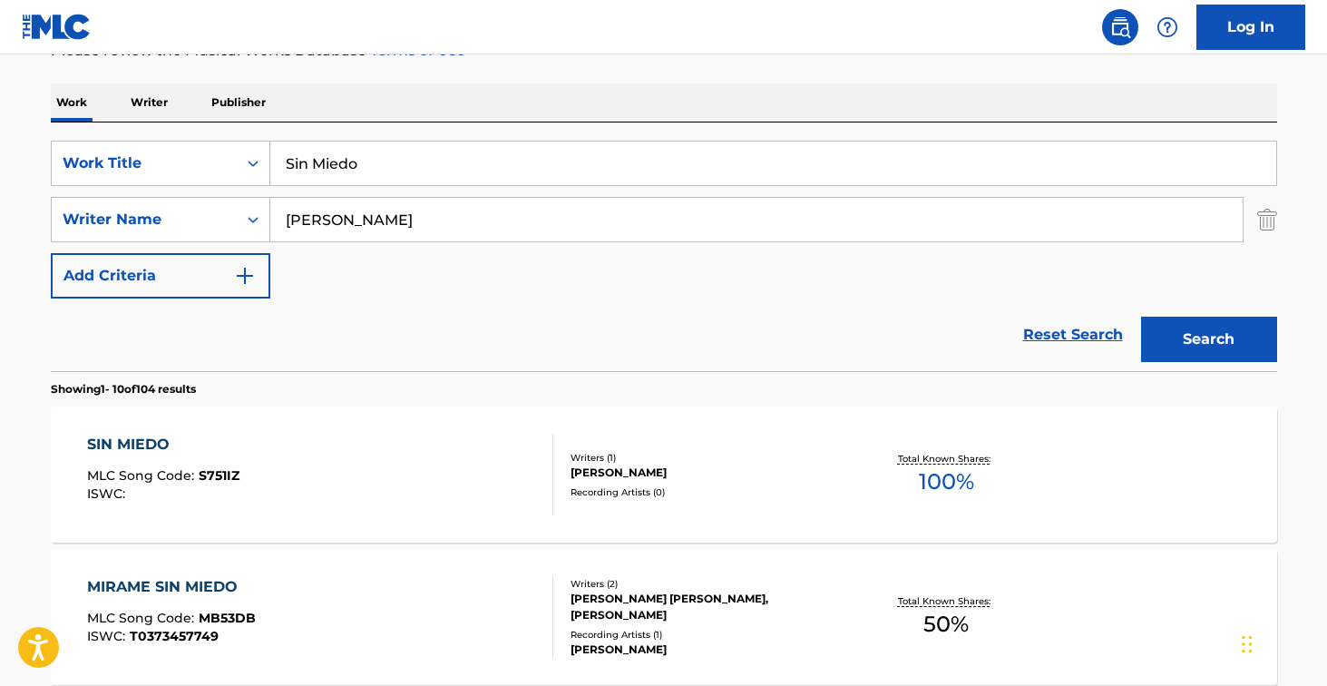
click at [446, 176] on input "Sin Miedo" at bounding box center [773, 164] width 1006 height 44
paste input "Ya No Llores BB"
click at [1208, 339] on button "Search" at bounding box center [1209, 339] width 136 height 45
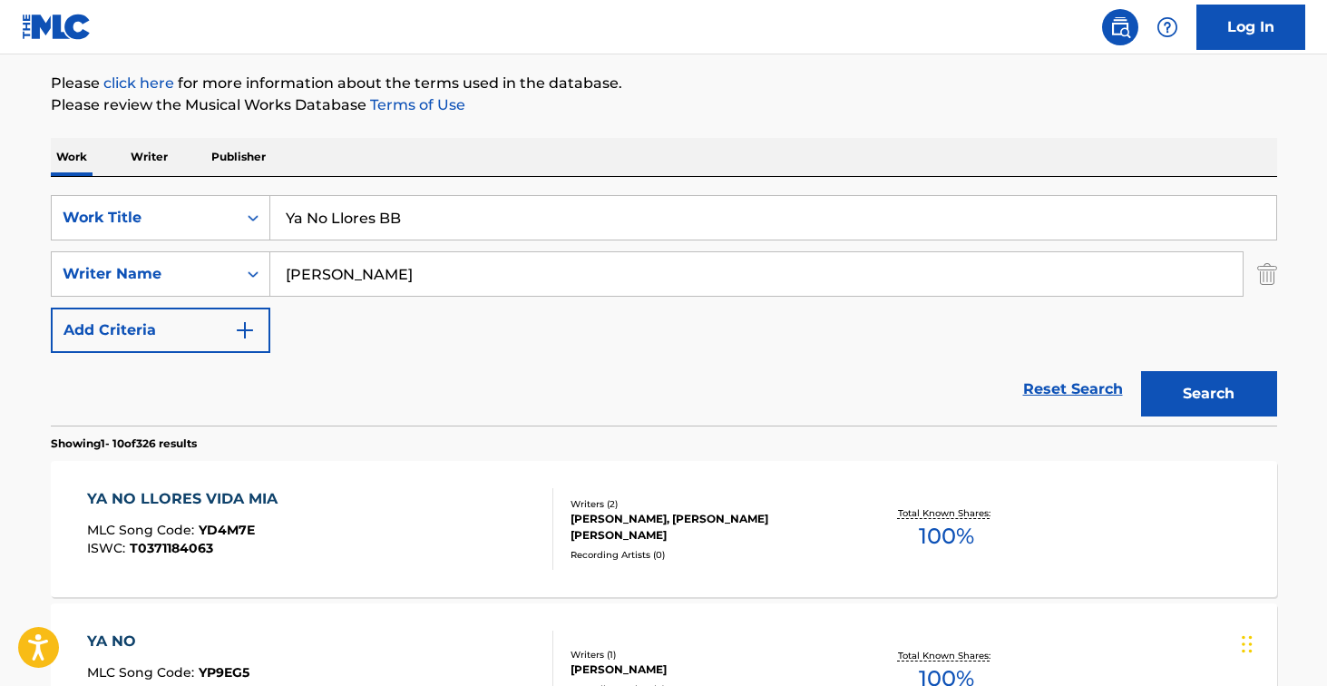
scroll to position [211, 0]
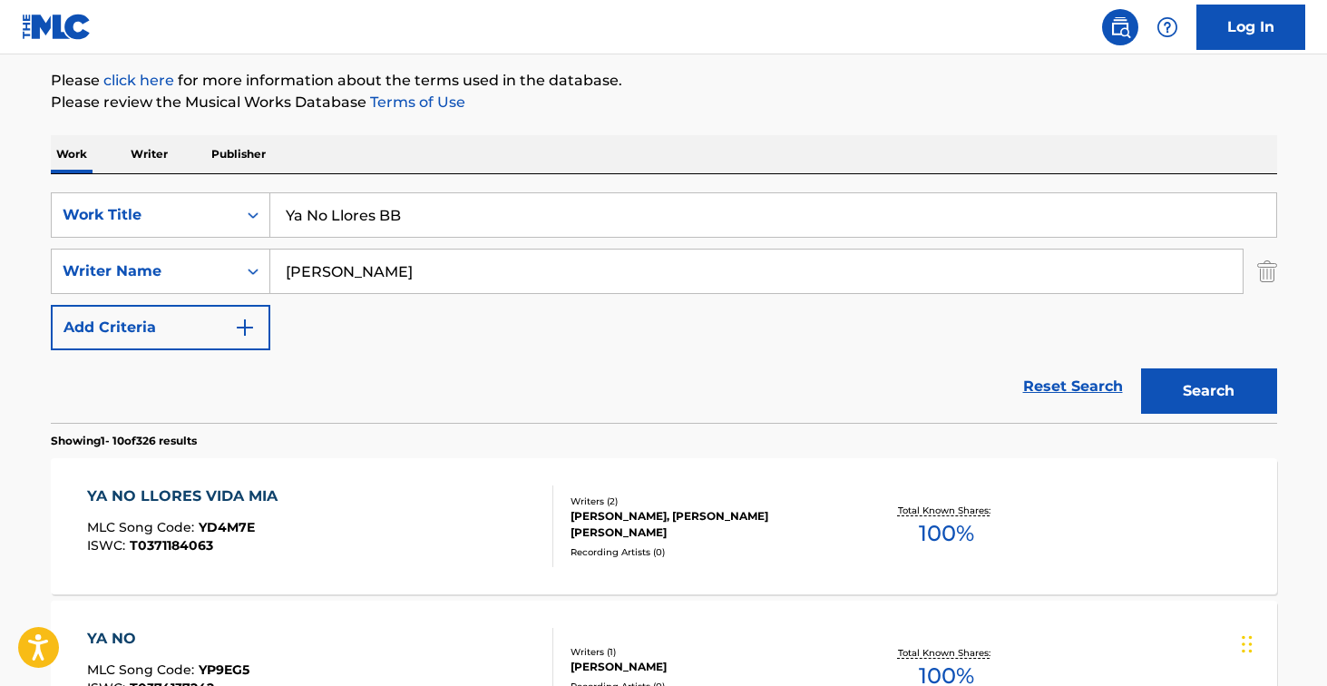
click at [416, 214] on input "Ya No Llores BB" at bounding box center [773, 215] width 1006 height 44
paste input "La Envidia Se Dio Cuenta - En Vivo"
type input "La Envidia Se Dio Cuenta - En Vivo"
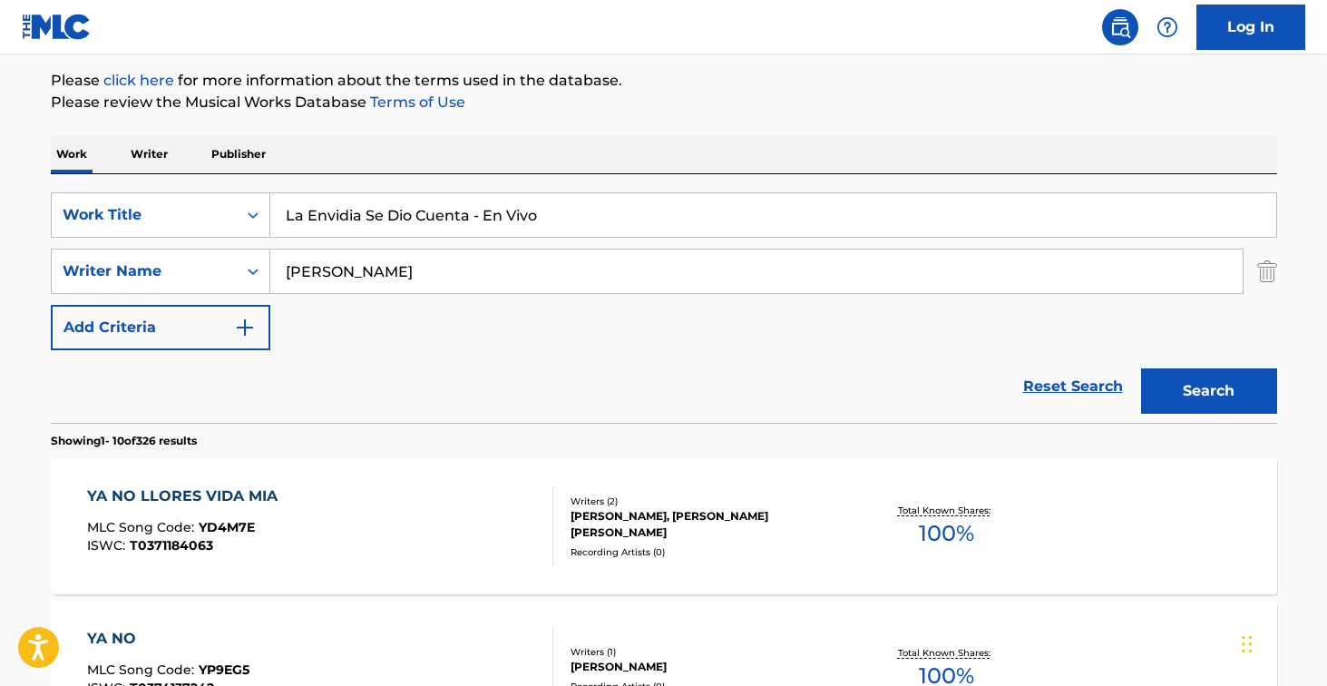
click at [1208, 391] on button "Search" at bounding box center [1209, 390] width 136 height 45
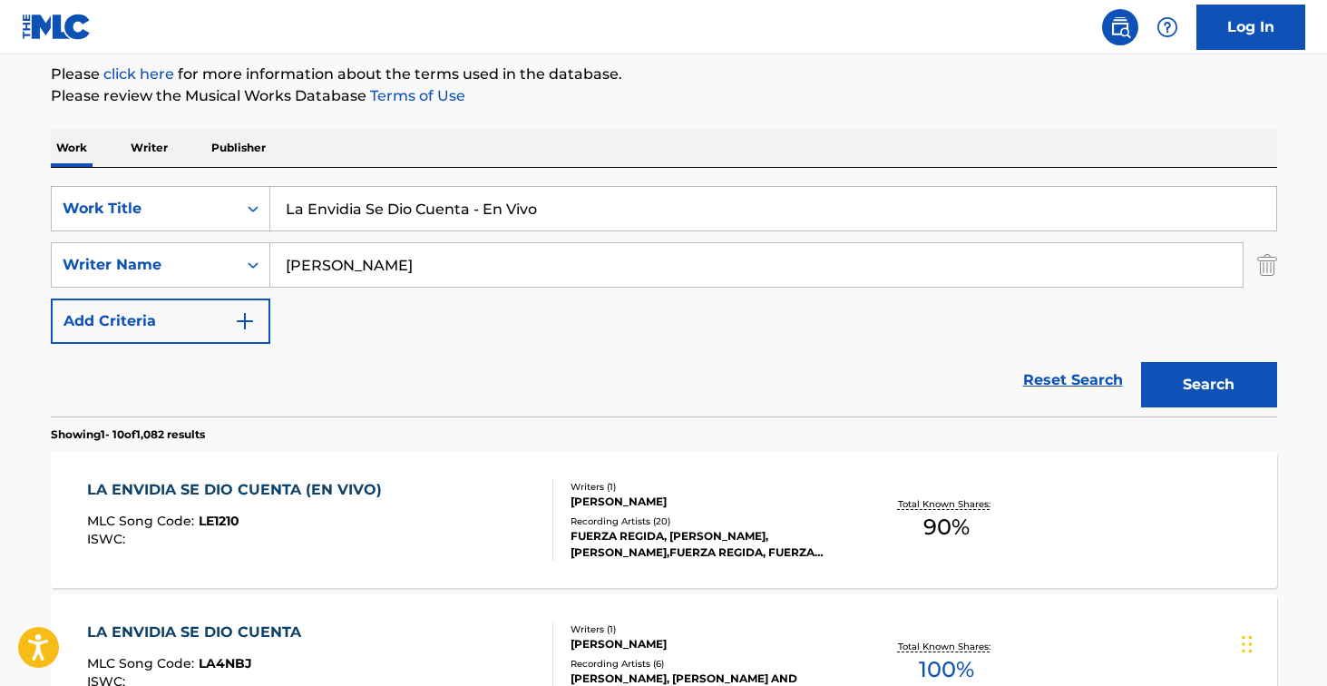
scroll to position [271, 0]
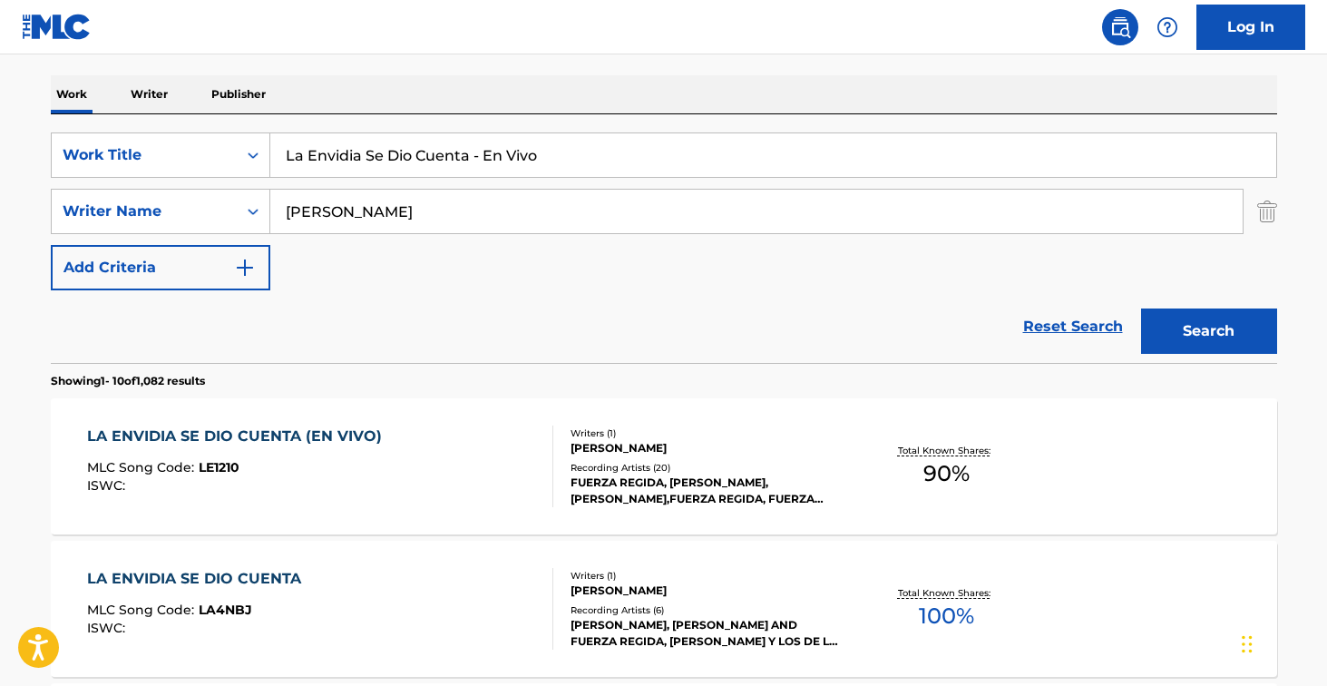
click at [418, 440] on div "LA ENVIDIA SE DIO CUENTA (EN VIVO) MLC Song Code : LE1210 ISWC :" at bounding box center [320, 466] width 466 height 82
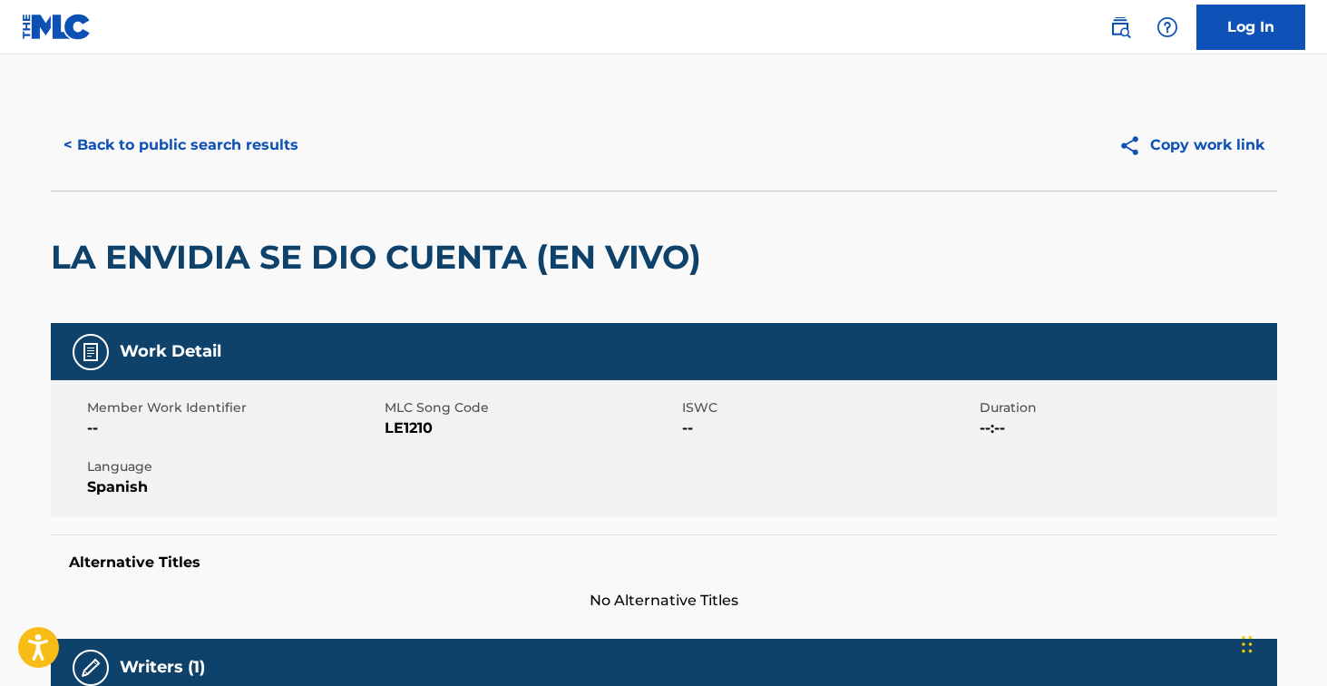
click at [416, 431] on span "LE1210" at bounding box center [531, 428] width 293 height 22
click at [291, 149] on button "< Back to public search results" at bounding box center [181, 144] width 260 height 45
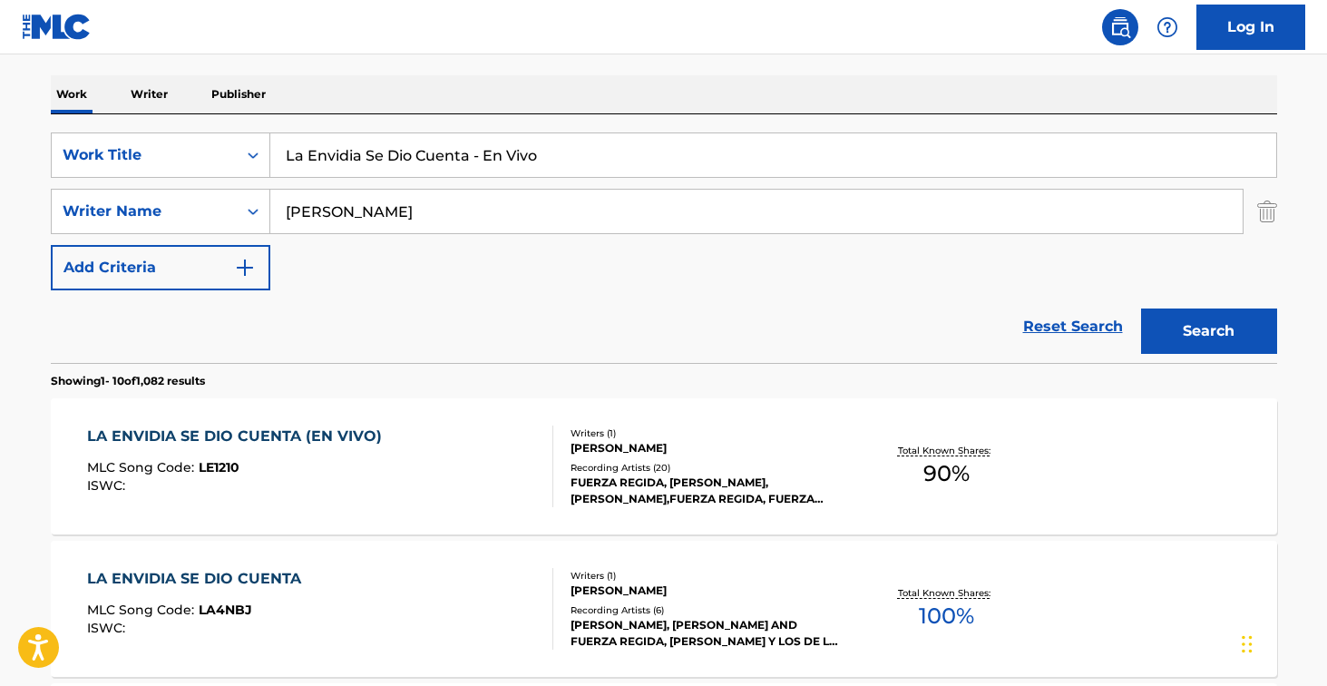
click at [437, 157] on input "La Envidia Se Dio Cuenta - En Vivo" at bounding box center [773, 155] width 1006 height 44
paste input "El Michoacan"
click at [1208, 331] on button "Search" at bounding box center [1209, 330] width 136 height 45
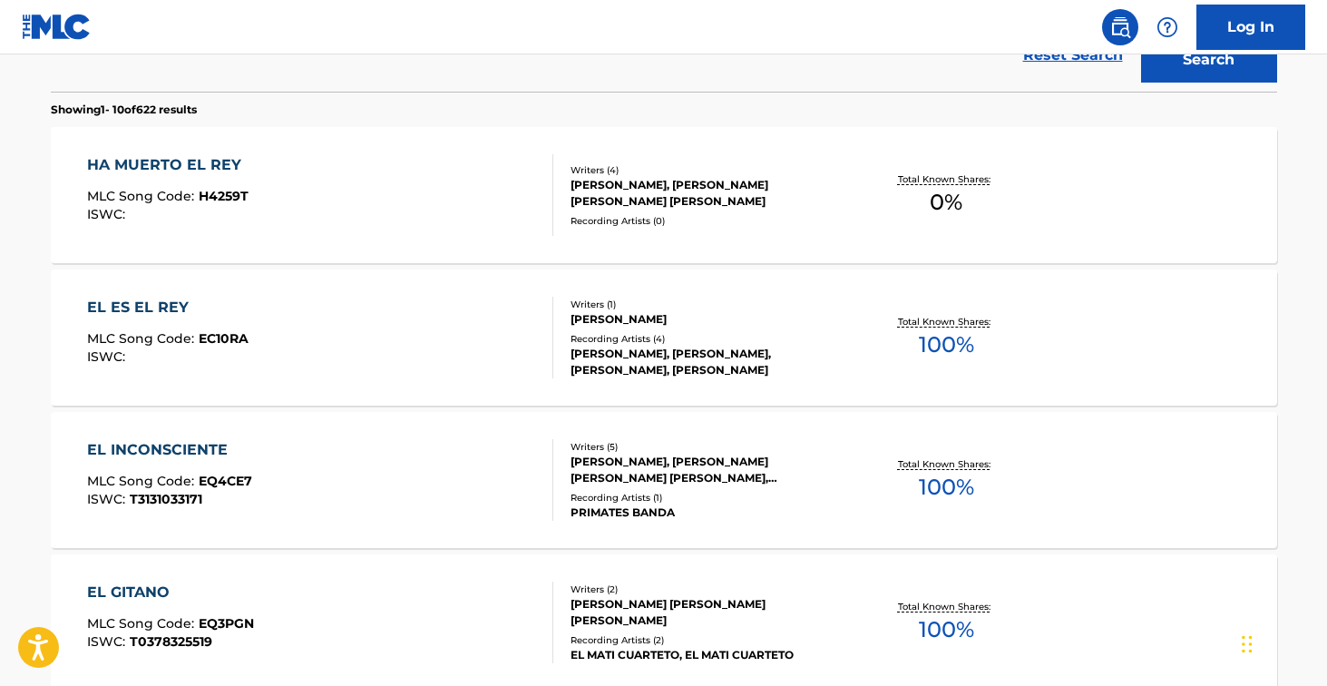
scroll to position [544, 0]
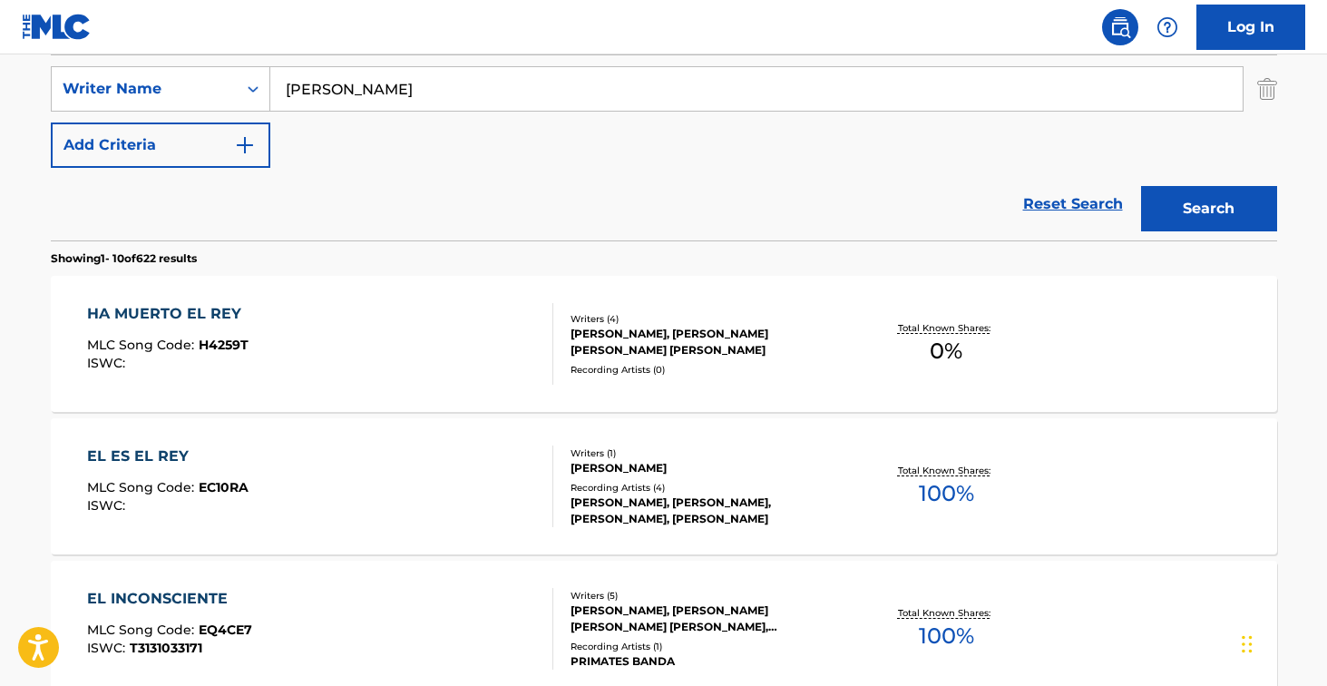
click at [359, 90] on input "[PERSON_NAME]" at bounding box center [756, 89] width 973 height 44
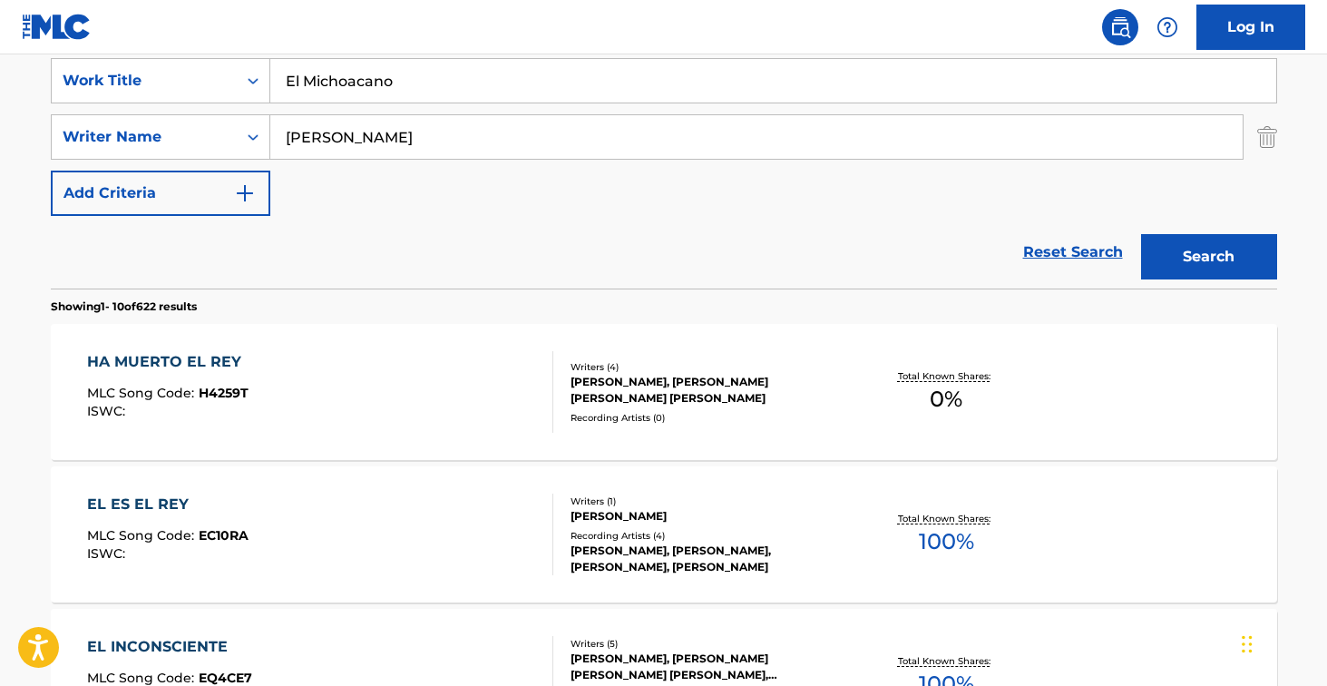
click at [374, 88] on input "El Michoacano" at bounding box center [773, 81] width 1006 height 44
paste input "n Phoenix Traemos Power (En Vivo)"
click at [1208, 257] on button "Search" at bounding box center [1209, 256] width 136 height 45
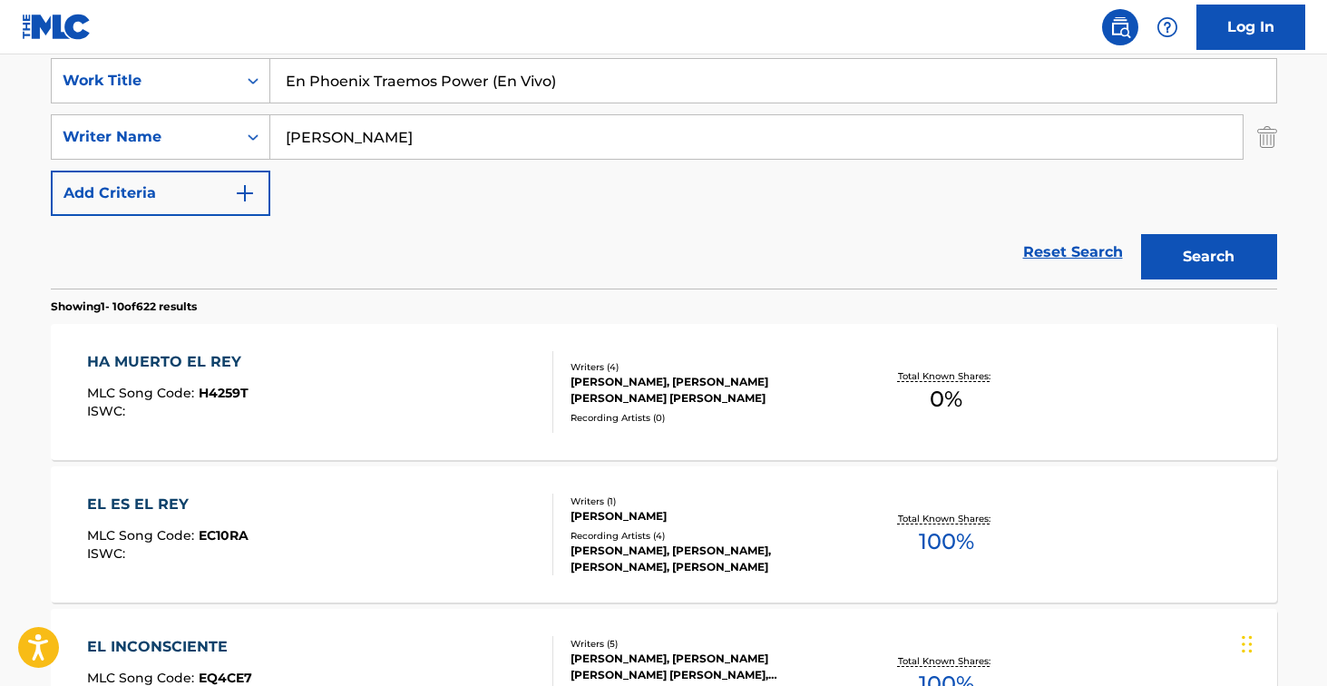
scroll to position [161, 0]
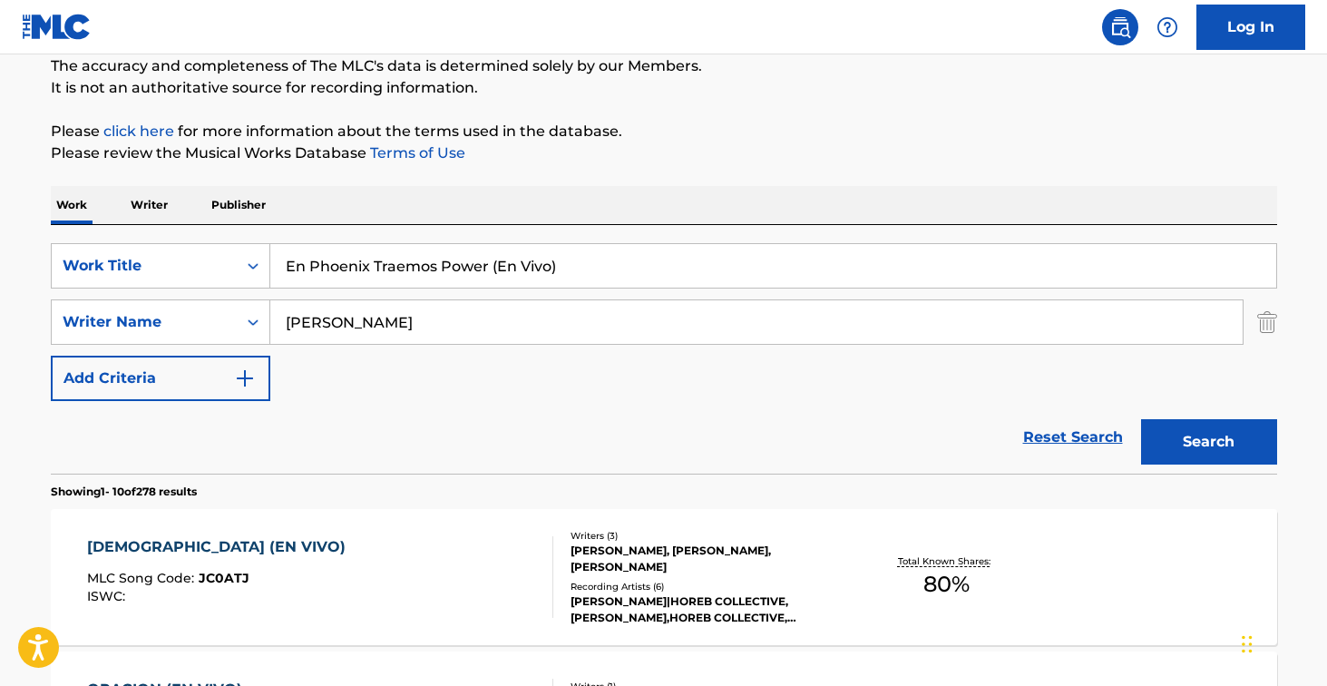
drag, startPoint x: 590, startPoint y: 269, endPoint x: 490, endPoint y: 269, distance: 99.8
click at [490, 269] on input "En Phoenix Traemos Power (En Vivo)" at bounding box center [773, 266] width 1006 height 44
click at [1208, 442] on button "Search" at bounding box center [1209, 441] width 136 height 45
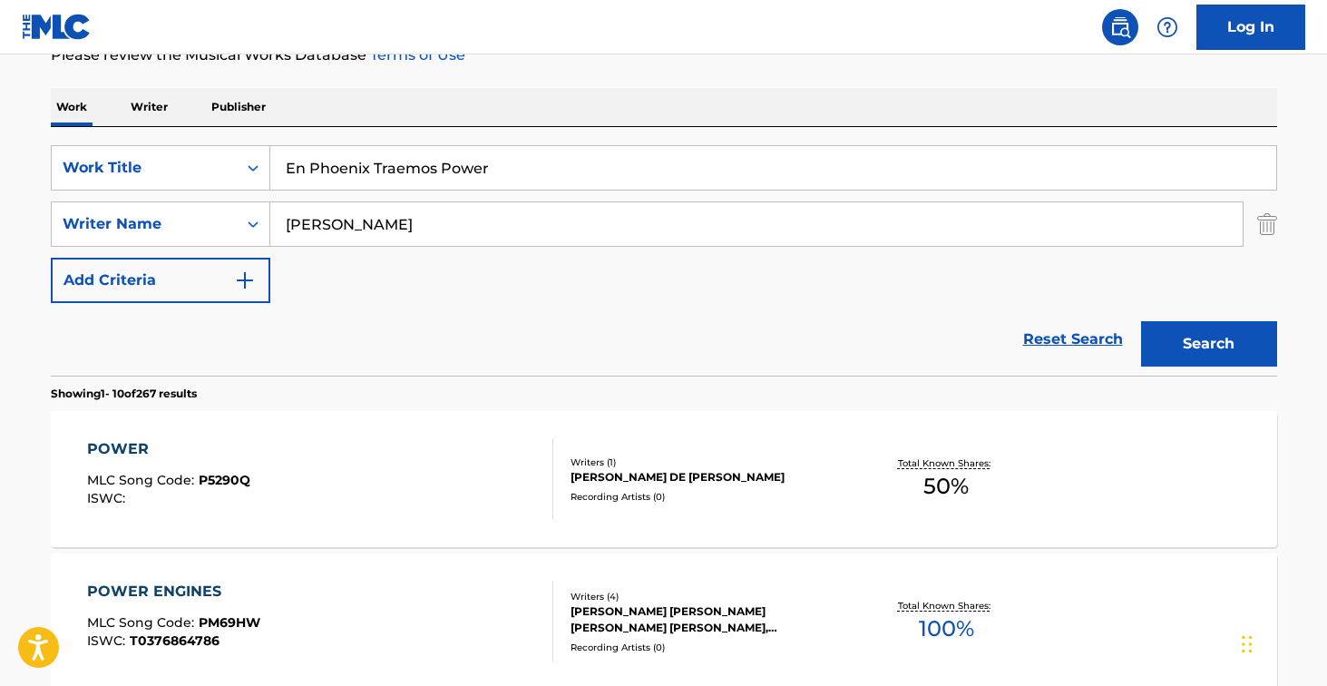
scroll to position [337, 0]
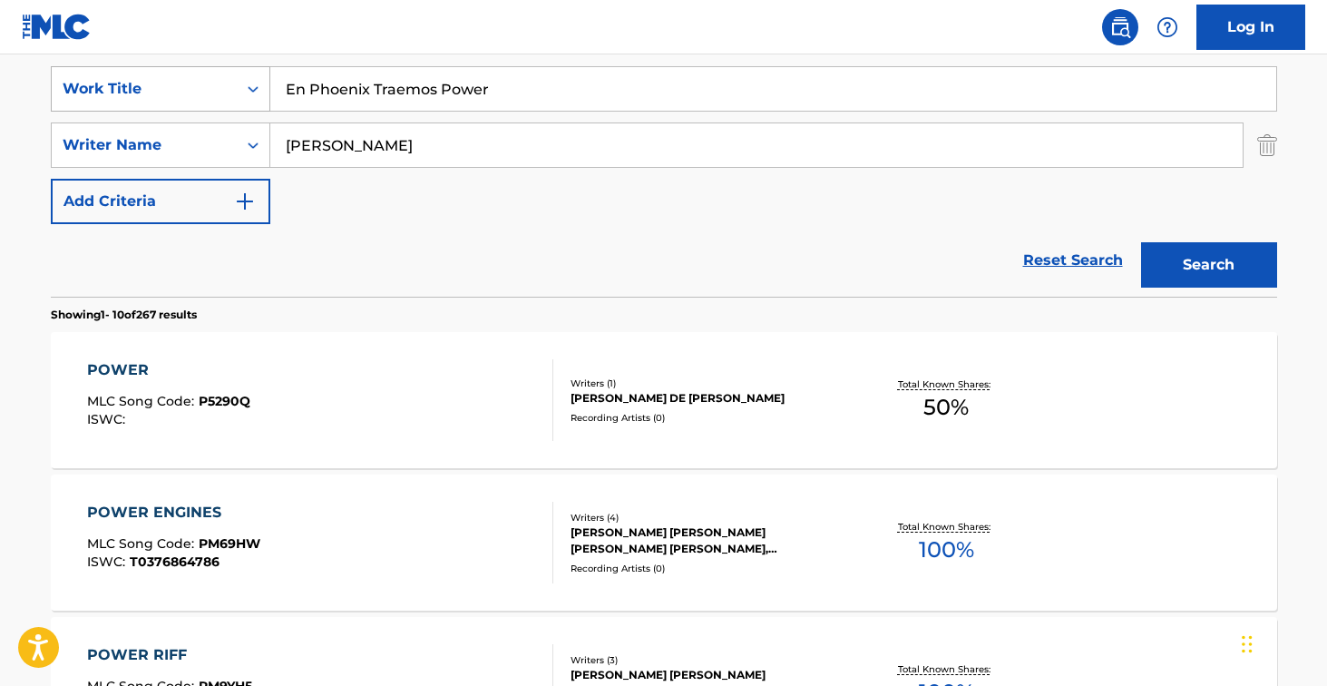
drag, startPoint x: 527, startPoint y: 93, endPoint x: 167, endPoint y: 83, distance: 360.3
click at [167, 83] on div "SearchWithCriteriaf92abebd-4073-4d8f-83e2-5aadcc172085 Work Title En Phoenix Tr…" at bounding box center [664, 88] width 1227 height 45
click at [1208, 265] on button "Search" at bounding box center [1209, 264] width 136 height 45
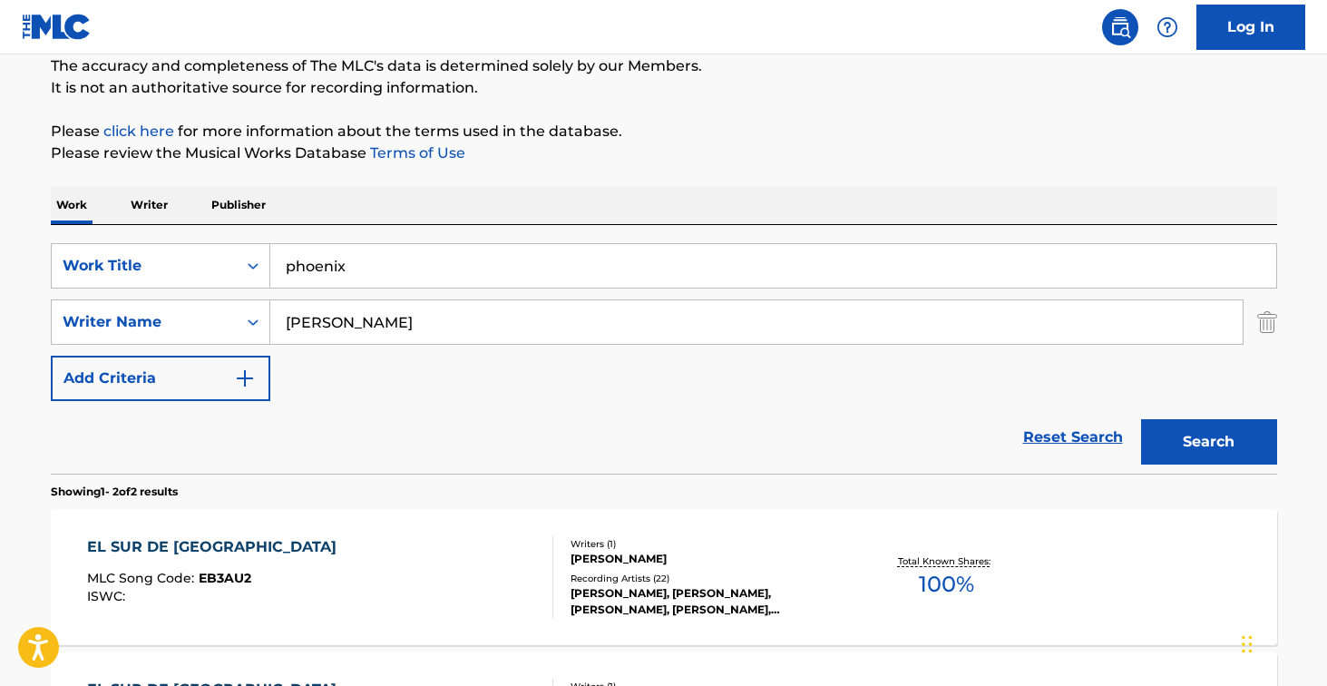
click at [435, 253] on input "phoenix" at bounding box center [773, 266] width 1006 height 44
paste input "[PERSON_NAME] (En Vivo)"
click at [1208, 442] on button "Search" at bounding box center [1209, 441] width 136 height 45
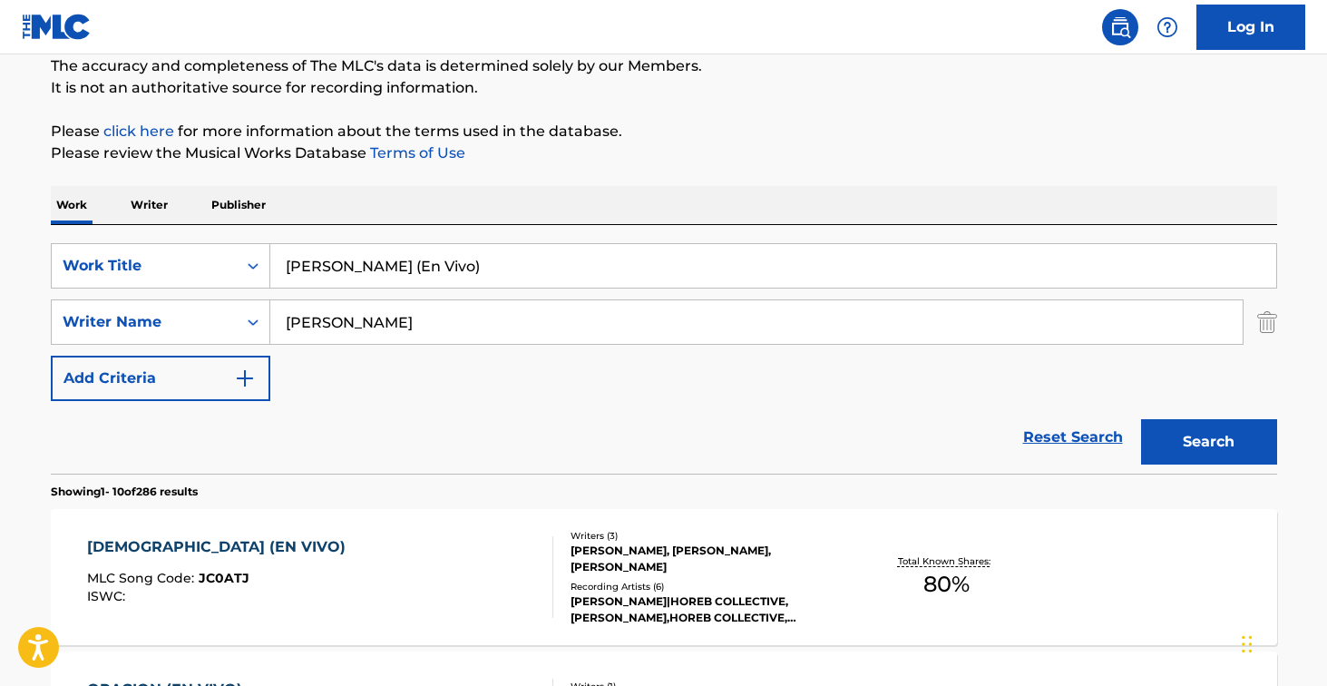
scroll to position [293, 0]
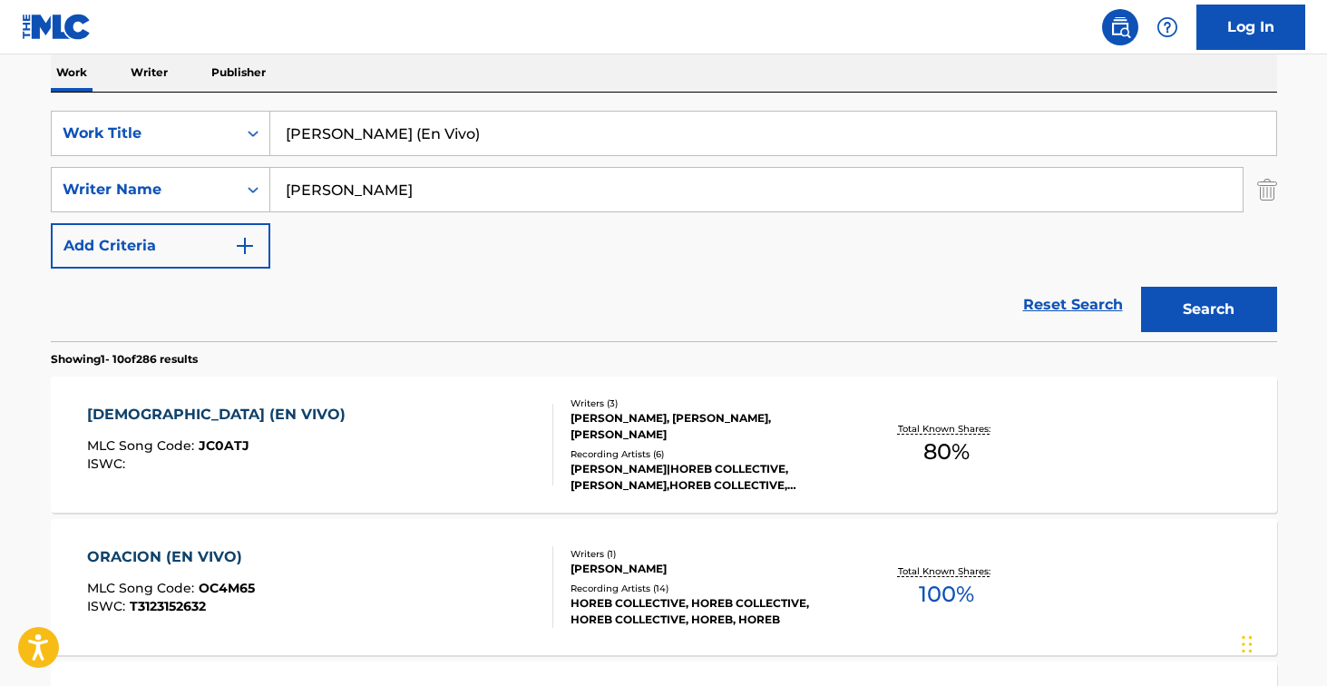
click at [504, 142] on input "[PERSON_NAME] (En Vivo)" at bounding box center [773, 134] width 1006 height 44
paste input "MI PASADO Y MI PRESENTE EN VIVO"
click at [1208, 309] on button "Search" at bounding box center [1209, 309] width 136 height 45
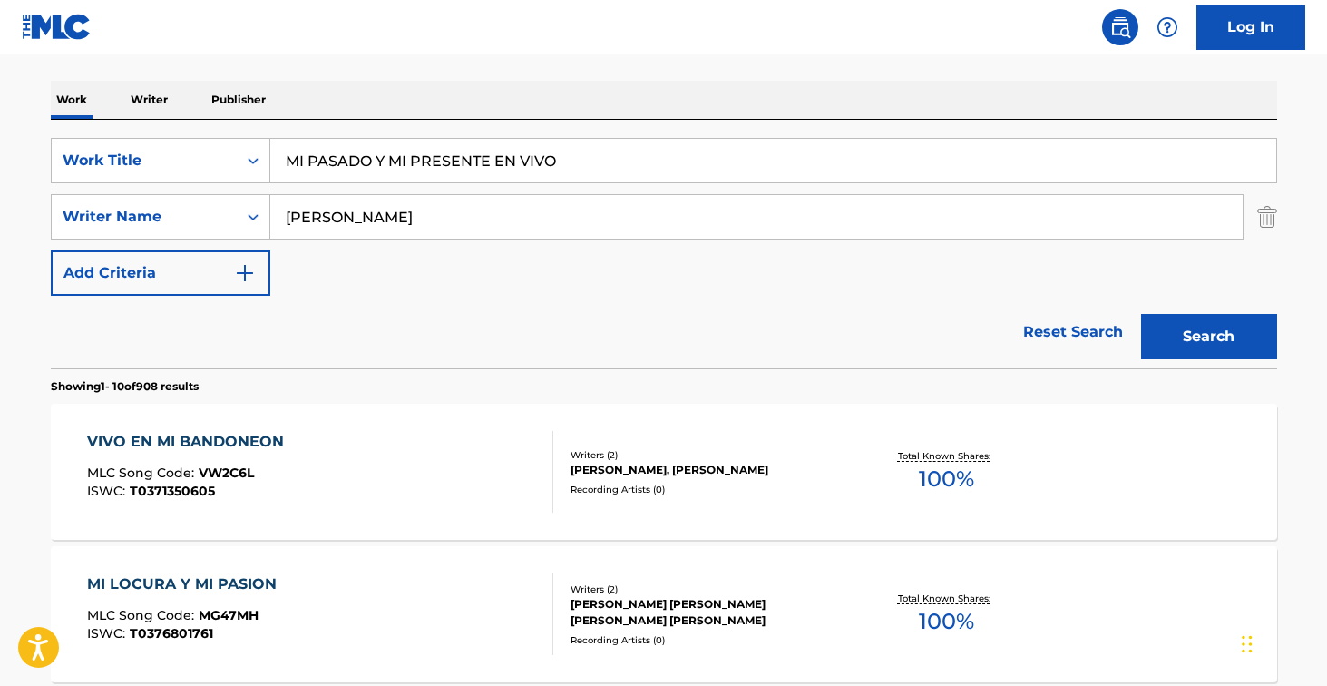
scroll to position [274, 0]
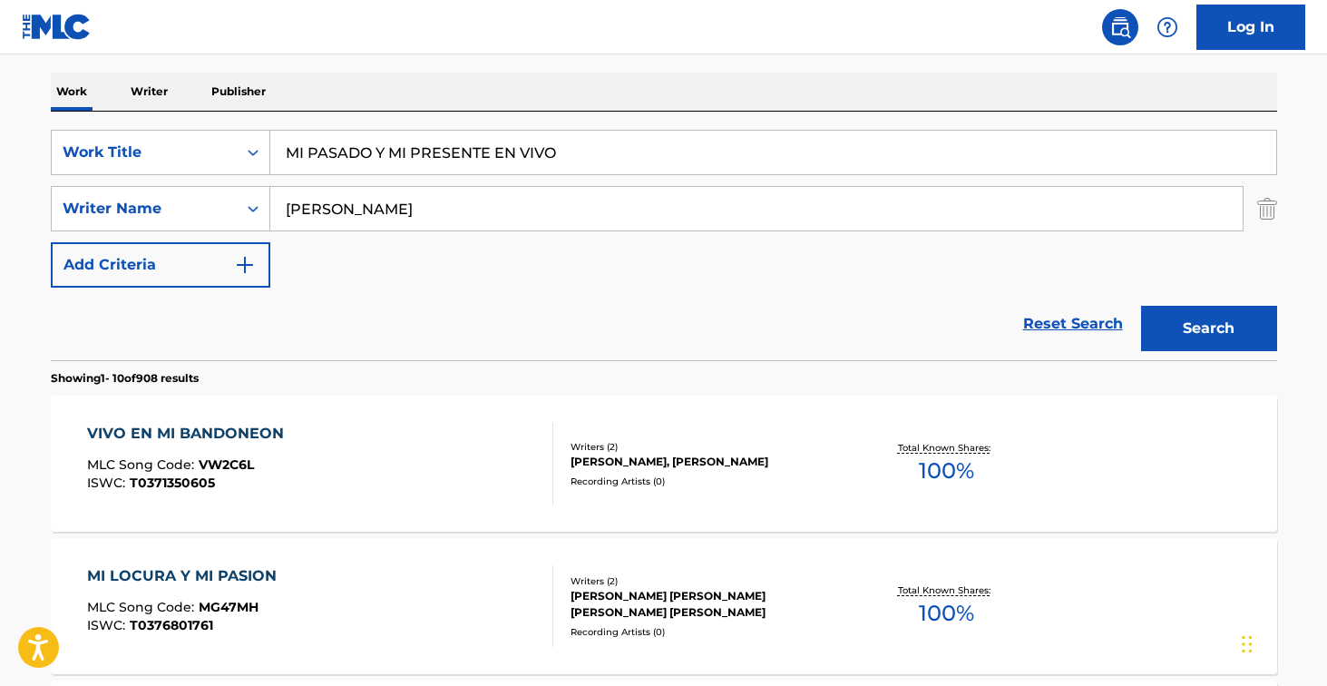
click at [488, 125] on div "SearchWithCriteriaf92abebd-4073-4d8f-83e2-5aadcc172085 Work Title MI PASADO Y M…" at bounding box center [664, 236] width 1227 height 249
click at [488, 142] on input "MI PASADO Y MI PRESENTE EN VIVO" at bounding box center [773, 153] width 1006 height 44
paste input "Y Te Vi Con El (En Vivo)"
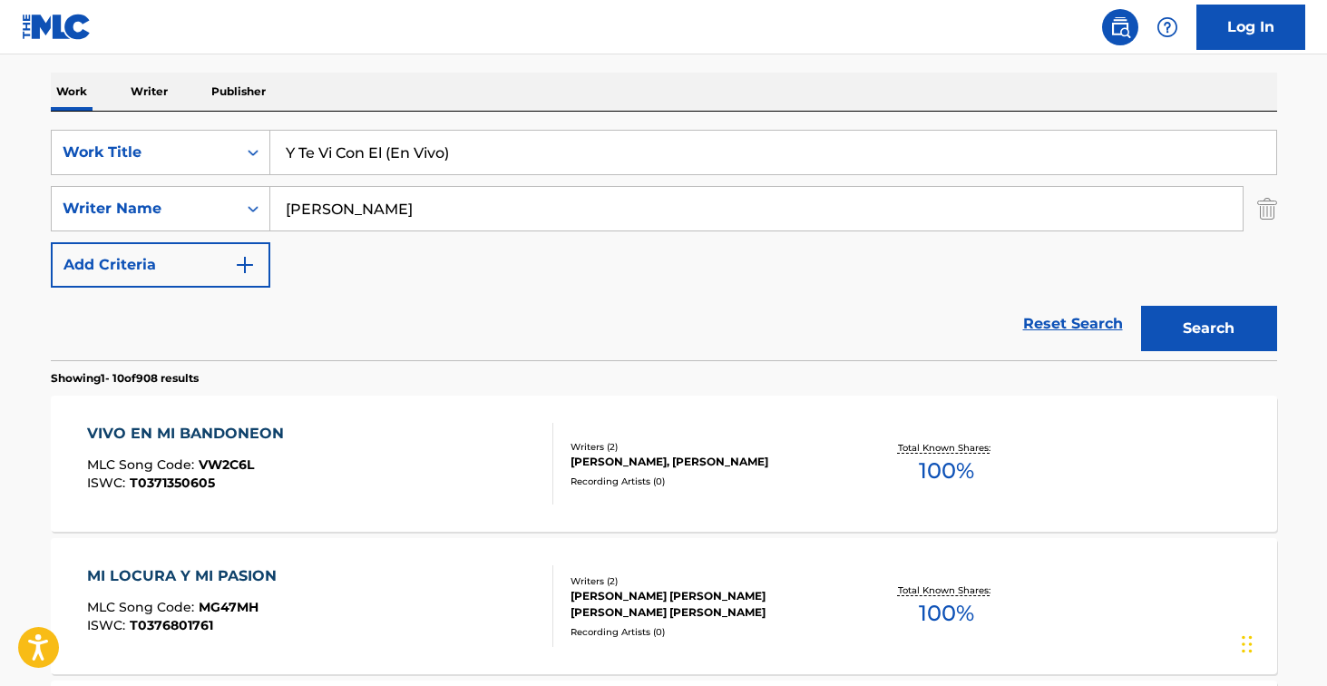
click at [1208, 328] on button "Search" at bounding box center [1209, 328] width 136 height 45
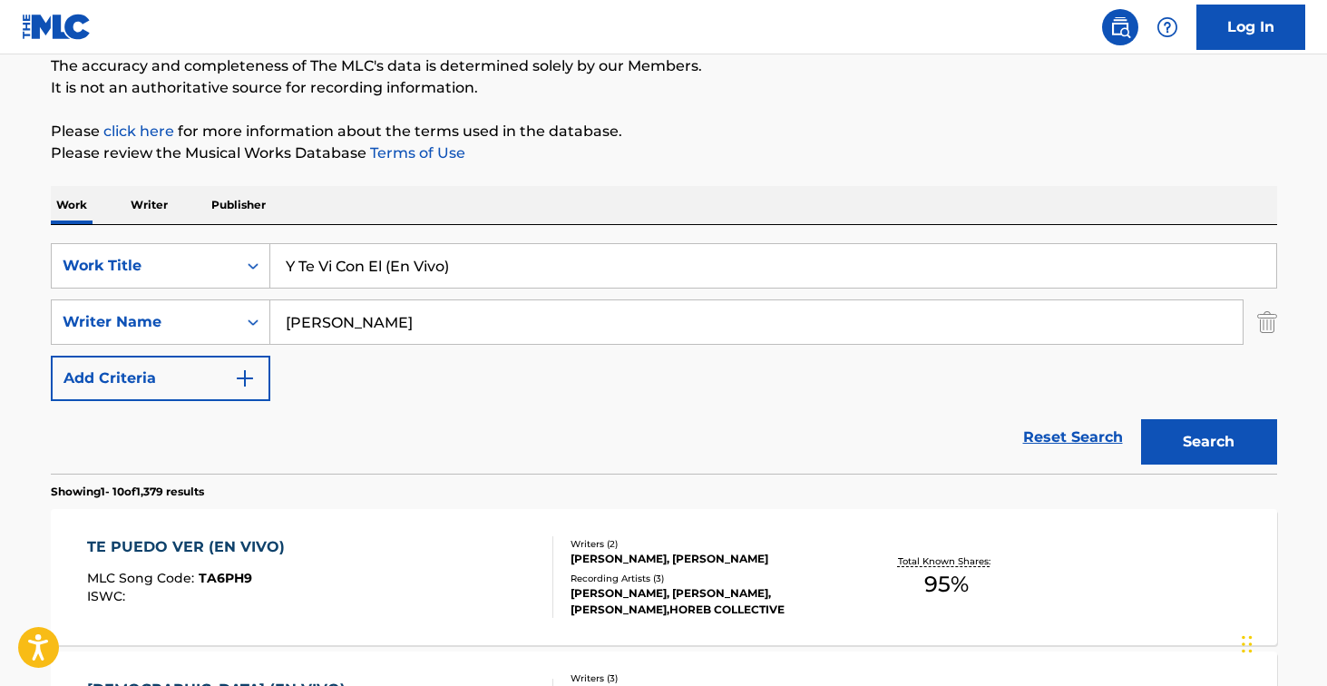
drag, startPoint x: 516, startPoint y: 265, endPoint x: 387, endPoint y: 265, distance: 128.8
click at [388, 265] on input "Y Te Vi Con El (En Vivo)" at bounding box center [773, 266] width 1006 height 44
type input "Y Te Vi Con El"
click at [1208, 442] on button "Search" at bounding box center [1209, 441] width 136 height 45
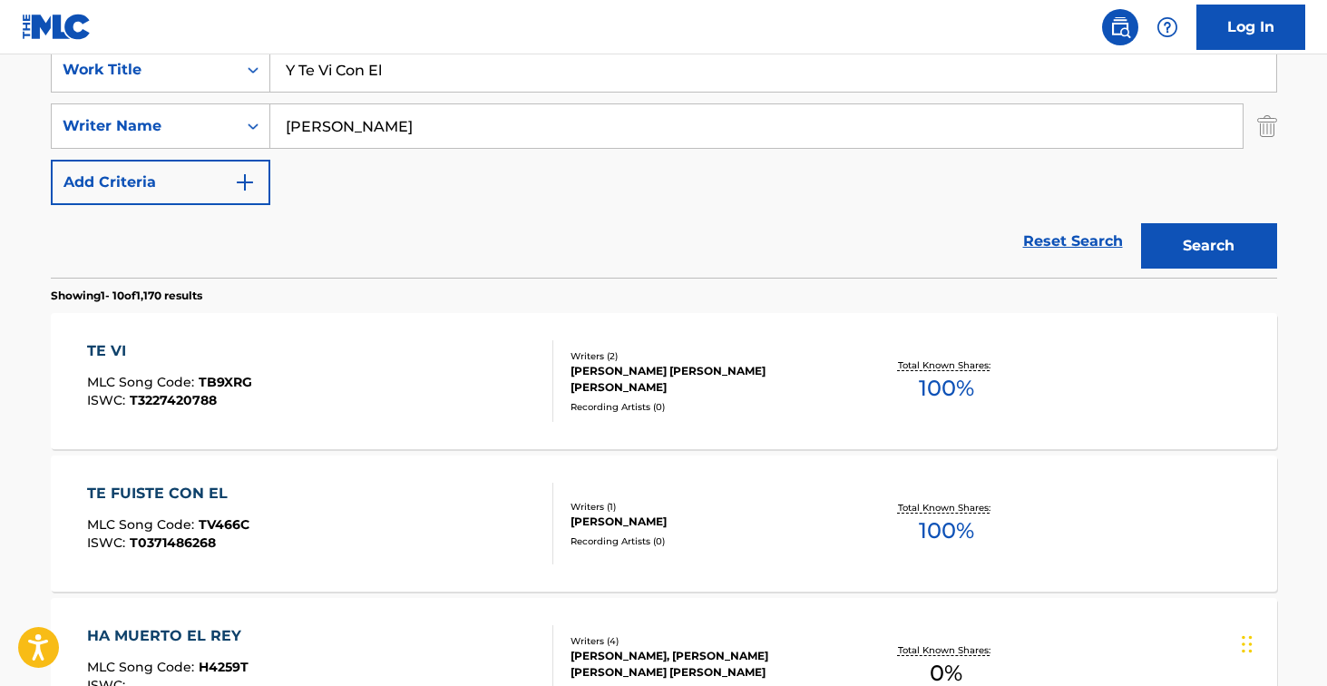
scroll to position [364, 0]
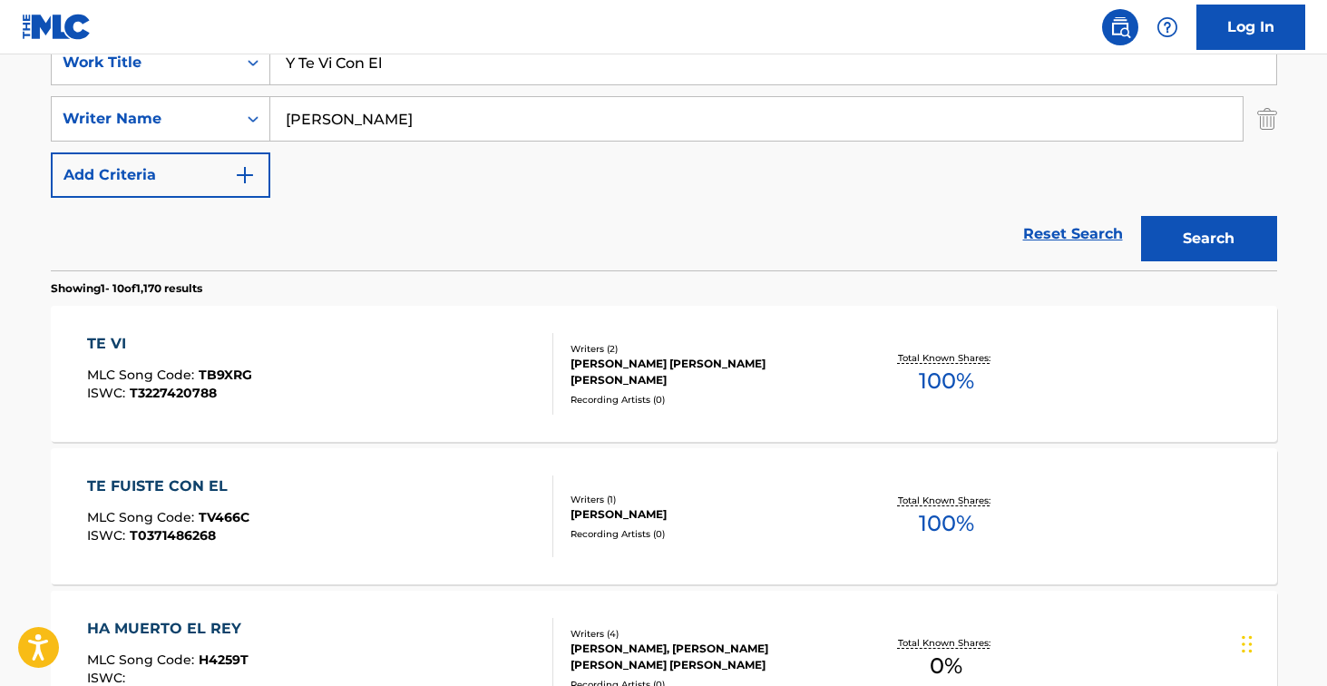
click at [410, 123] on input "[PERSON_NAME]" at bounding box center [756, 119] width 973 height 44
click at [440, 60] on input "Y Te Vi Con El" at bounding box center [773, 63] width 1006 height 44
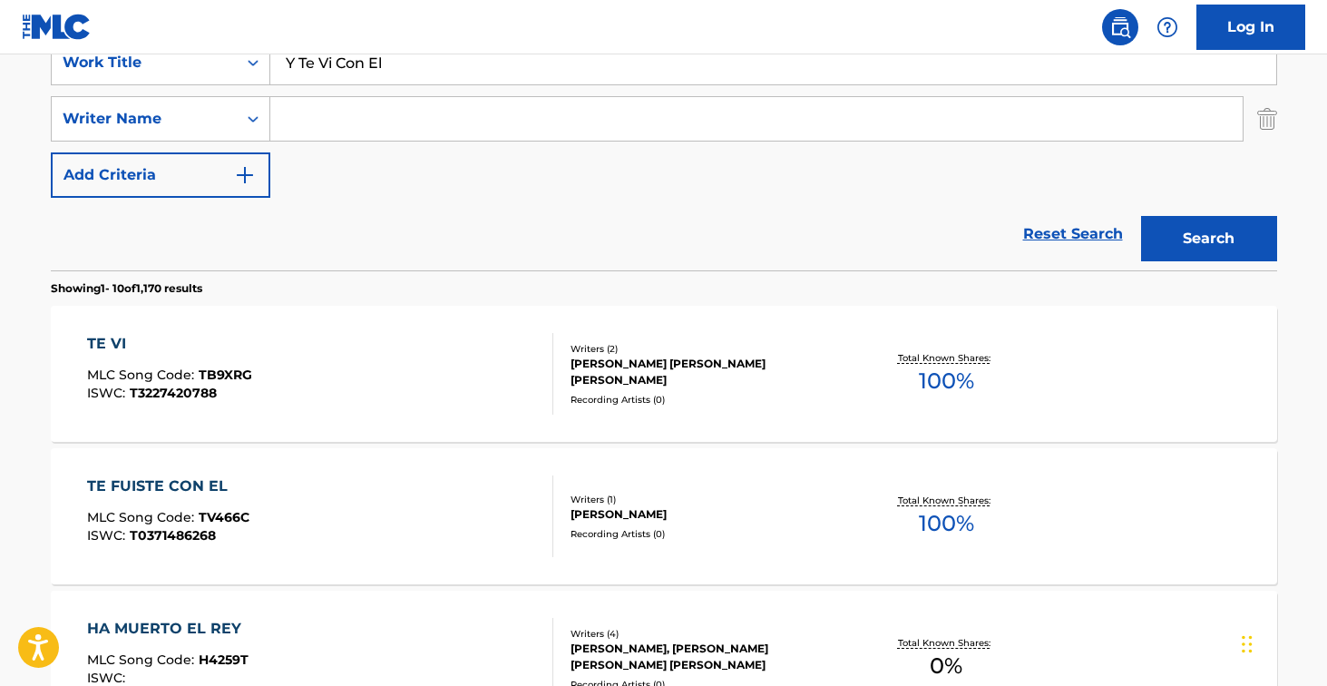
paste input "all [PERSON_NAME] go unvisited in the end"
click at [1208, 239] on button "Search" at bounding box center [1209, 238] width 136 height 45
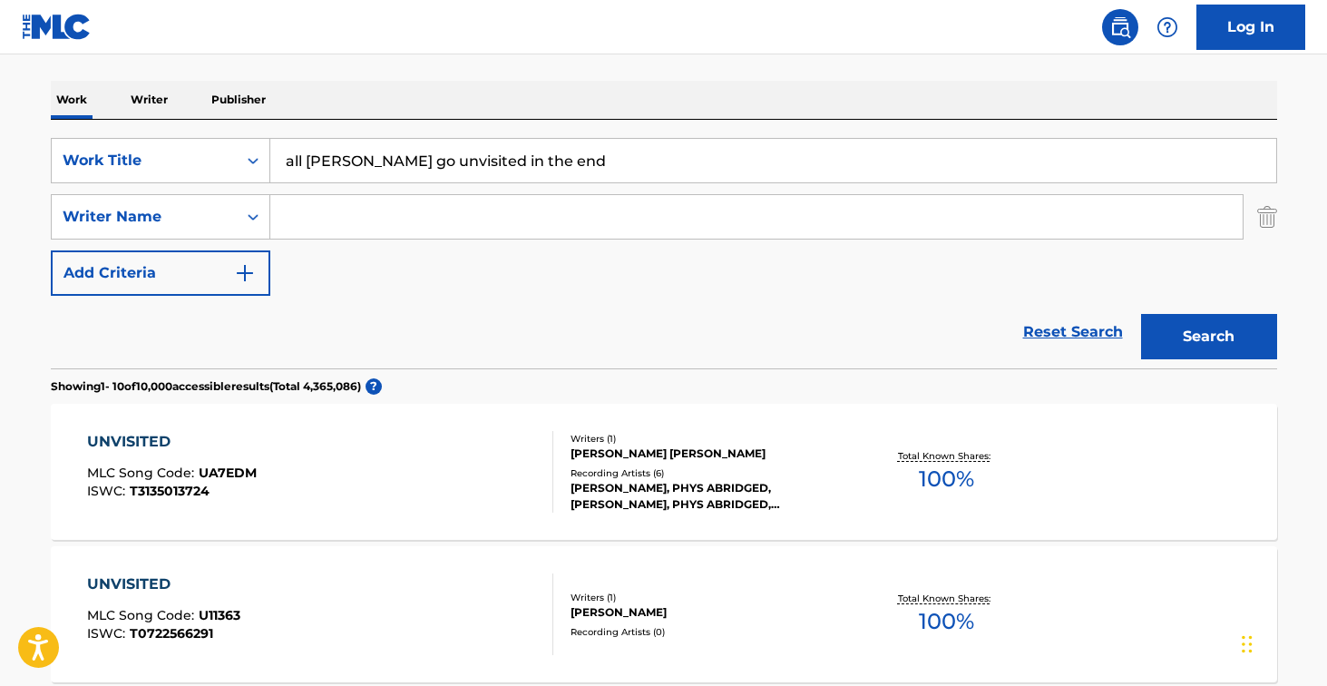
scroll to position [336, 0]
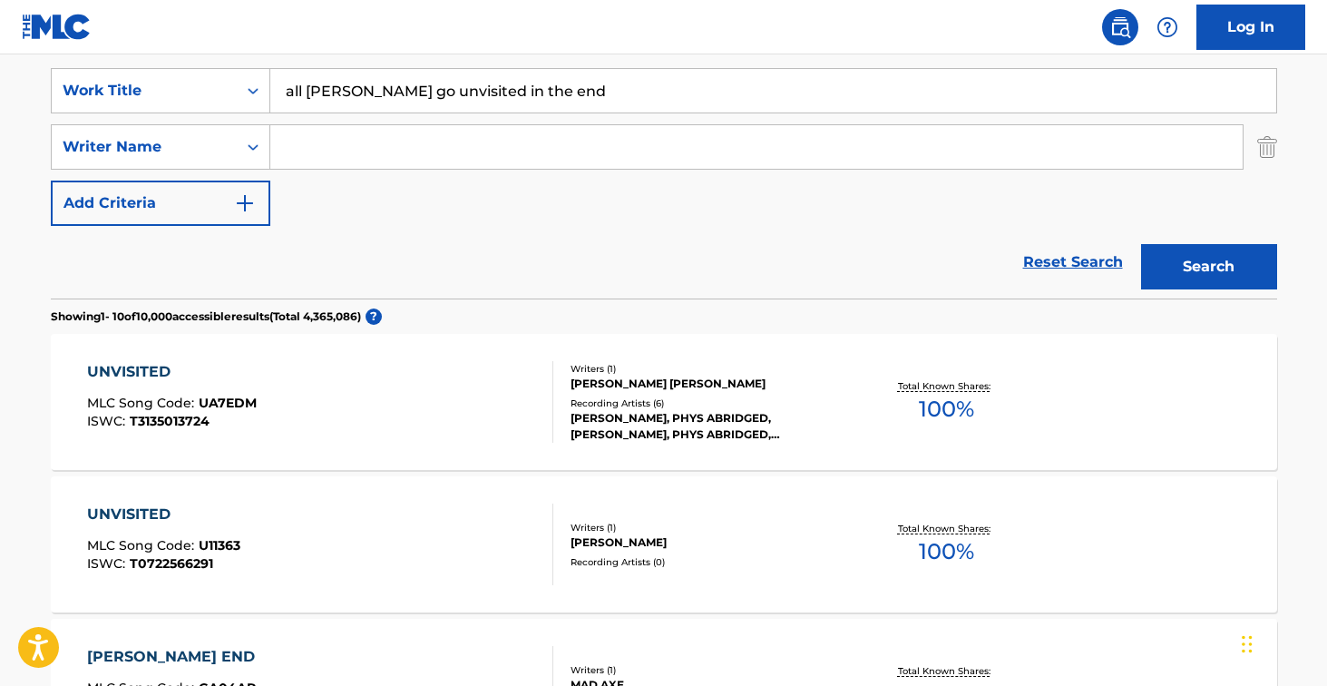
click at [537, 110] on input "all [PERSON_NAME] go unvisited in the end" at bounding box center [773, 91] width 1006 height 44
paste input "boy whistling in the graveyar"
click at [1208, 267] on button "Search" at bounding box center [1209, 266] width 136 height 45
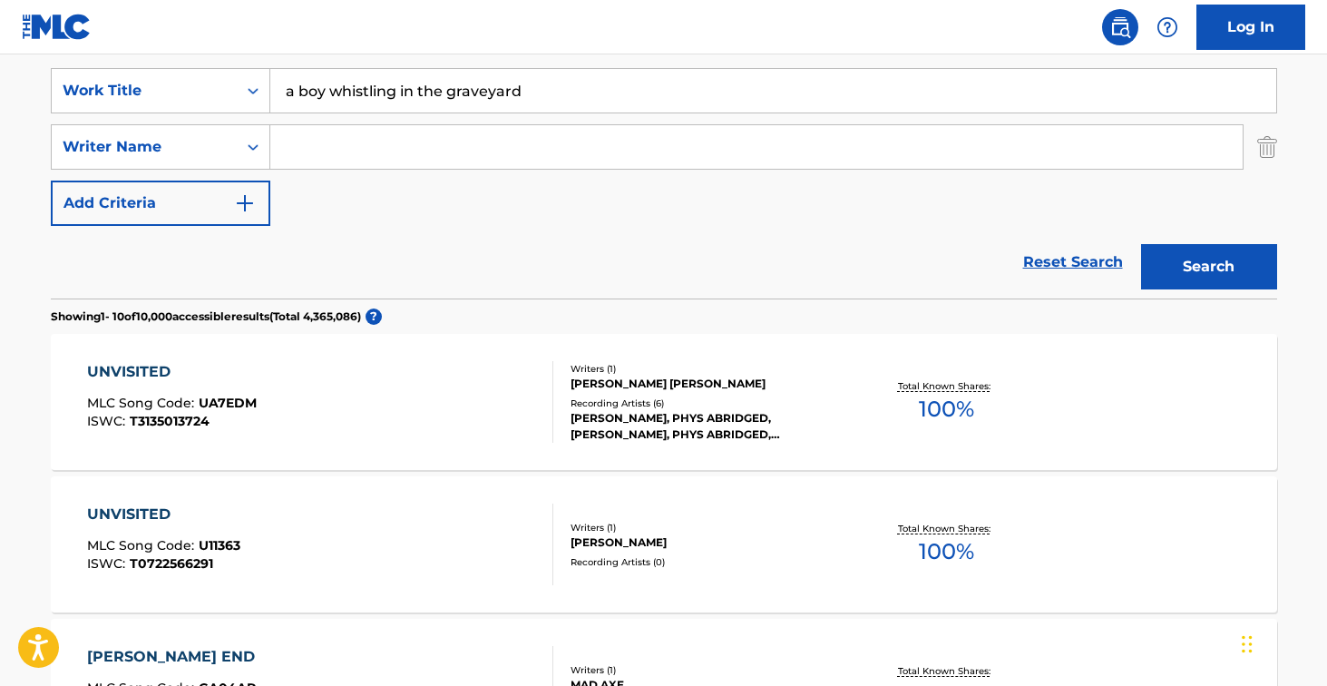
scroll to position [161, 0]
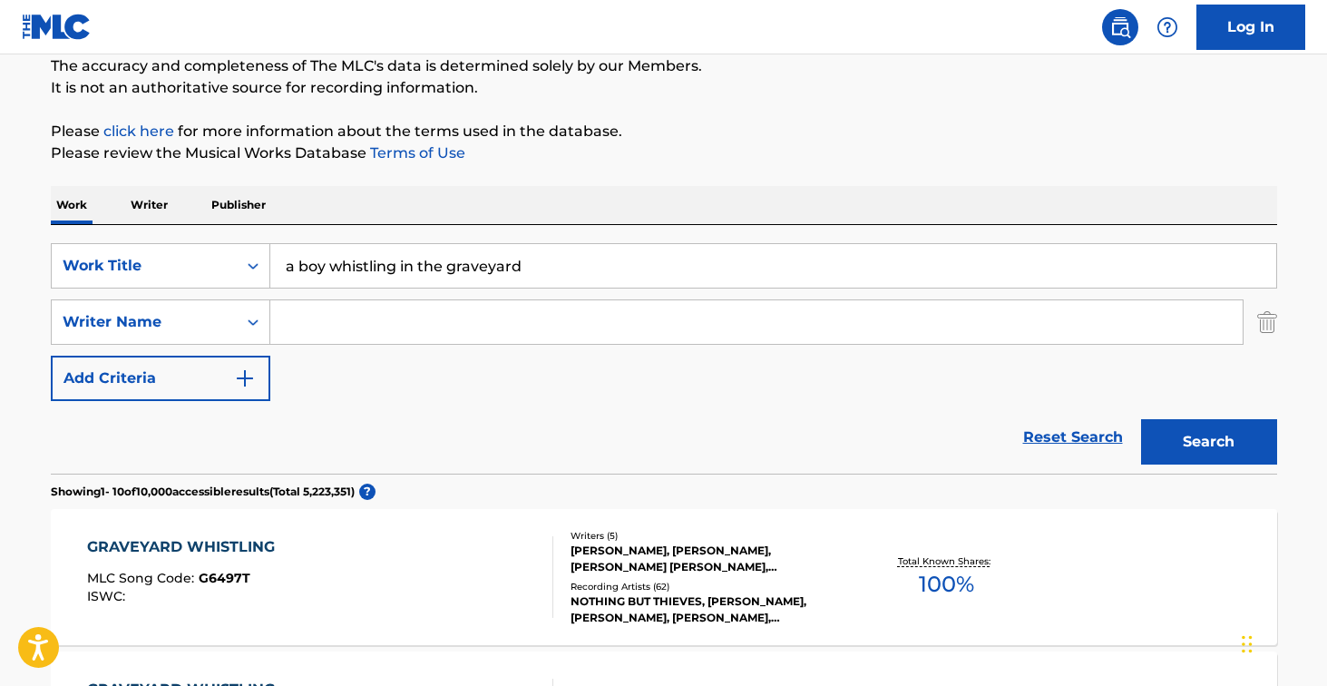
click at [535, 260] on input "a boy whistling in the graveyard" at bounding box center [773, 266] width 1006 height 44
paste input "daddy warbucks freestyle"
click at [1208, 442] on button "Search" at bounding box center [1209, 441] width 136 height 45
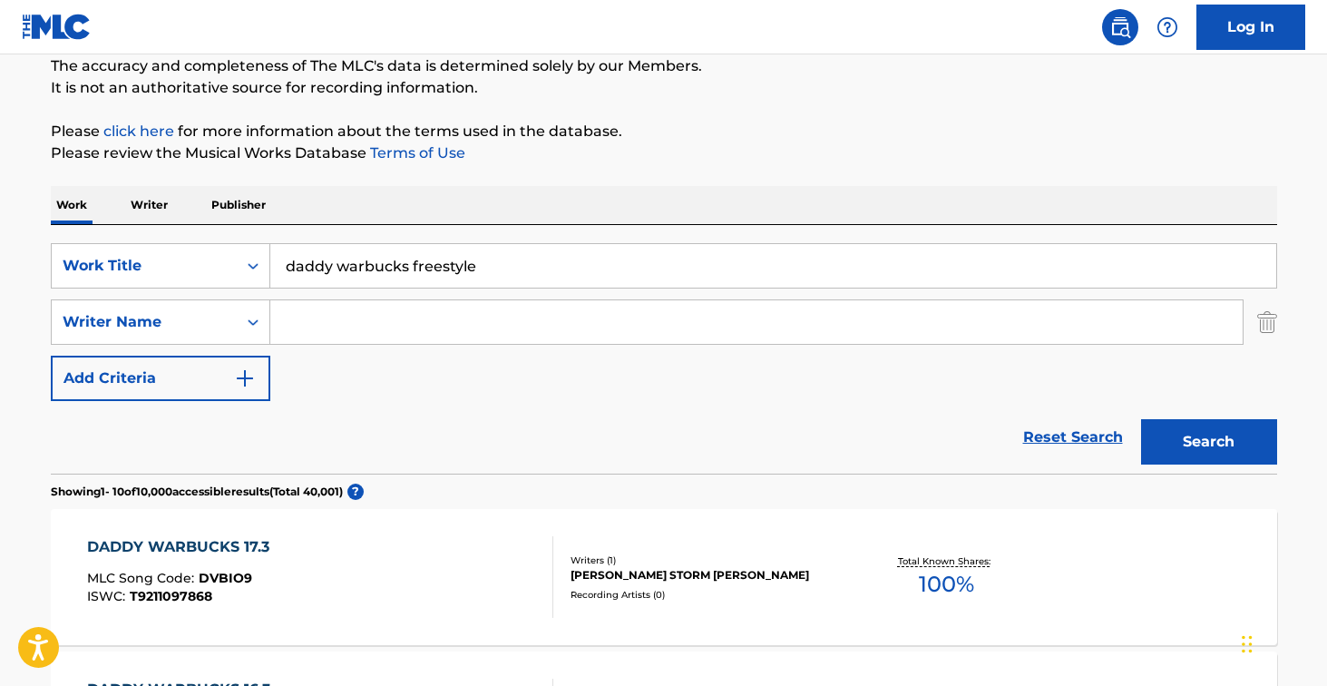
click at [563, 238] on div "SearchWithCriteriaf92abebd-4073-4d8f-83e2-5aadcc172085 Work Title daddy warbuck…" at bounding box center [664, 349] width 1227 height 249
click at [563, 247] on input "daddy warbucks freestyle" at bounding box center [773, 266] width 1006 height 44
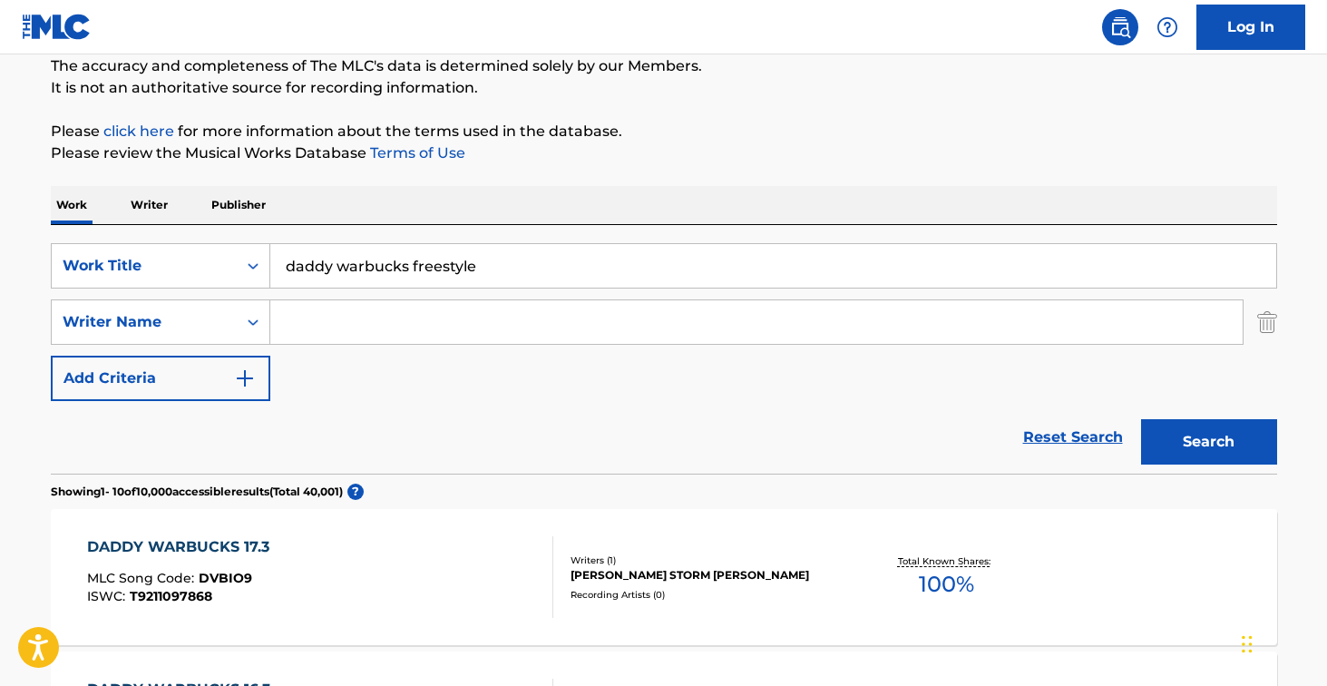
paste input "eastern block psalm"
click at [1208, 442] on button "Search" at bounding box center [1209, 441] width 136 height 45
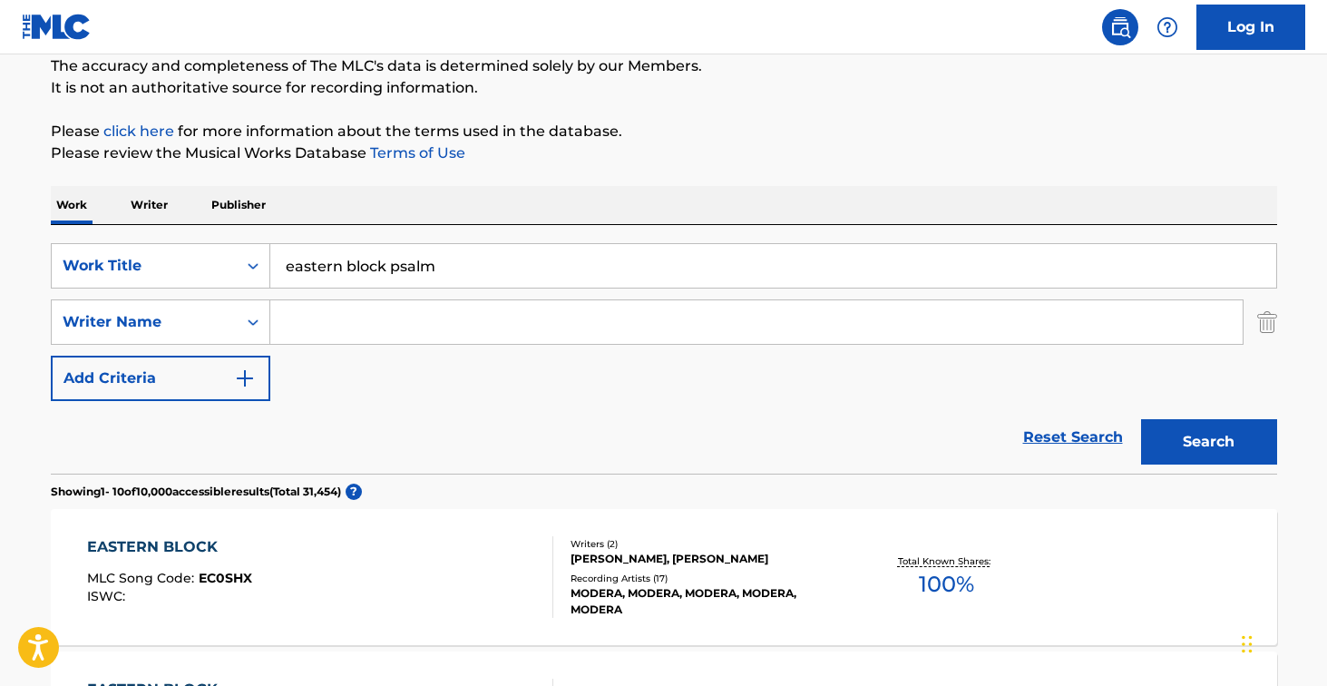
click at [517, 267] on input "eastern block psalm" at bounding box center [773, 266] width 1006 height 44
paste input "i just hope that my death makes more cents than my life"
click at [1208, 442] on button "Search" at bounding box center [1209, 441] width 136 height 45
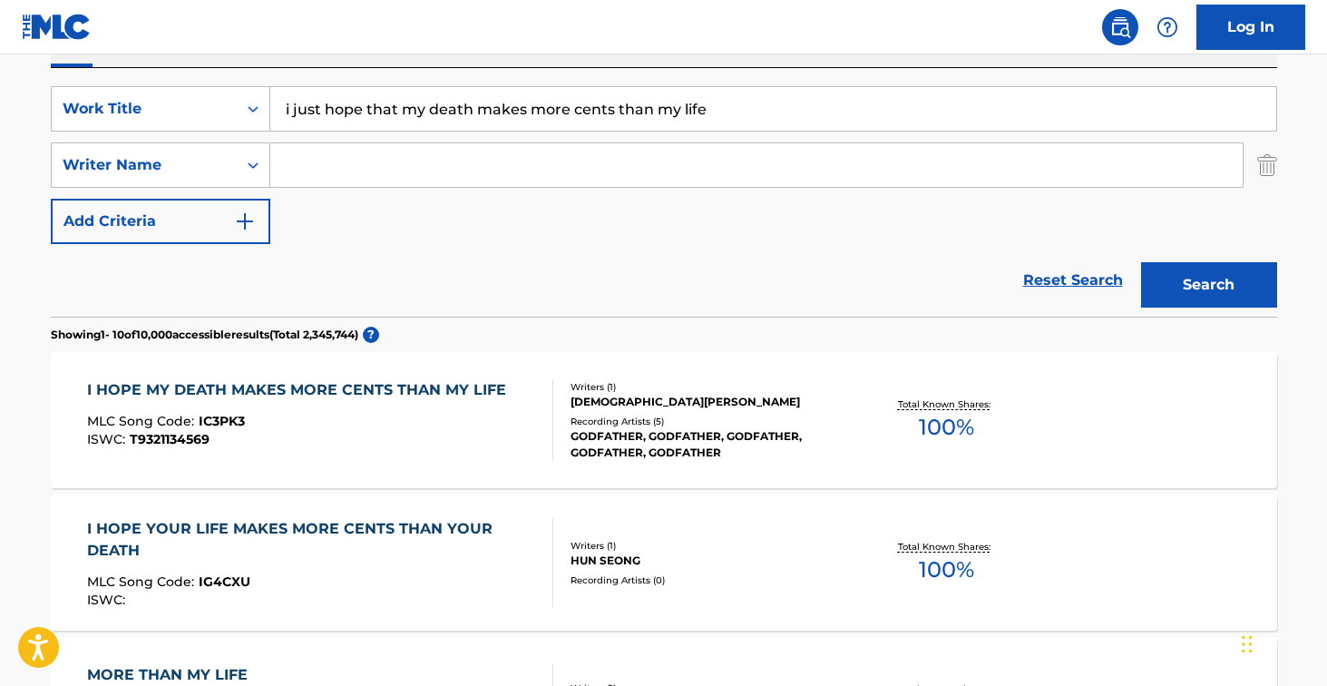
scroll to position [306, 0]
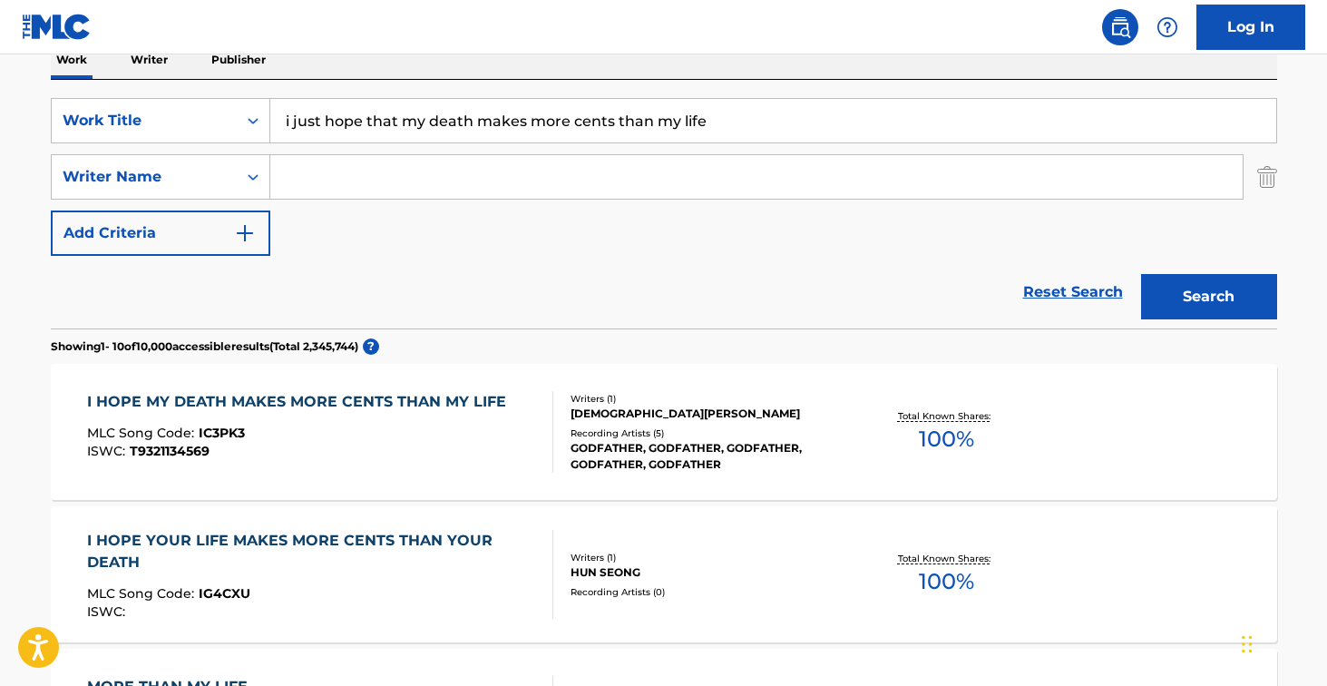
click at [616, 122] on input "i just hope that my death makes more cents than my life" at bounding box center [773, 121] width 1006 height 44
paste input "maserati slick"
click at [1208, 297] on button "Search" at bounding box center [1209, 296] width 136 height 45
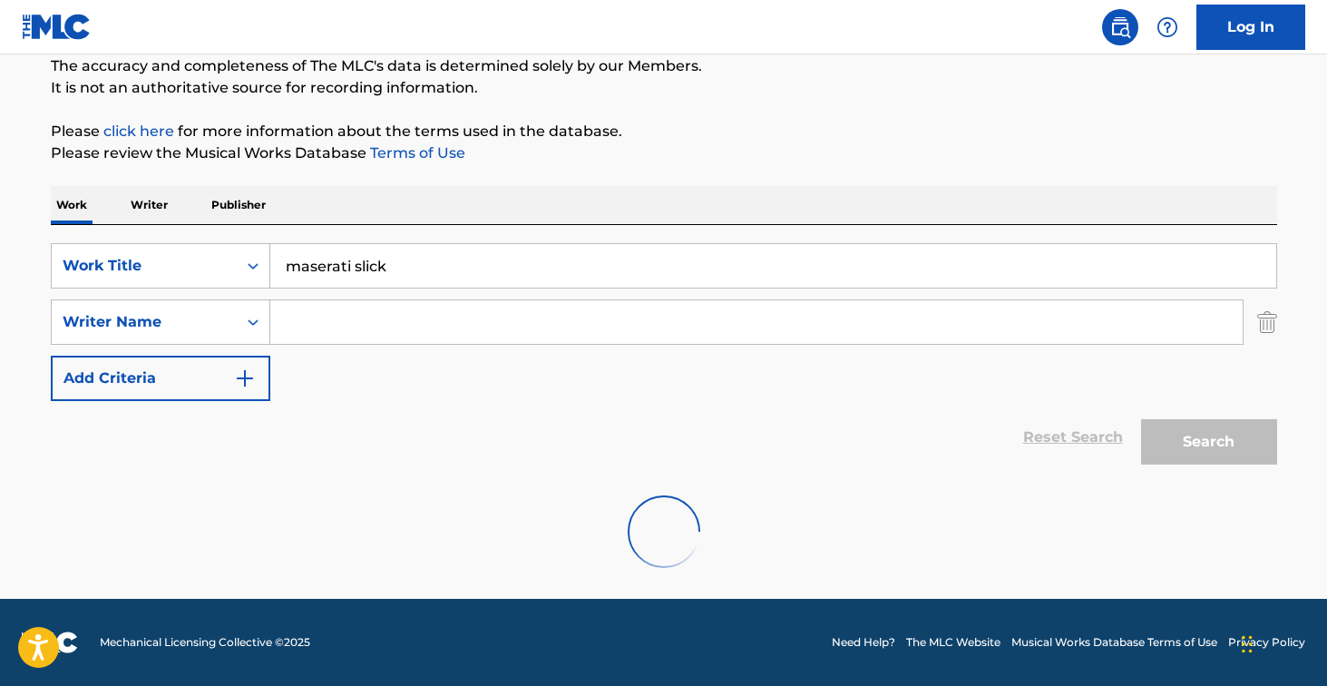
scroll to position [161, 0]
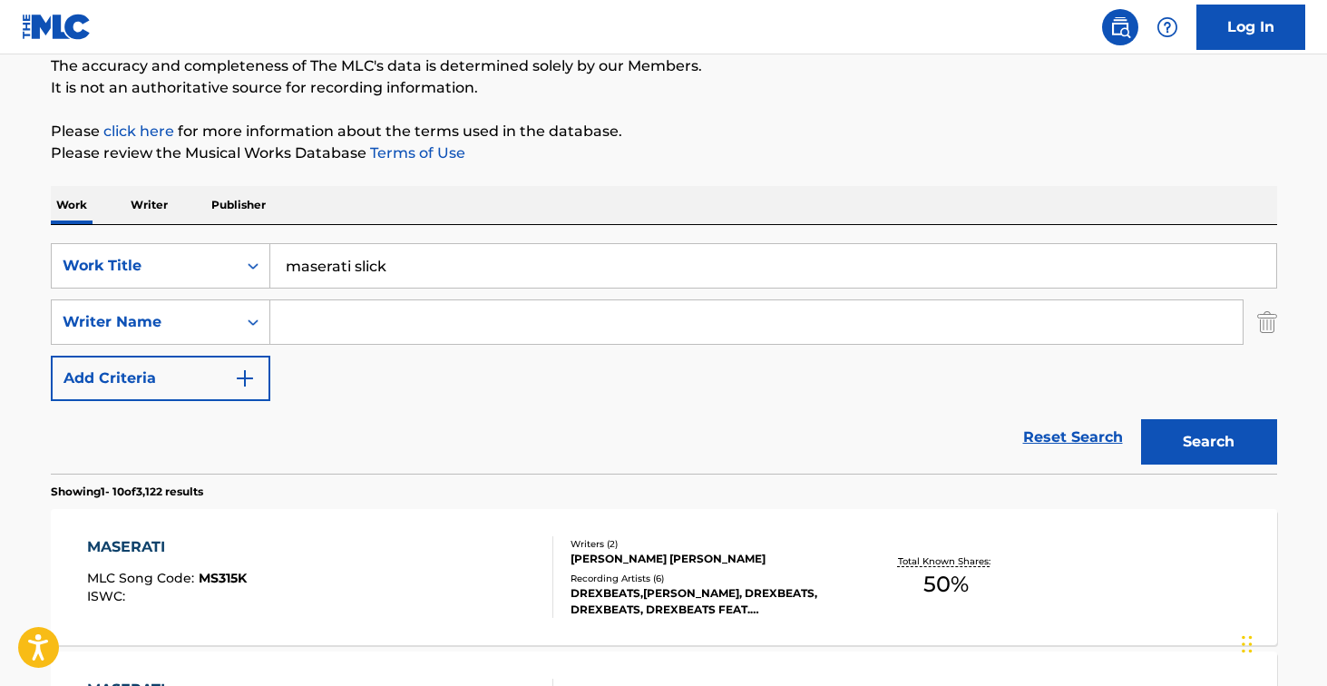
click at [545, 260] on input "maserati slick" at bounding box center [773, 266] width 1006 height 44
paste input "warped lives of blameless children"
type input "warped lives of blameless children"
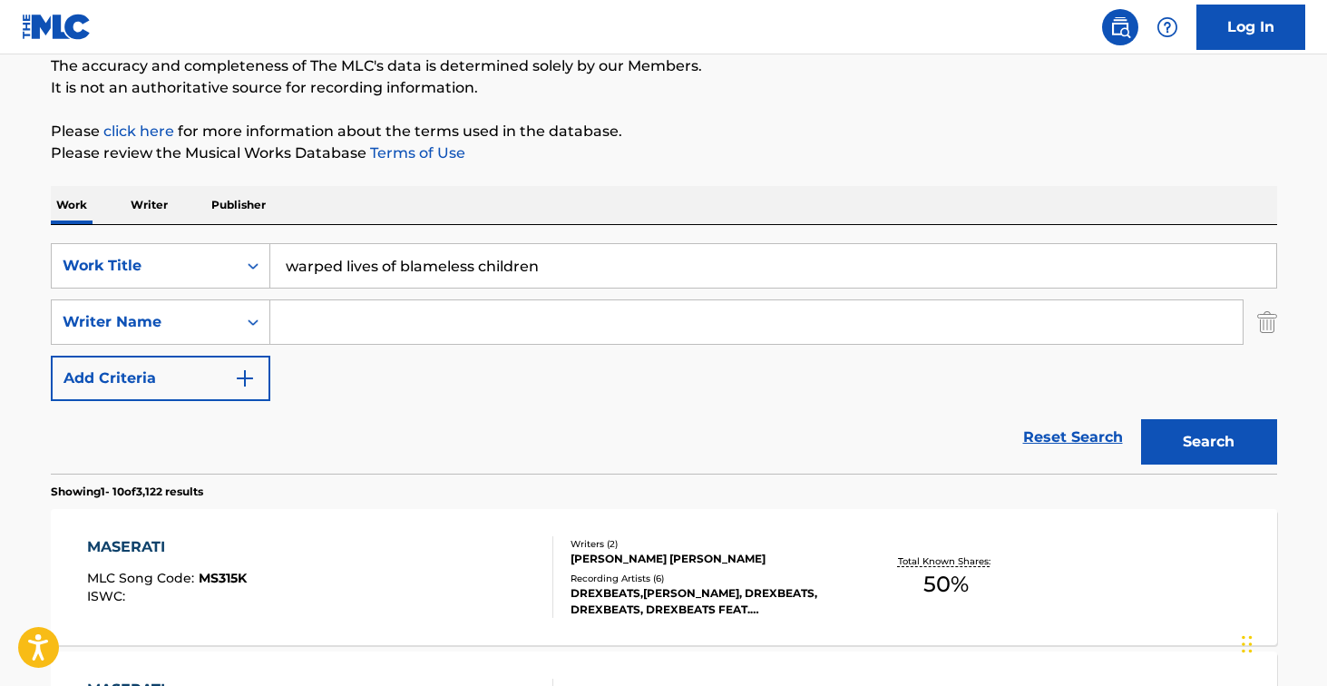
click at [1208, 442] on button "Search" at bounding box center [1209, 441] width 136 height 45
